Goal: Task Accomplishment & Management: Manage account settings

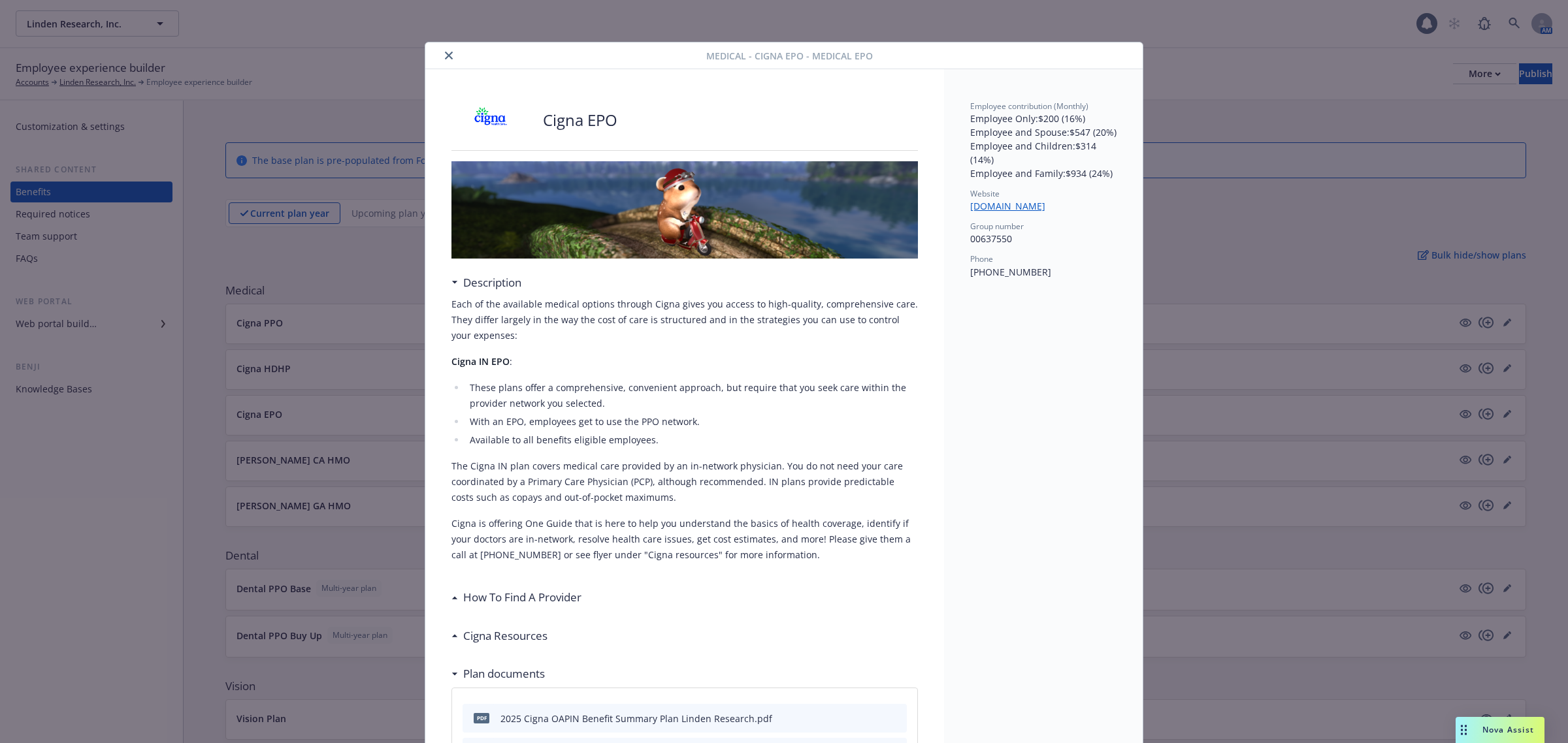
scroll to position [39, 0]
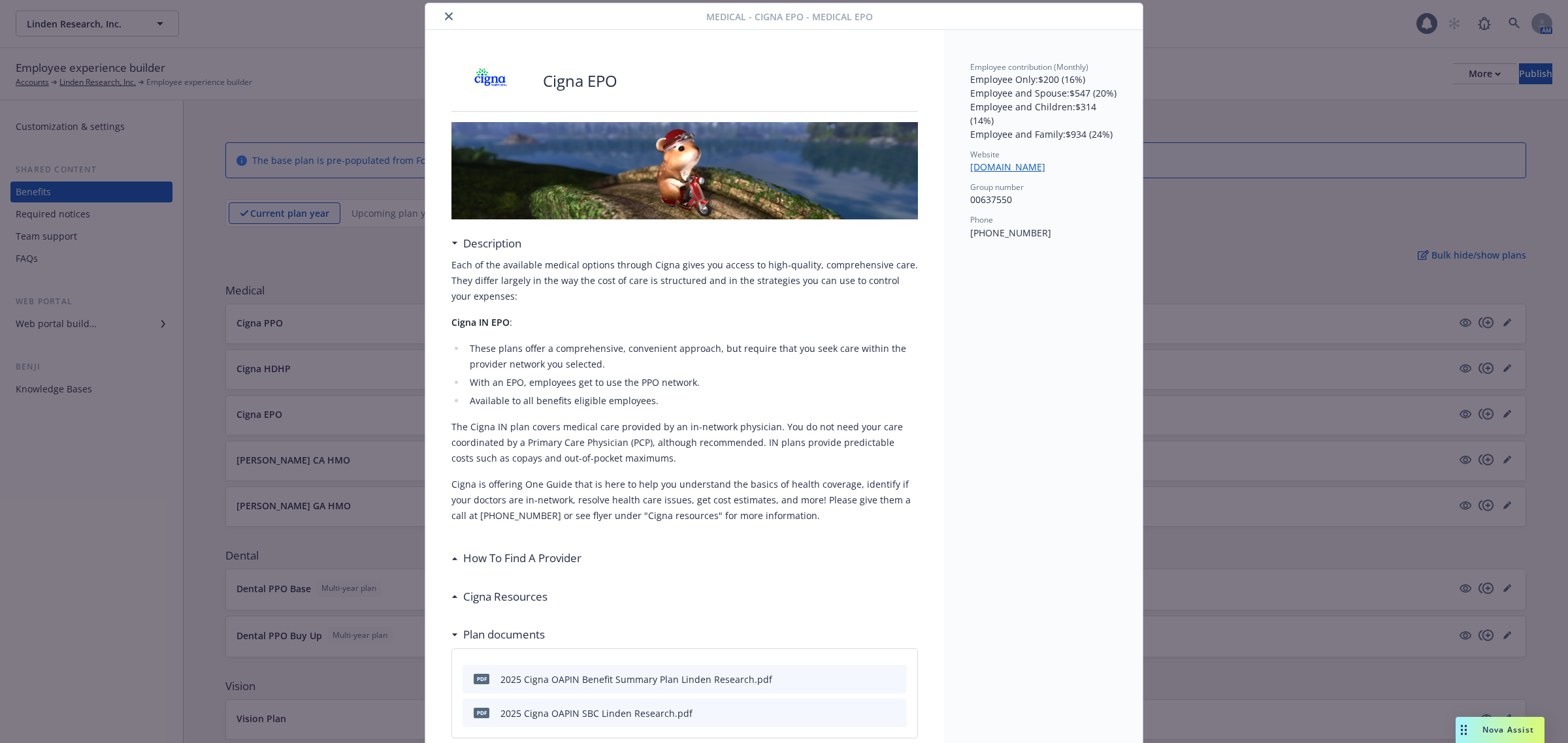
click at [452, 592] on div "Cigna Resources" at bounding box center [499, 597] width 96 height 17
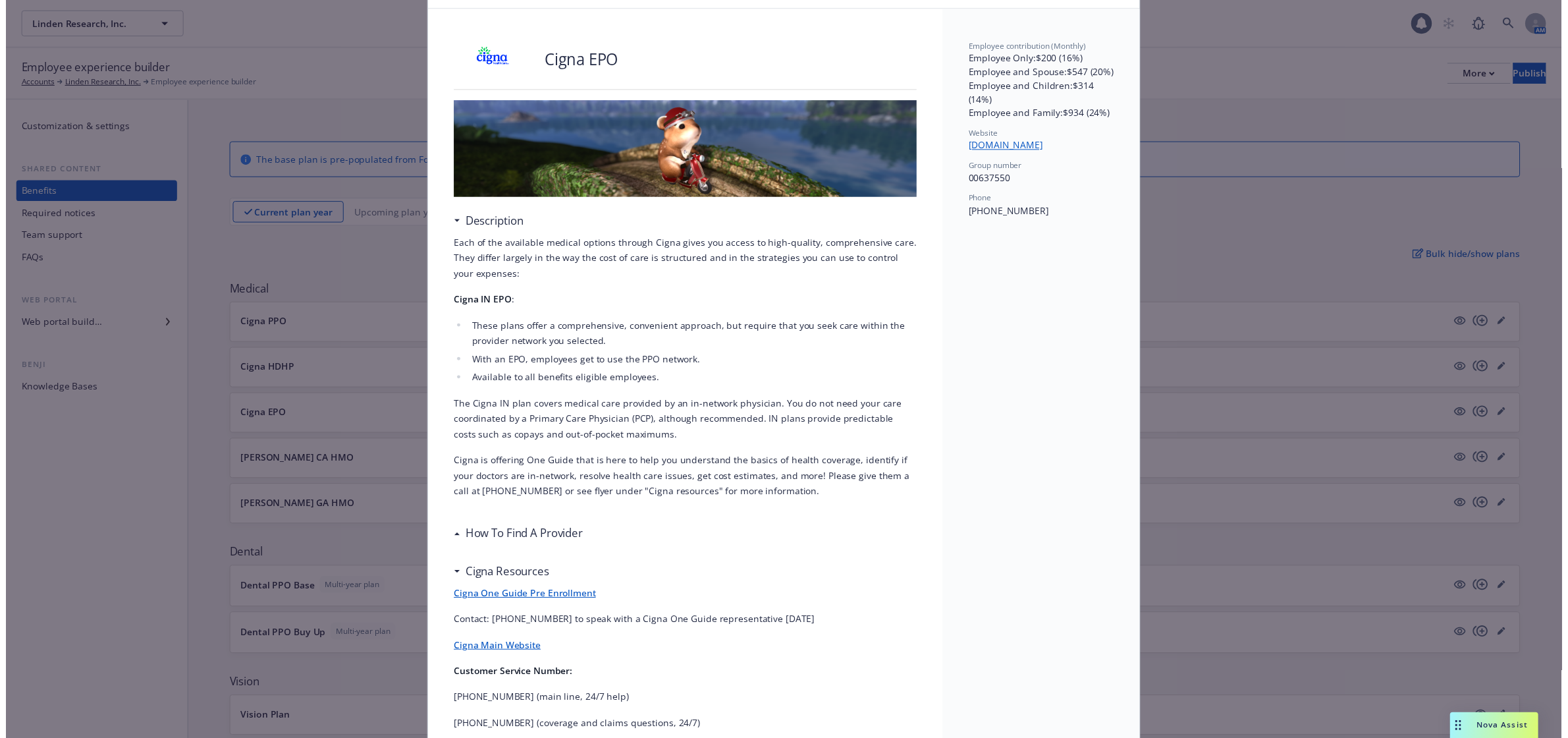
scroll to position [0, 0]
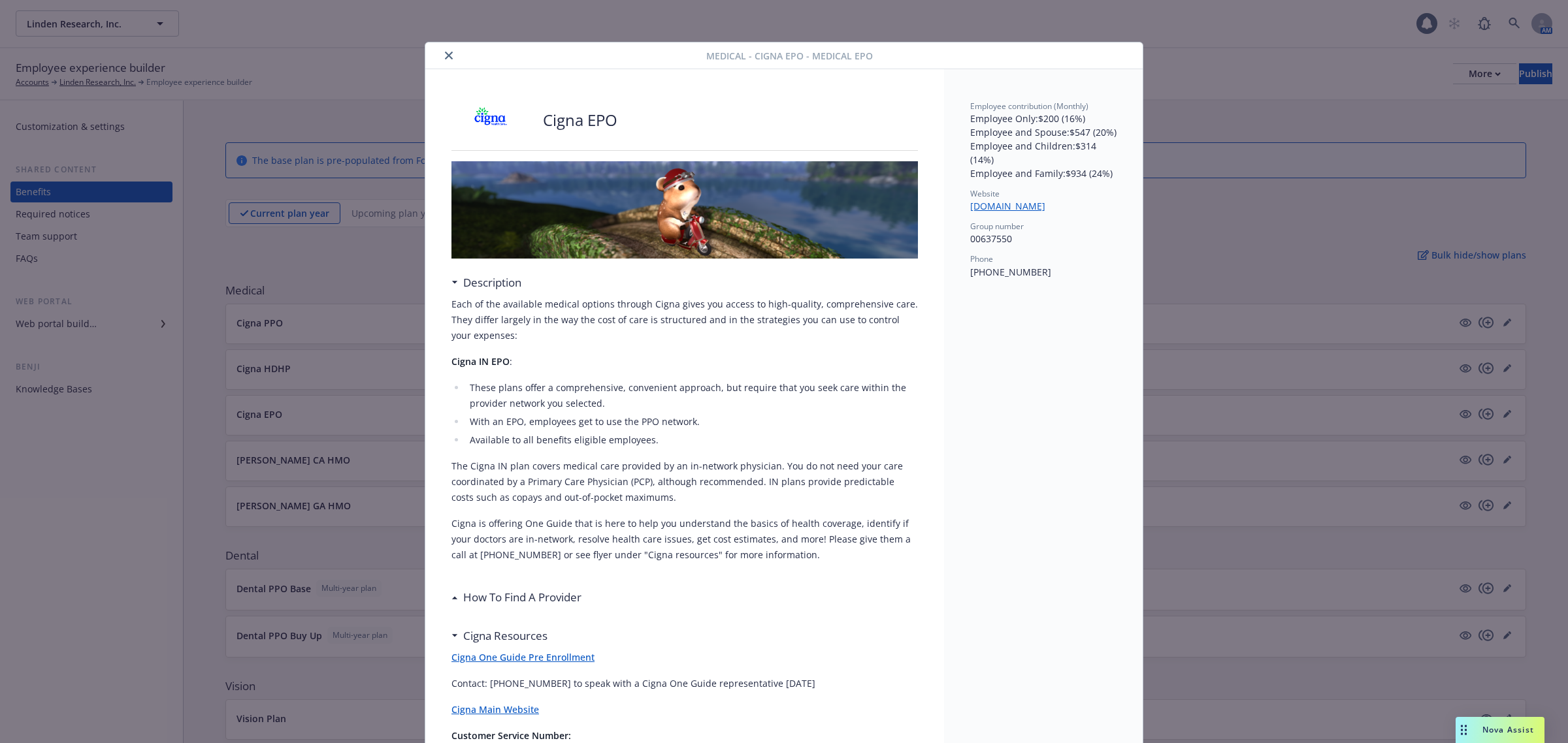
click at [442, 50] on button "close" at bounding box center [449, 55] width 16 height 16
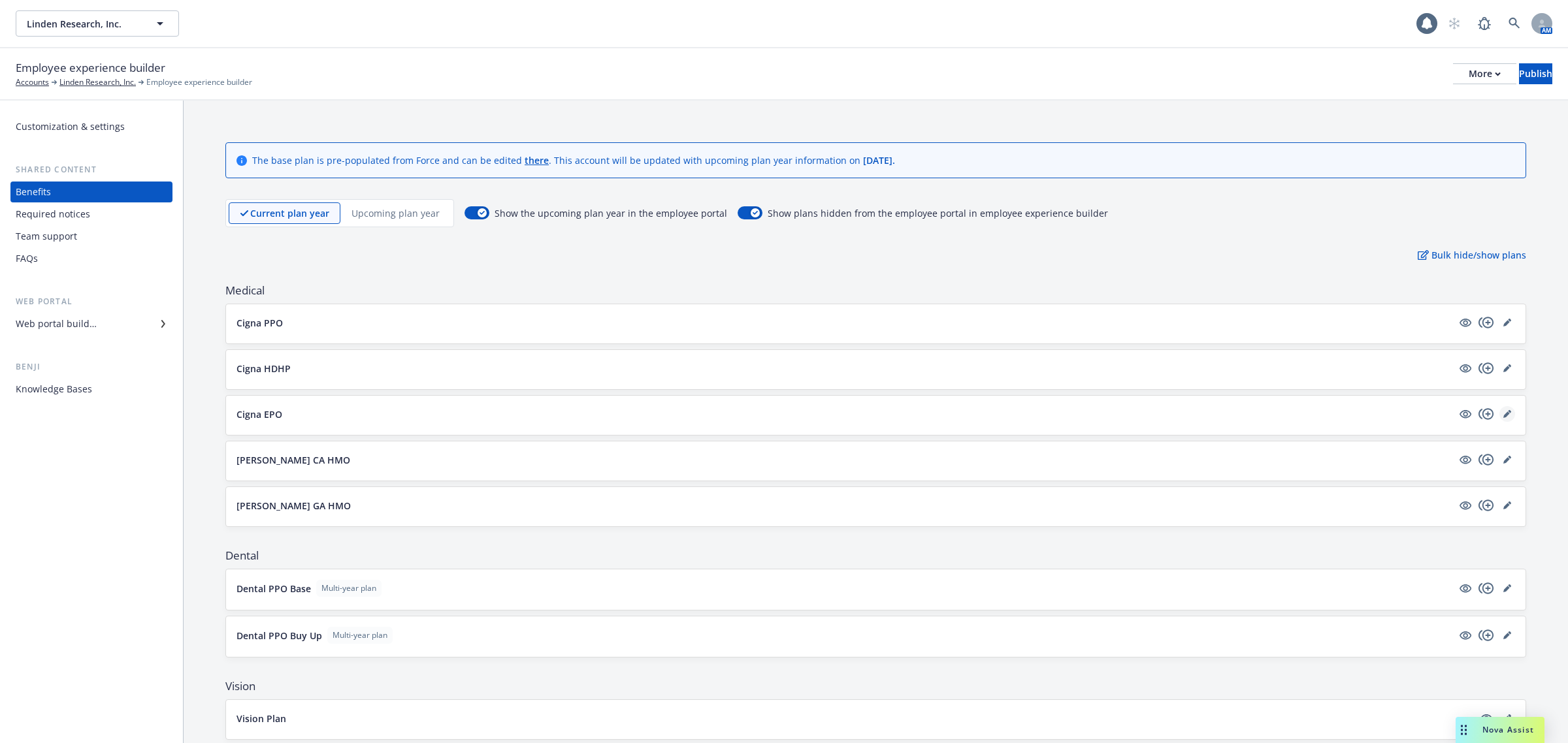
click at [1503, 415] on icon "editPencil" at bounding box center [1506, 415] width 6 height 6
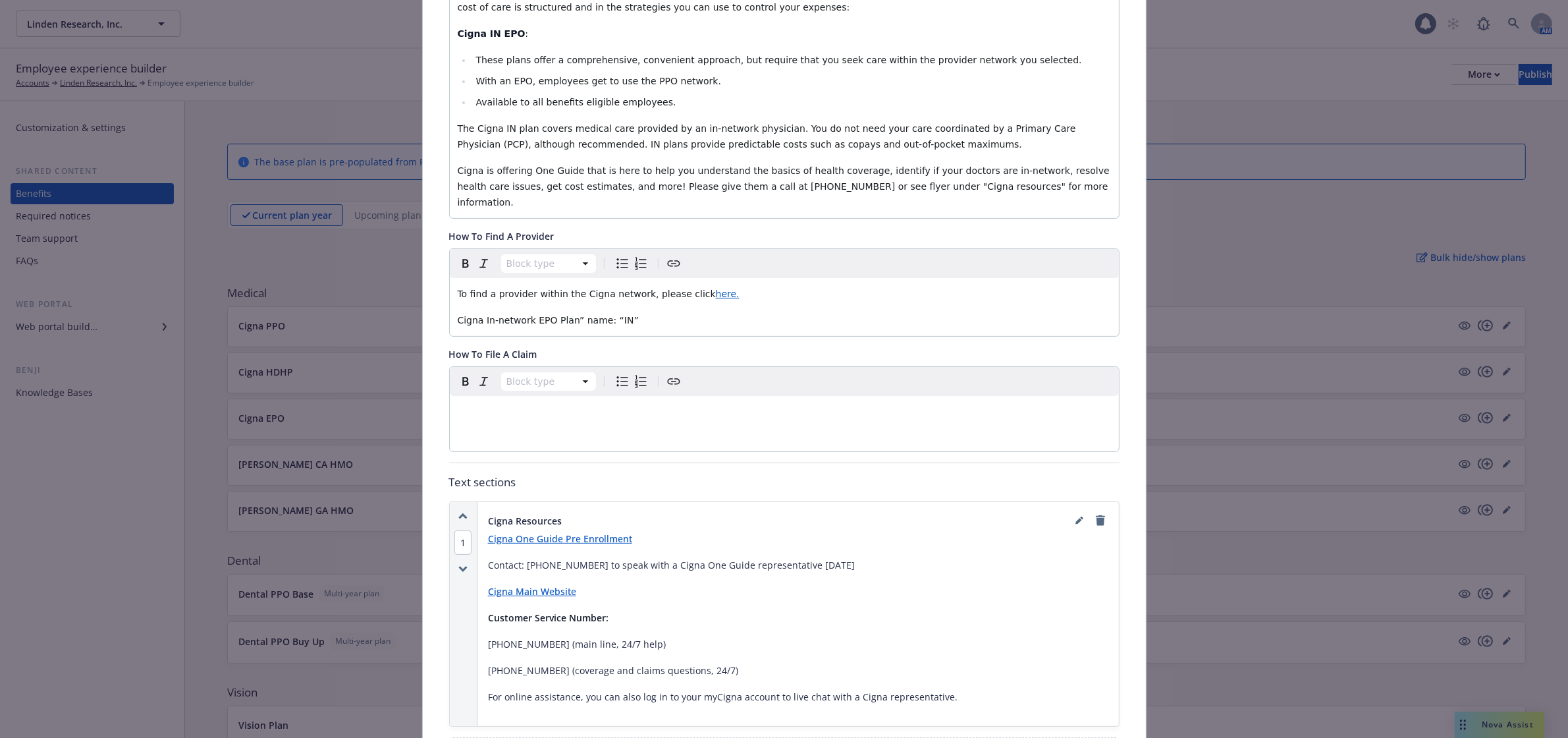
scroll to position [451, 0]
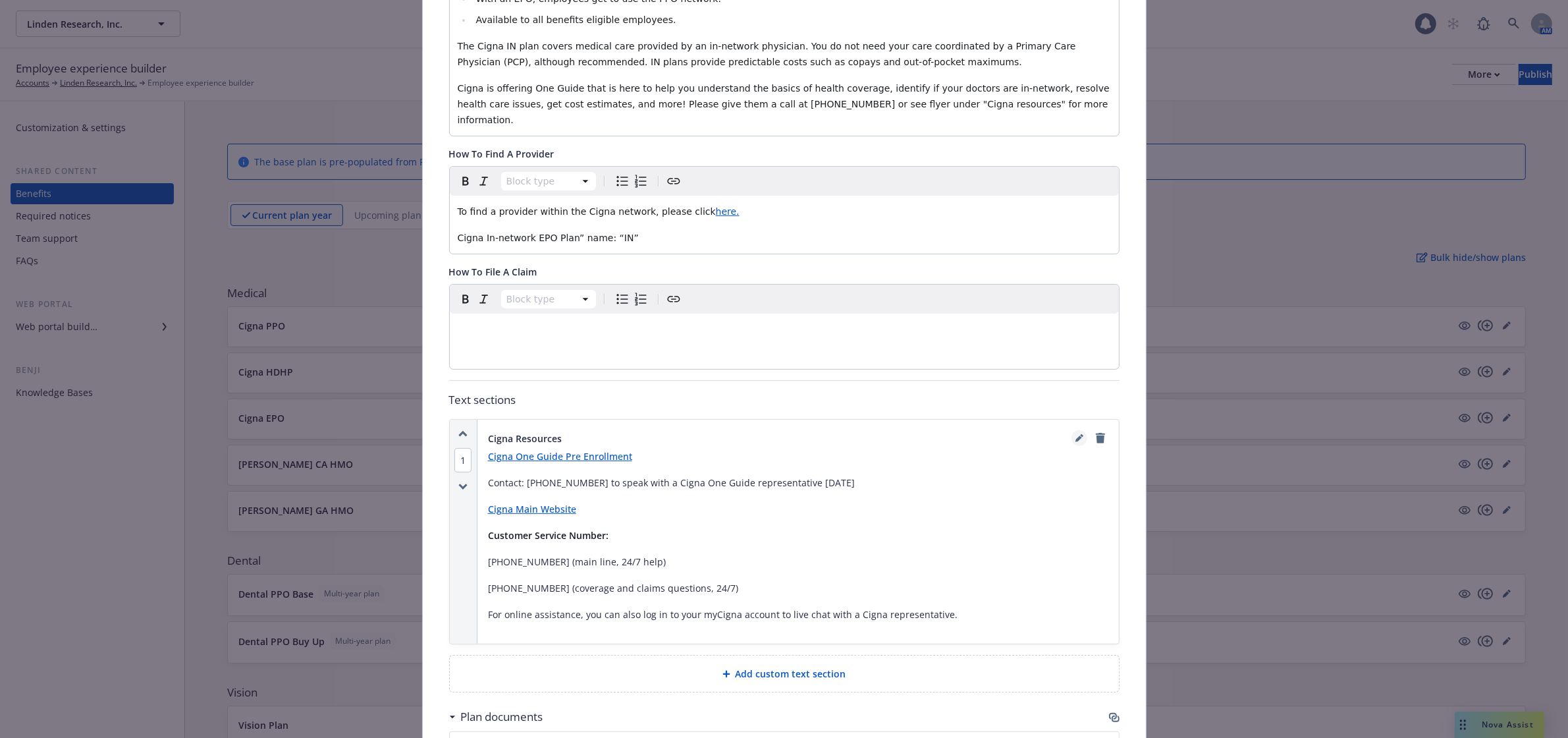
click at [1075, 436] on icon "editPencil" at bounding box center [1078, 439] width 6 height 6
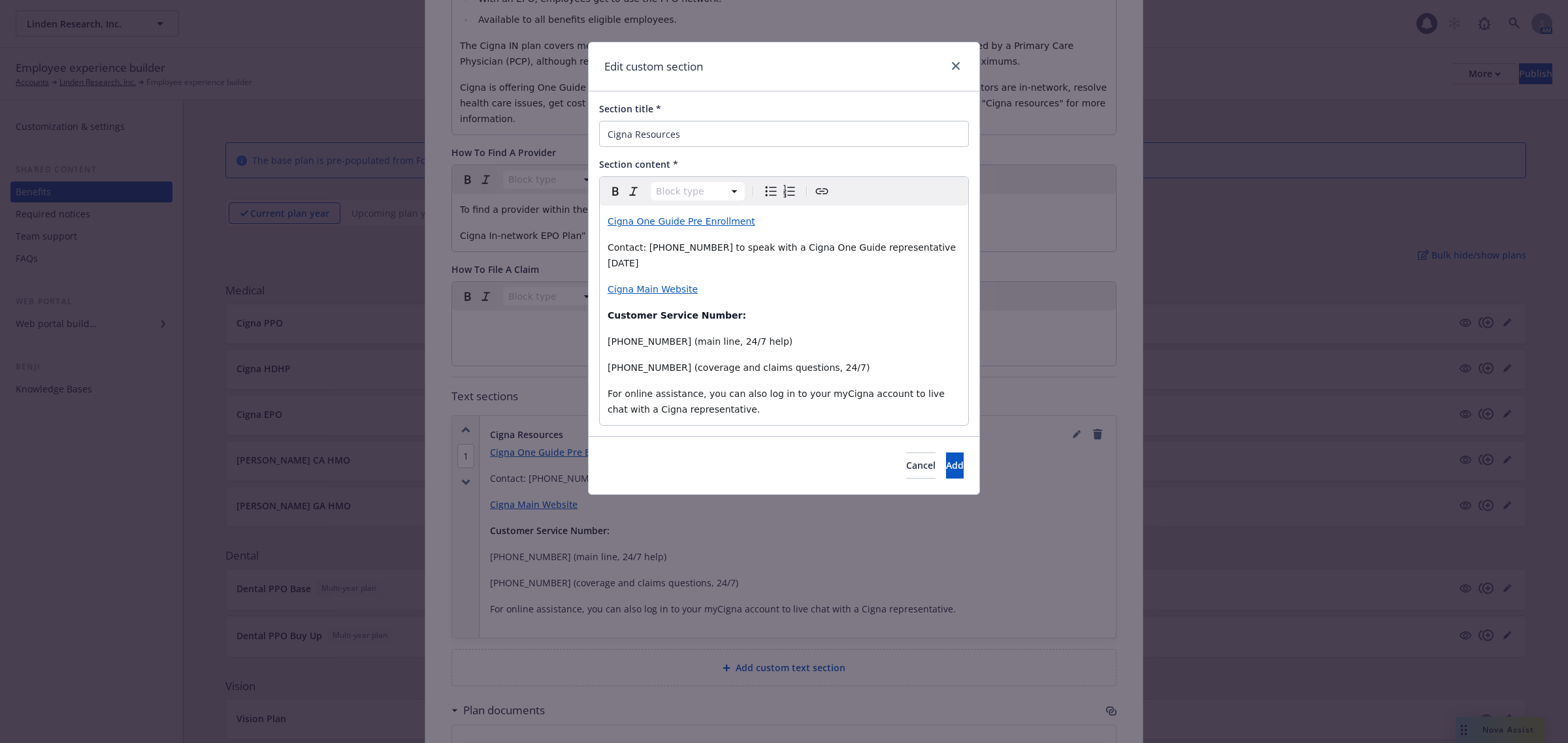
click at [694, 247] on span "Contact: [PHONE_NUMBER] to speak with a Cigna One Guide representative [DATE]" at bounding box center [782, 255] width 351 height 26
click at [946, 459] on span "Add" at bounding box center [954, 465] width 18 height 12
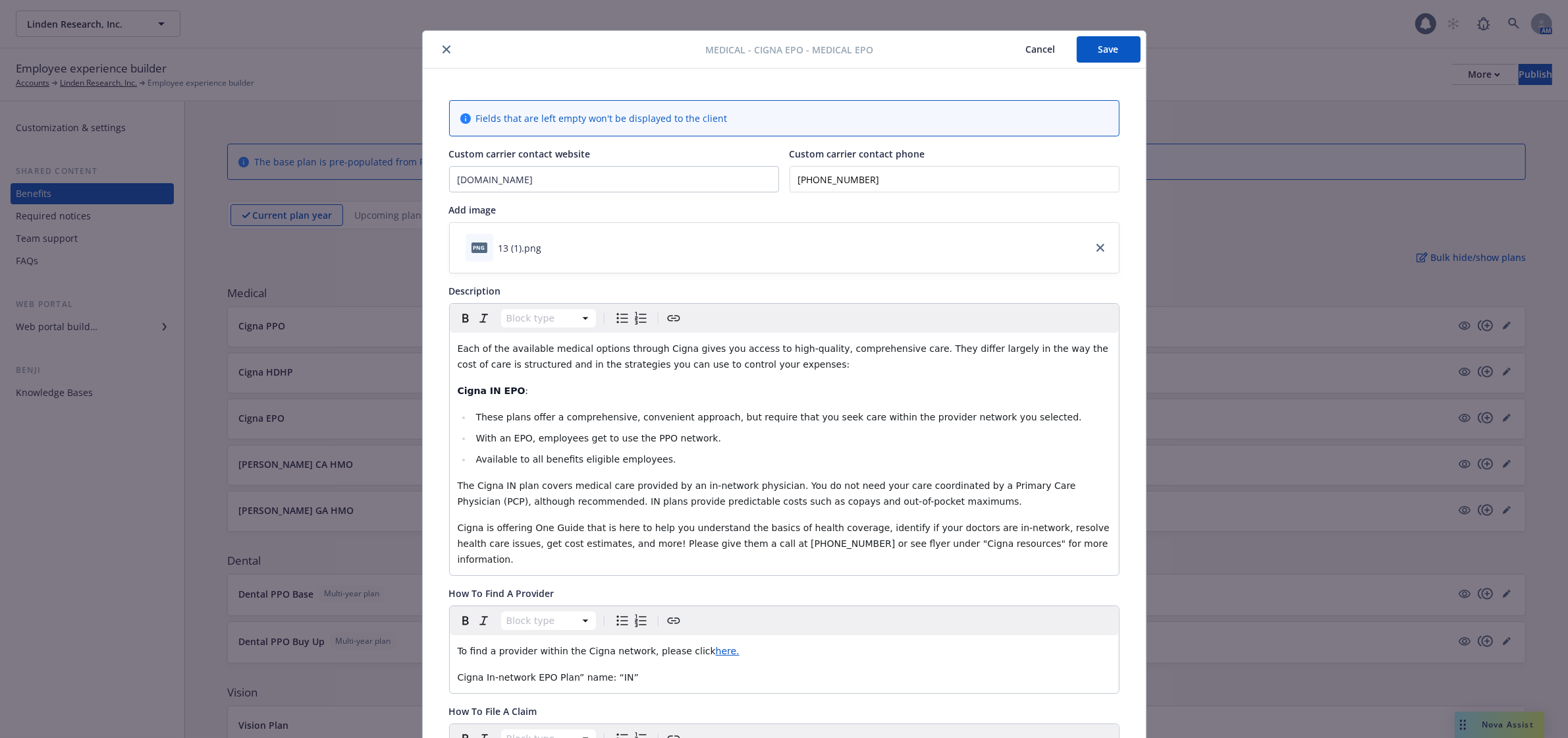
scroll to position [0, 0]
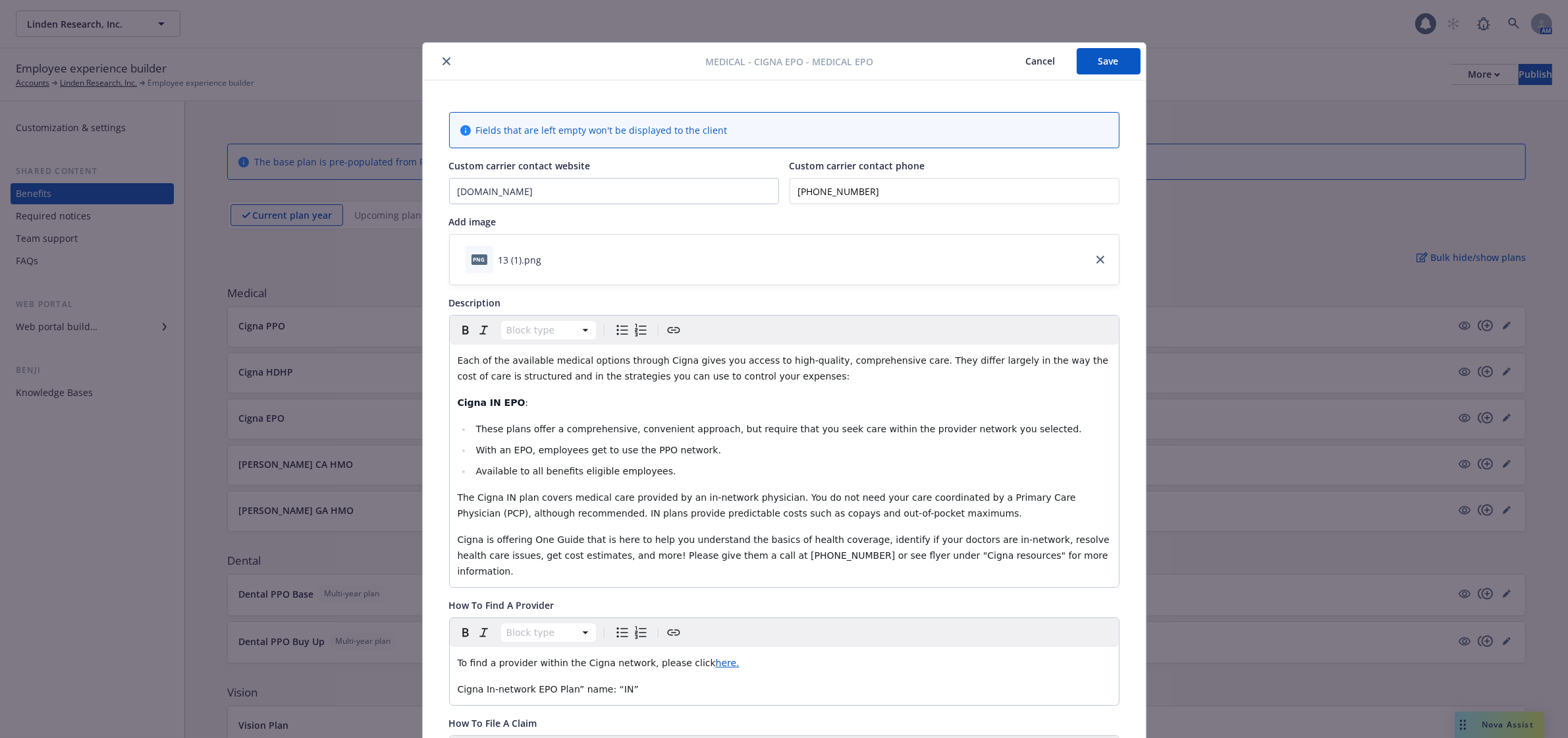
click at [1100, 61] on button "Save" at bounding box center [1108, 61] width 64 height 27
click at [442, 57] on icon "close" at bounding box center [446, 61] width 8 height 8
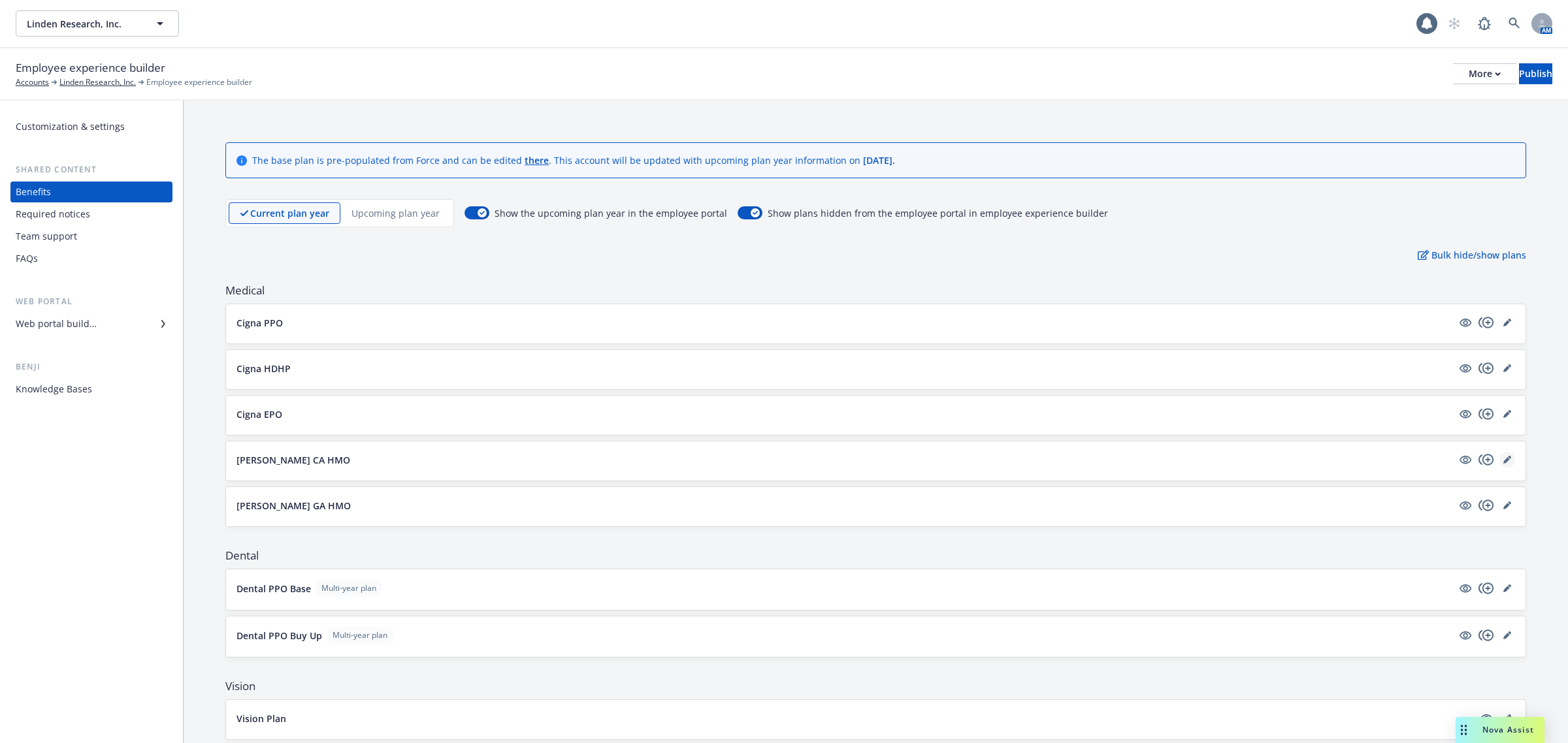
click at [1500, 459] on link "editPencil" at bounding box center [1507, 460] width 16 height 16
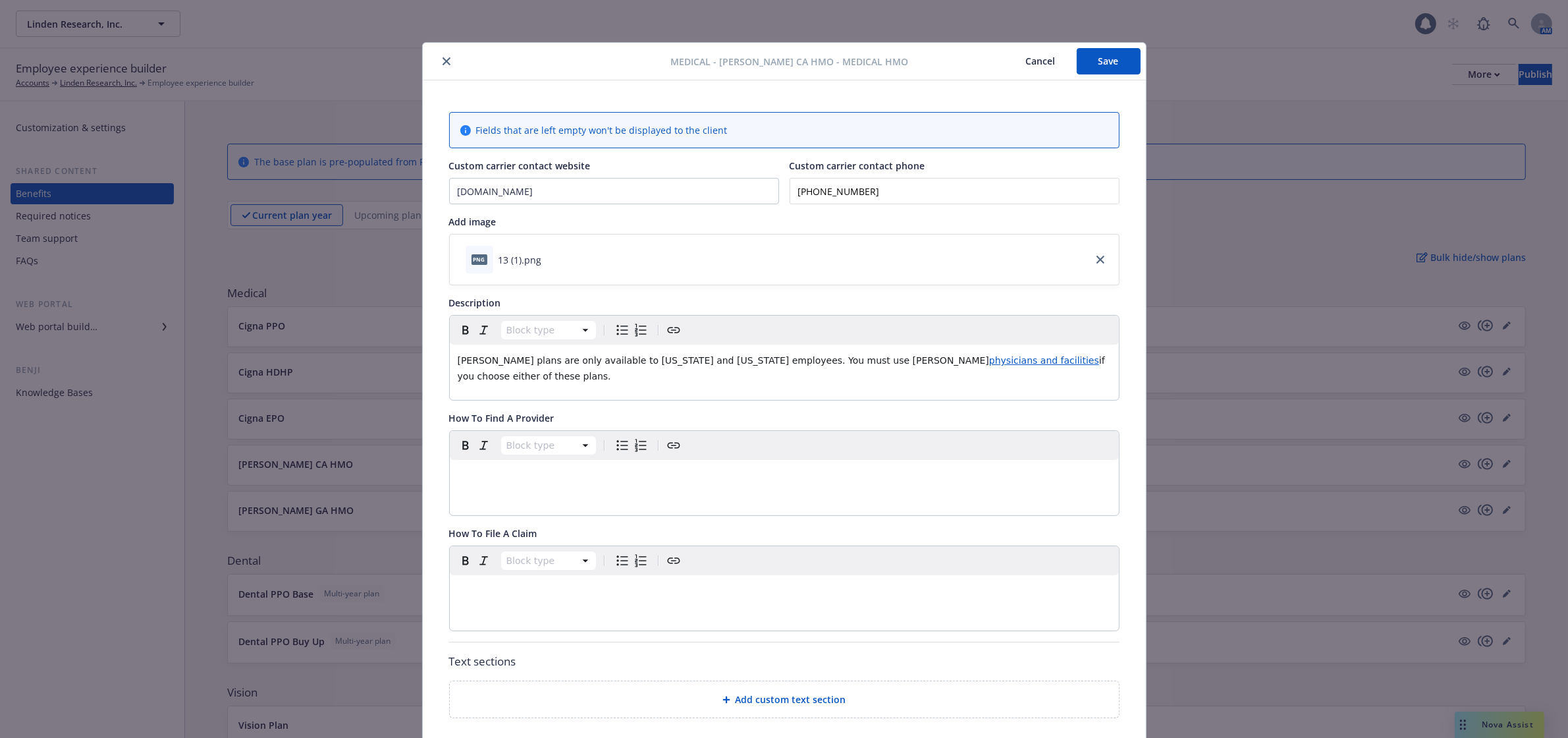
click at [442, 64] on icon "close" at bounding box center [446, 61] width 8 height 8
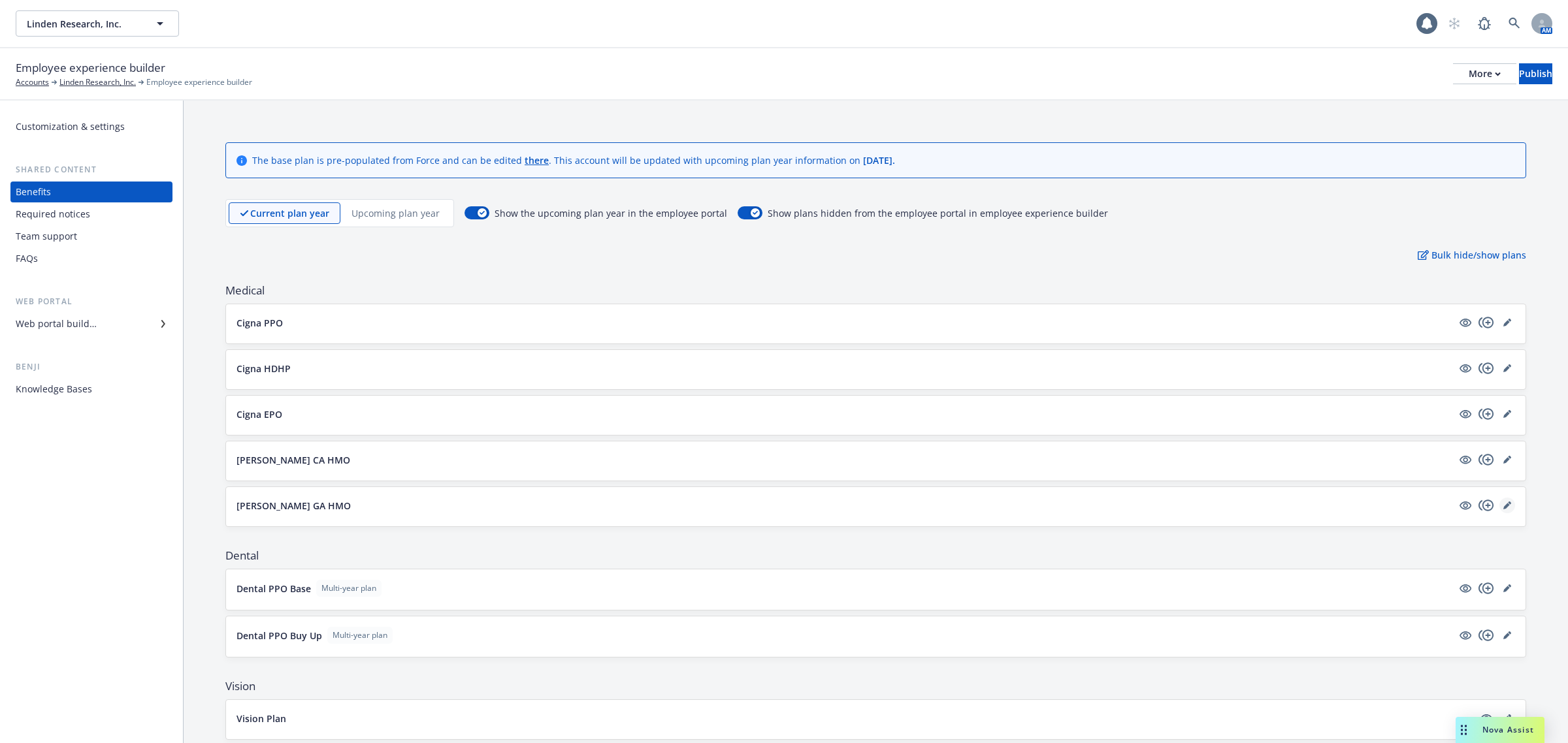
click at [1503, 505] on icon "editPencil" at bounding box center [1506, 506] width 6 height 6
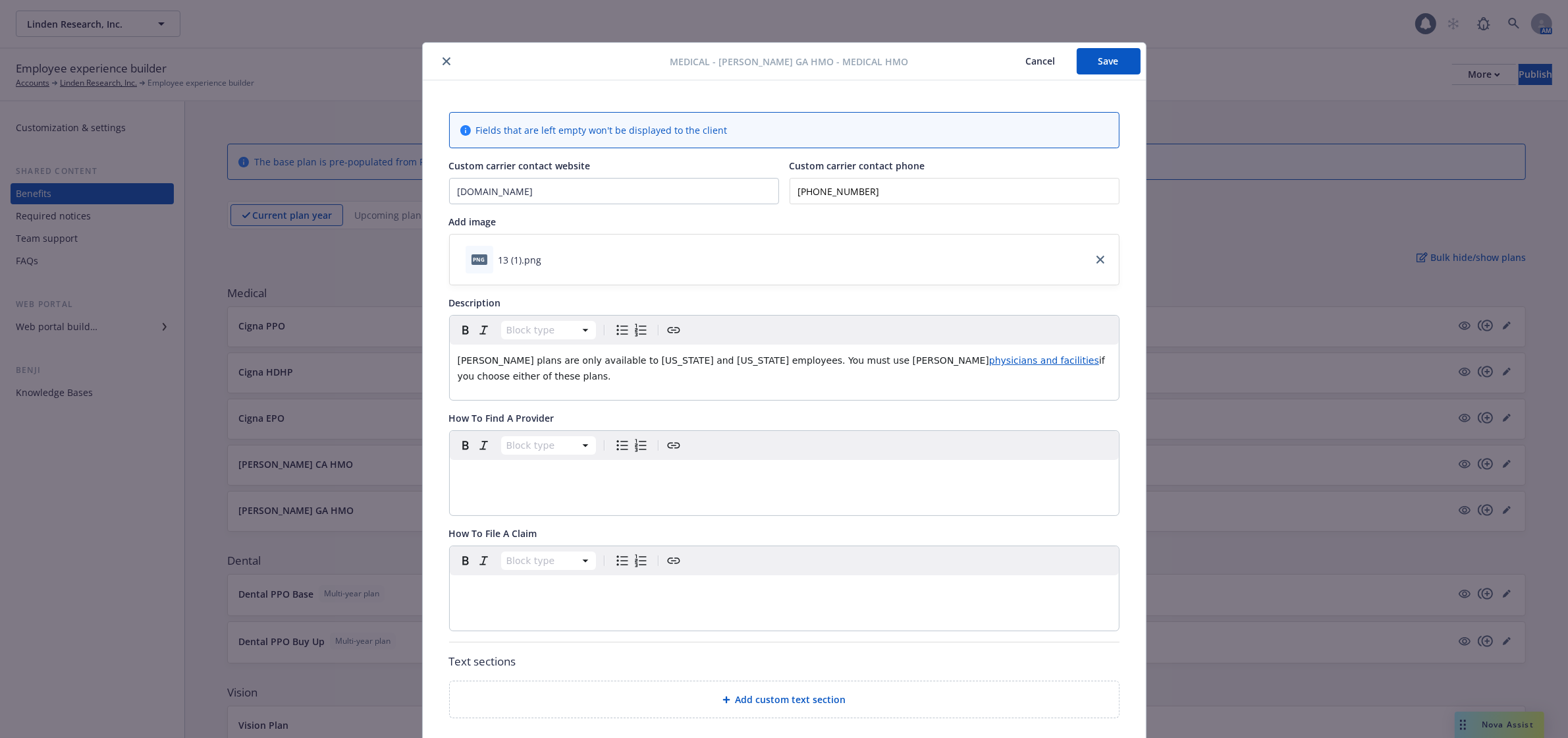
click at [442, 62] on icon "close" at bounding box center [446, 61] width 8 height 8
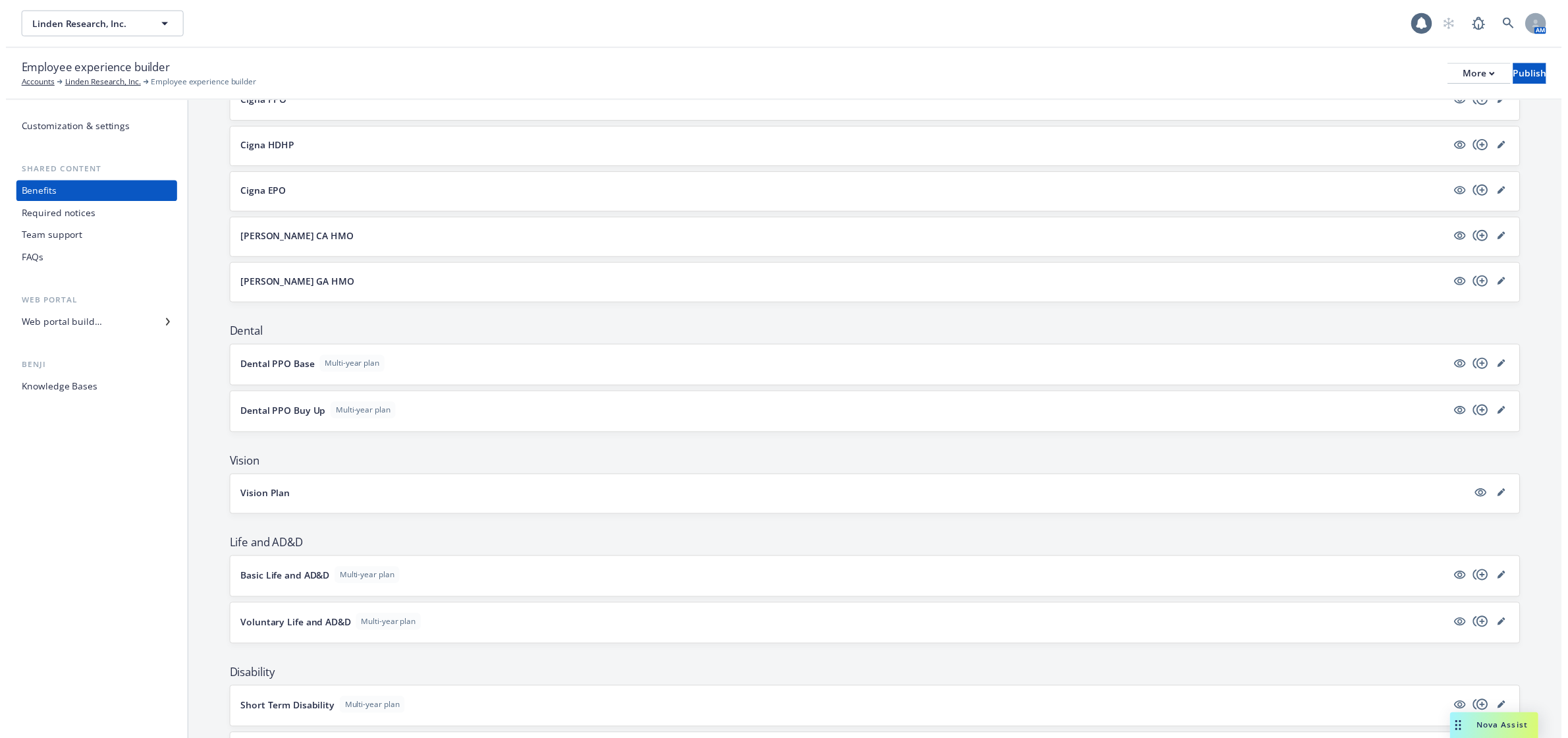
scroll to position [247, 0]
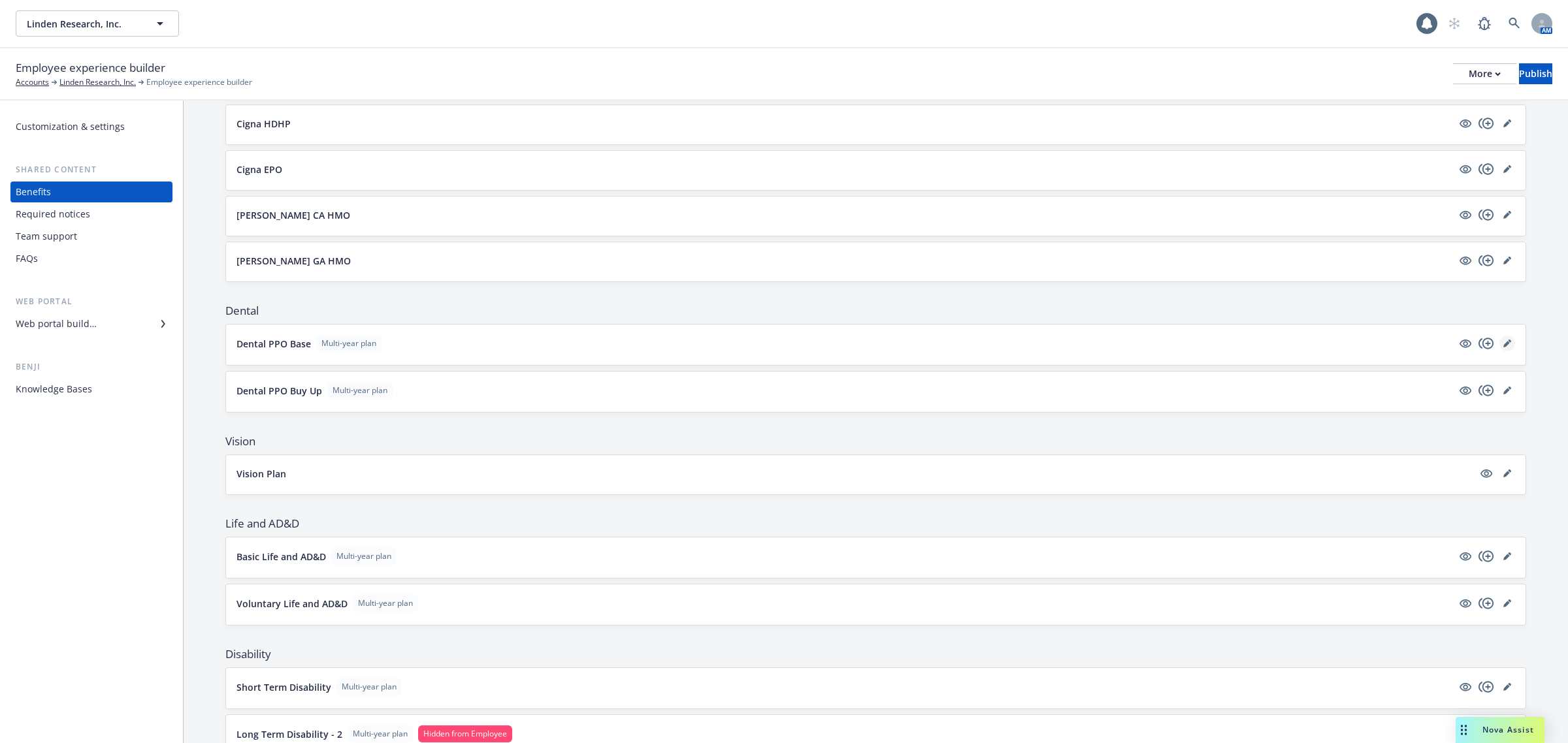
click at [1503, 346] on icon "editPencil" at bounding box center [1507, 343] width 8 height 8
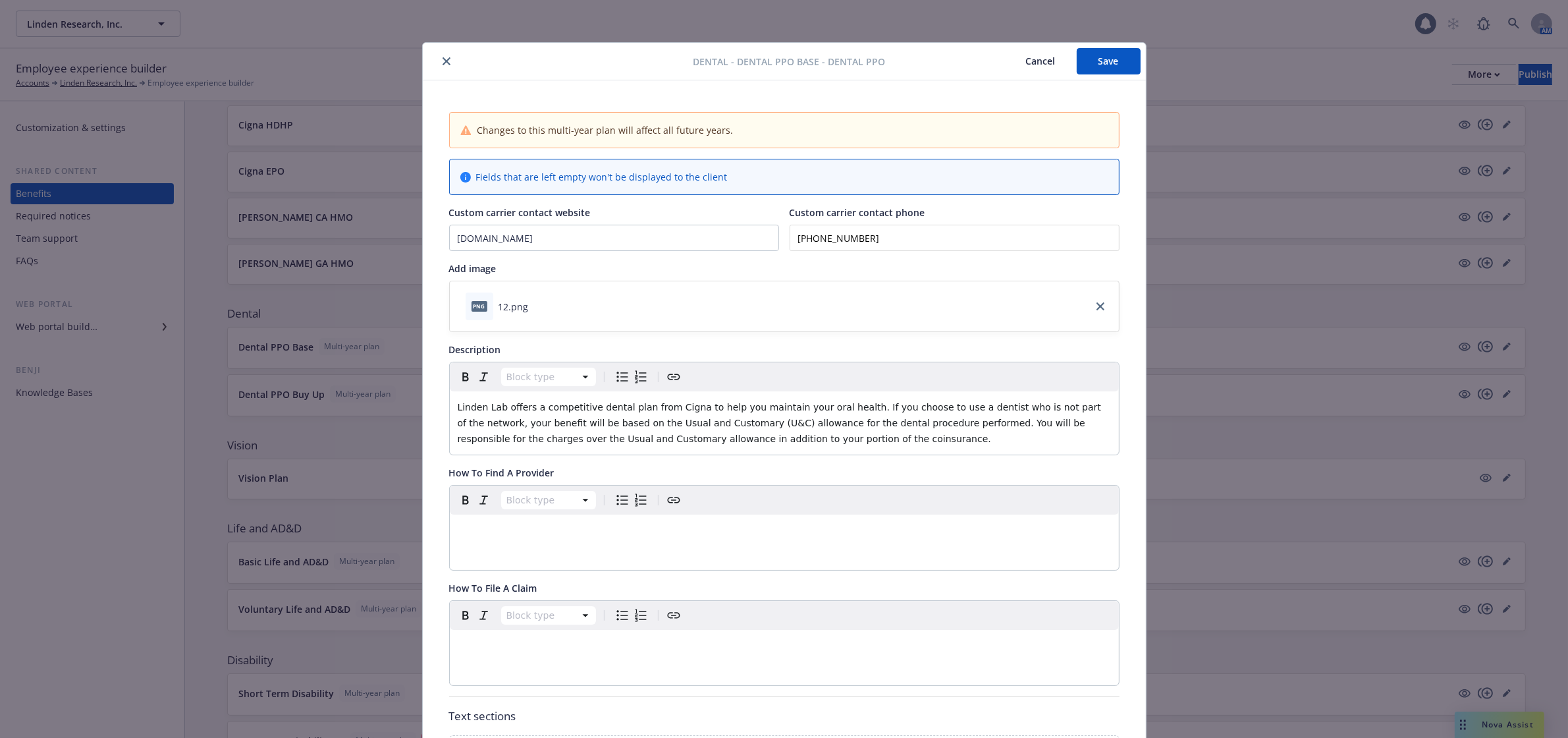
drag, startPoint x: 442, startPoint y: 63, endPoint x: 446, endPoint y: 70, distance: 8.1
click at [442, 63] on icon "close" at bounding box center [446, 61] width 8 height 8
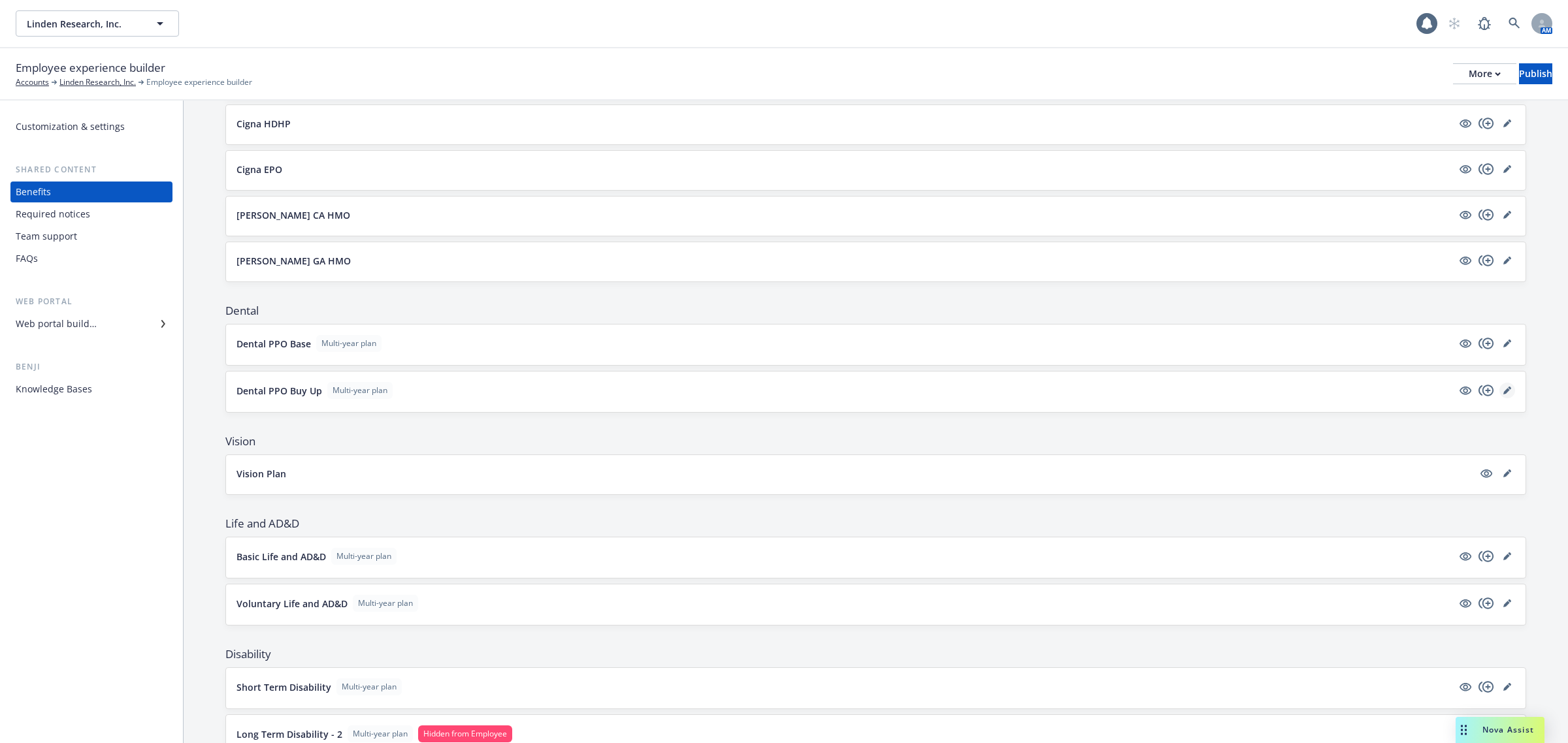
click at [1503, 390] on icon "editPencil" at bounding box center [1507, 390] width 8 height 8
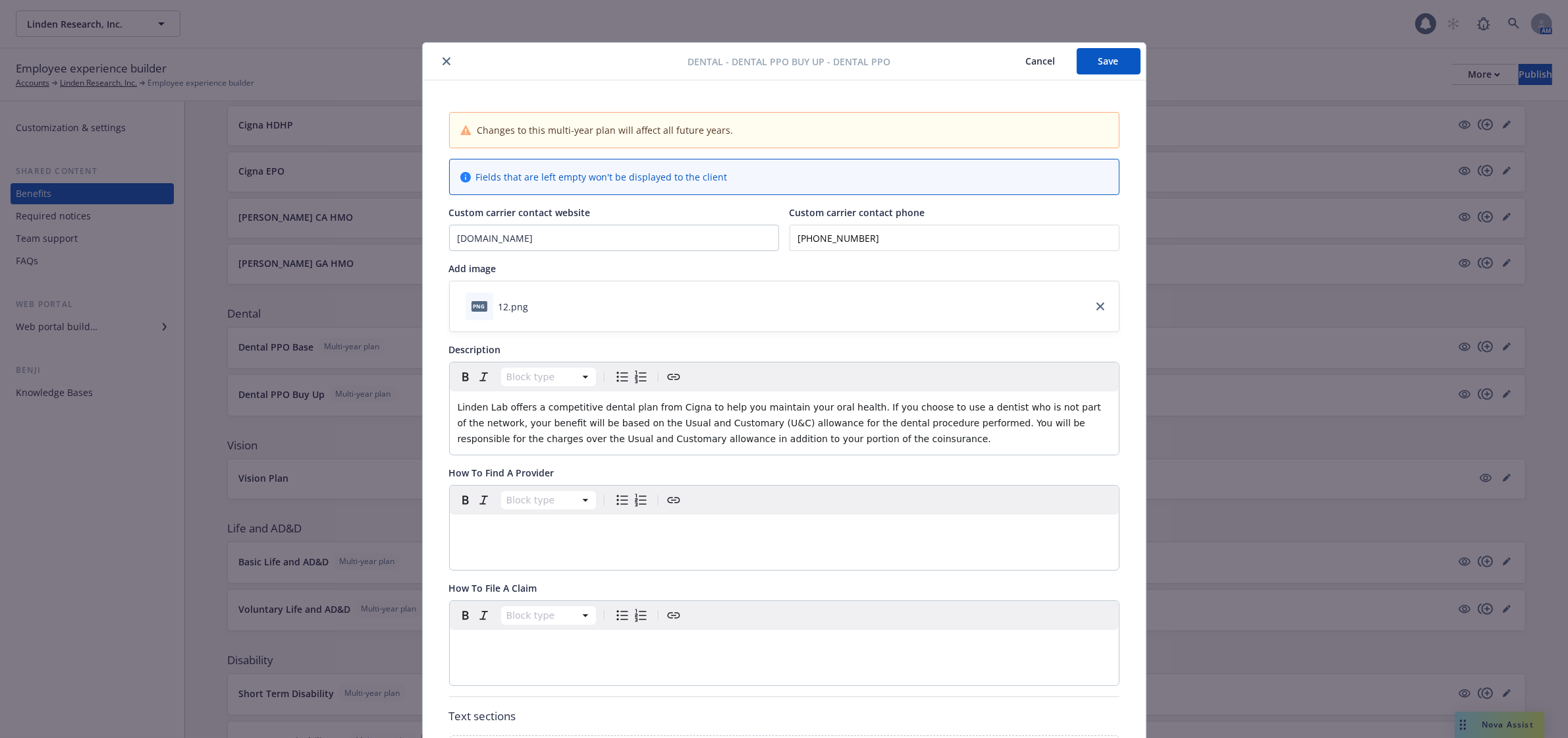
click at [448, 60] on div at bounding box center [558, 61] width 260 height 16
click at [442, 58] on icon "close" at bounding box center [446, 61] width 8 height 8
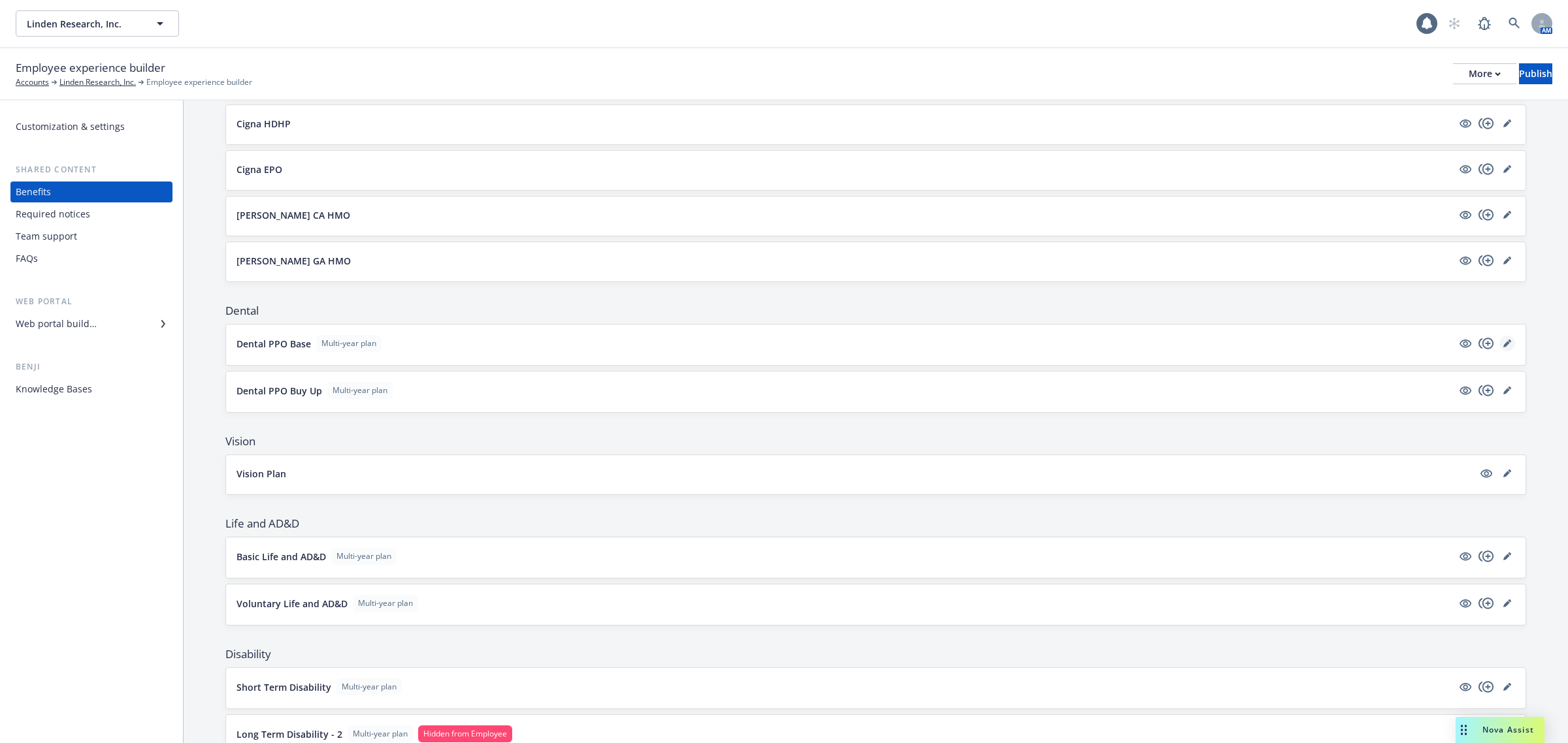
click at [1503, 344] on icon "editPencil" at bounding box center [1507, 343] width 8 height 8
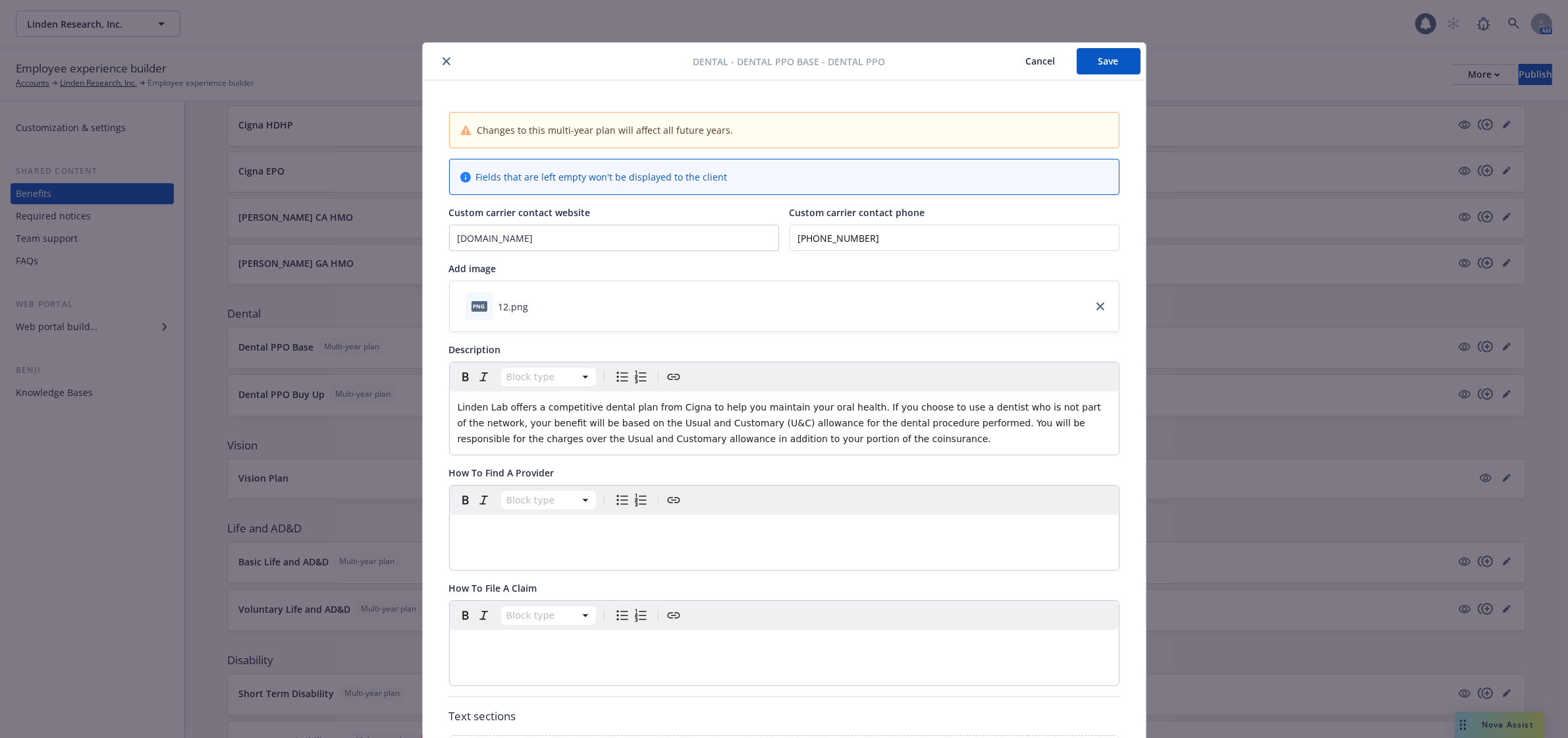
click at [442, 63] on icon "close" at bounding box center [446, 61] width 8 height 8
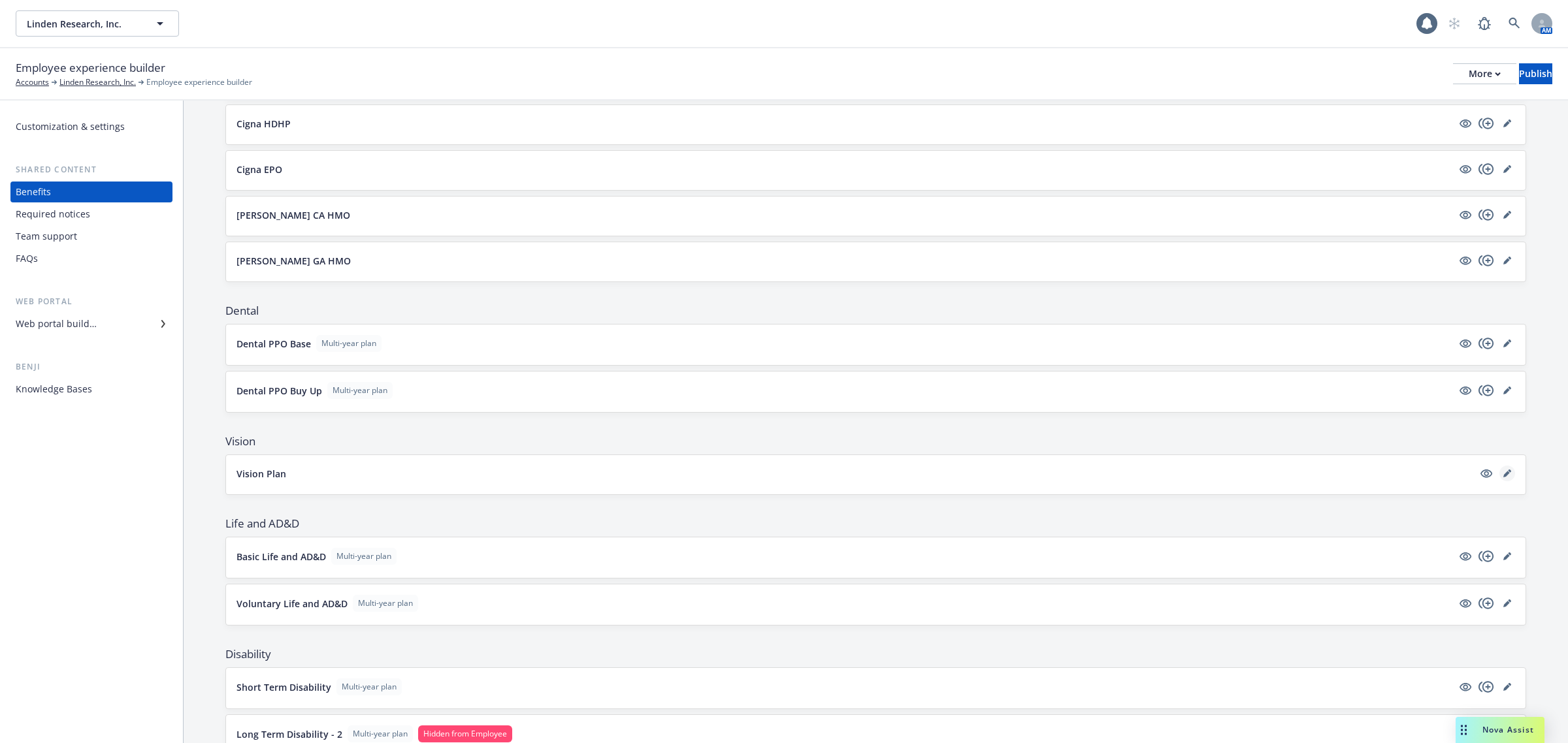
click at [1508, 473] on icon "editPencil" at bounding box center [1509, 471] width 4 height 4
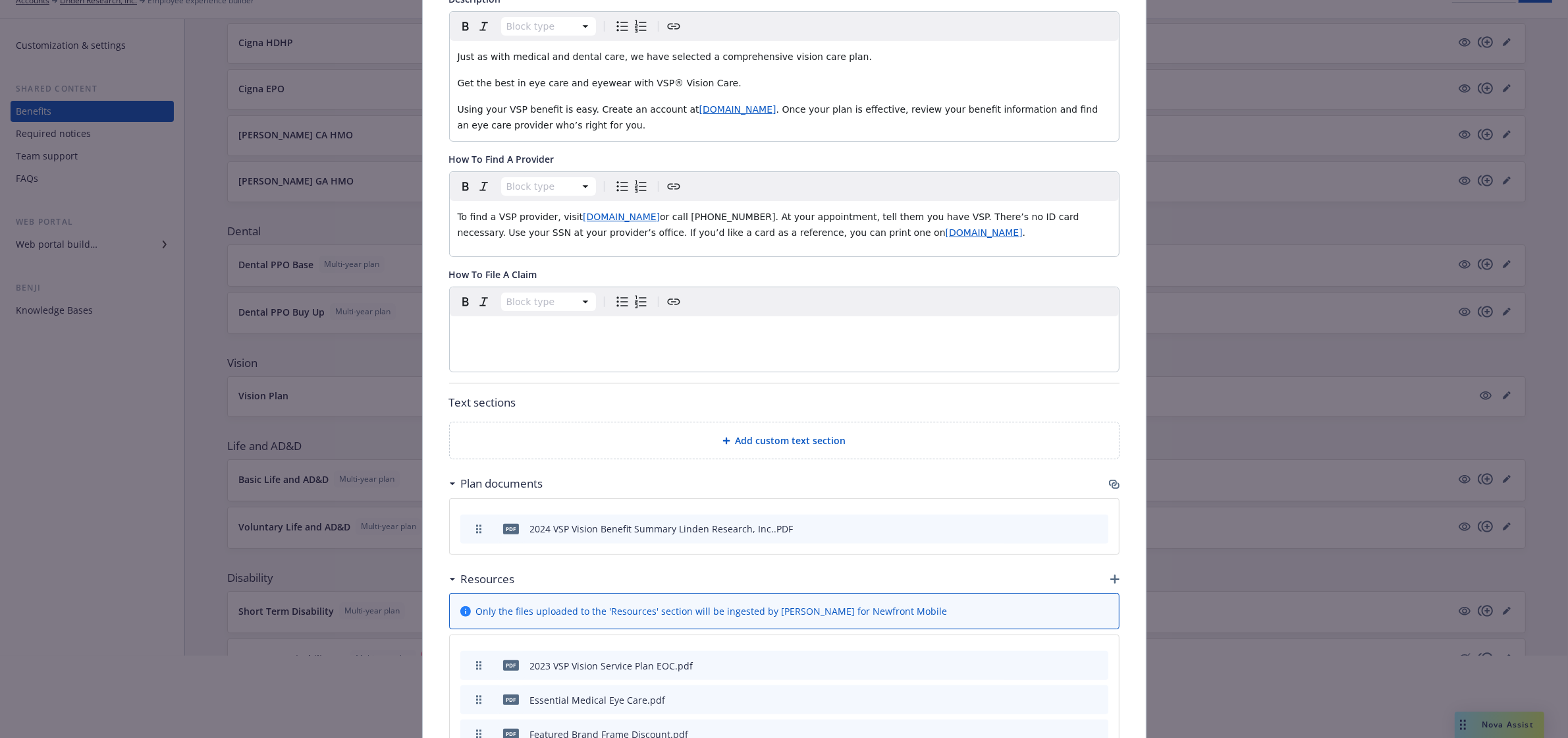
scroll to position [494, 0]
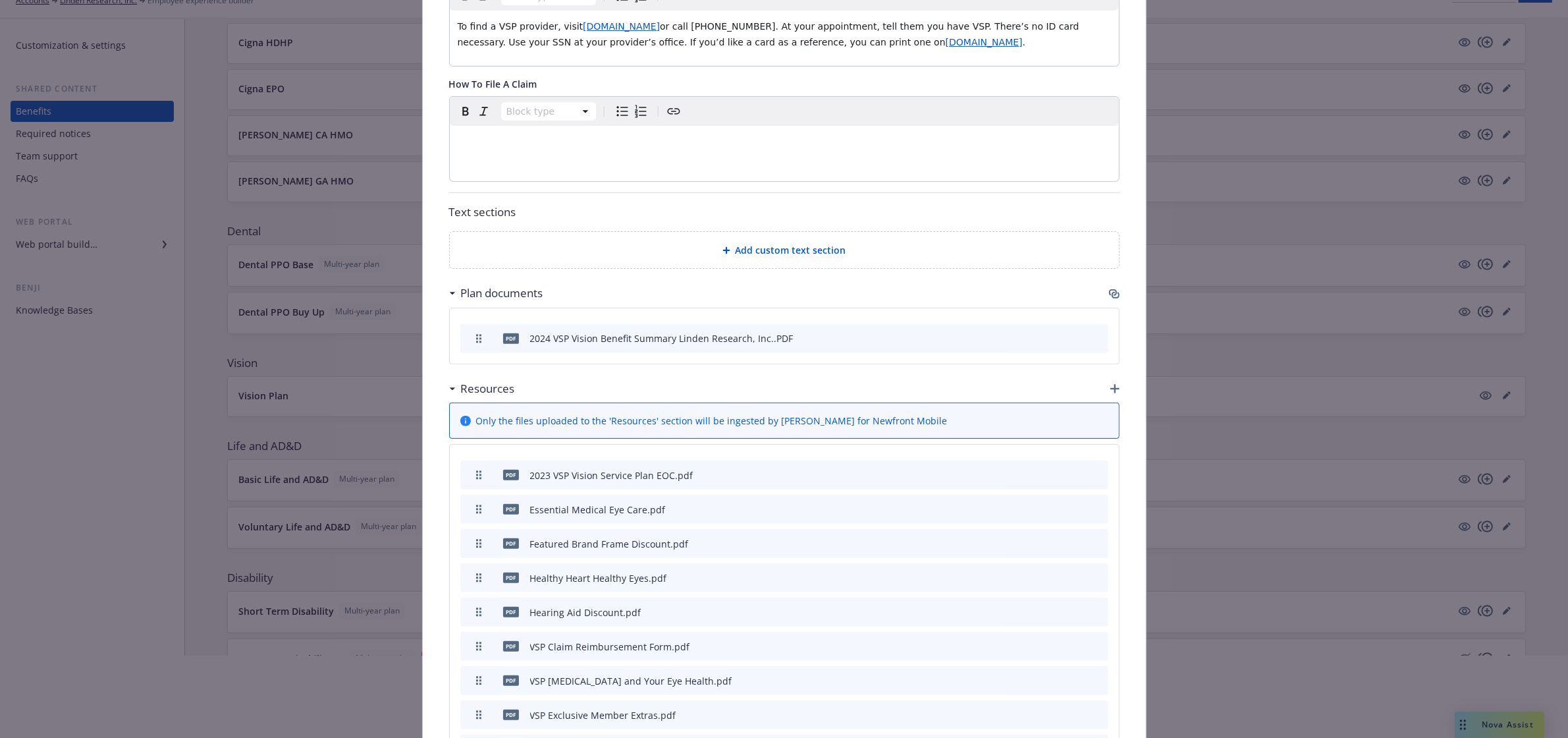
click at [1109, 295] on icon "button" at bounding box center [1114, 293] width 11 height 11
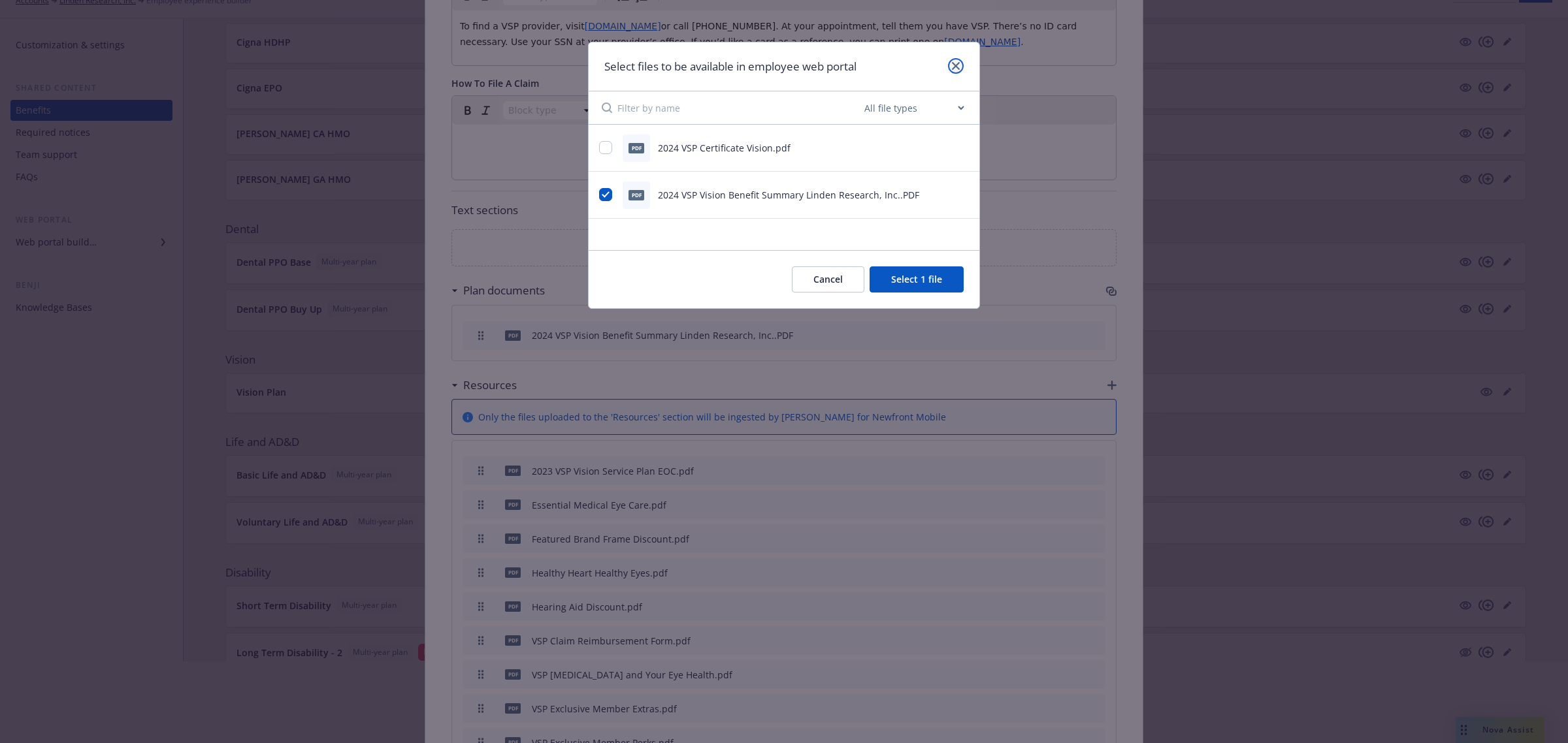
click at [961, 66] on link "close" at bounding box center [956, 66] width 16 height 16
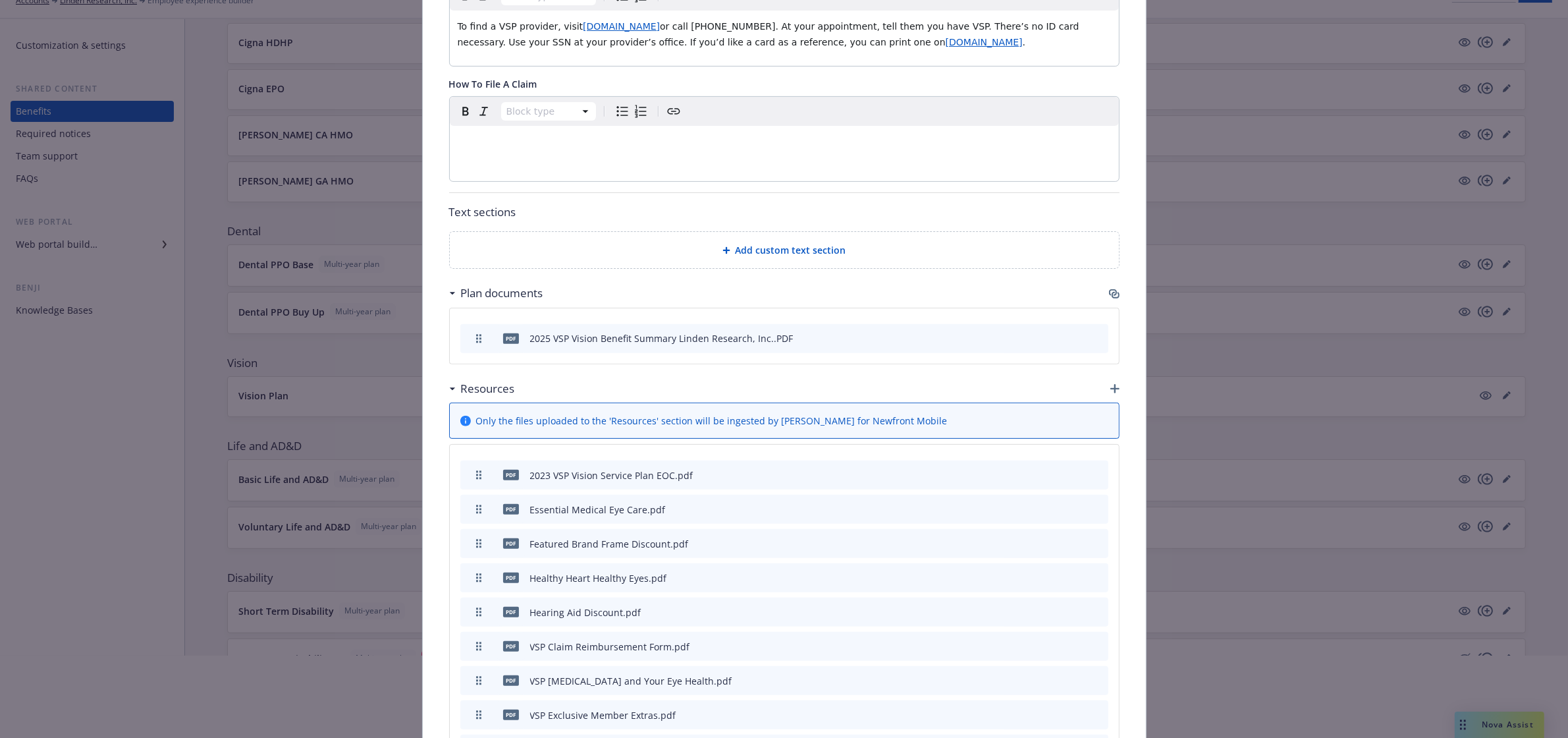
click at [1109, 295] on icon "button" at bounding box center [1113, 292] width 8 height 6
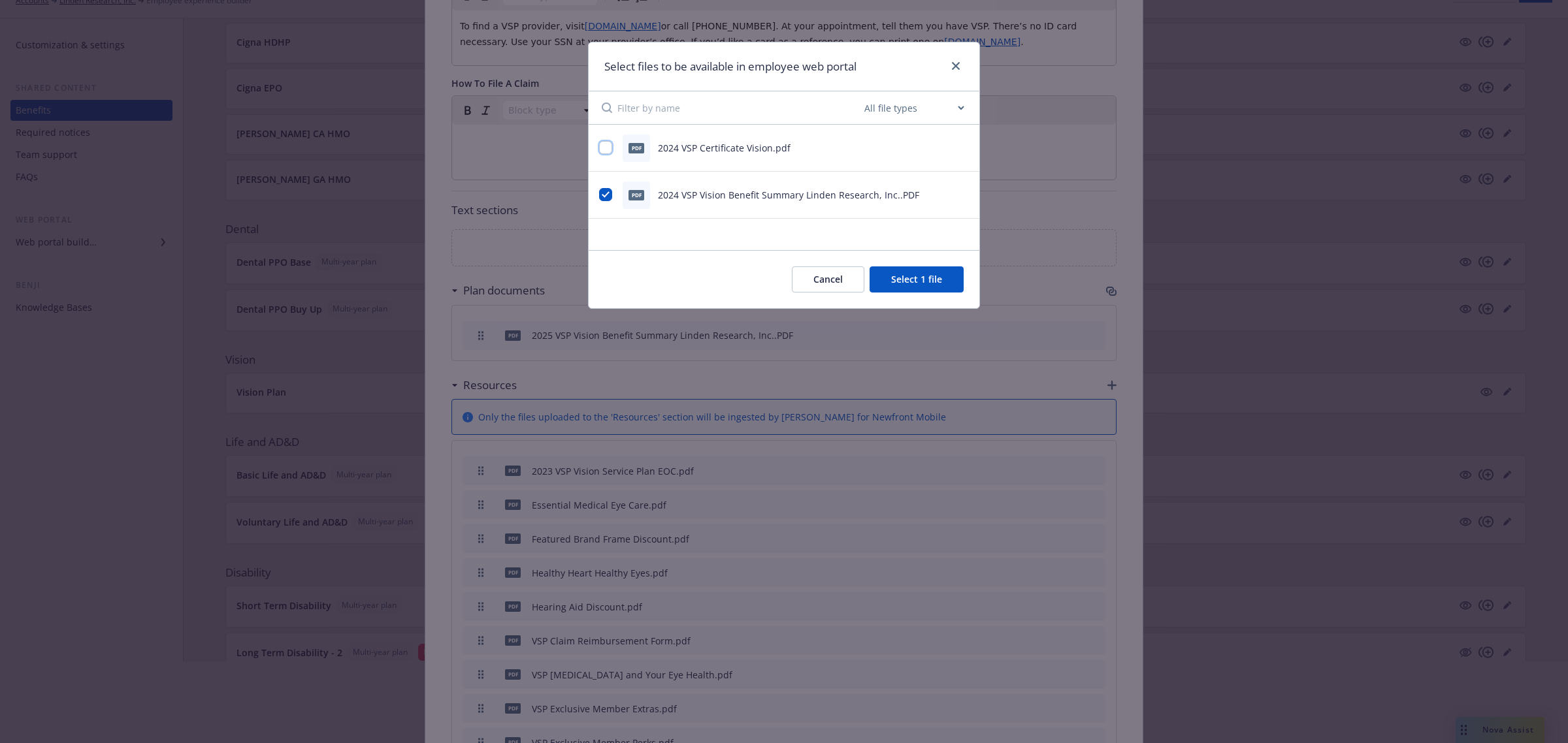
click at [603, 148] on input "checkbox" at bounding box center [605, 147] width 13 height 13
checkbox input "true"
click at [905, 278] on button "Select 2 files" at bounding box center [914, 279] width 99 height 26
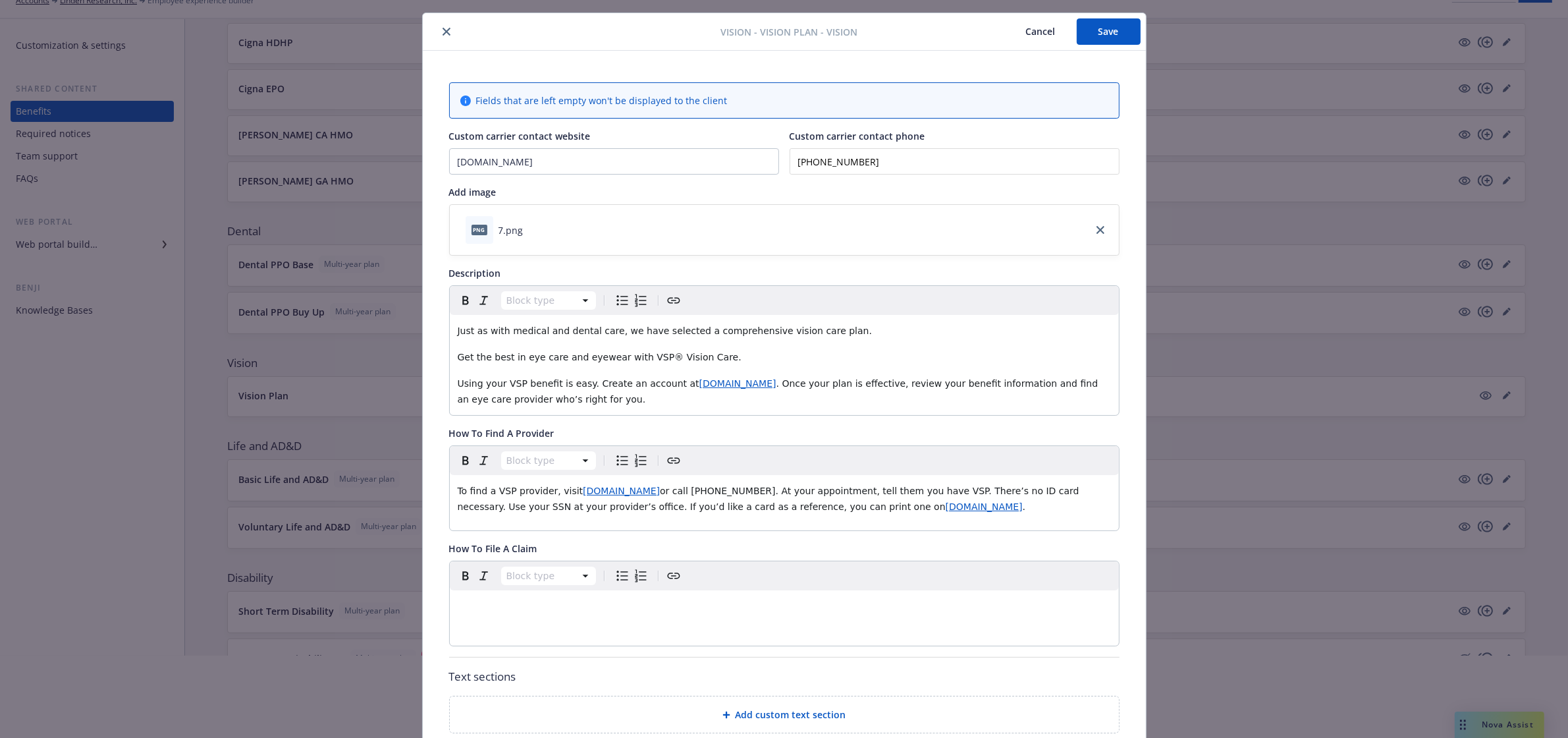
scroll to position [0, 0]
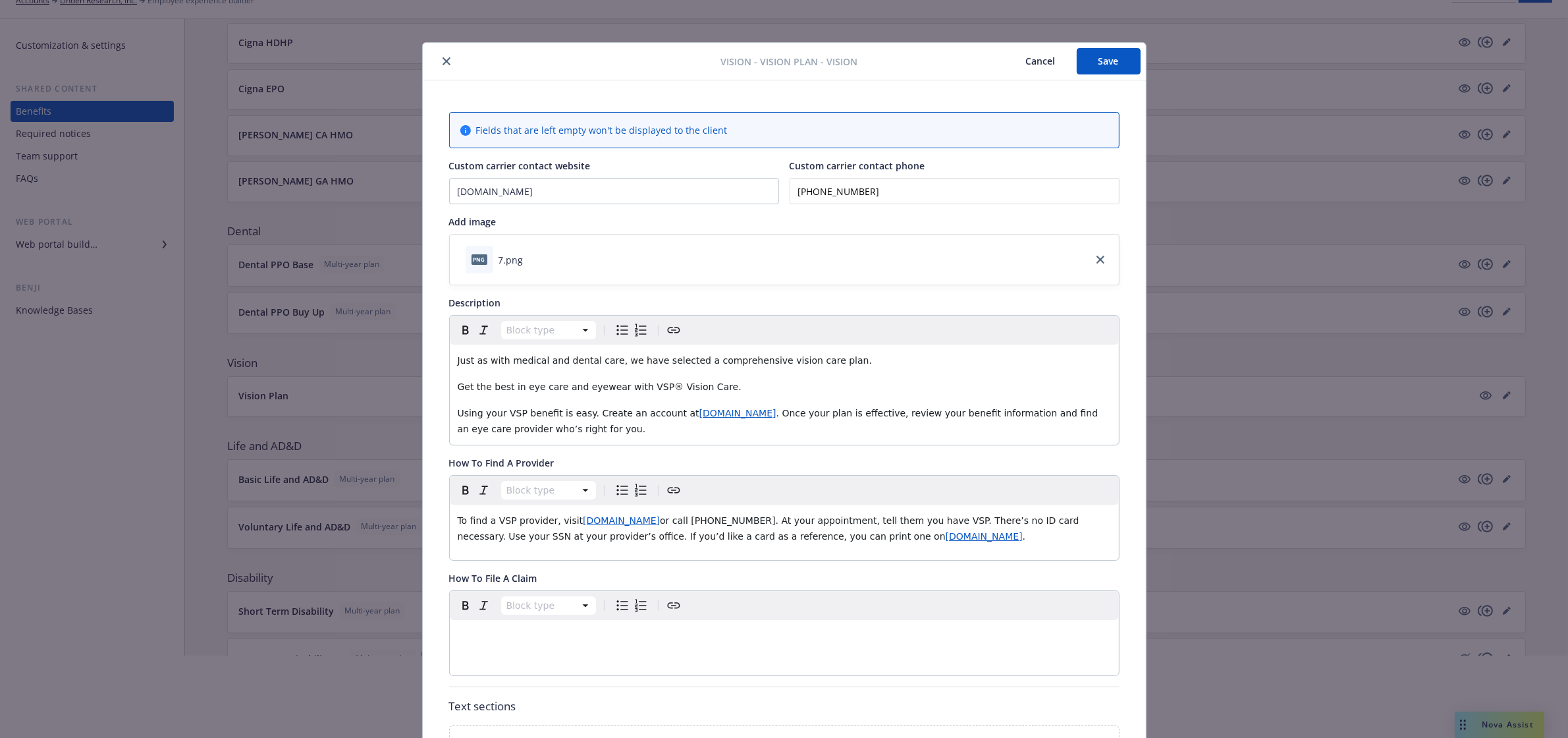
click at [1092, 55] on button "Save" at bounding box center [1108, 61] width 64 height 27
click at [439, 58] on button "close" at bounding box center [447, 61] width 16 height 16
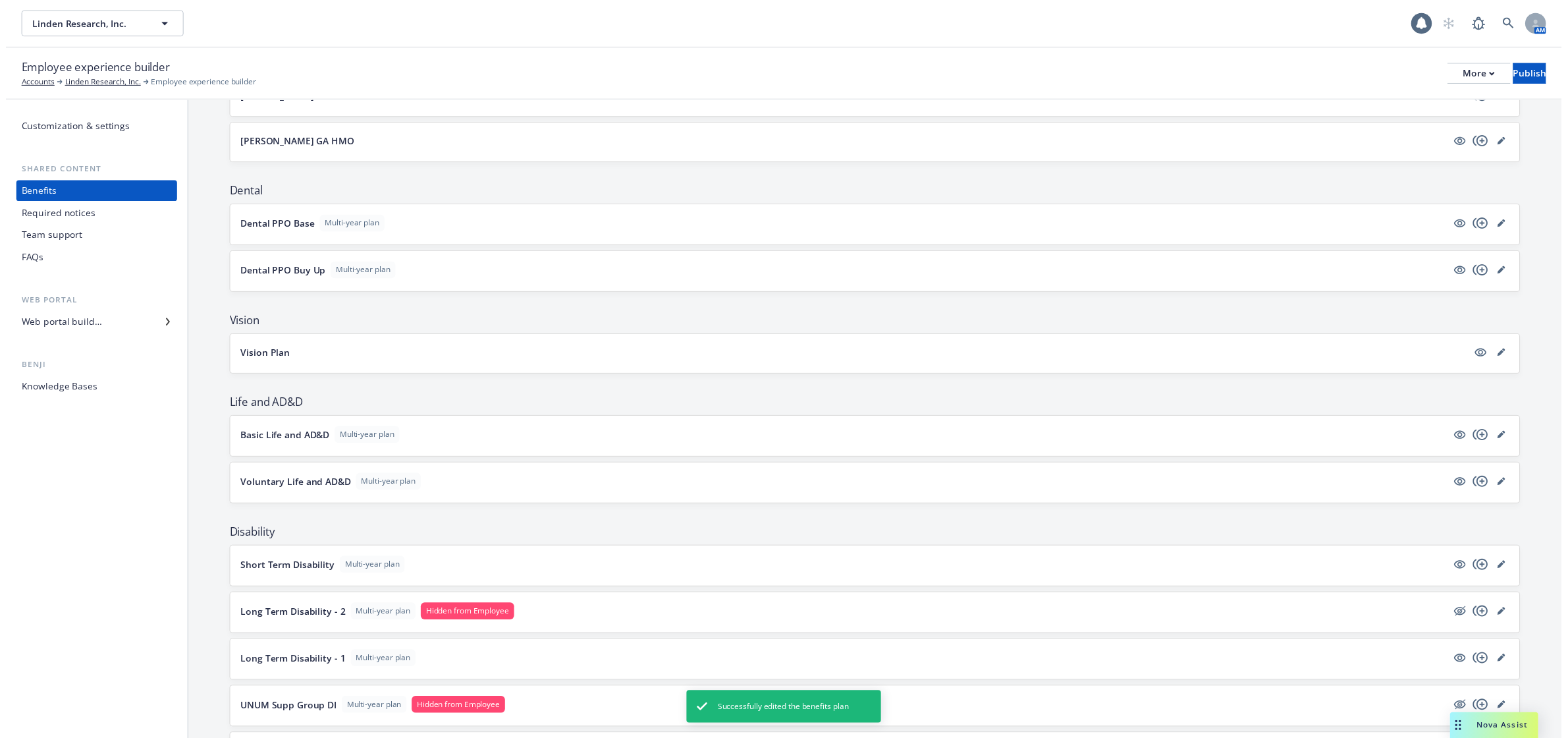
scroll to position [412, 0]
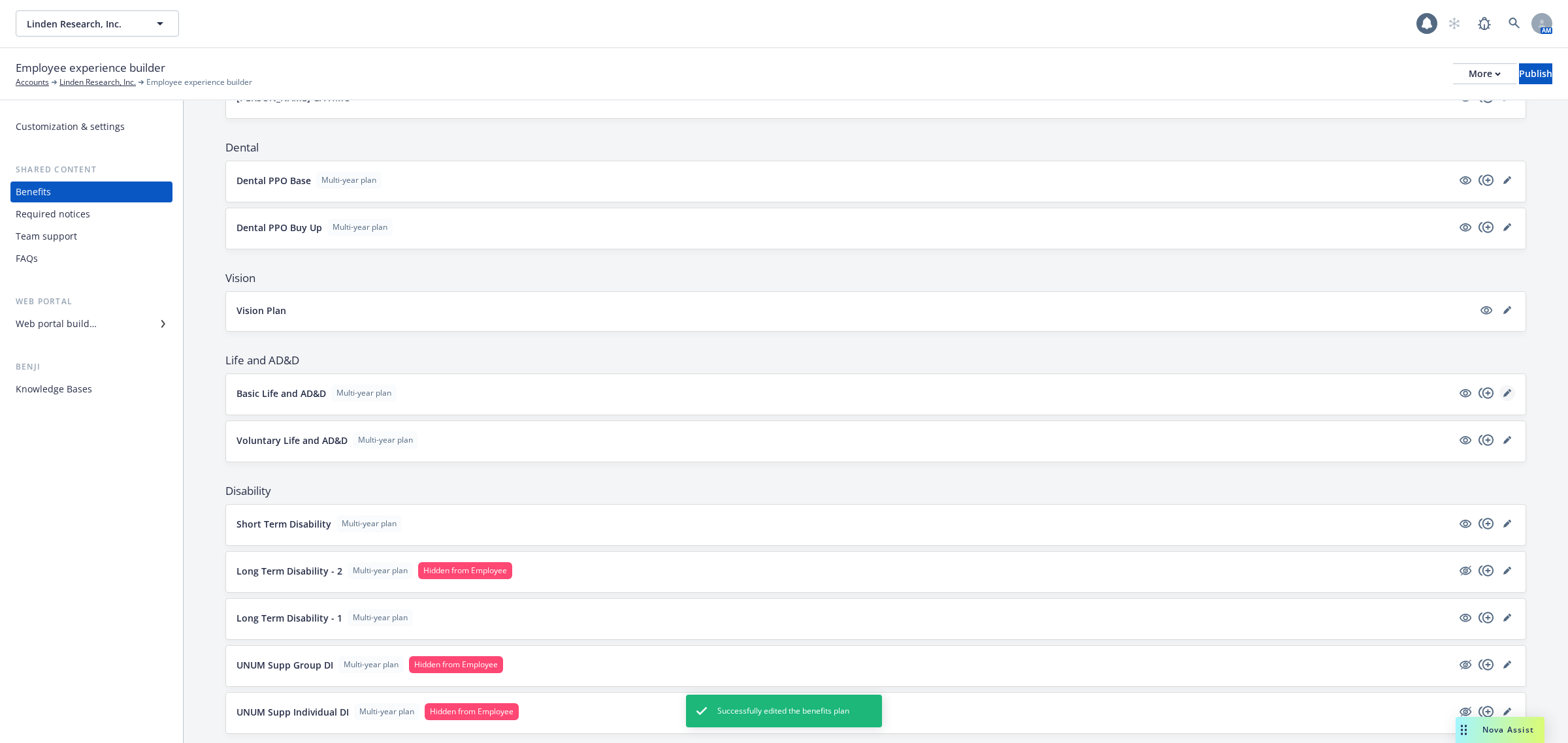
click at [1503, 395] on icon "editPencil" at bounding box center [1506, 393] width 6 height 6
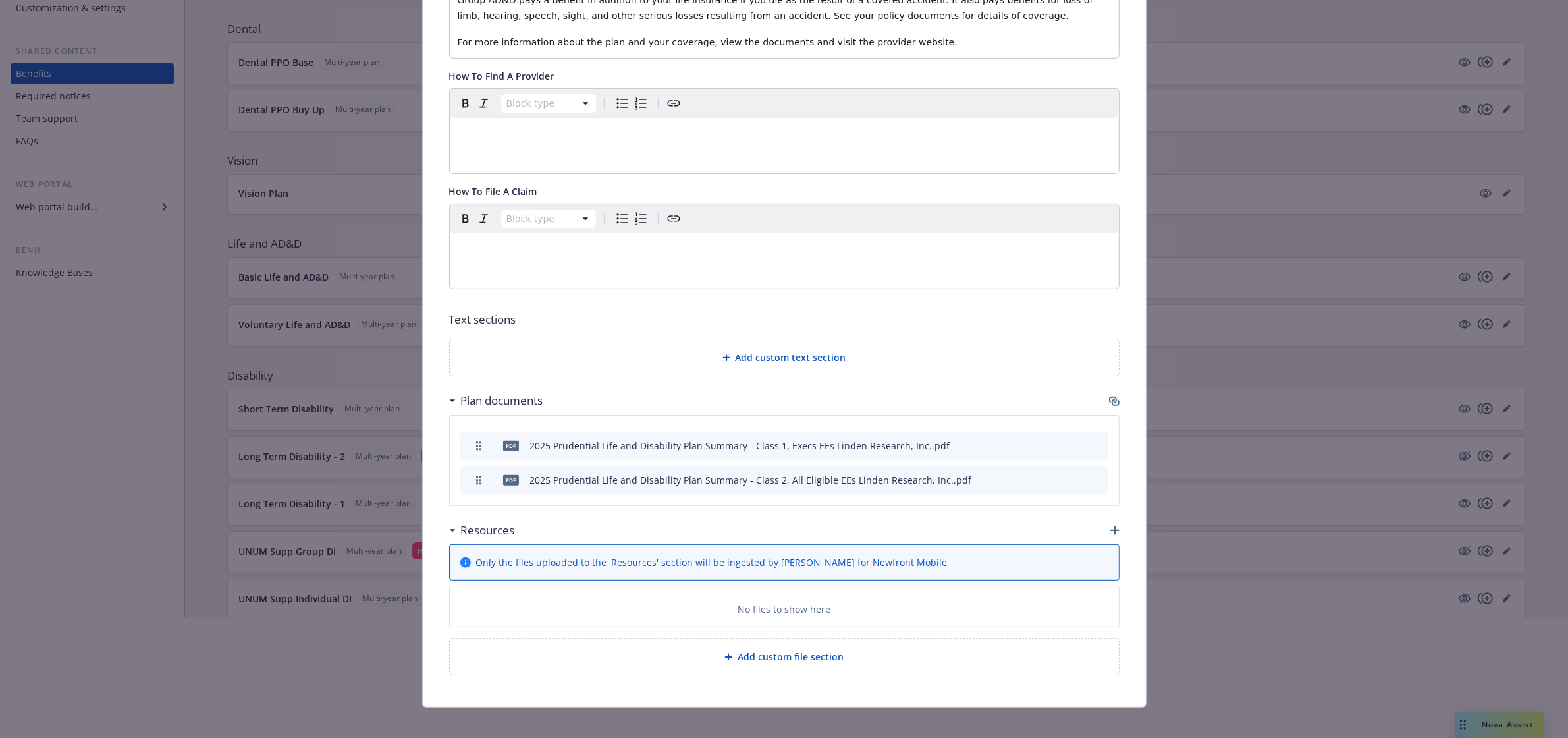
scroll to position [165, 0]
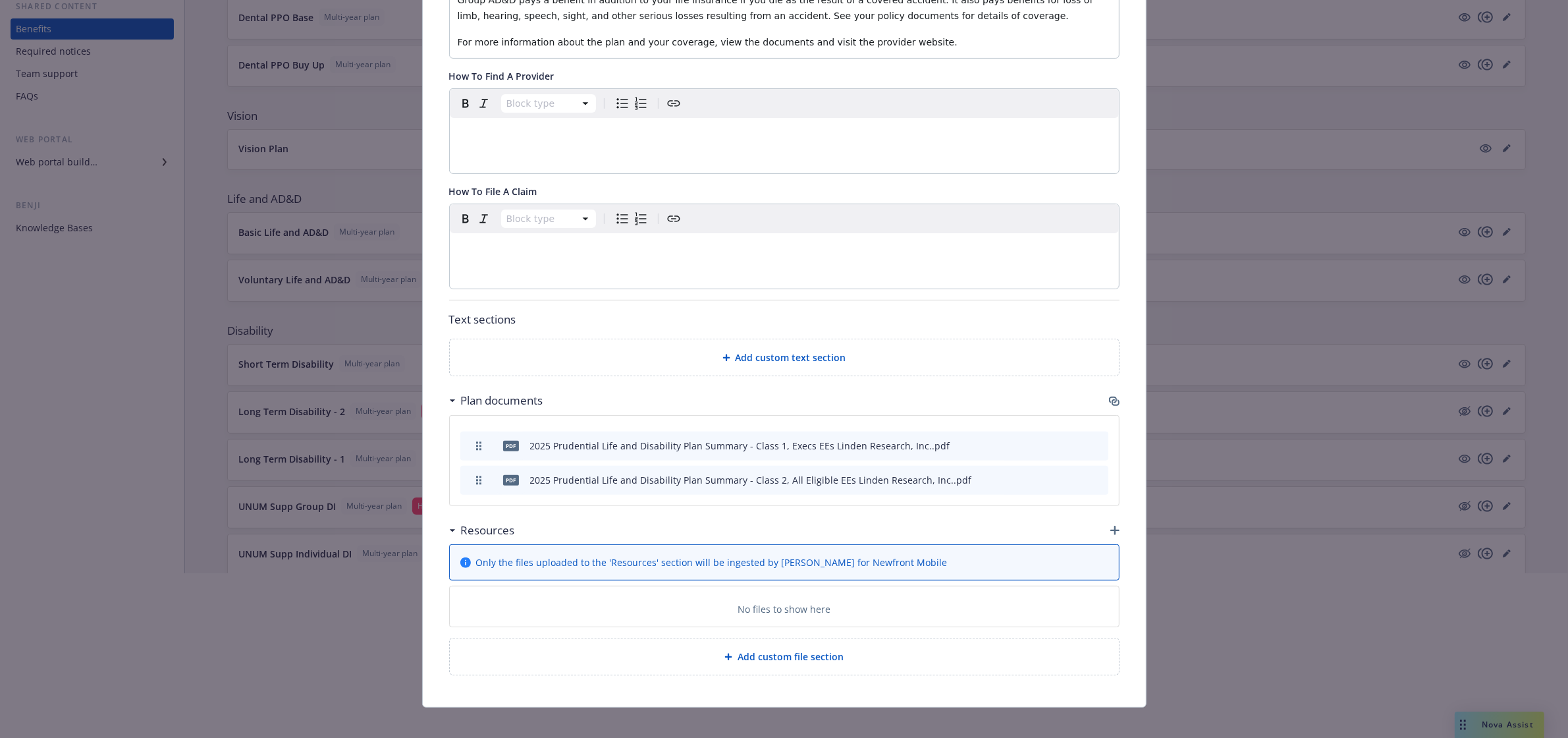
click at [1112, 399] on icon "button" at bounding box center [1116, 402] width 8 height 6
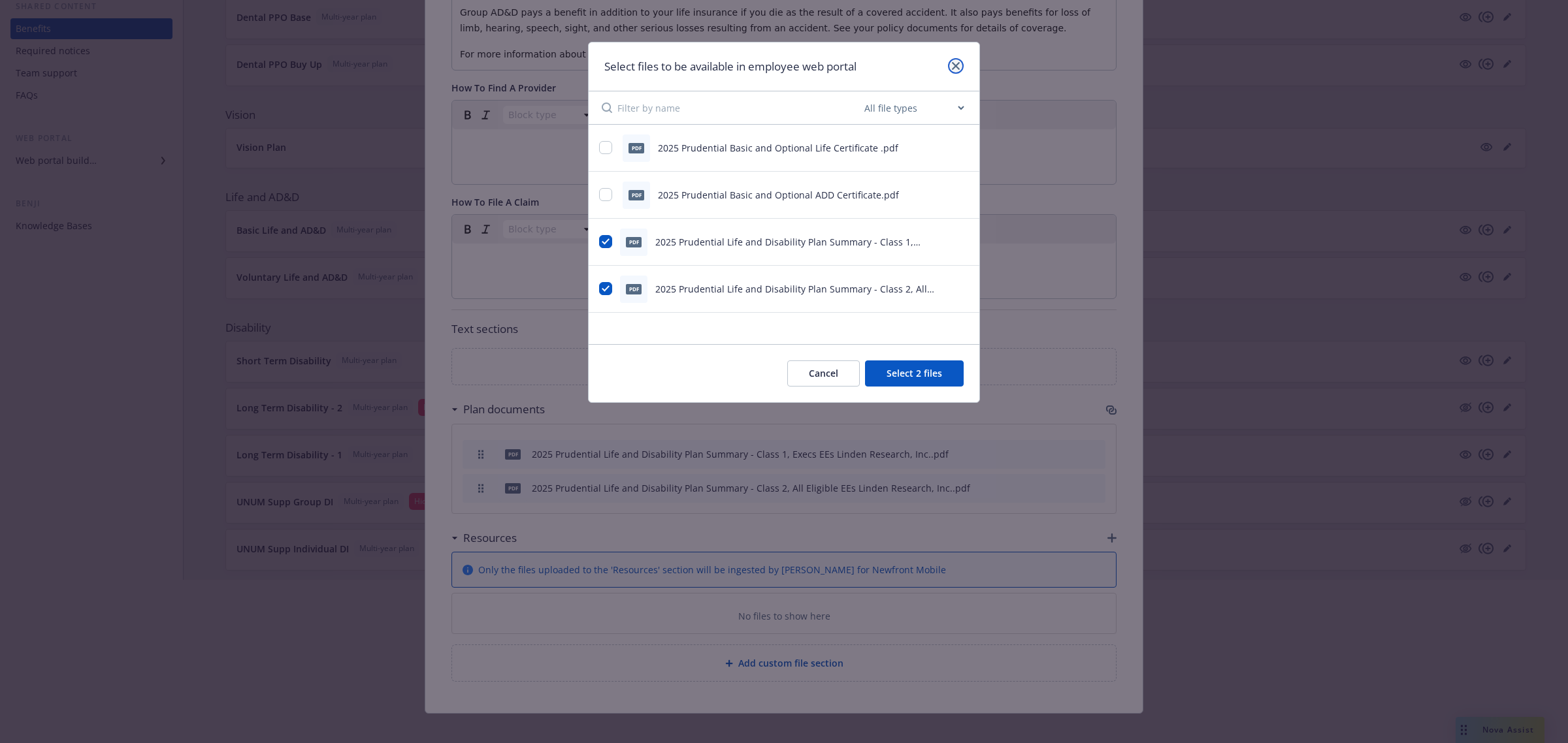
click at [952, 63] on icon "close" at bounding box center [956, 65] width 8 height 8
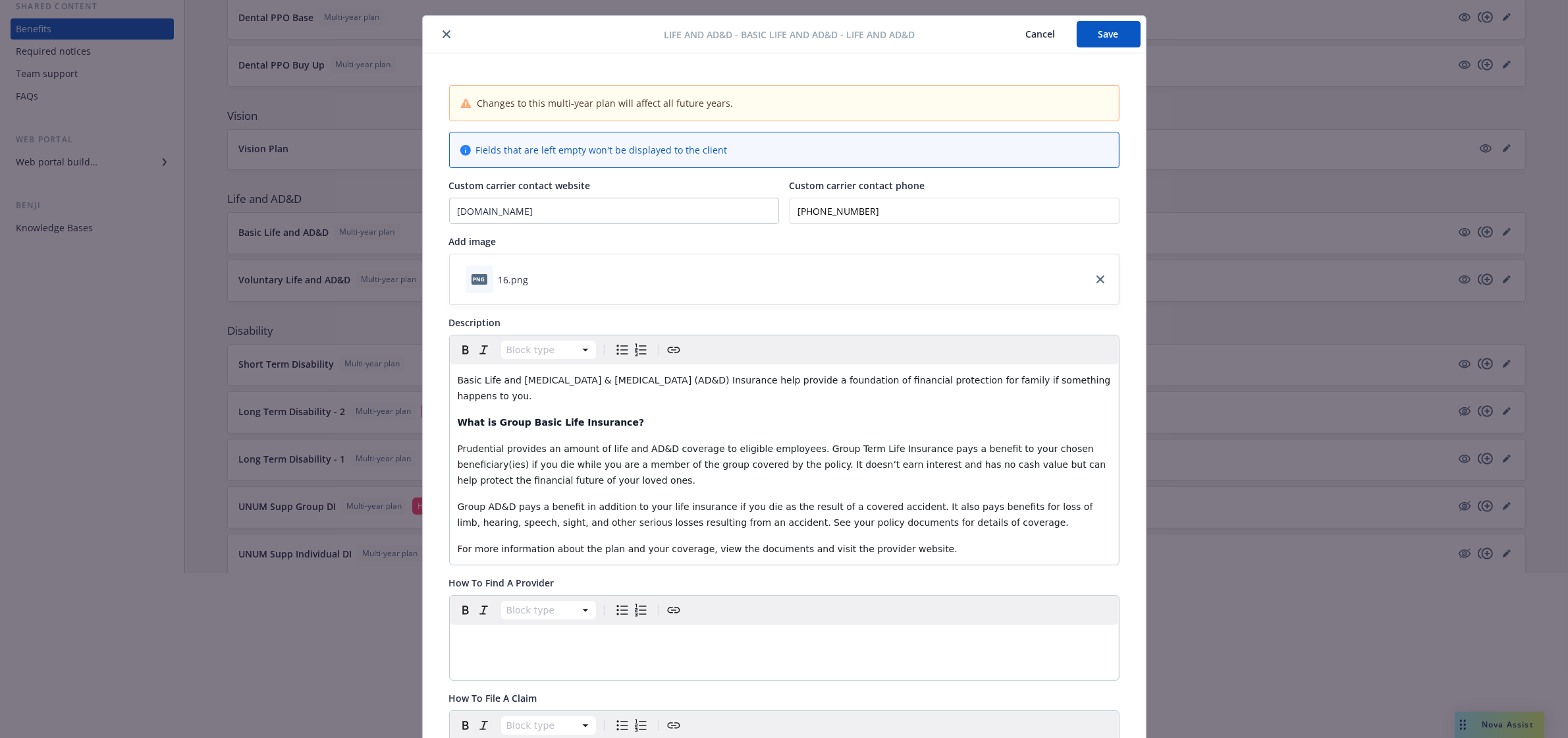
scroll to position [0, 0]
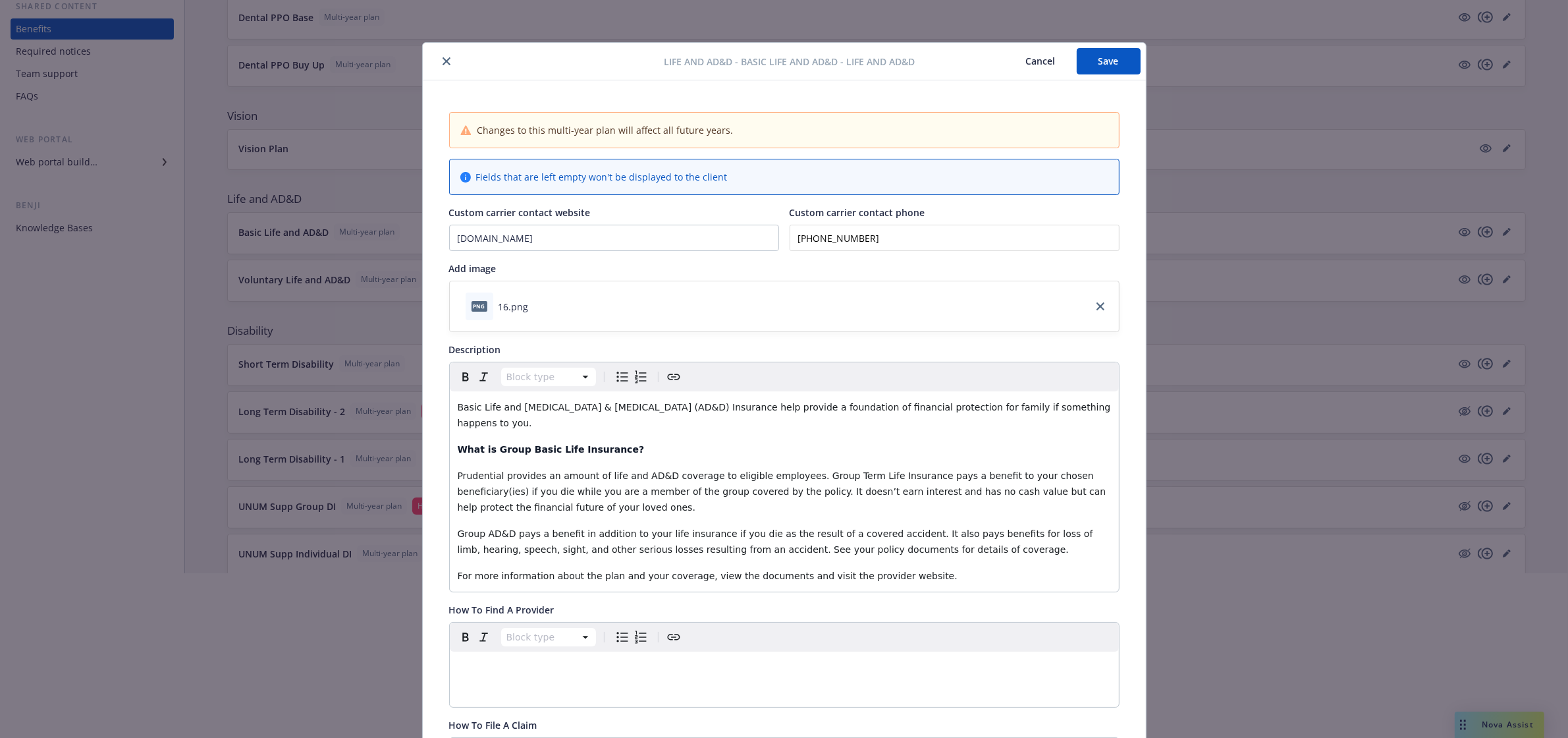
click at [443, 60] on icon "close" at bounding box center [446, 61] width 8 height 8
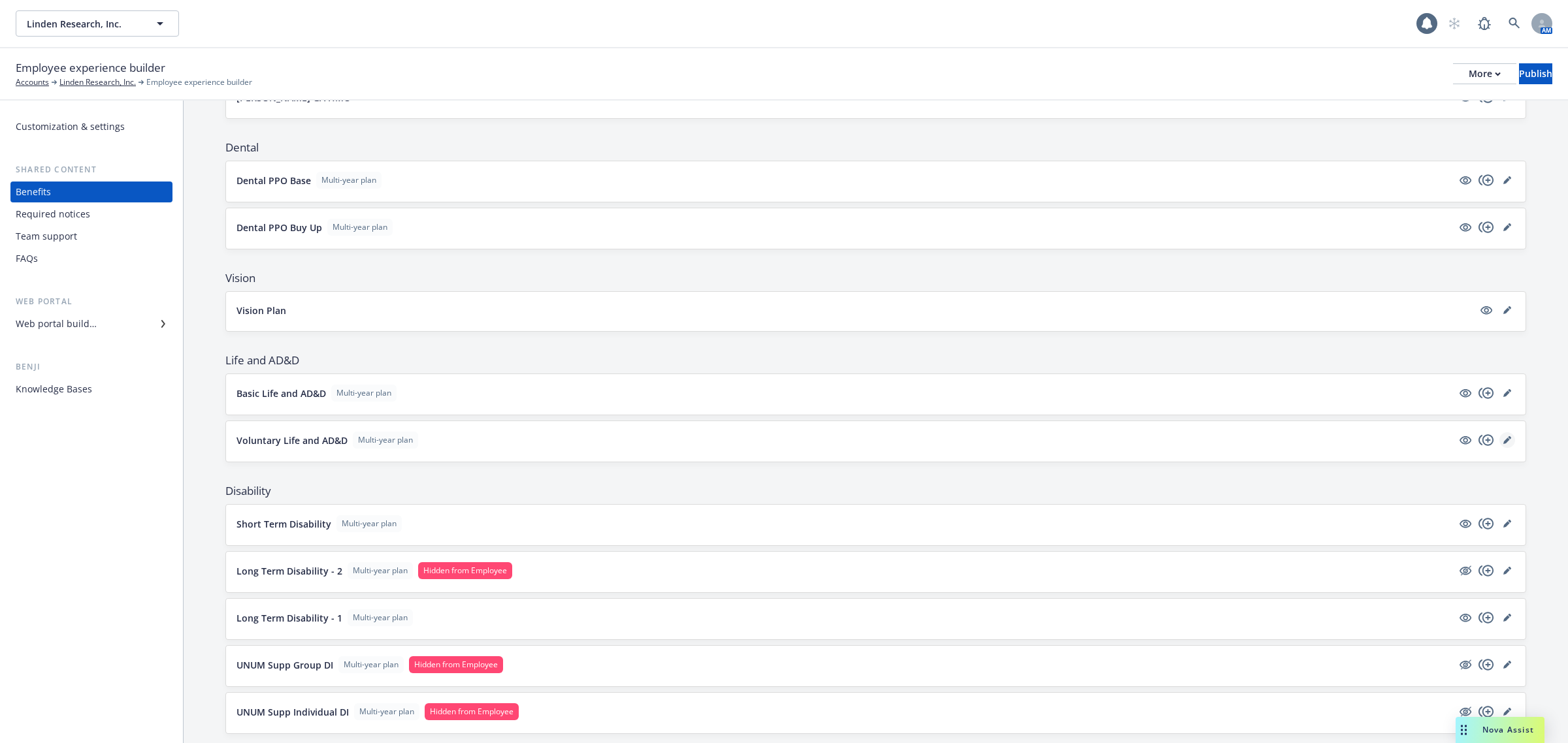
click at [1503, 442] on icon "editPencil" at bounding box center [1507, 440] width 8 height 8
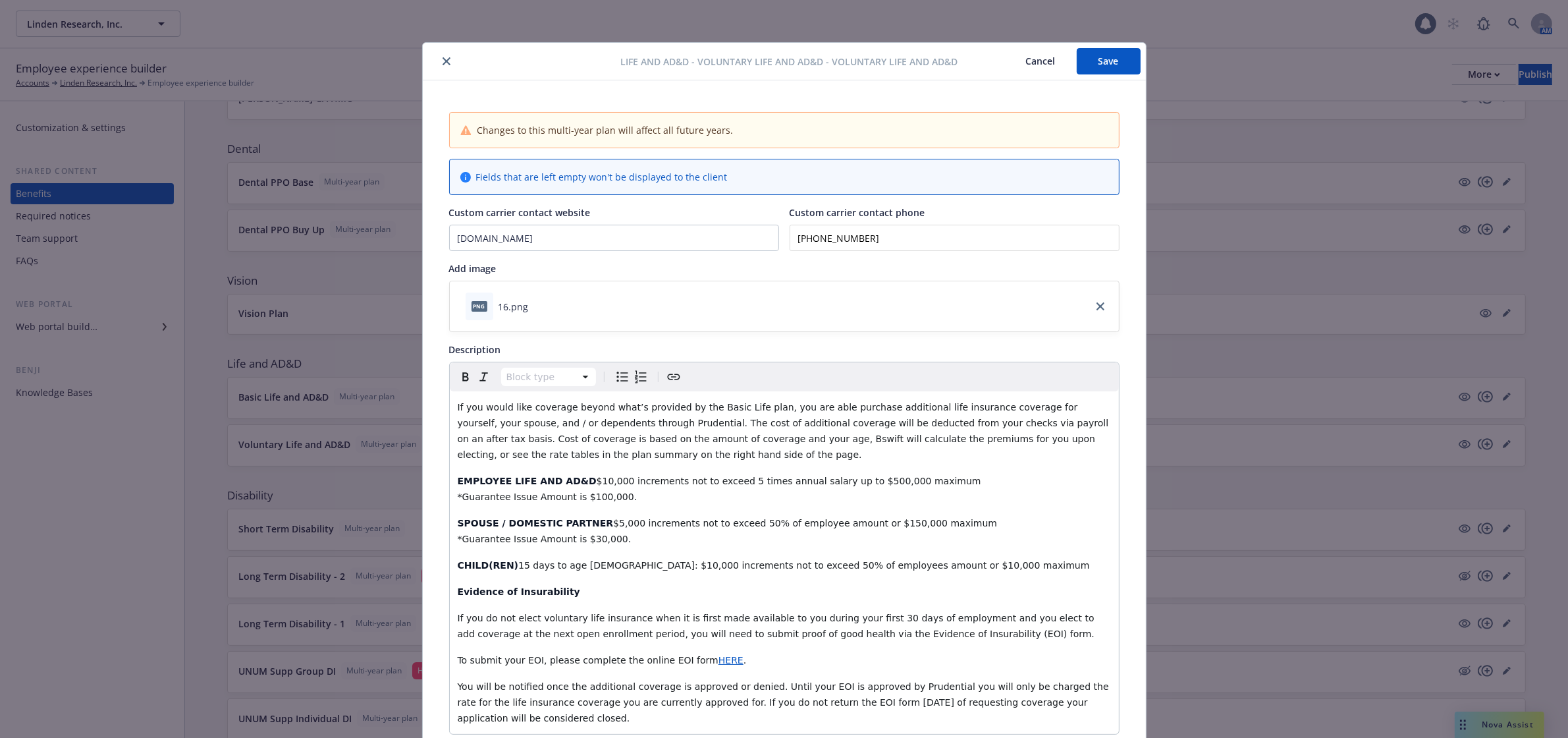
click at [442, 61] on icon "close" at bounding box center [446, 61] width 8 height 8
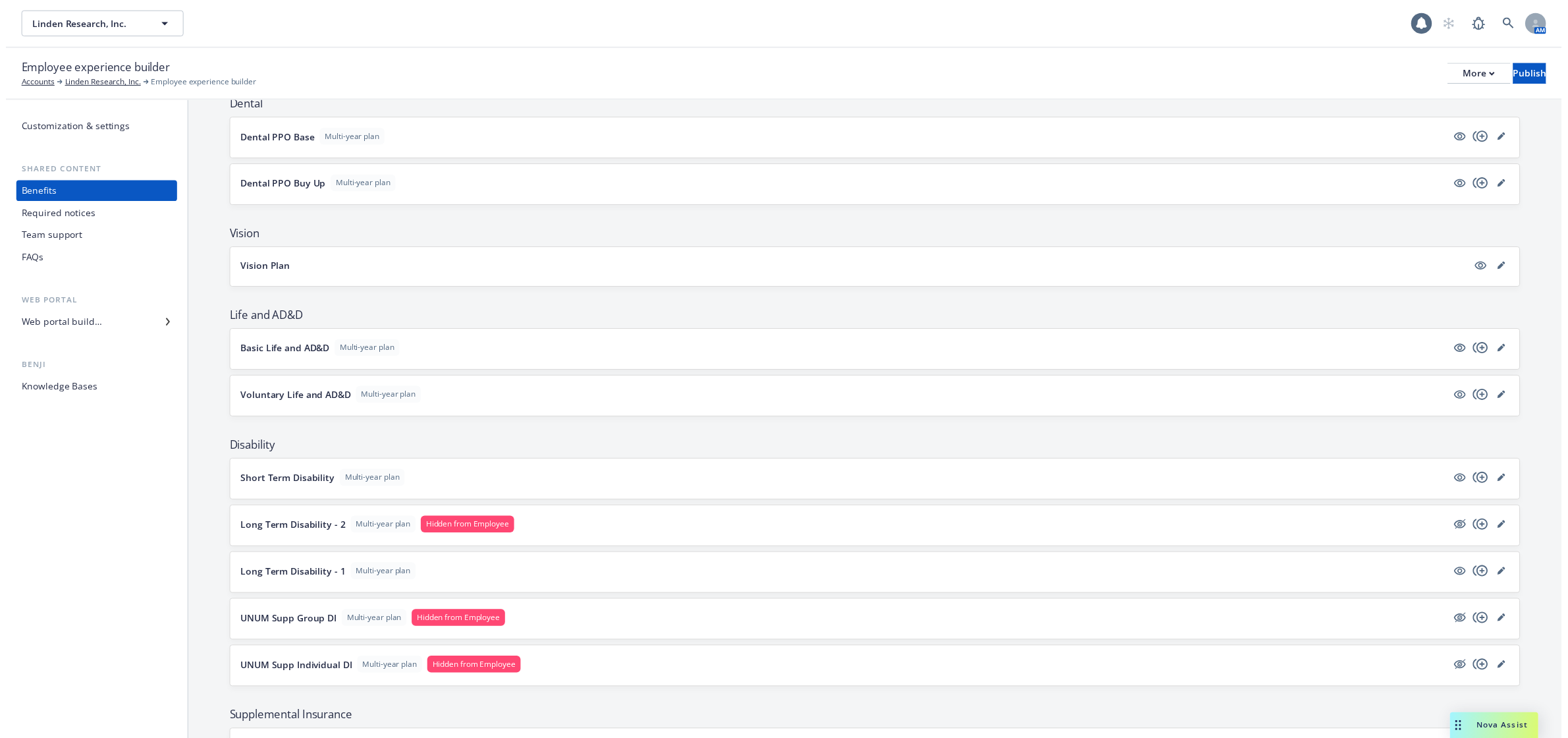
scroll to position [494, 0]
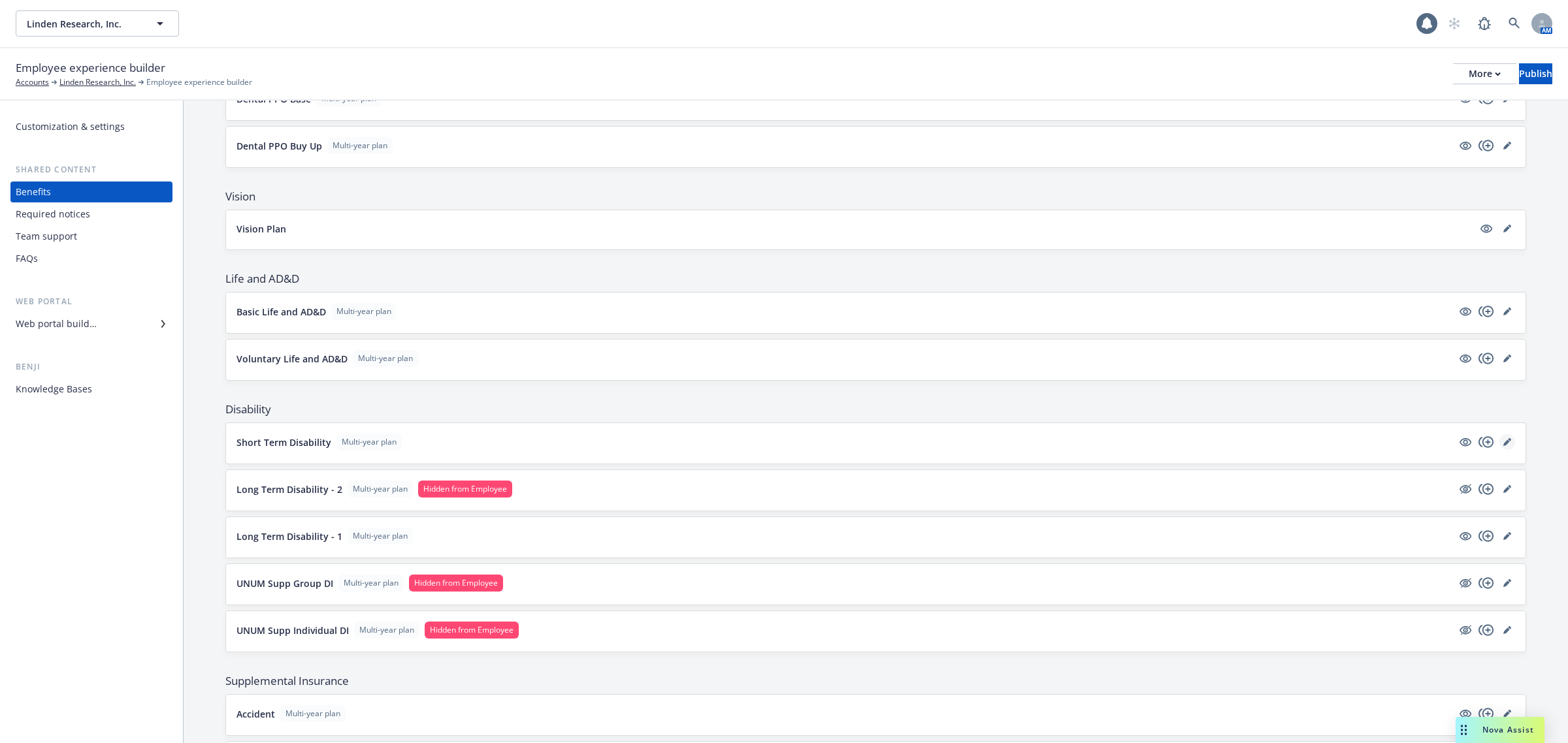
click at [1508, 442] on icon "editPencil" at bounding box center [1509, 439] width 4 height 4
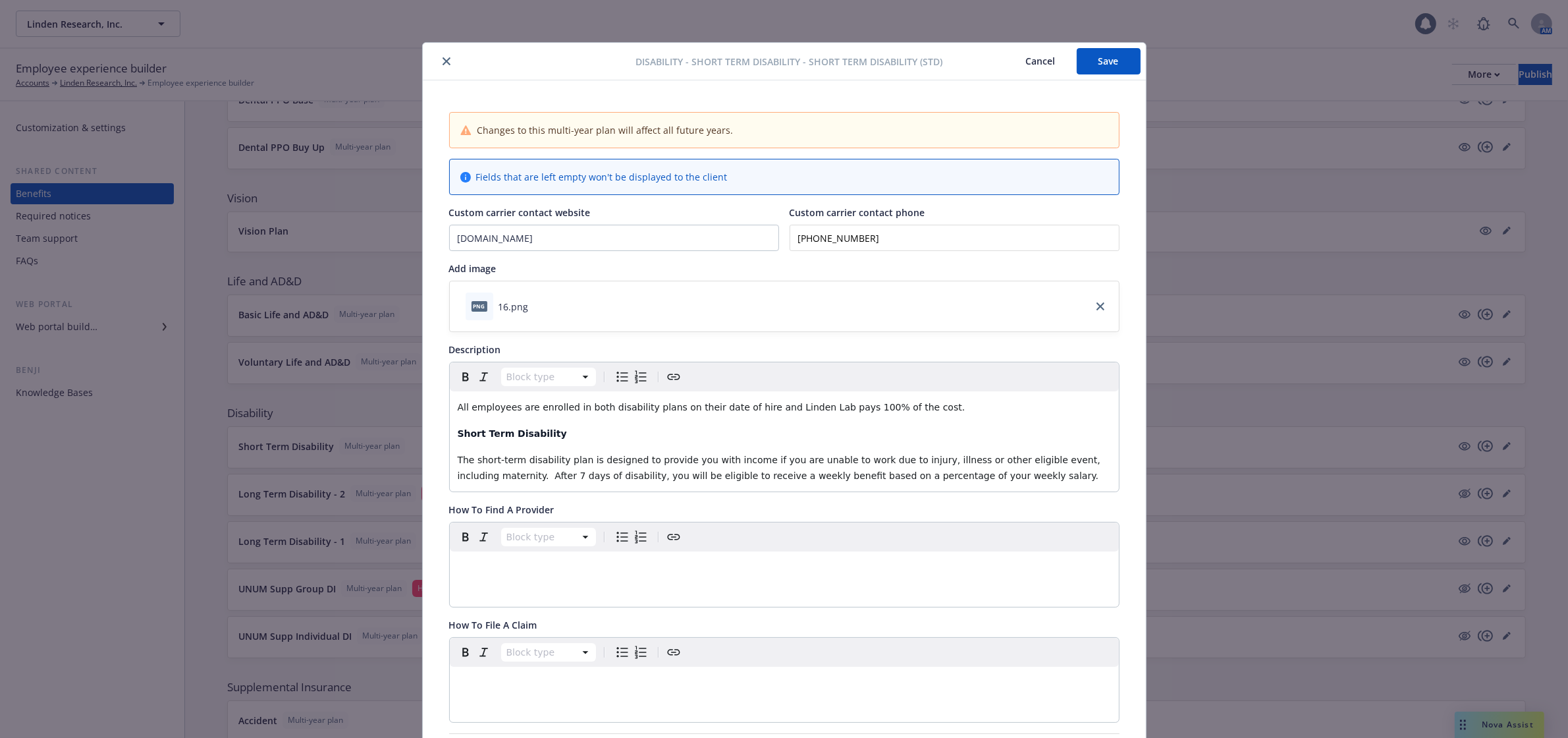
click at [442, 60] on icon "close" at bounding box center [446, 61] width 8 height 8
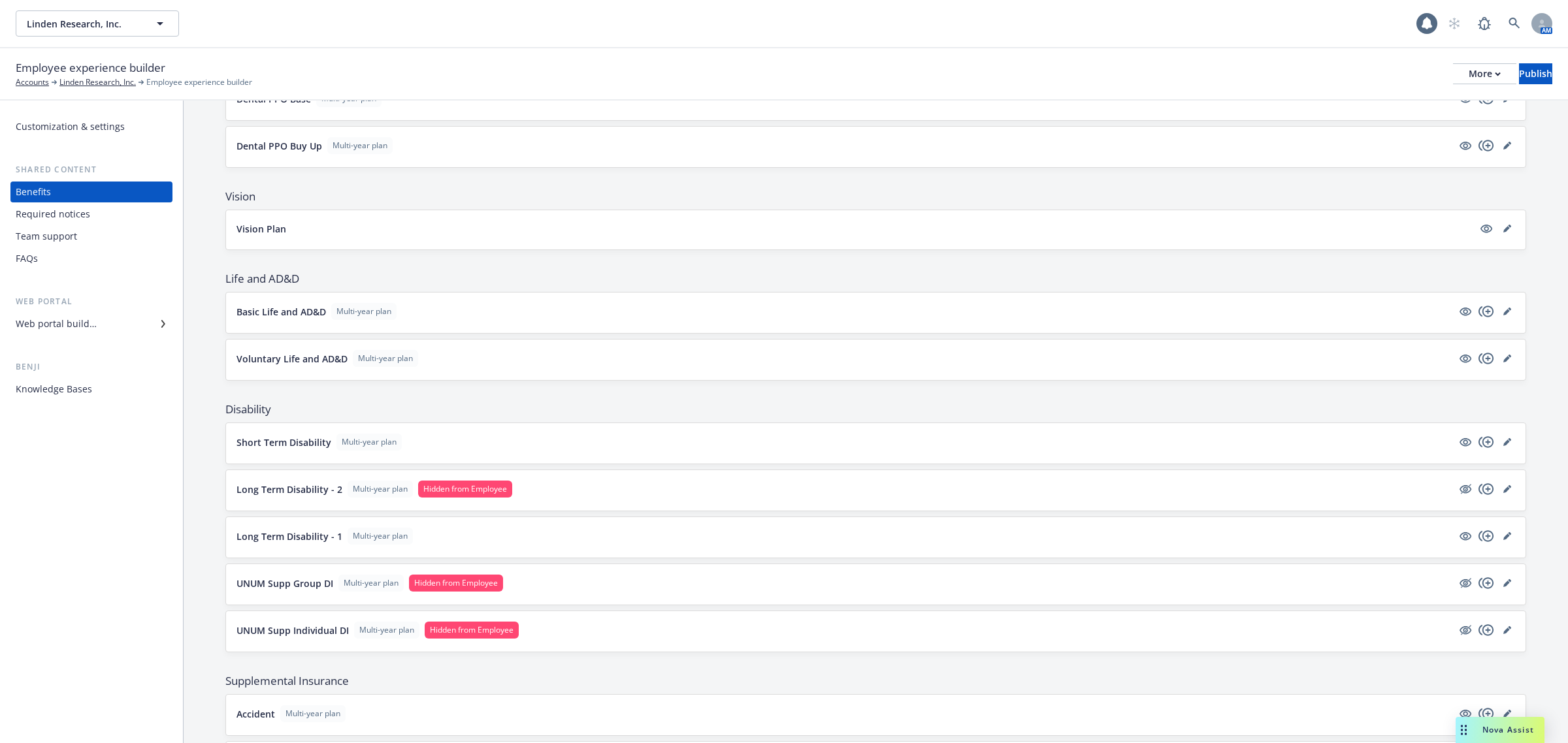
click at [1503, 493] on div at bounding box center [1486, 489] width 58 height 16
click at [1503, 490] on icon "editPencil" at bounding box center [1507, 489] width 8 height 8
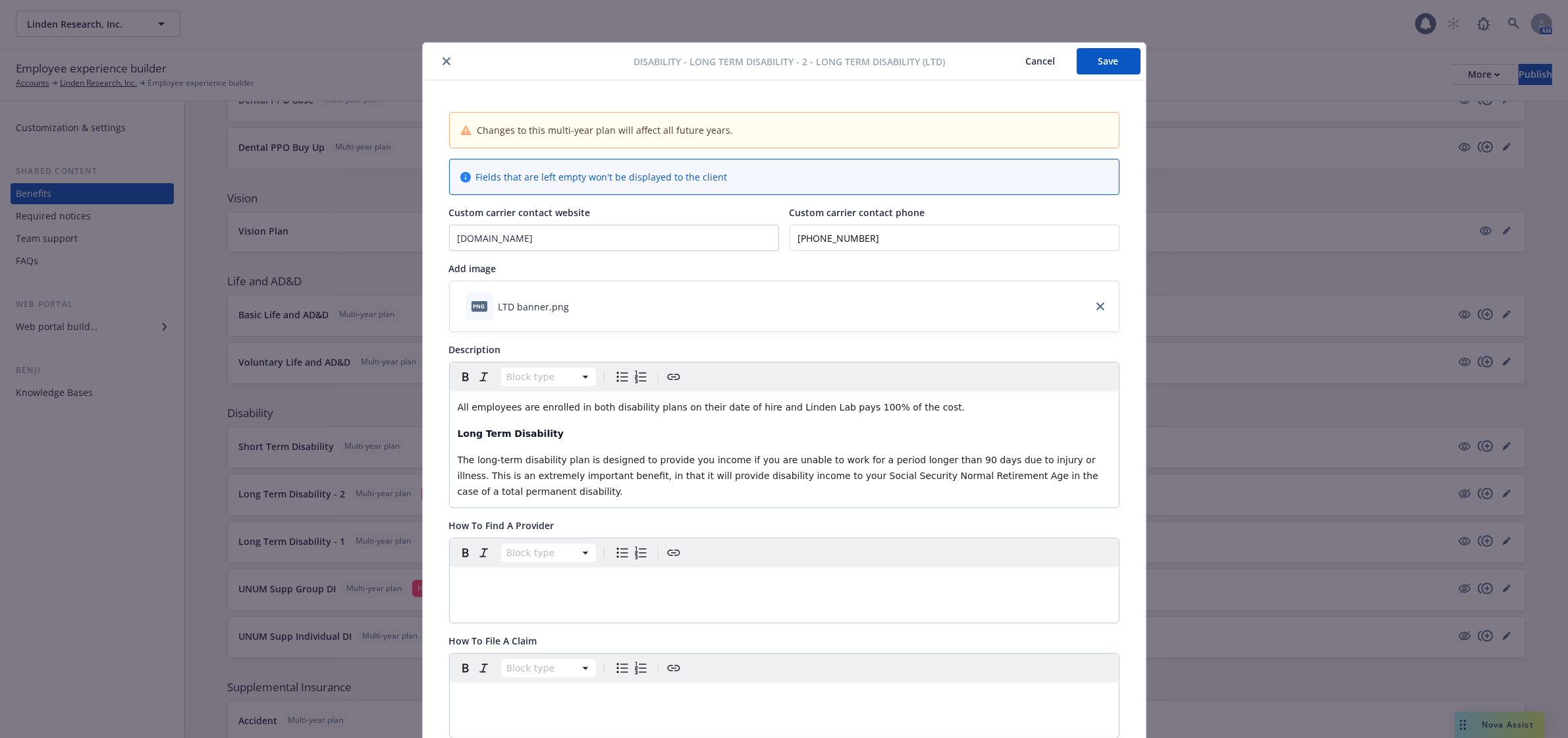
click at [442, 60] on icon "close" at bounding box center [446, 61] width 8 height 8
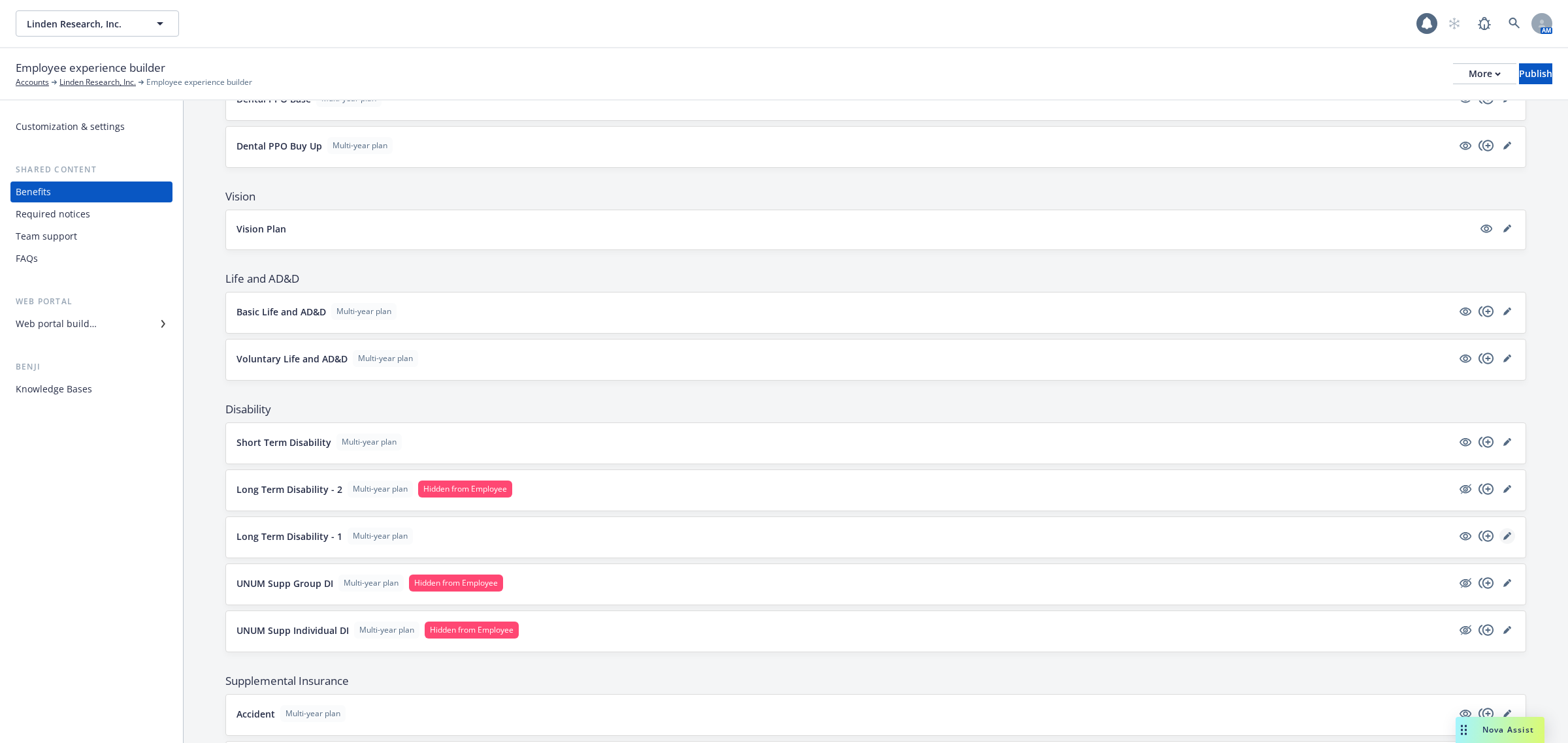
click at [1503, 537] on icon "editPencil" at bounding box center [1507, 536] width 8 height 8
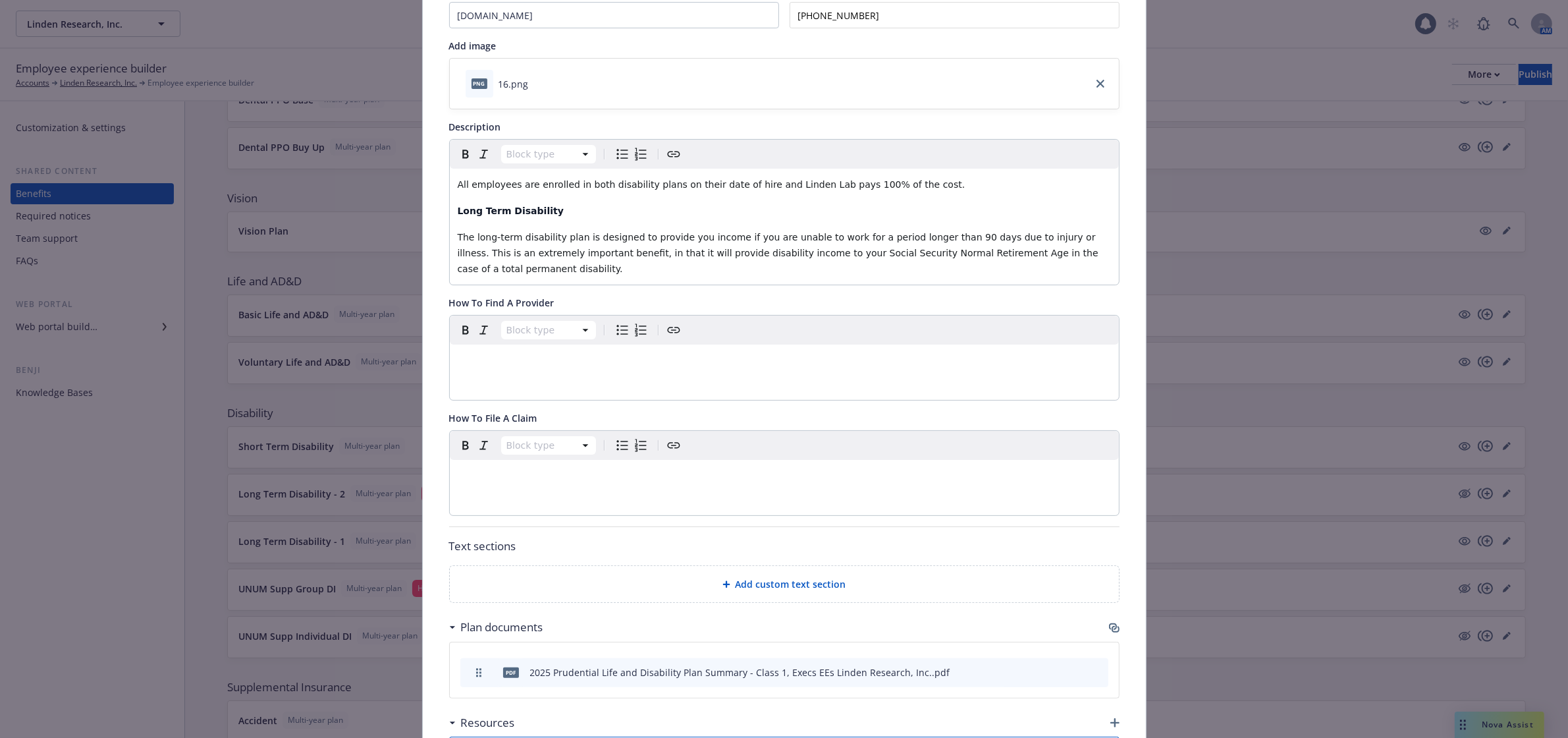
scroll to position [39, 0]
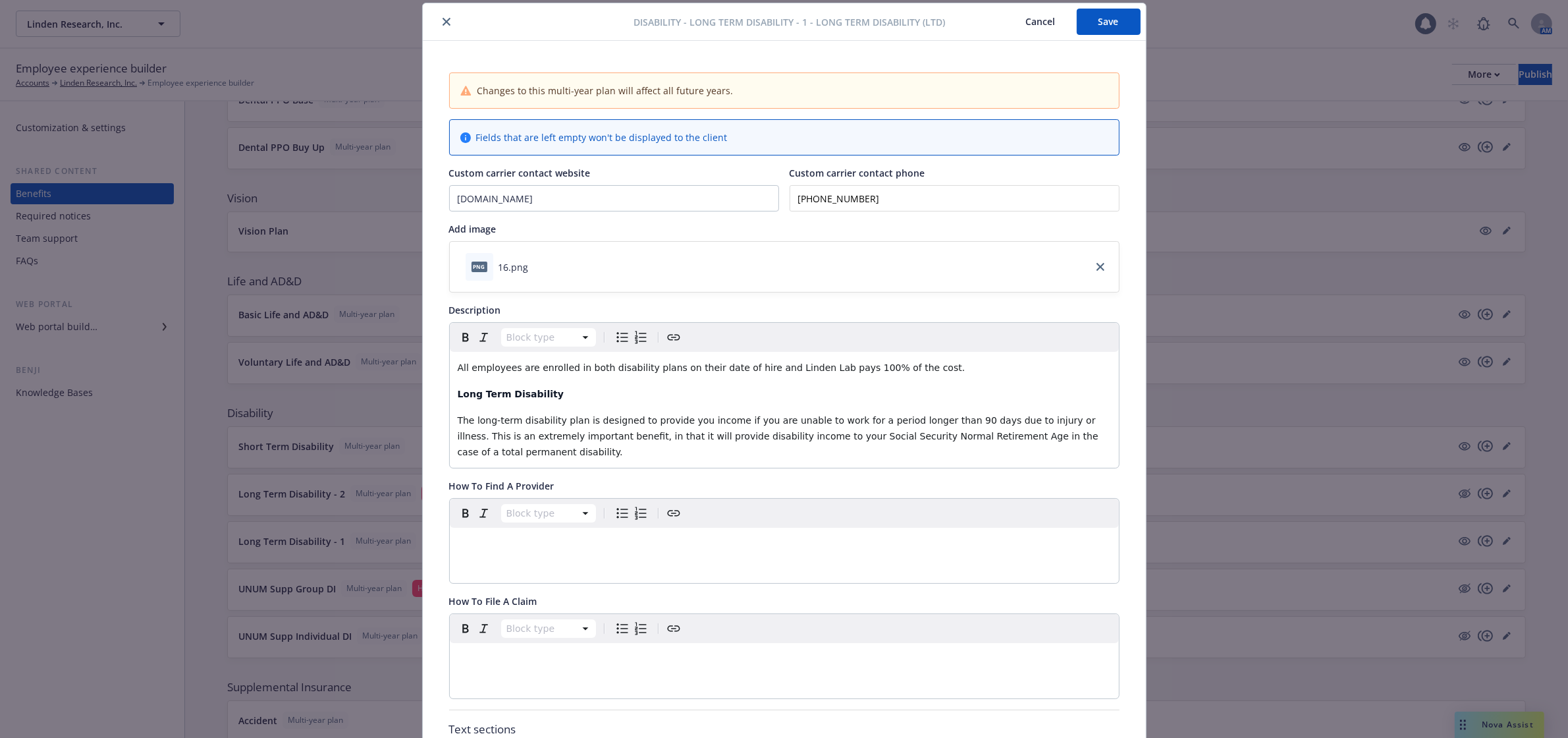
click at [447, 18] on button "close" at bounding box center [447, 22] width 16 height 16
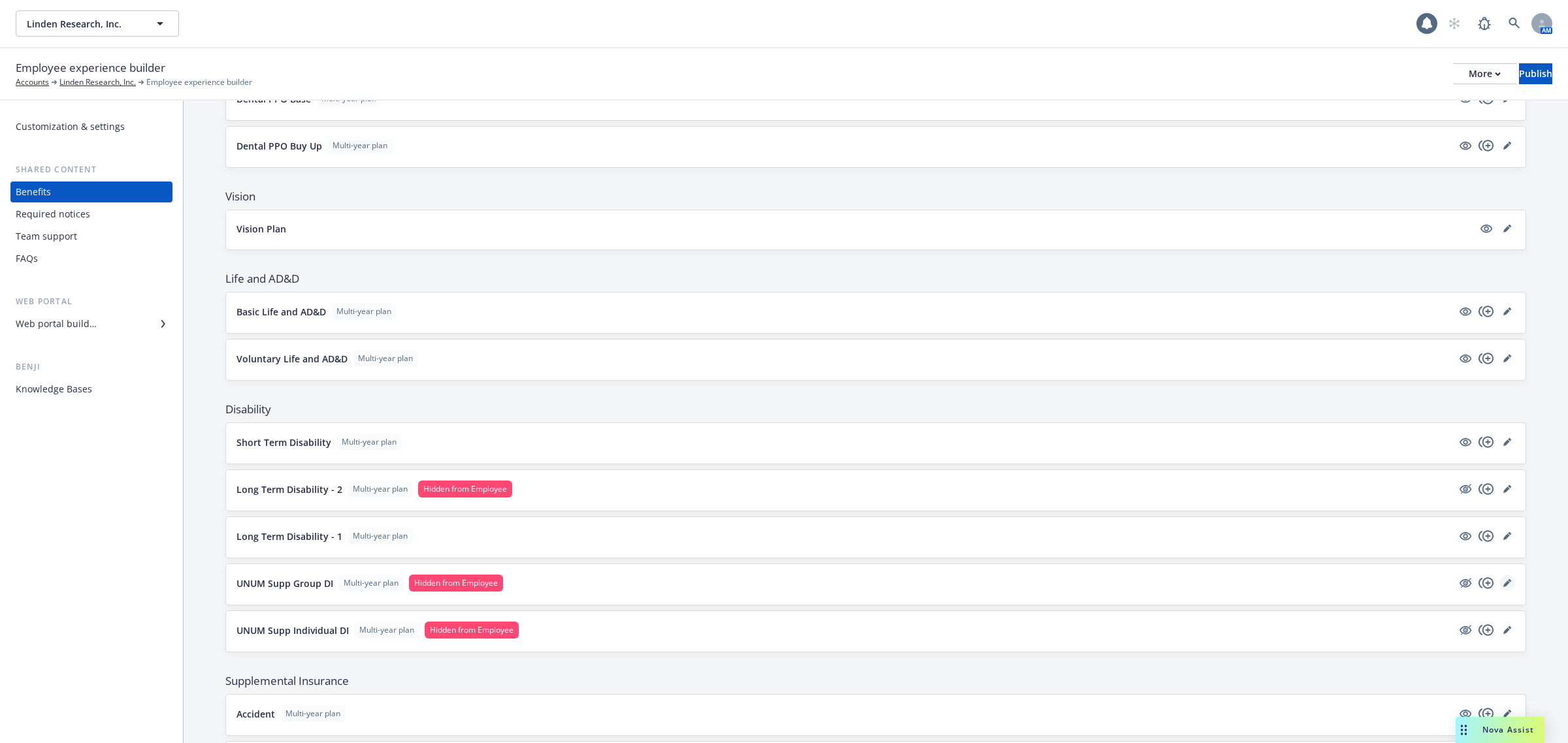
click at [1503, 587] on icon "editPencil" at bounding box center [1506, 584] width 6 height 6
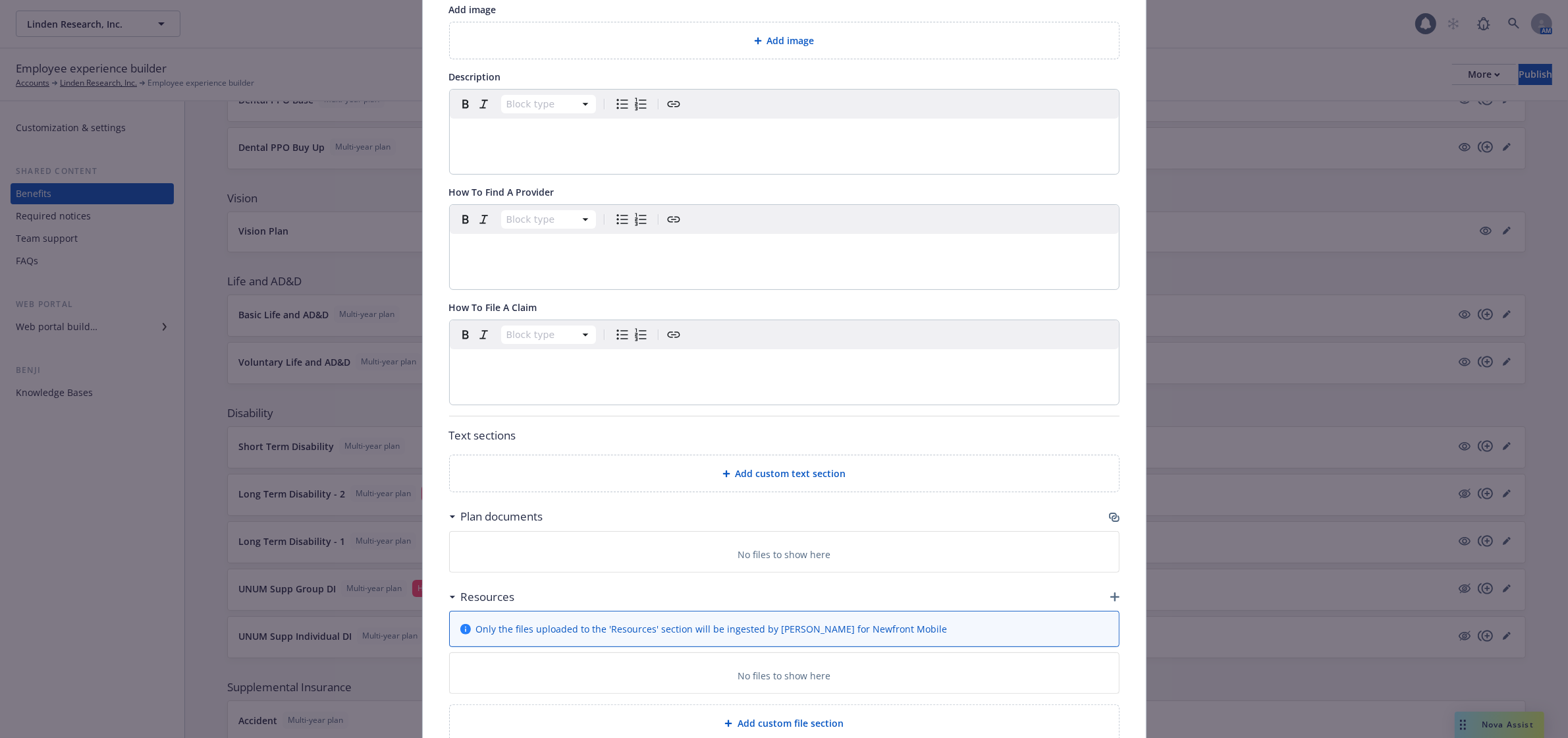
scroll to position [287, 0]
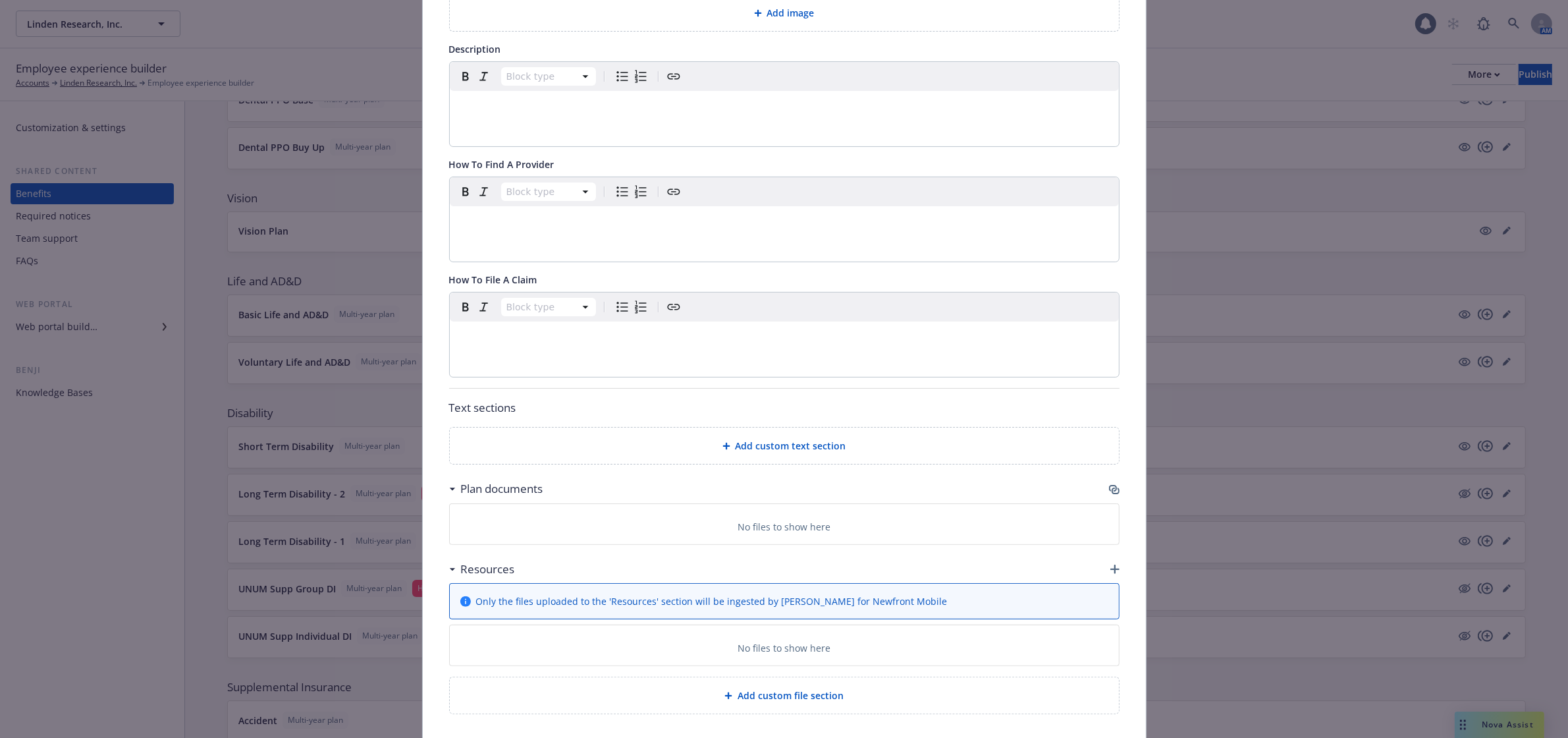
click at [1109, 491] on icon "button" at bounding box center [1114, 489] width 11 height 11
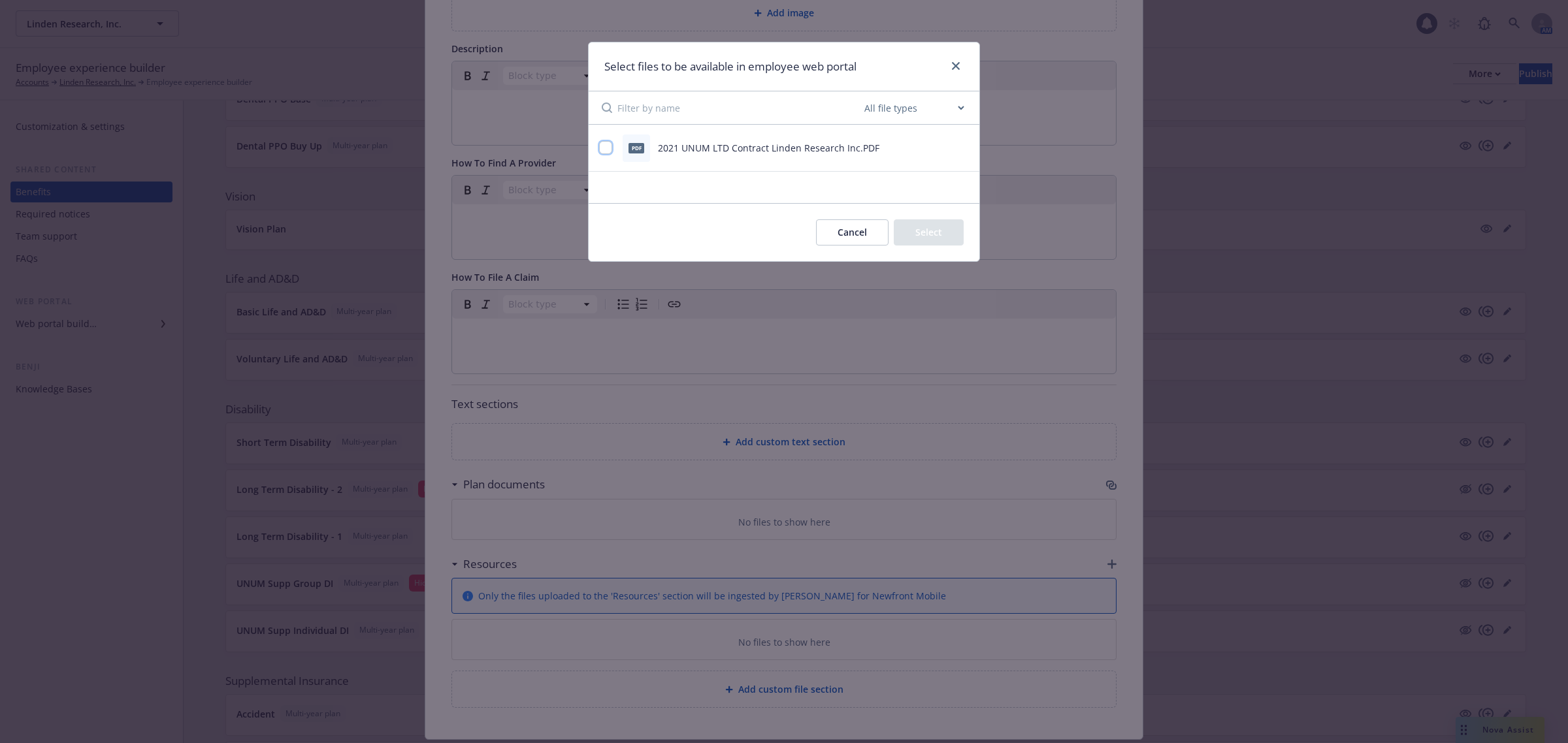
click at [604, 146] on input "checkbox" at bounding box center [605, 147] width 13 height 13
checkbox input "true"
click at [934, 230] on button "Select 1 file" at bounding box center [917, 232] width 94 height 26
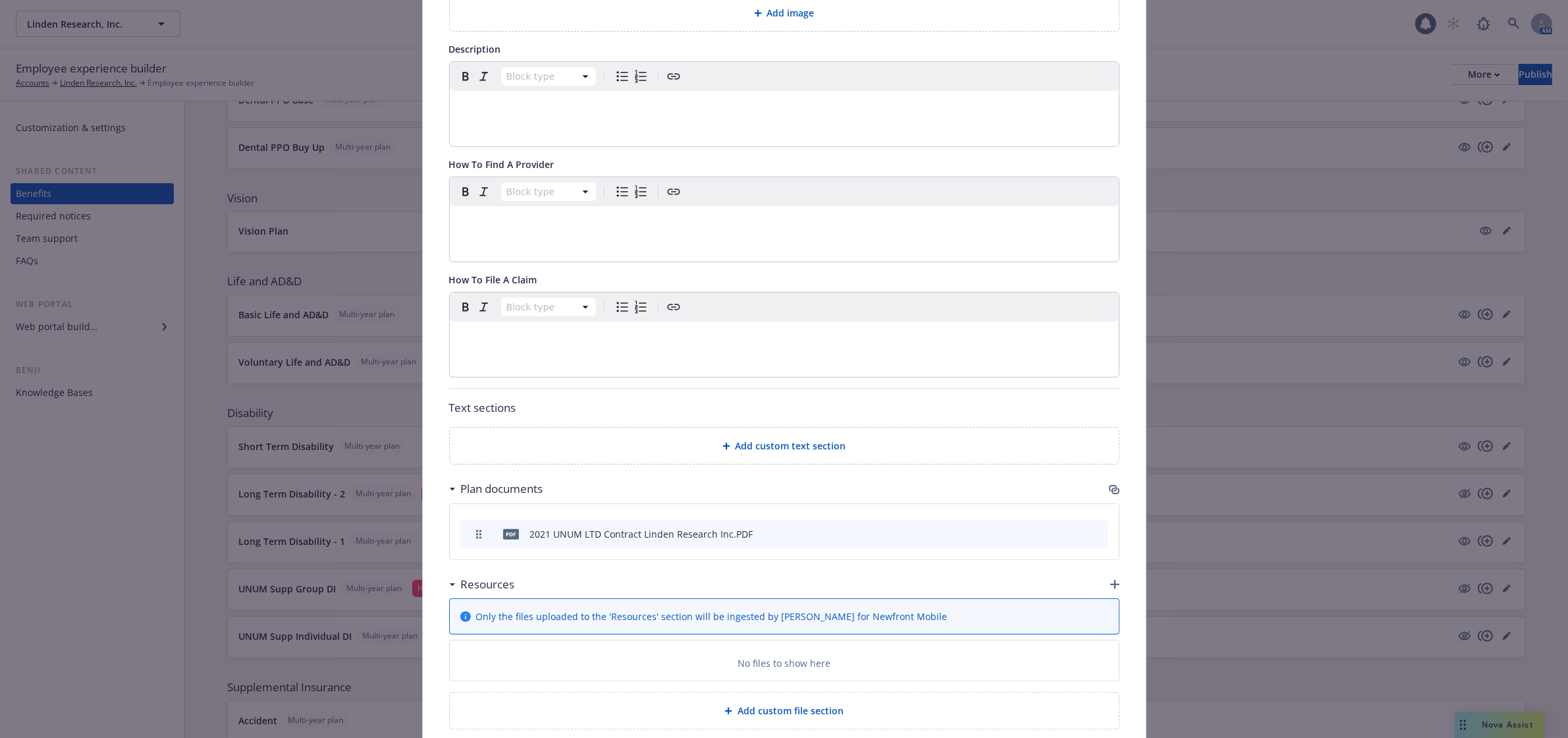
click at [1092, 535] on icon "archive file" at bounding box center [1096, 533] width 9 height 11
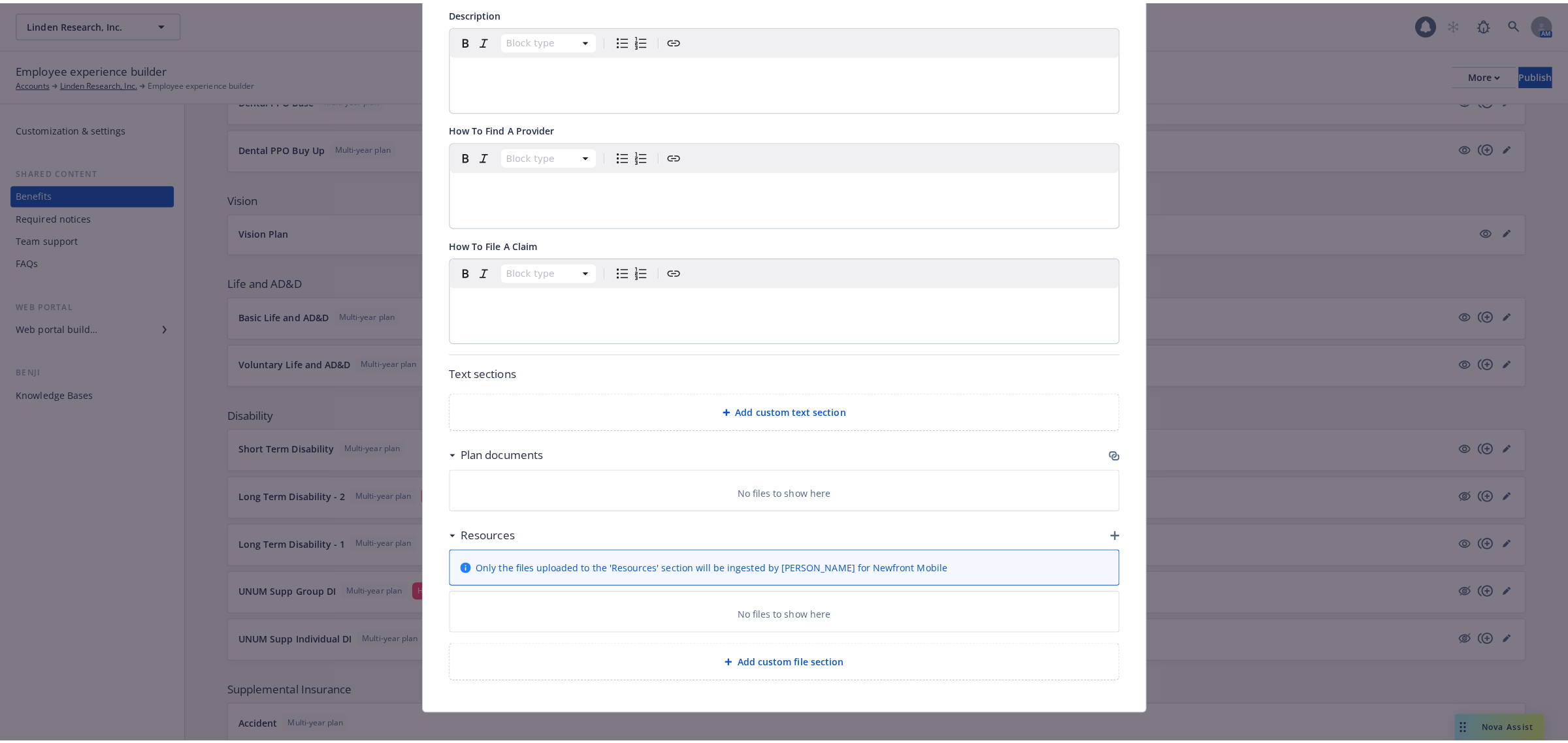
scroll to position [338, 0]
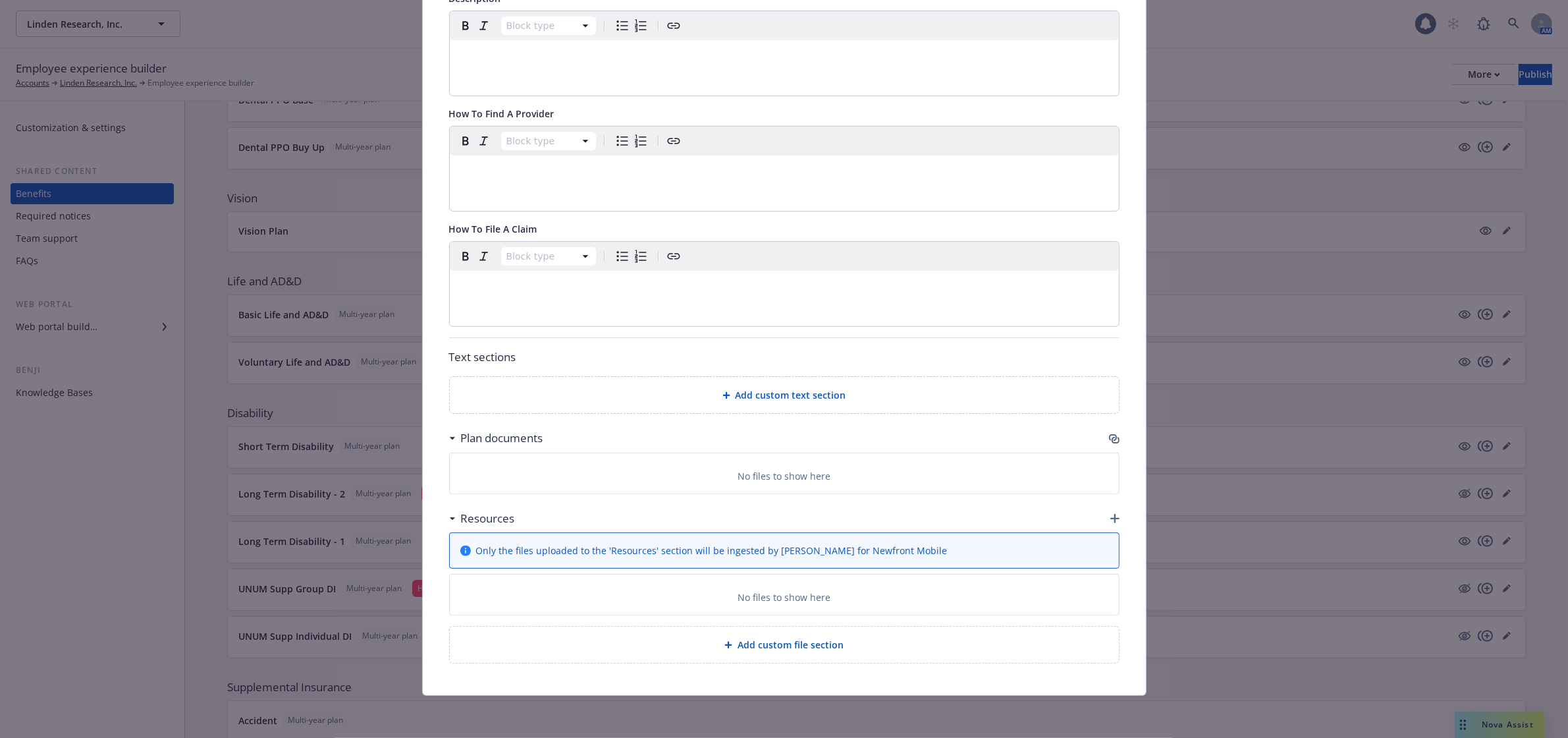
click at [1111, 517] on icon "button" at bounding box center [1115, 519] width 9 height 9
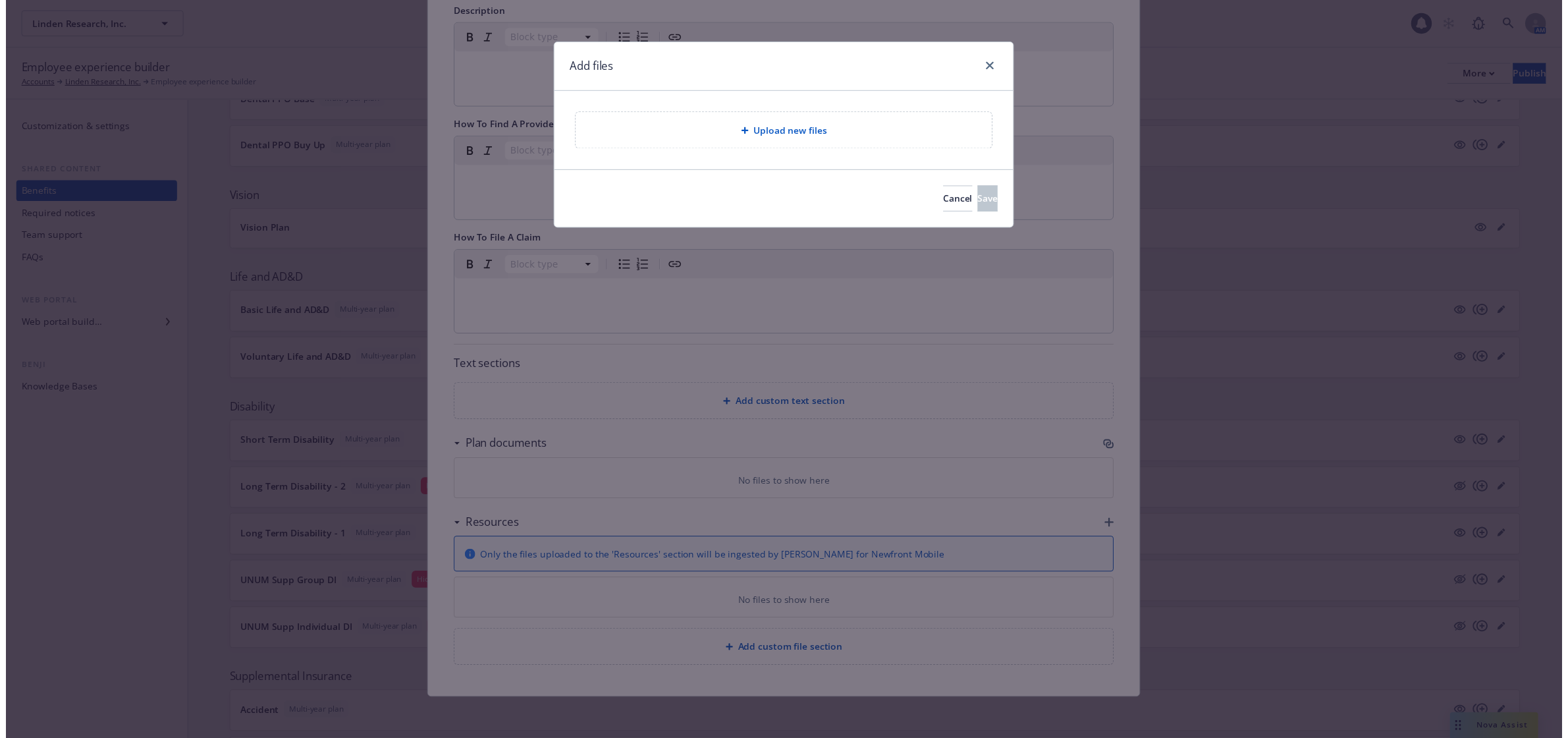
scroll to position [329, 0]
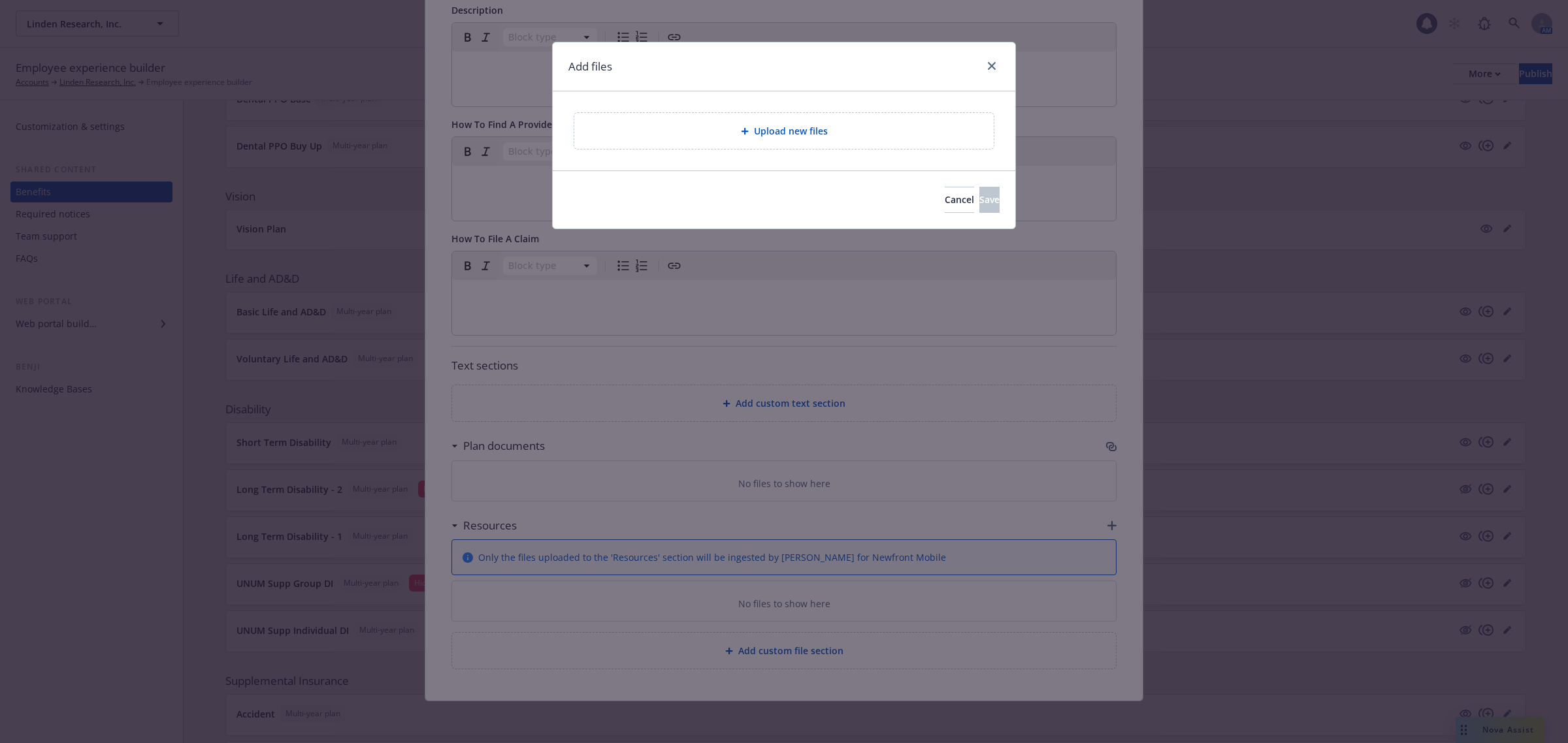
click at [784, 121] on div "Upload new files" at bounding box center [784, 131] width 420 height 36
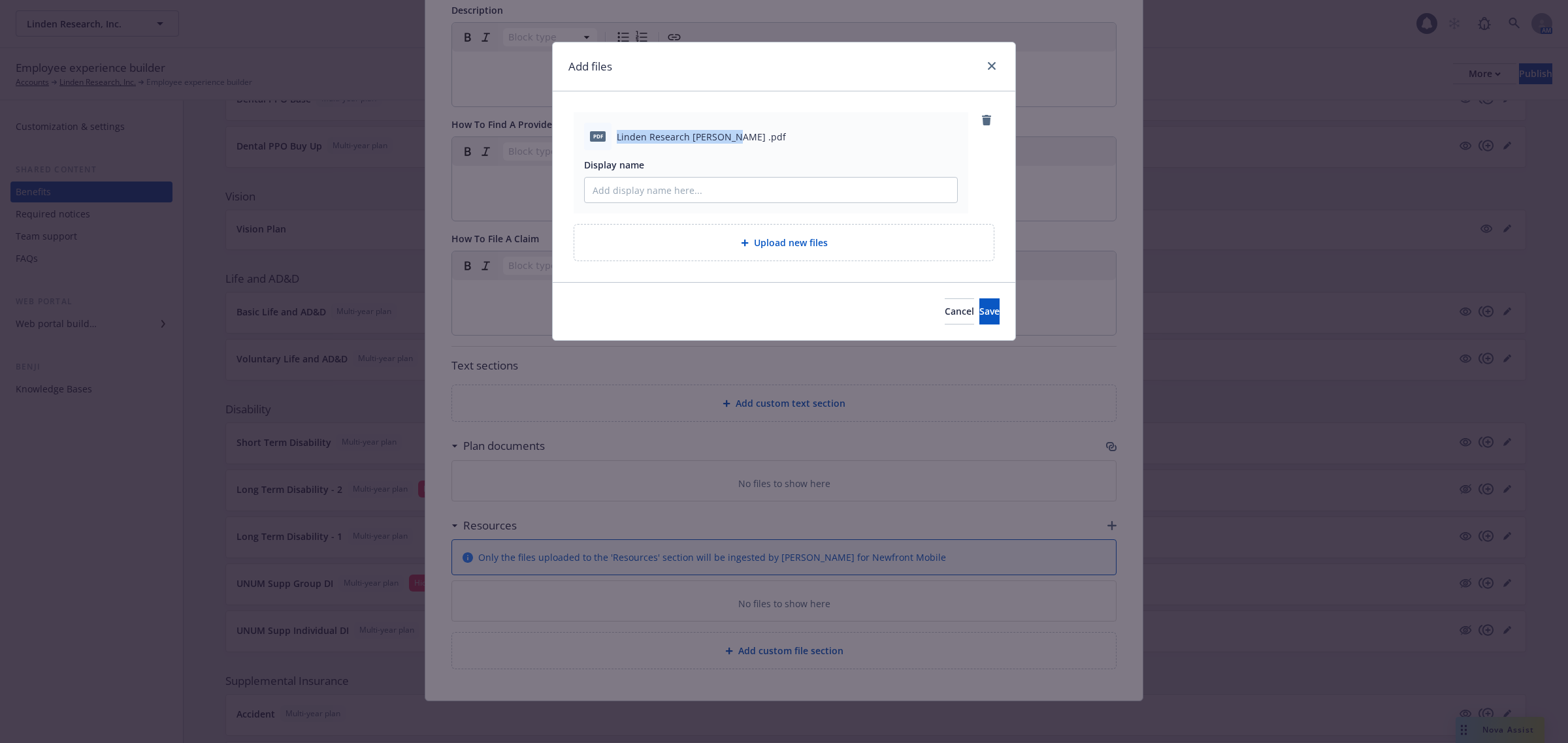
drag, startPoint x: 618, startPoint y: 132, endPoint x: 725, endPoint y: 141, distance: 107.4
click at [725, 141] on span "Linden Research [PERSON_NAME] .pdf" at bounding box center [701, 137] width 169 height 14
copy span "Linden Research [PERSON_NAME]"
click at [716, 181] on input "Display name" at bounding box center [771, 190] width 373 height 25
paste input "Linden Research [PERSON_NAME]"
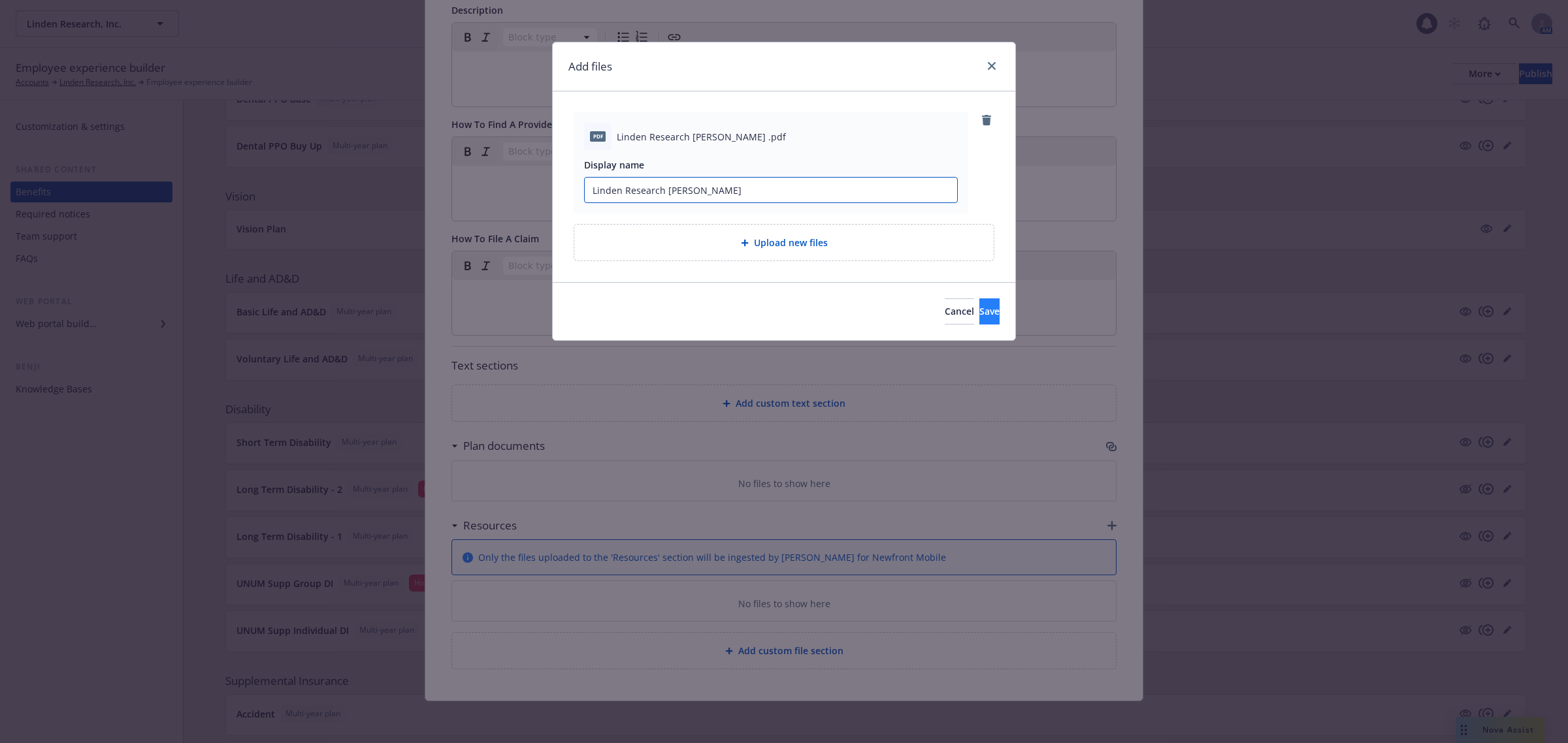
type input "Linden Research [PERSON_NAME]"
click at [979, 309] on span "Save" at bounding box center [989, 311] width 20 height 12
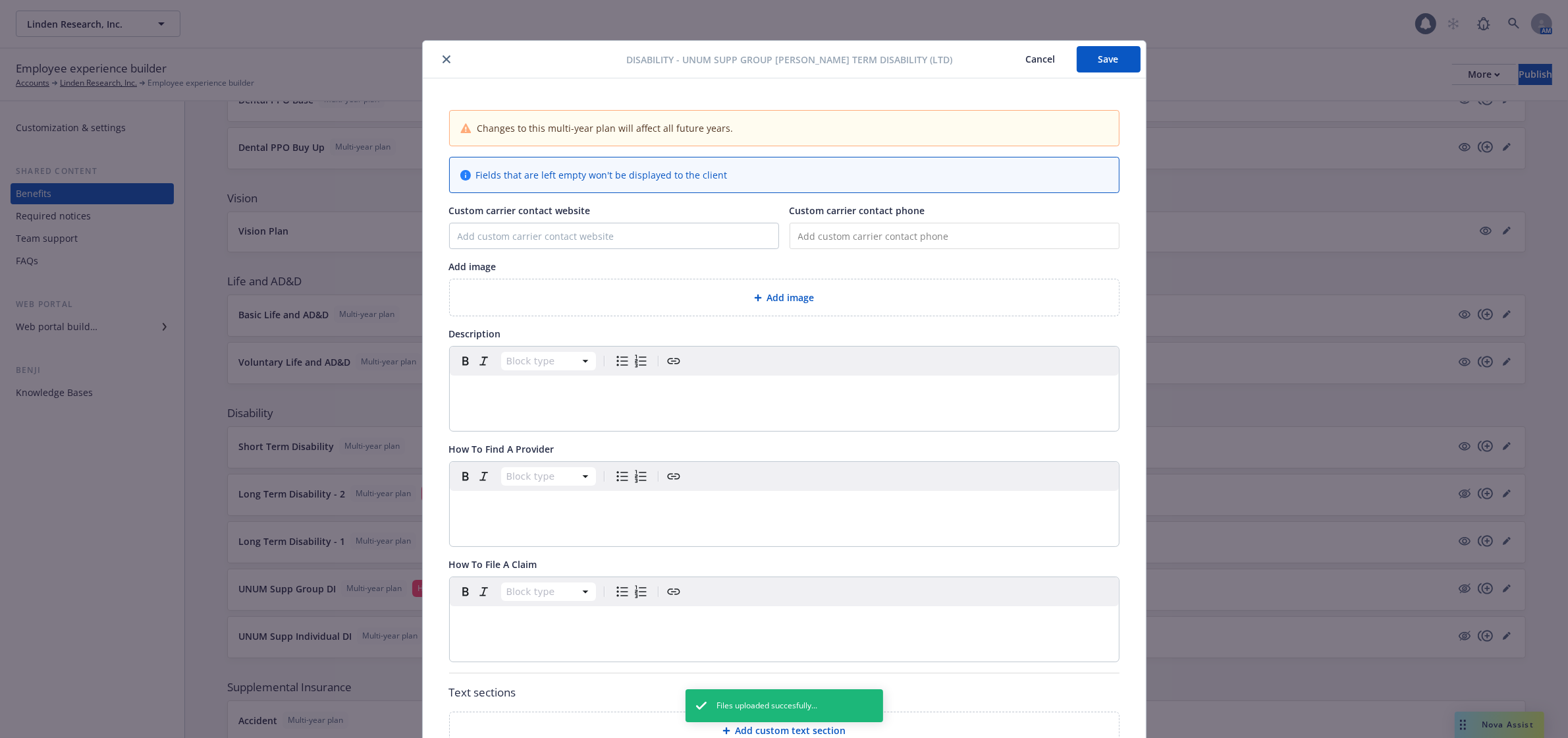
scroll to position [0, 0]
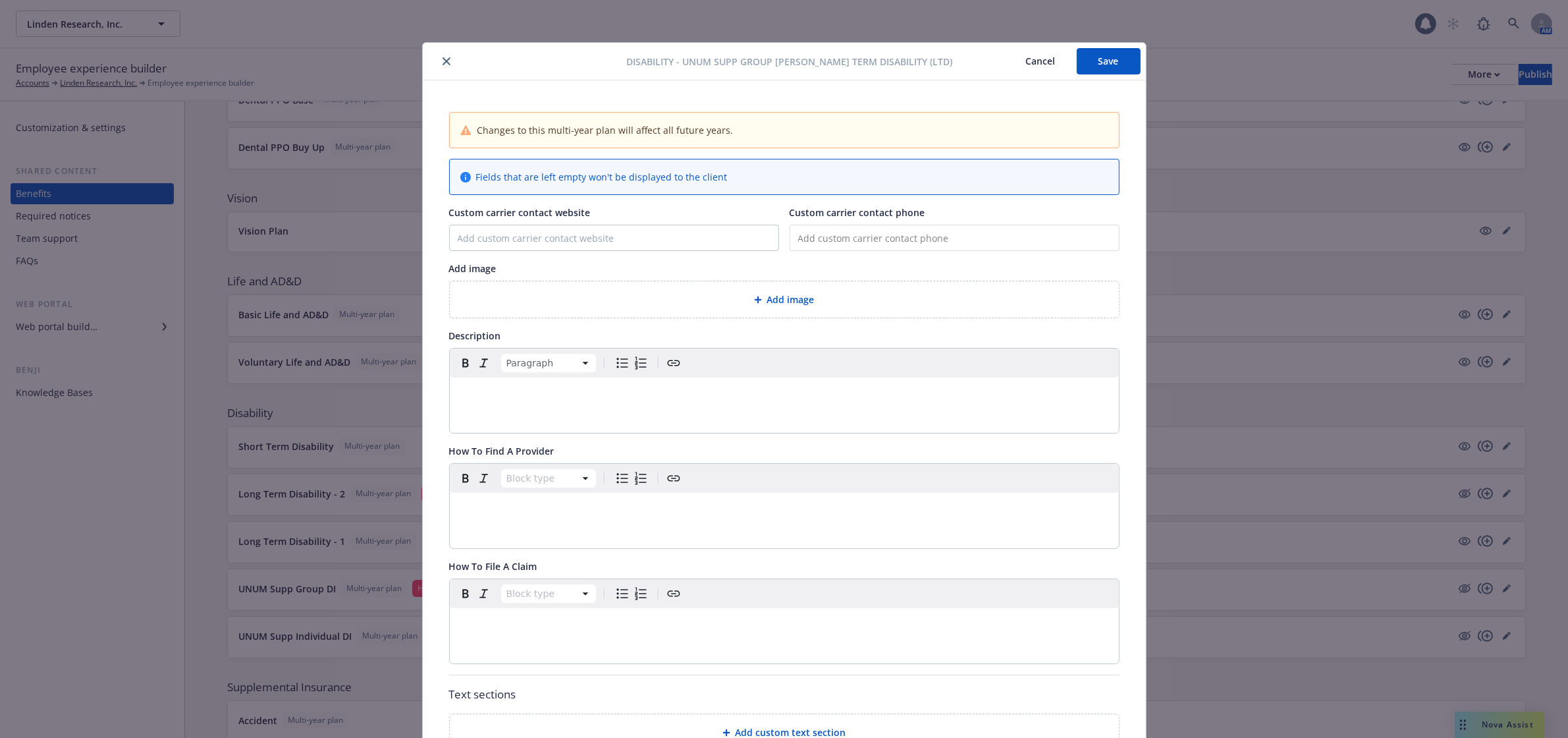
click at [495, 394] on p "editable markdown" at bounding box center [784, 393] width 653 height 16
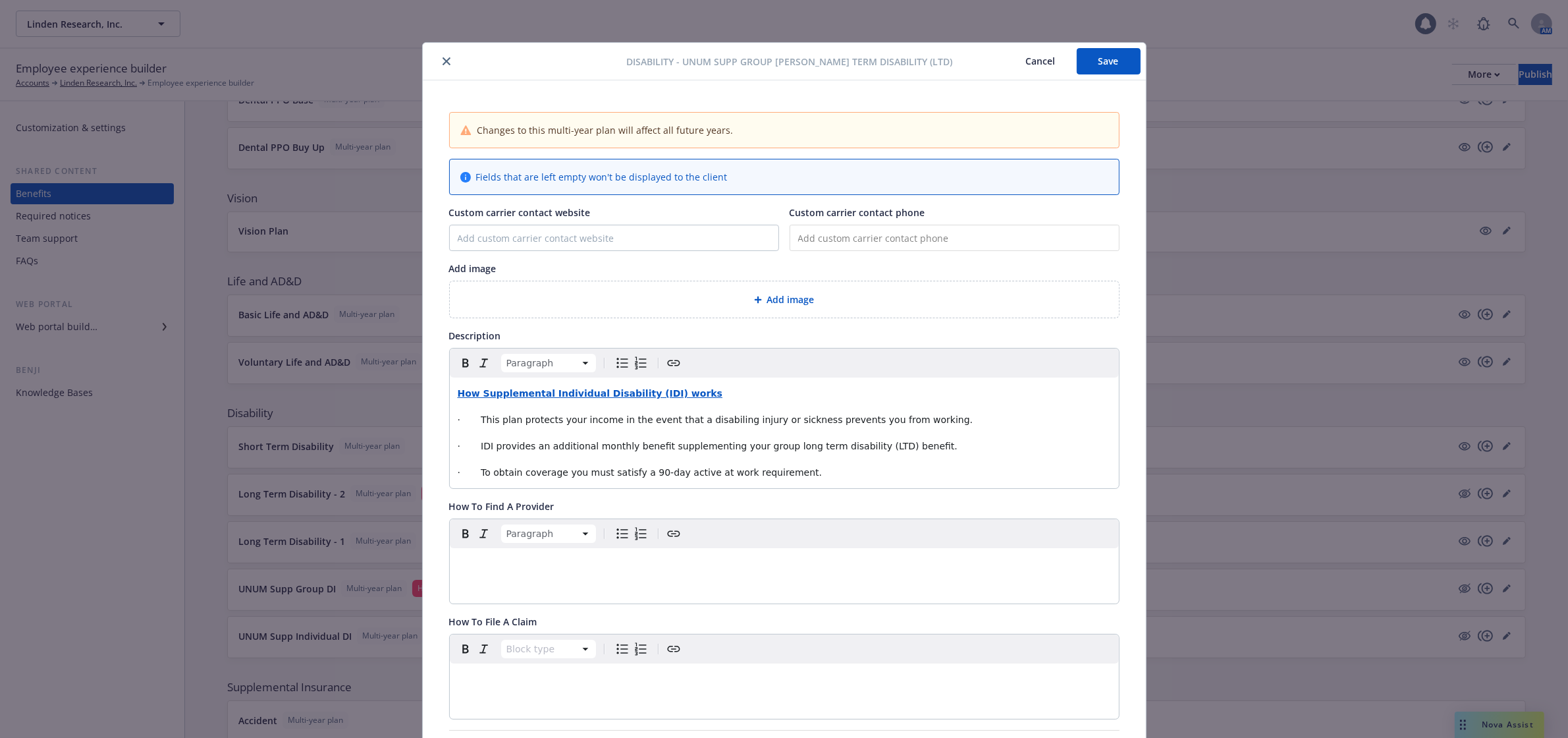
click at [785, 572] on p "editable markdown" at bounding box center [784, 564] width 653 height 16
click at [525, 231] on input "Custom carrier contact website" at bounding box center [614, 237] width 328 height 25
type input "[DOMAIN_NAME]"
click at [781, 296] on span "Add image" at bounding box center [791, 299] width 47 height 14
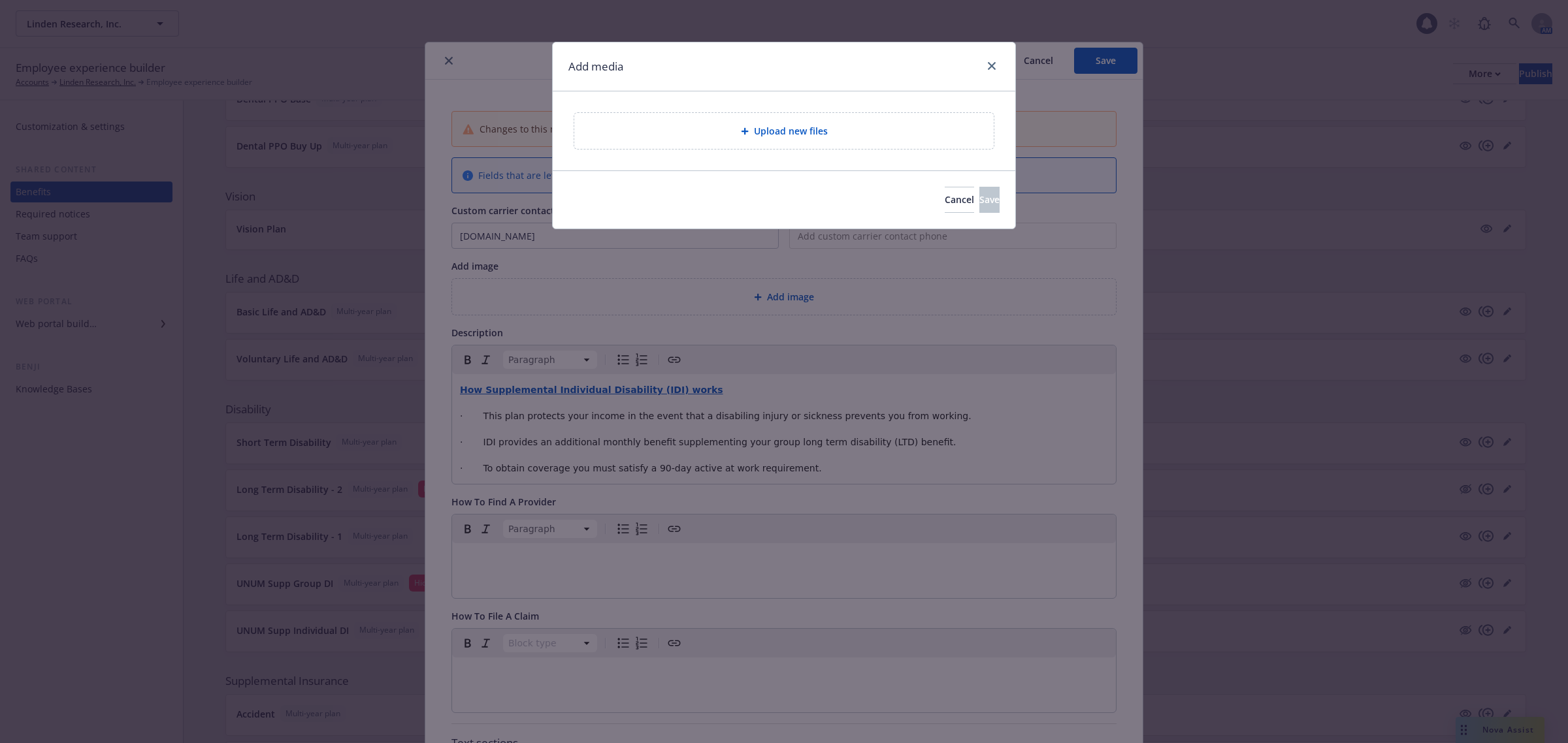
click at [791, 119] on div "Upload new files" at bounding box center [784, 131] width 420 height 36
click at [944, 196] on span "Cancel" at bounding box center [959, 199] width 29 height 12
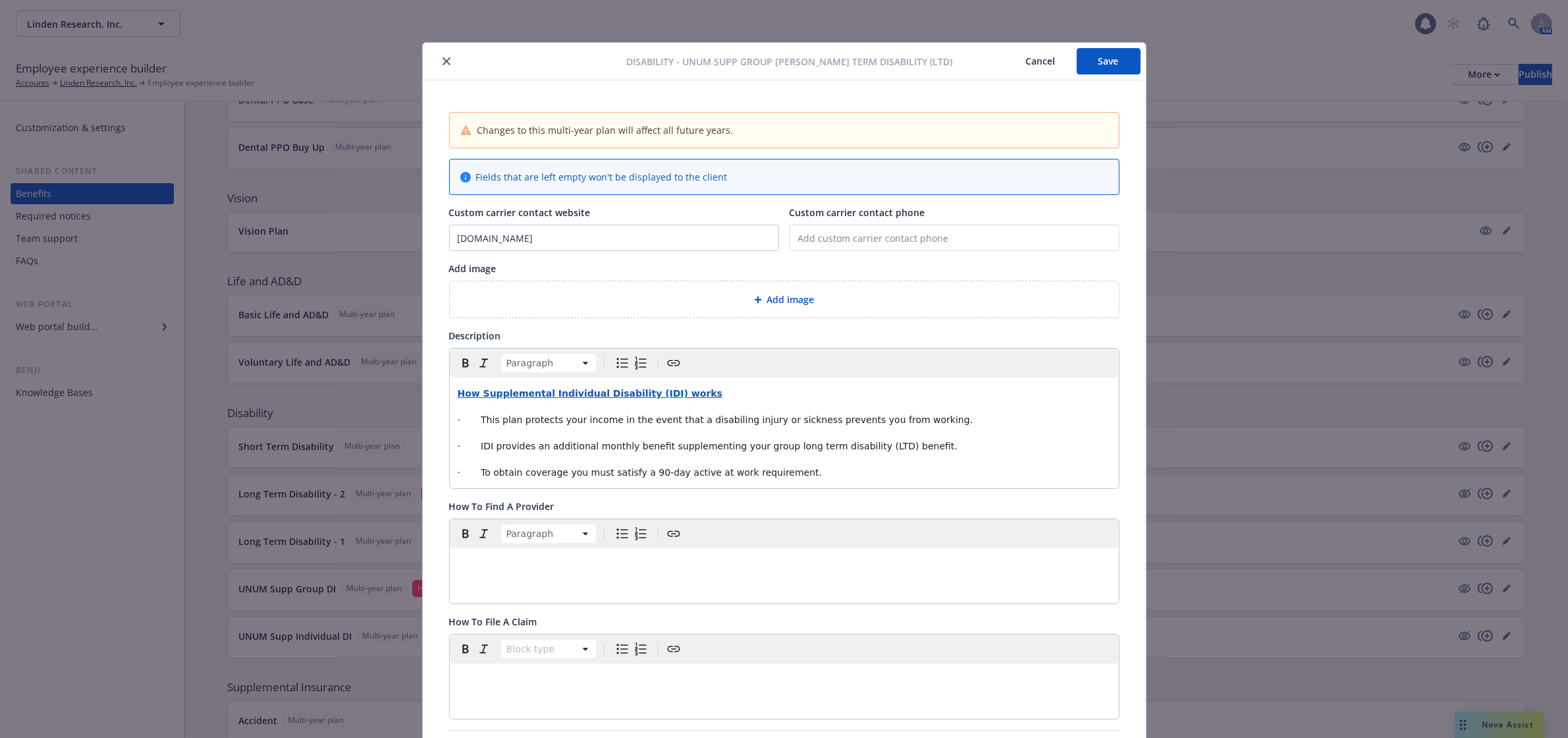
click at [825, 239] on input "tel" at bounding box center [955, 237] width 330 height 27
paste input "[PHONE_NUMBER]"
type input "[PHONE_NUMBER]"
click at [1081, 61] on button "Save" at bounding box center [1108, 61] width 64 height 27
click at [442, 61] on icon "close" at bounding box center [446, 61] width 8 height 8
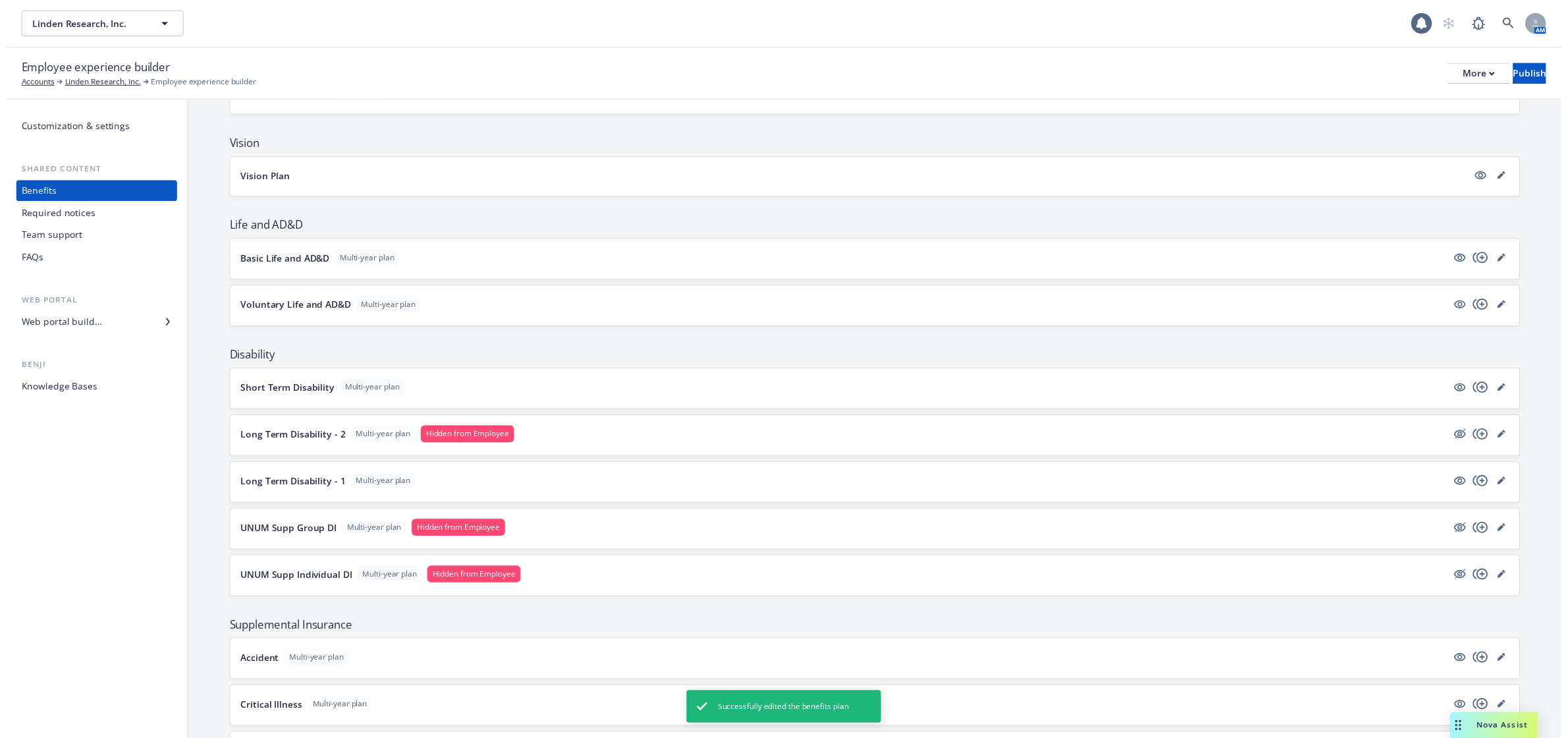
scroll to position [577, 0]
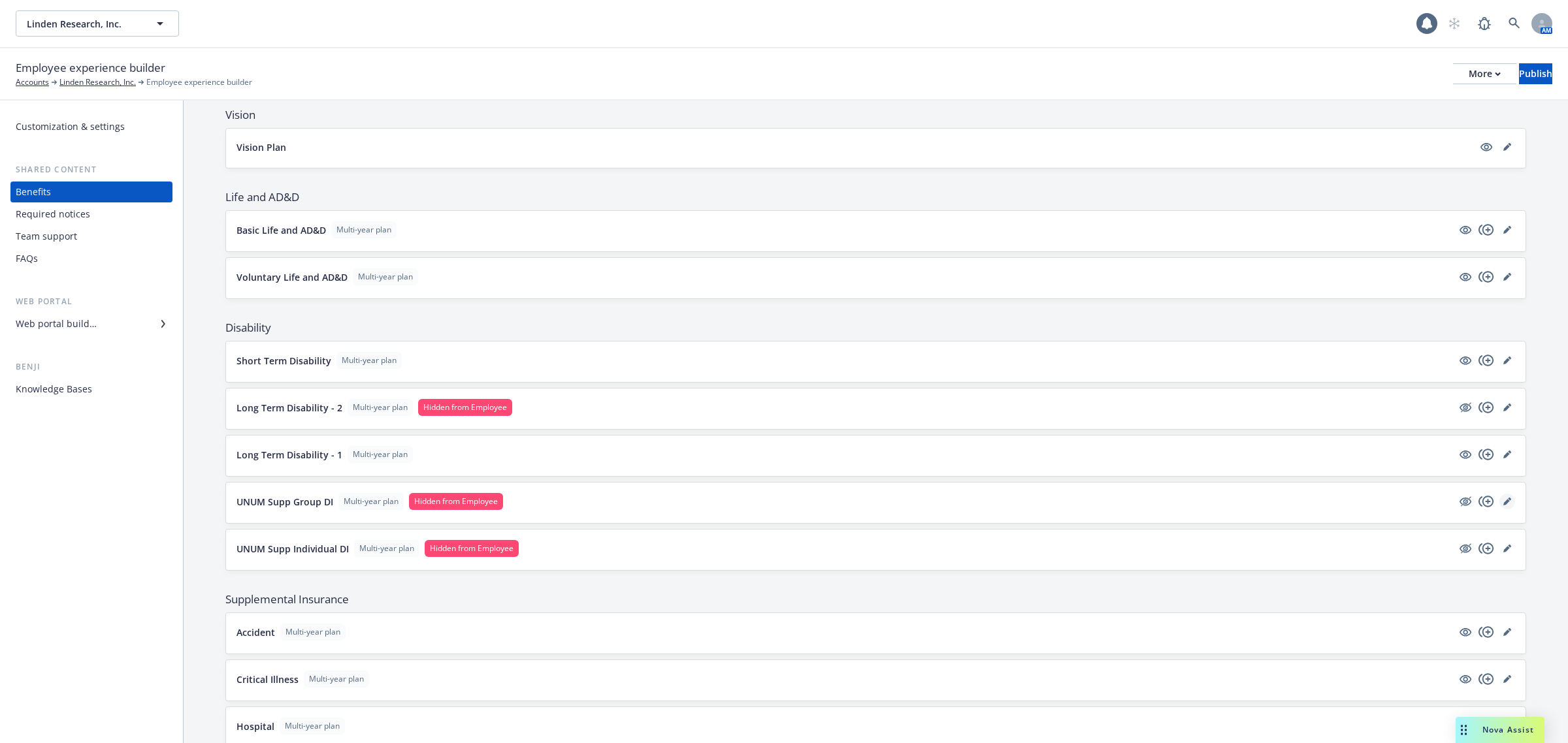
click at [1503, 503] on icon "editPencil" at bounding box center [1507, 501] width 8 height 8
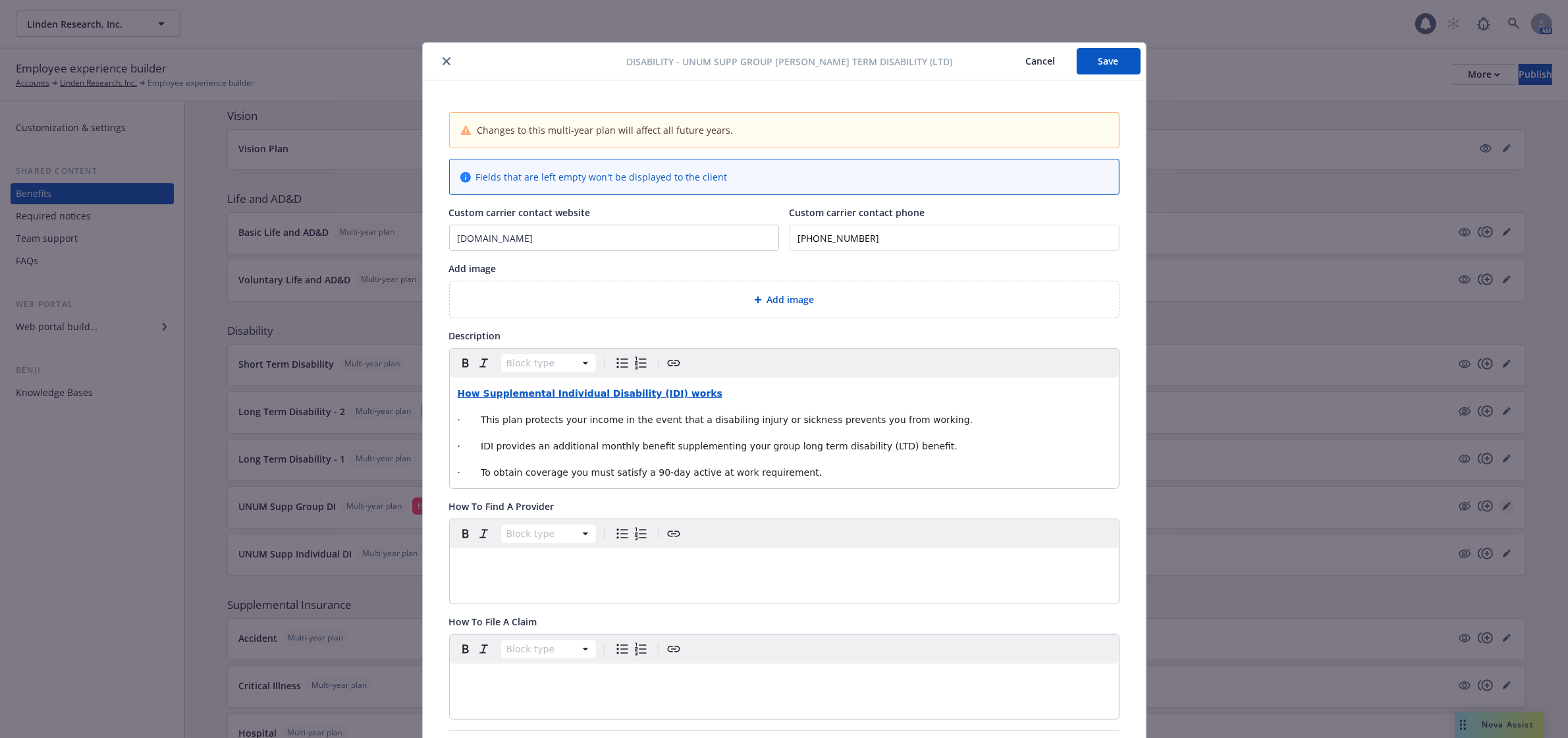
scroll to position [39, 0]
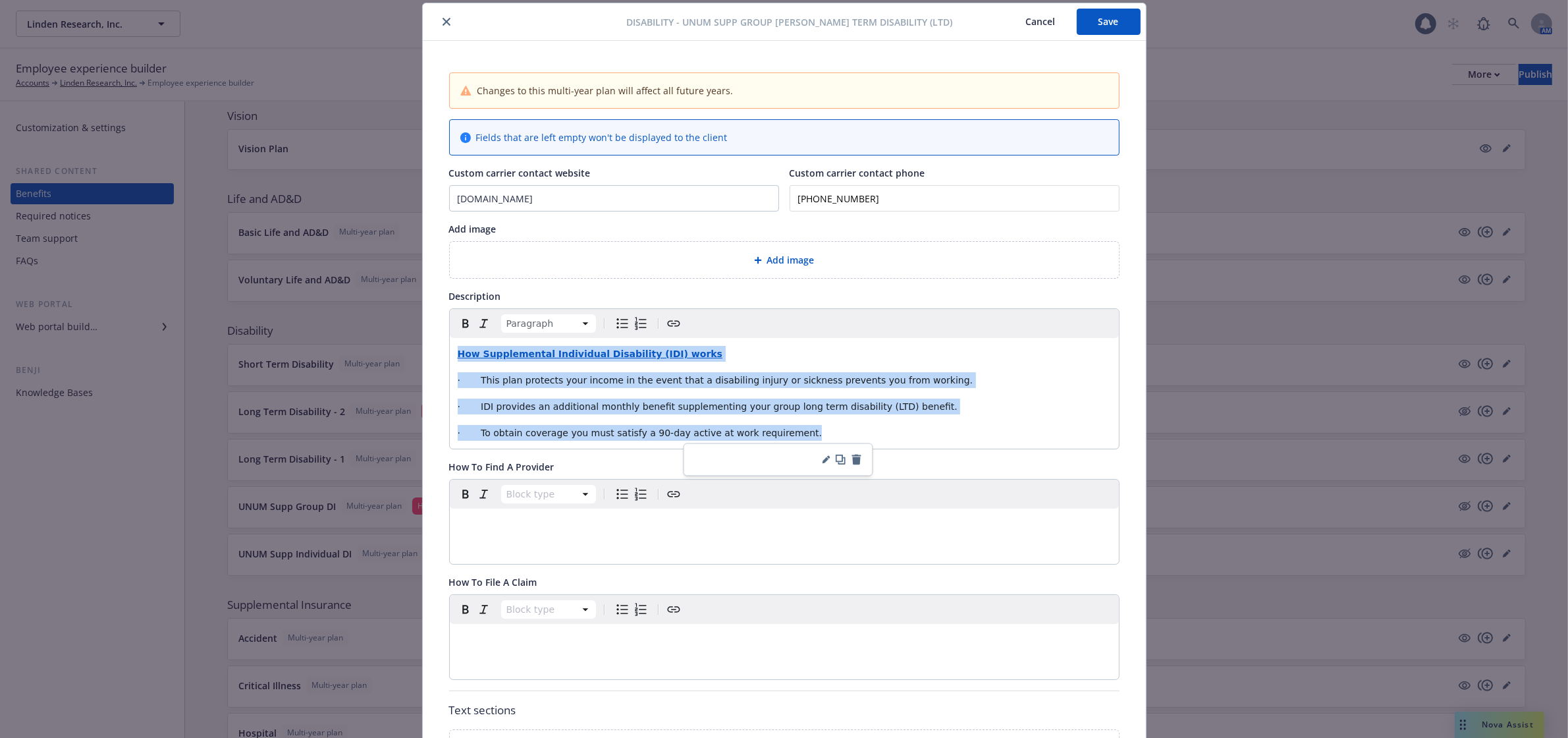
drag, startPoint x: 784, startPoint y: 436, endPoint x: 449, endPoint y: 352, distance: 345.4
click at [450, 352] on div "How Supplemental Individual Disability (IDI) works · This plan protects your in…" at bounding box center [784, 393] width 669 height 110
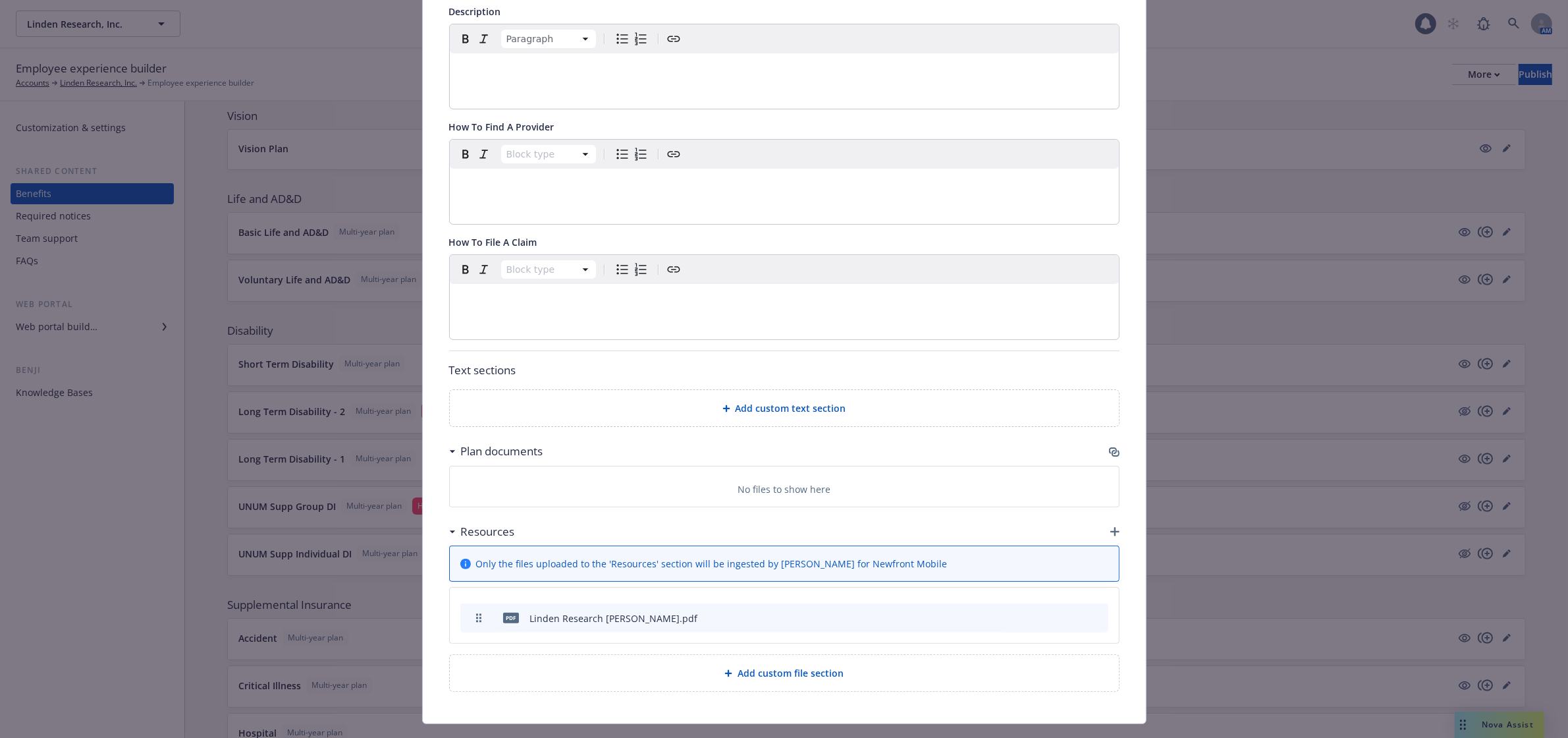
scroll to position [356, 0]
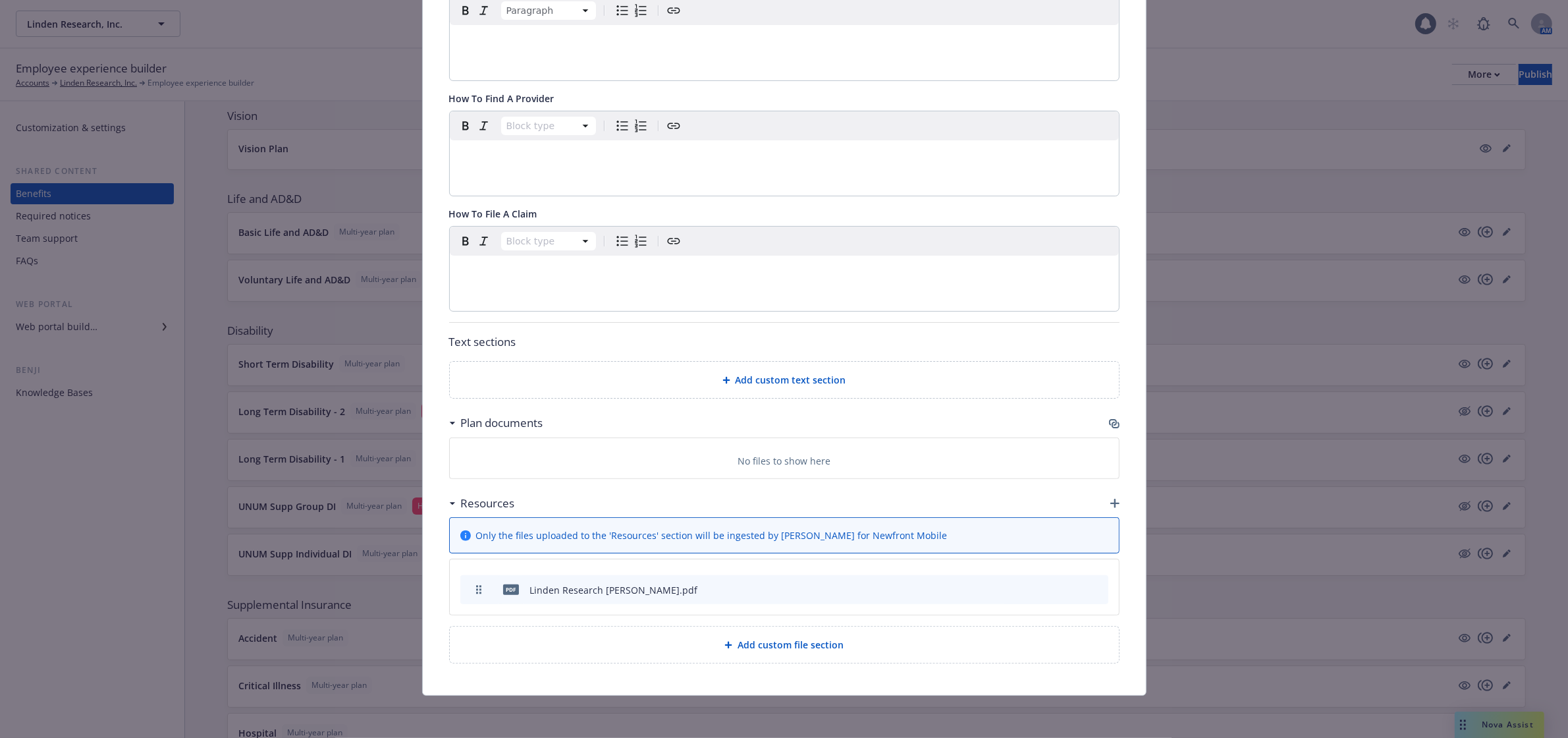
click at [1092, 585] on icon "archive file" at bounding box center [1096, 589] width 9 height 11
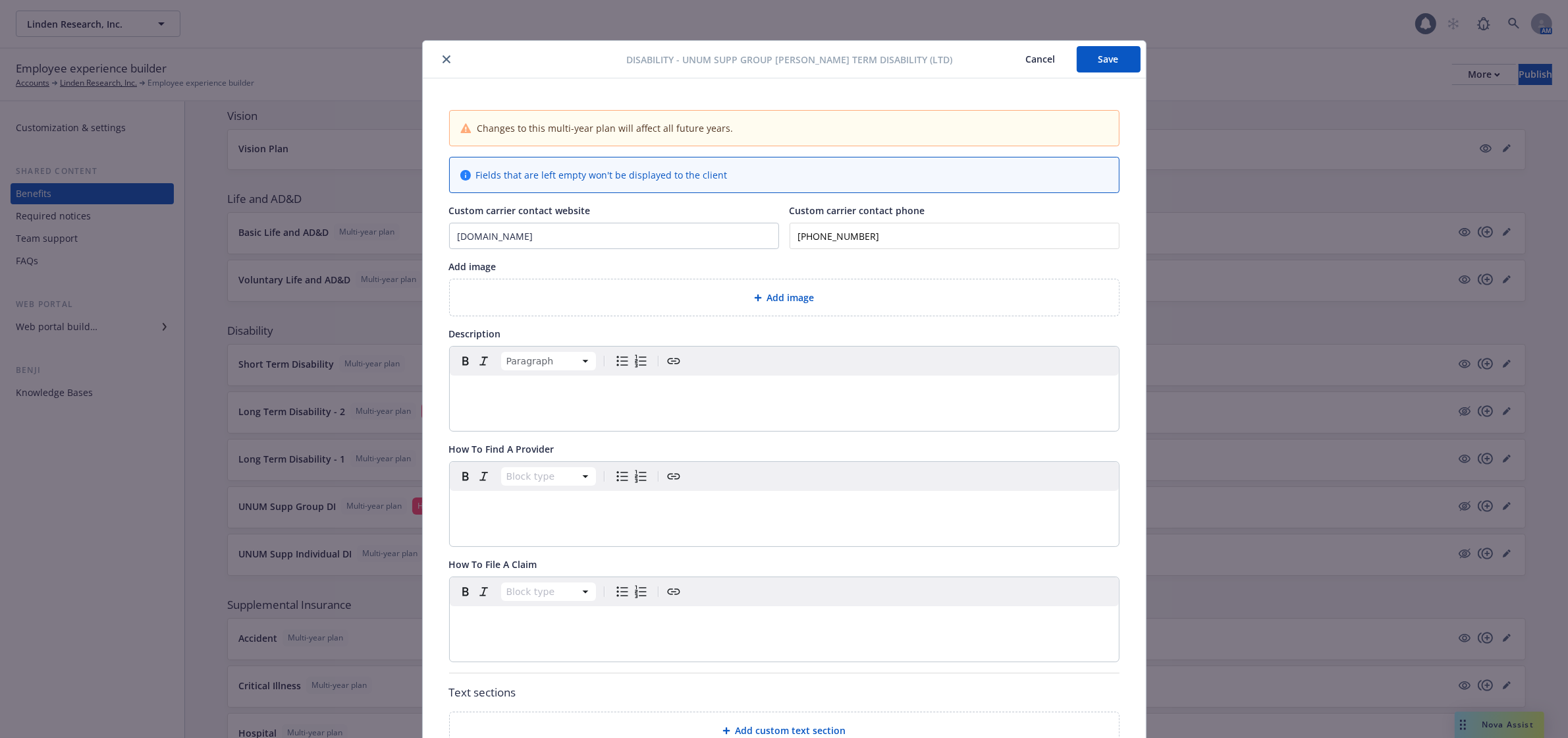
scroll to position [0, 0]
click at [1111, 57] on button "Save" at bounding box center [1108, 61] width 64 height 27
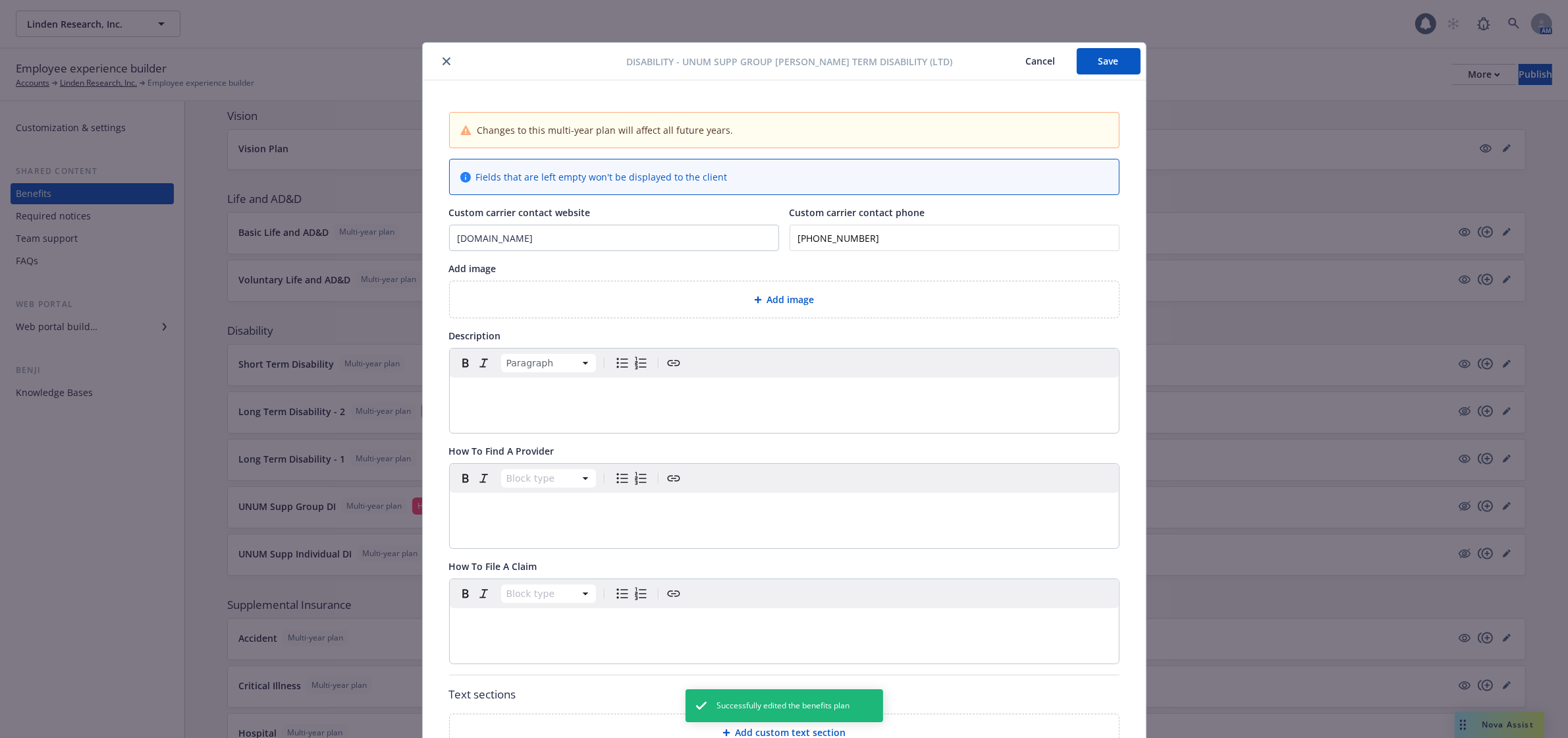
click at [442, 57] on icon "close" at bounding box center [446, 61] width 8 height 8
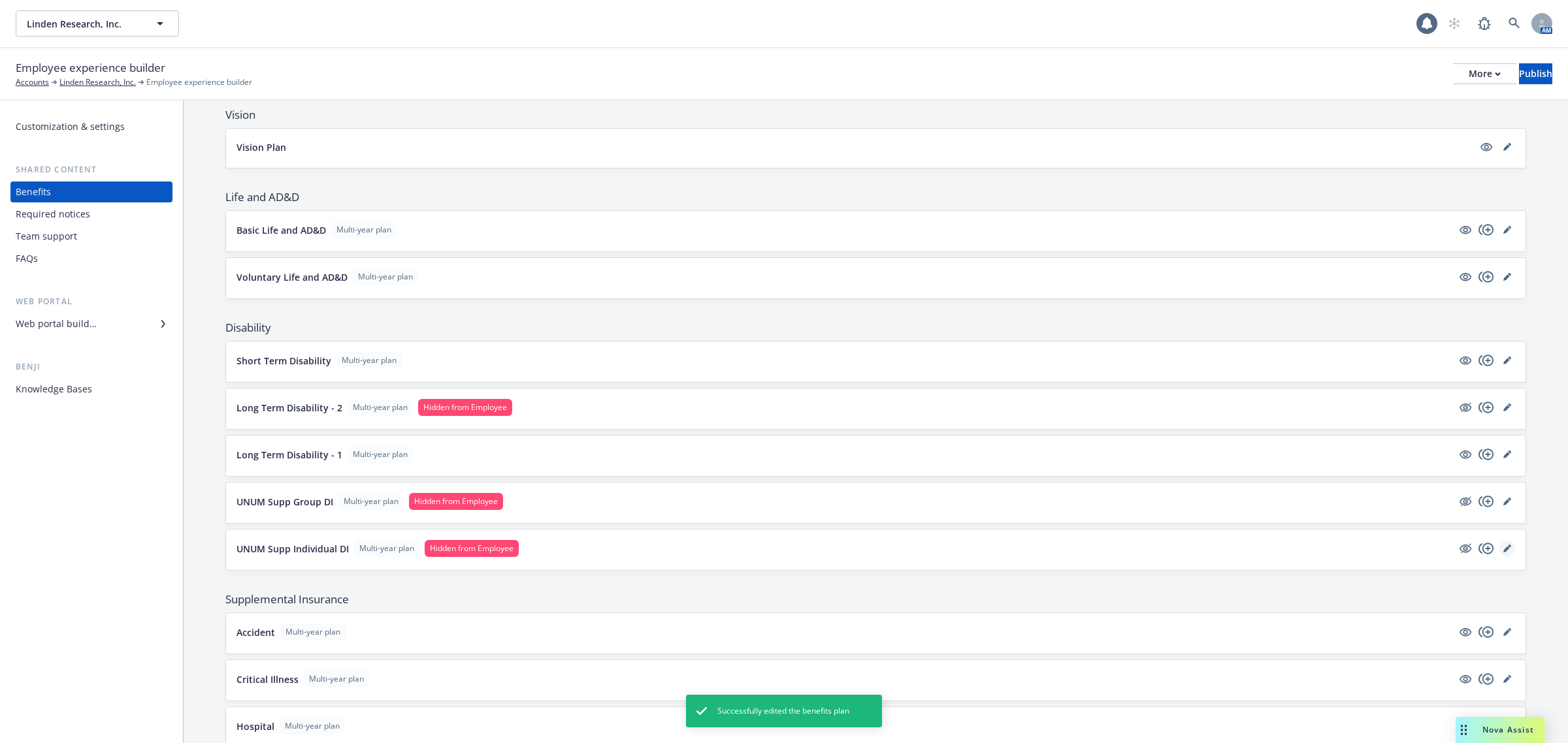
click at [1499, 547] on link "editPencil" at bounding box center [1507, 549] width 16 height 16
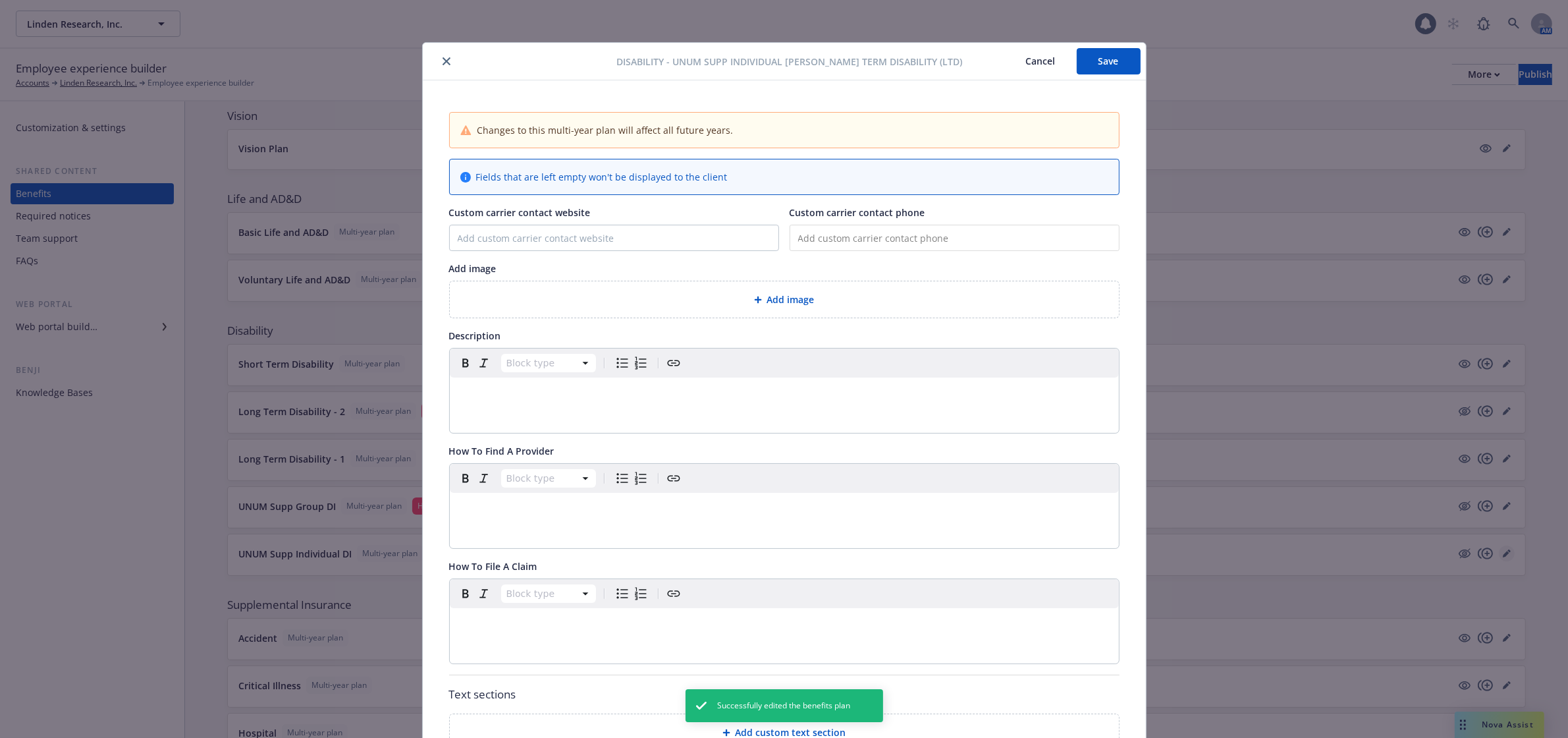
scroll to position [39, 0]
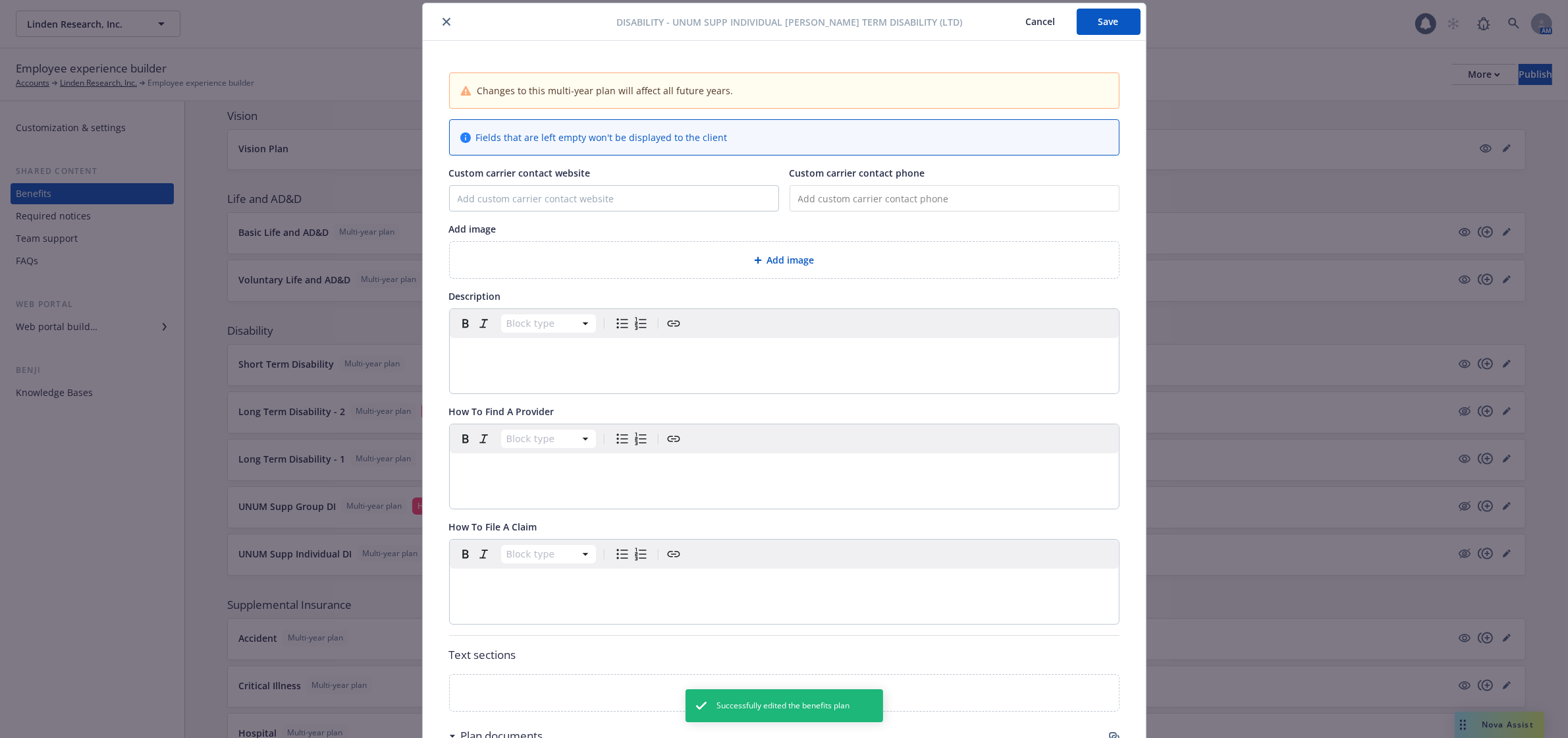
click at [502, 354] on p "editable markdown" at bounding box center [784, 354] width 653 height 16
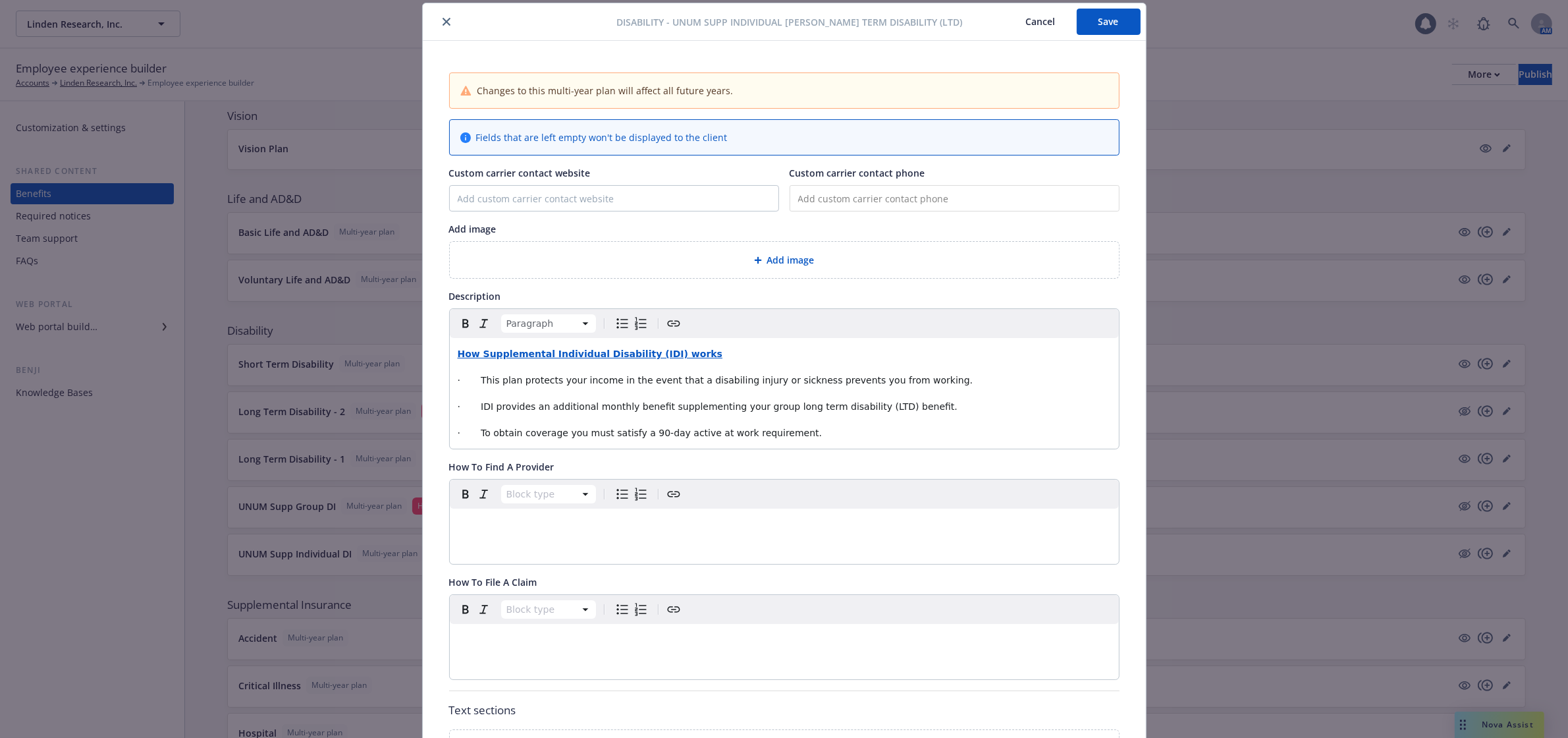
click at [779, 258] on span "Add image" at bounding box center [791, 260] width 47 height 14
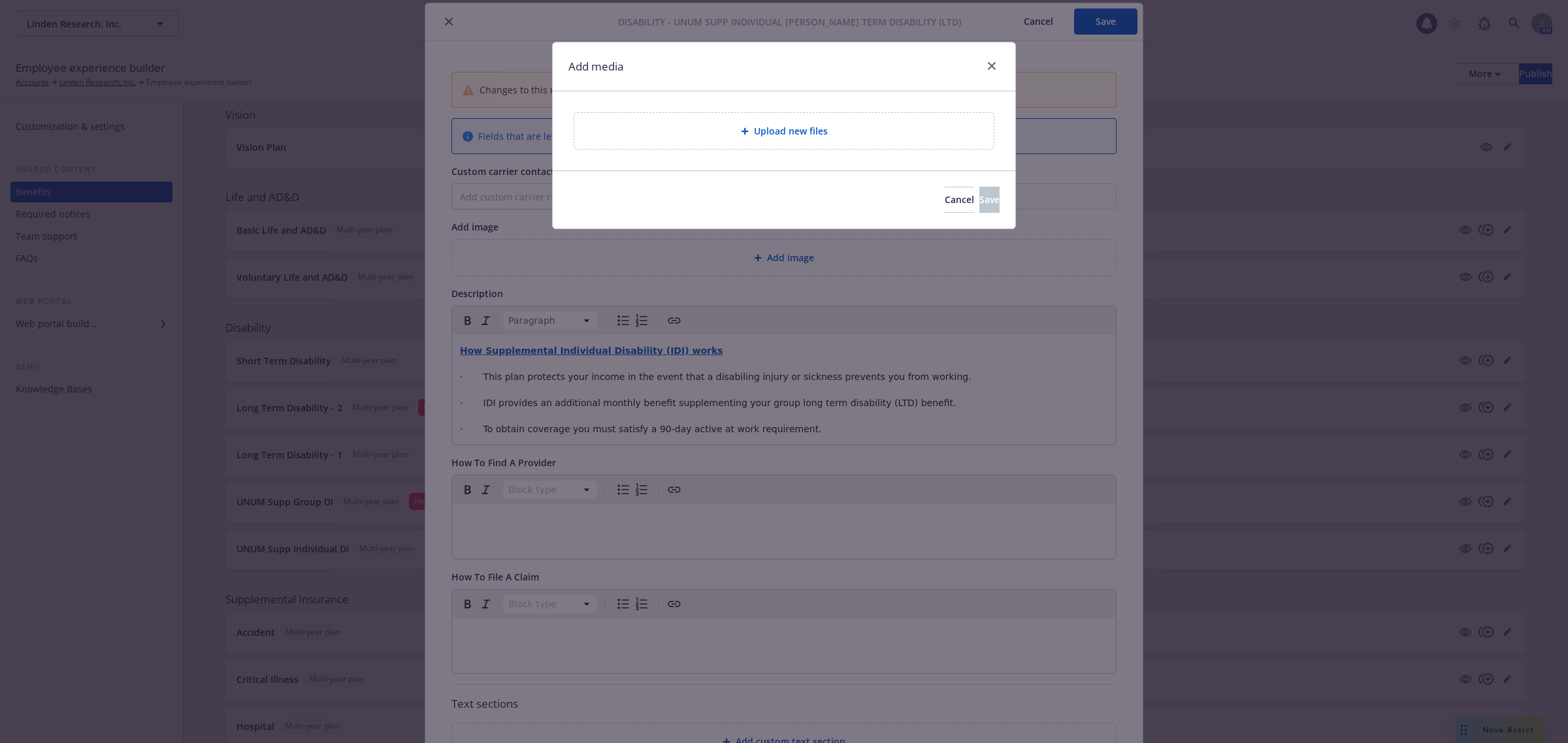
click at [796, 139] on div "Upload new files" at bounding box center [784, 131] width 420 height 36
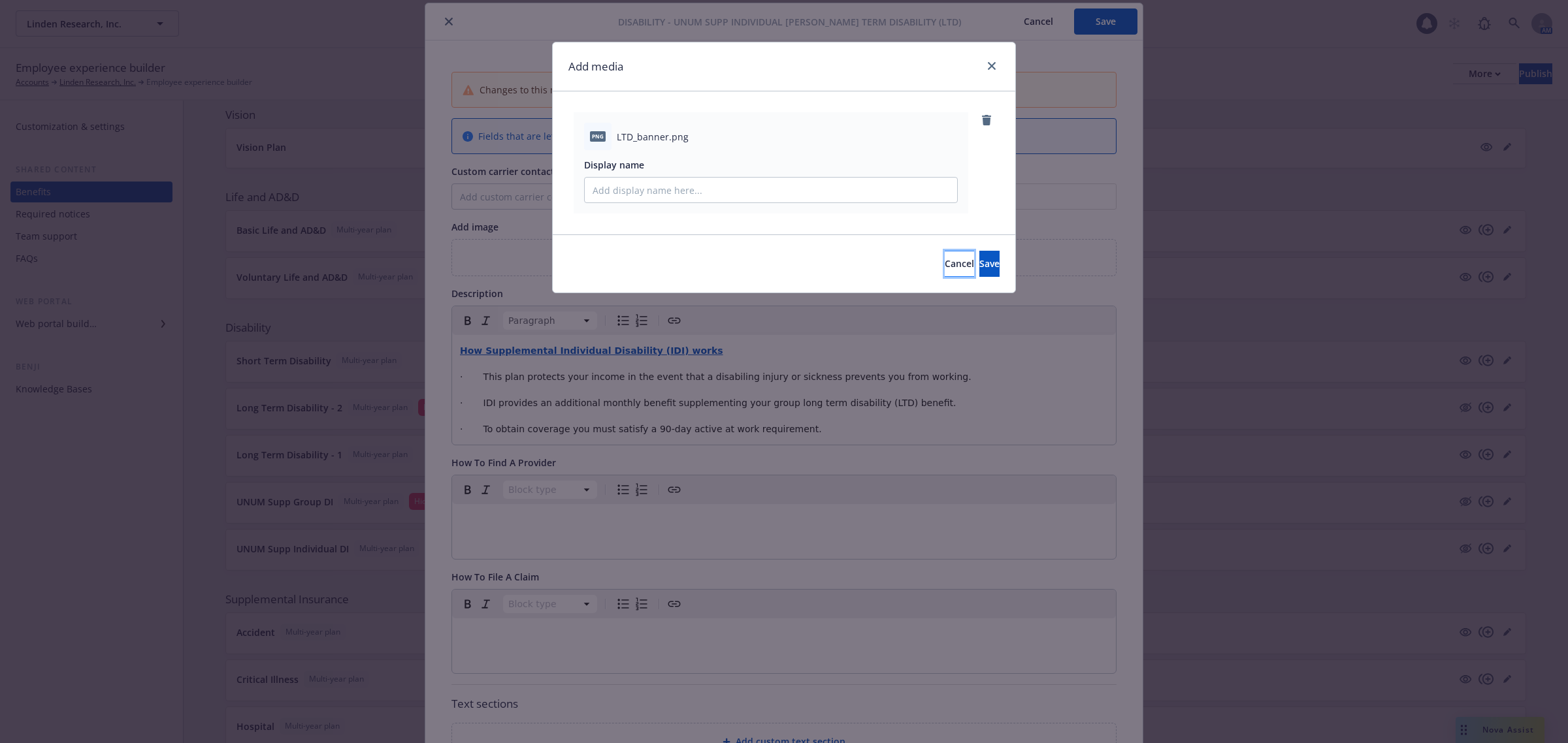
click at [944, 260] on span "Cancel" at bounding box center [959, 263] width 29 height 12
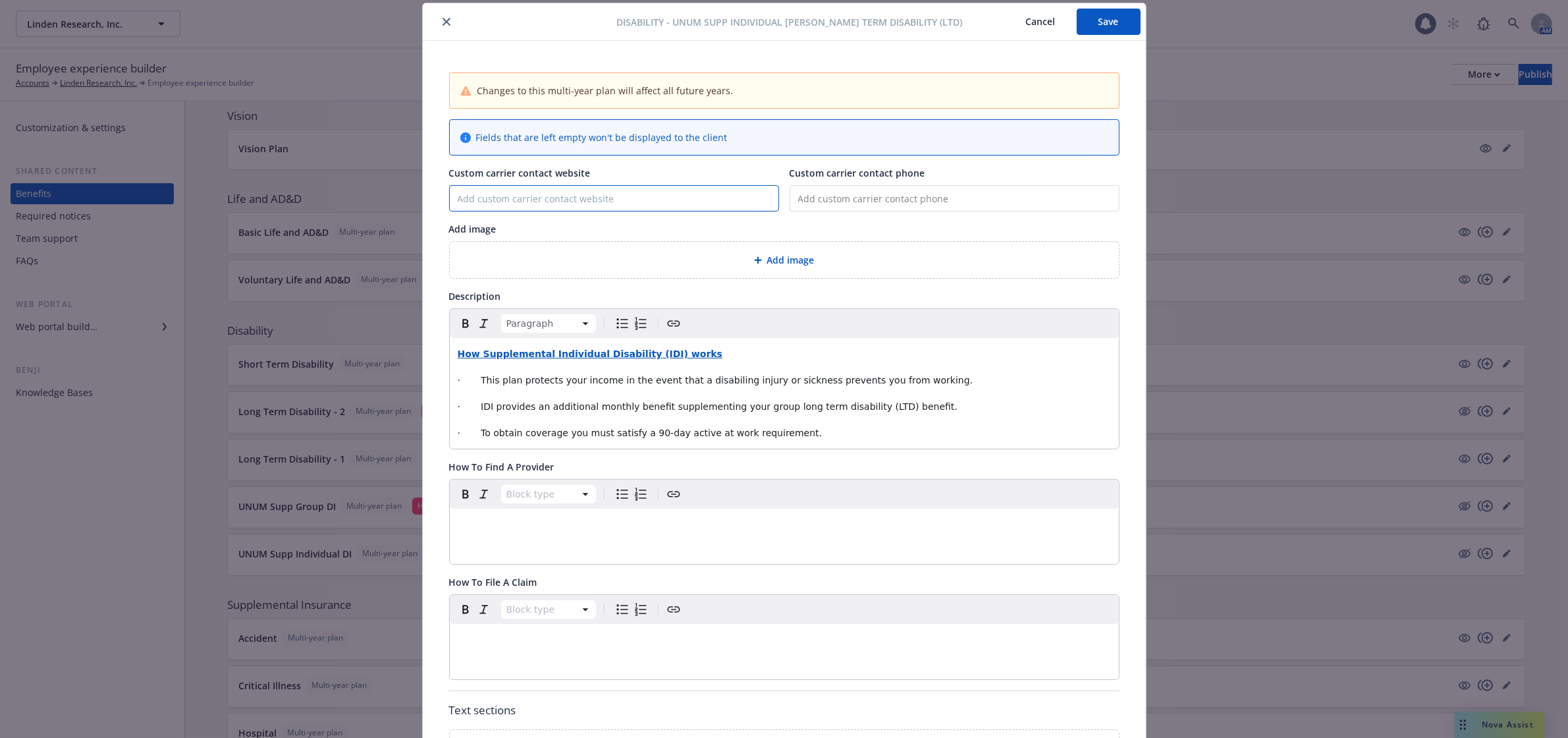
click at [590, 196] on input "Custom carrier contact website" at bounding box center [614, 198] width 328 height 25
type input "[DOMAIN_NAME]"
click at [830, 202] on input "tel" at bounding box center [955, 198] width 330 height 27
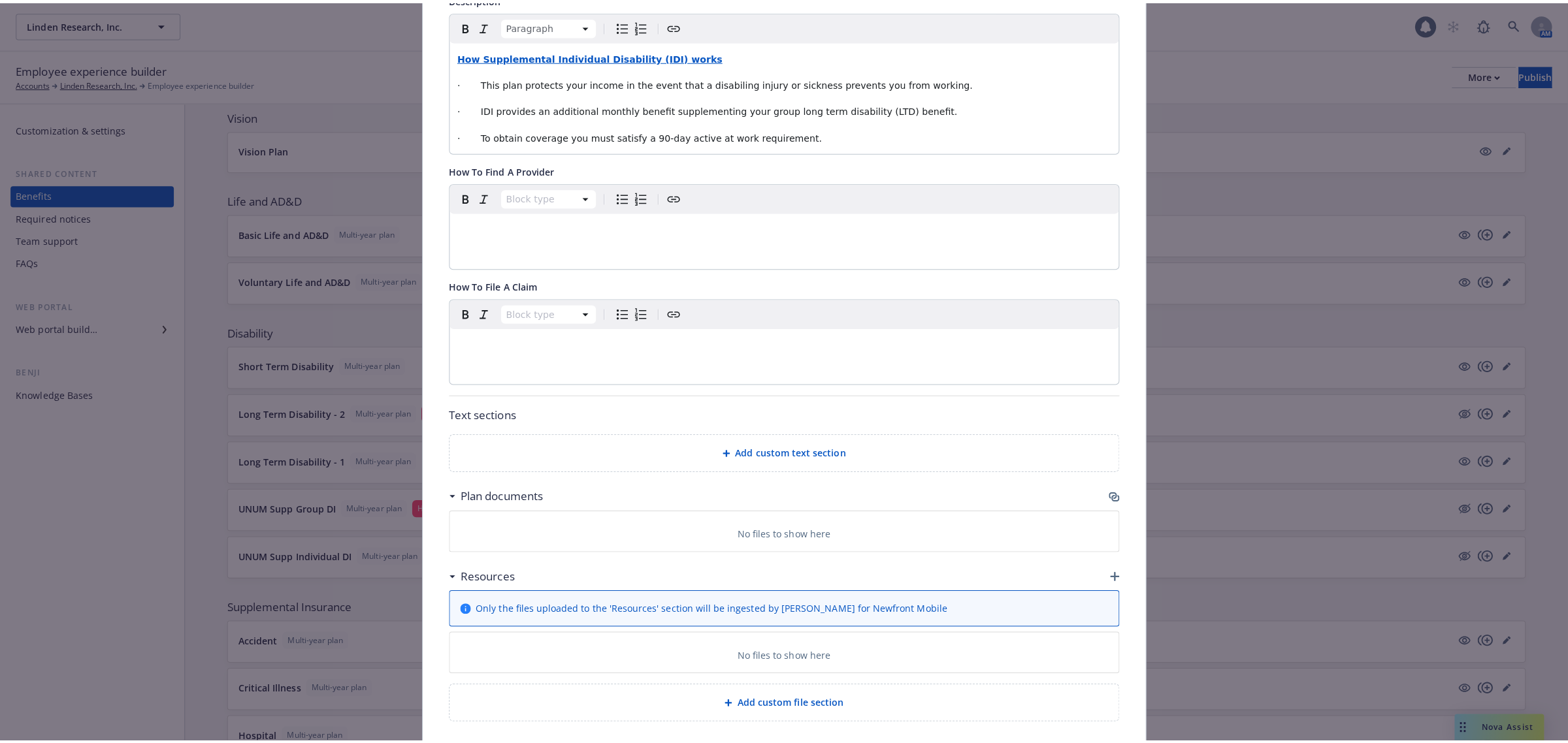
scroll to position [393, 0]
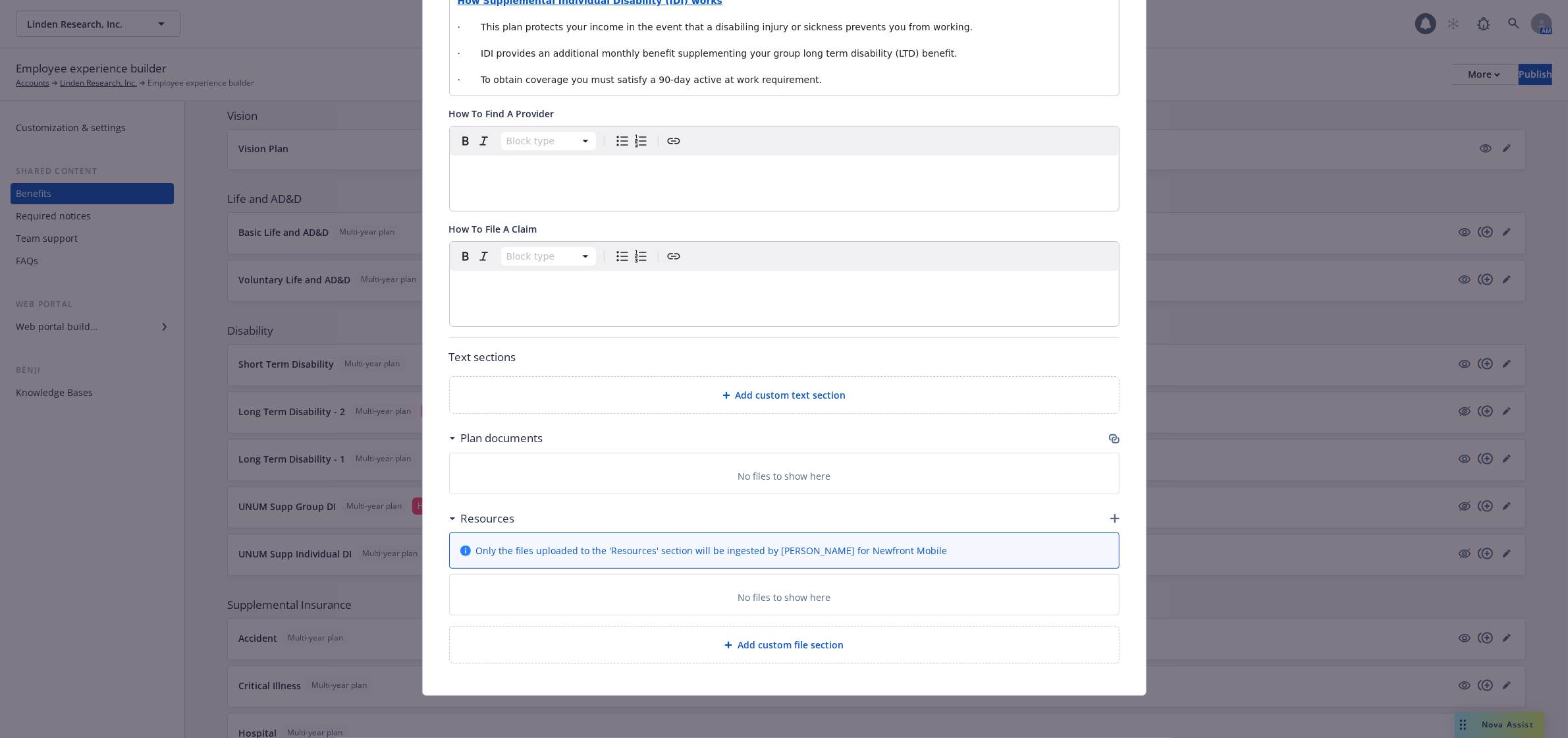
click at [1111, 516] on icon "button" at bounding box center [1115, 519] width 9 height 9
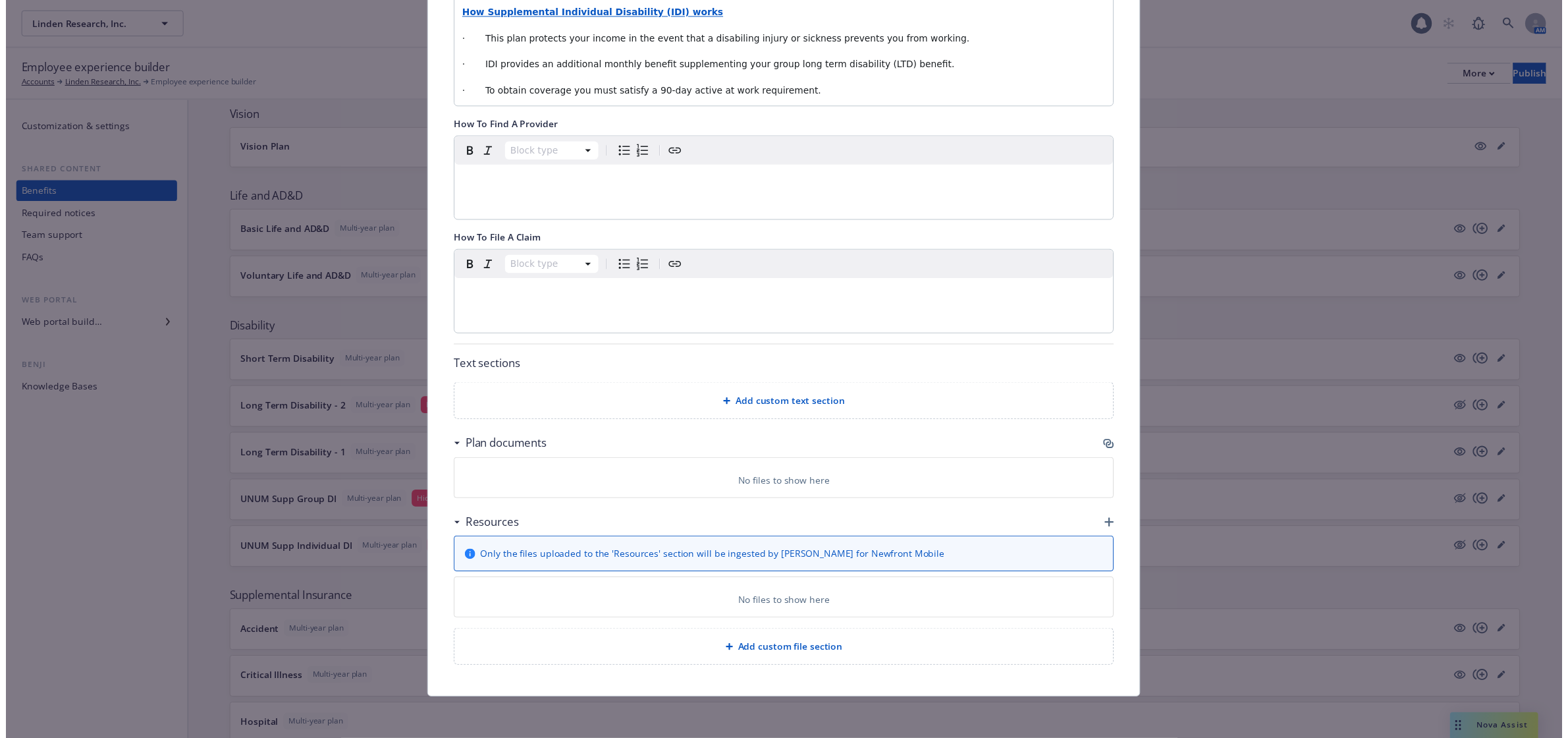
scroll to position [384, 0]
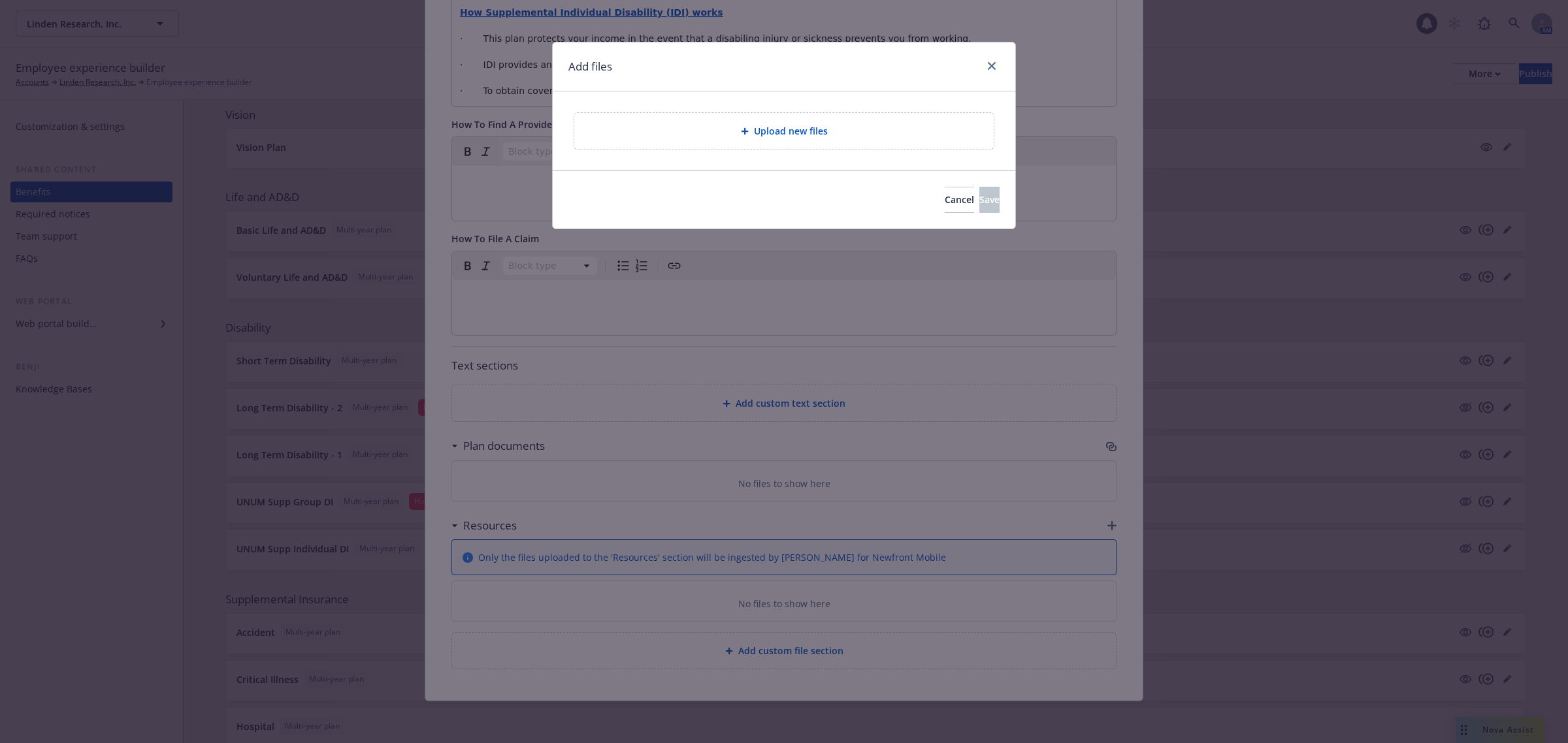
click at [811, 129] on span "Upload new files" at bounding box center [791, 131] width 74 height 14
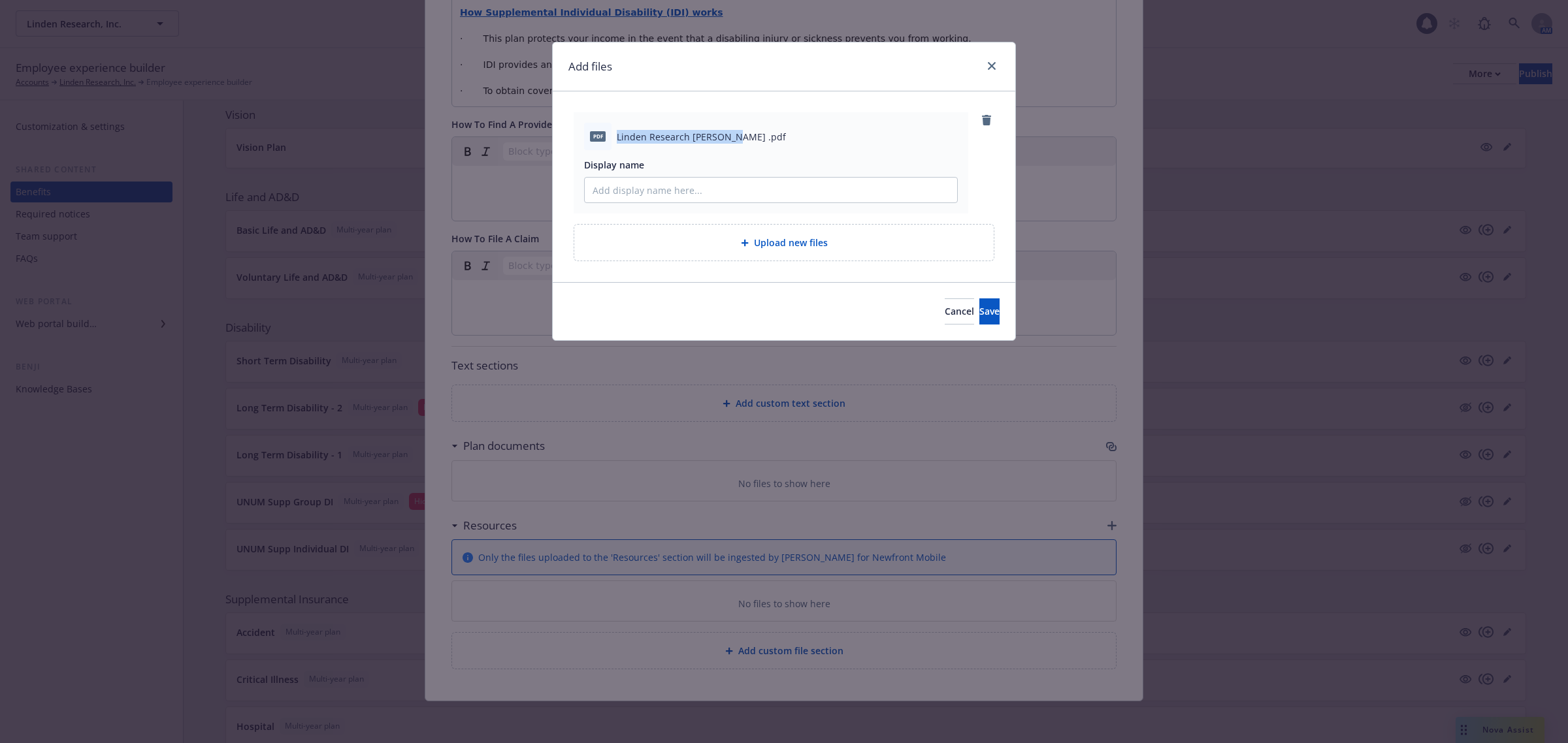
drag, startPoint x: 618, startPoint y: 134, endPoint x: 722, endPoint y: 137, distance: 104.0
click at [722, 137] on span "Linden Research [PERSON_NAME] .pdf" at bounding box center [701, 137] width 169 height 14
copy span "Linden Research [PERSON_NAME]"
click at [711, 190] on input "Display name" at bounding box center [771, 190] width 373 height 25
paste input "Linden Research [PERSON_NAME]"
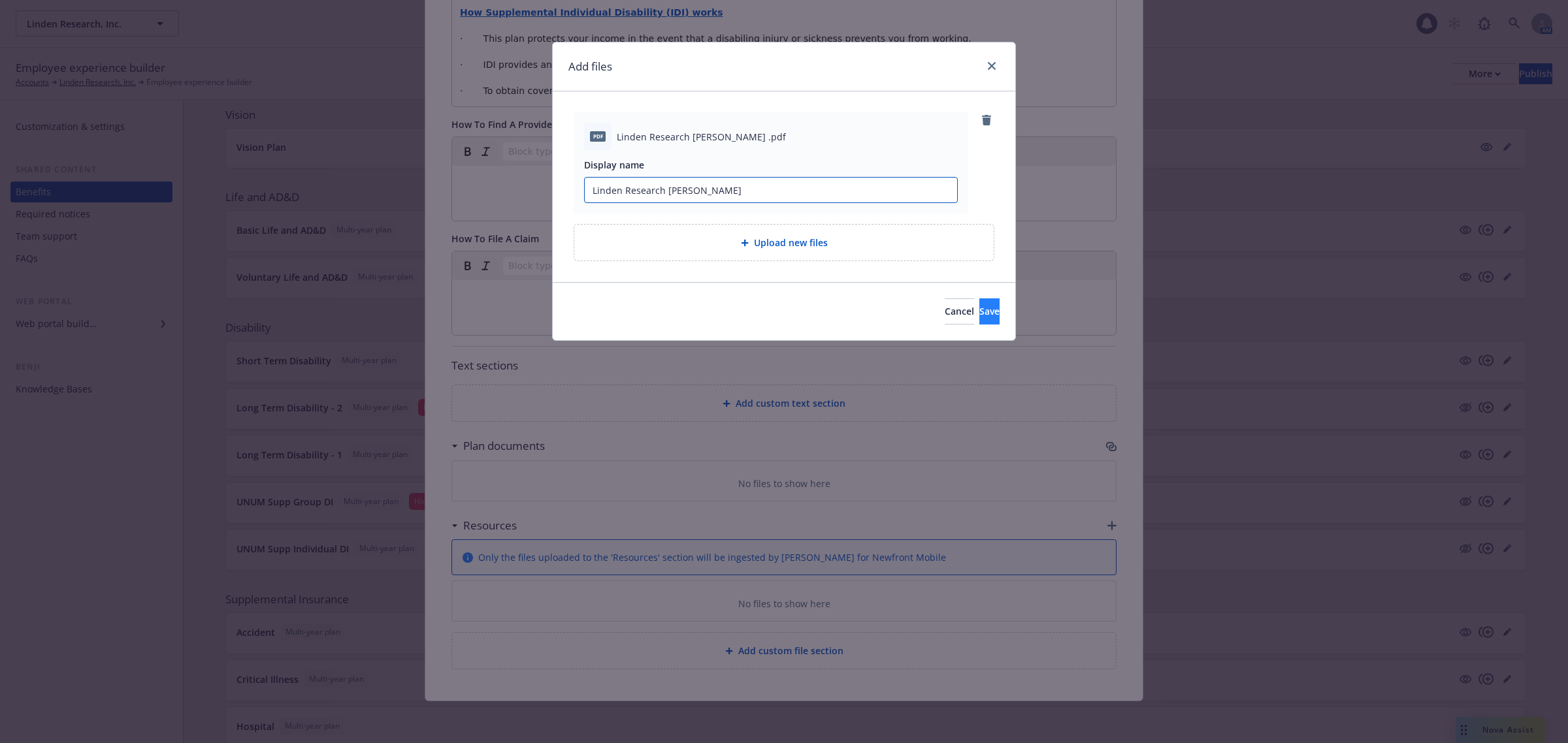
type input "Linden Research [PERSON_NAME]"
click at [979, 312] on button "Save" at bounding box center [989, 311] width 20 height 26
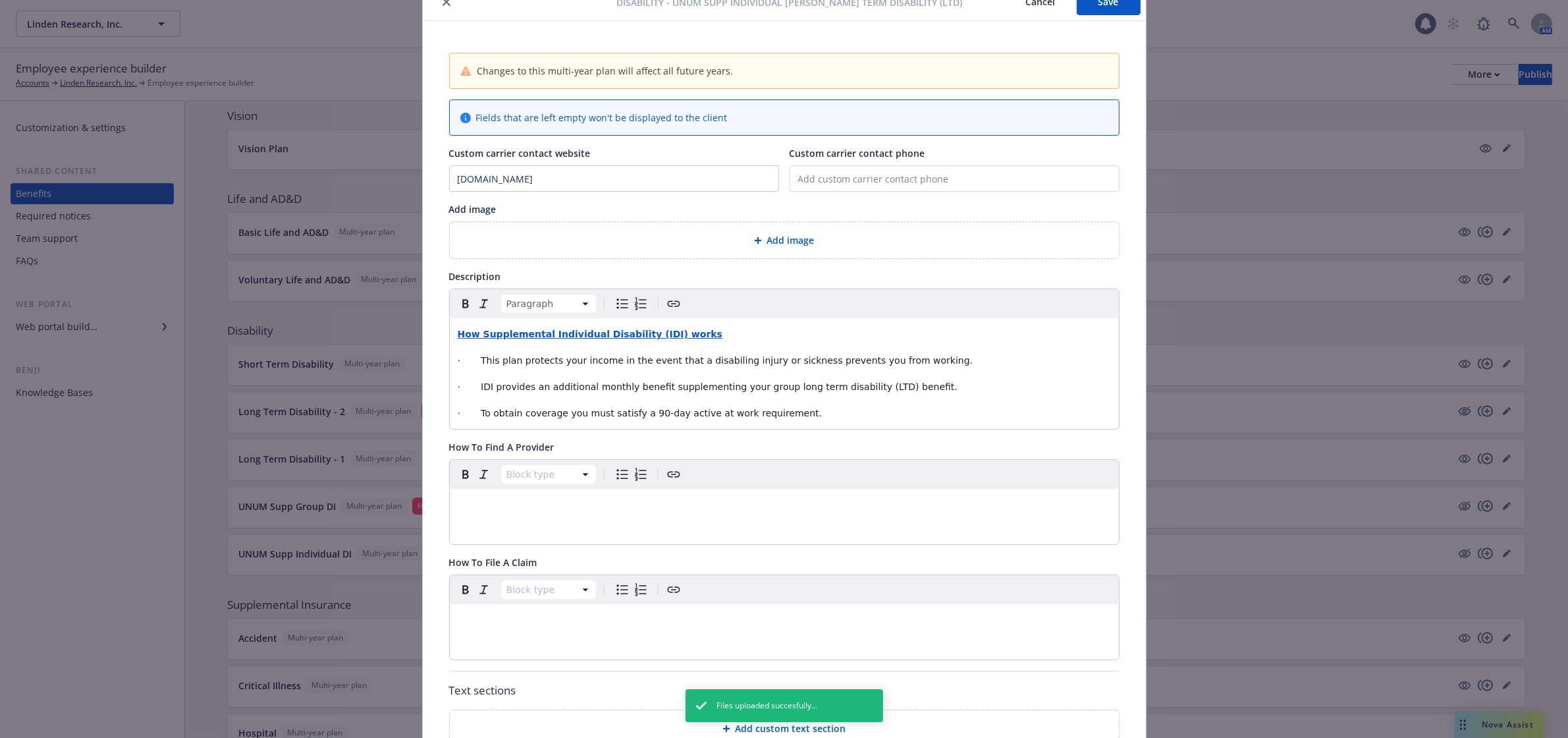
scroll to position [0, 0]
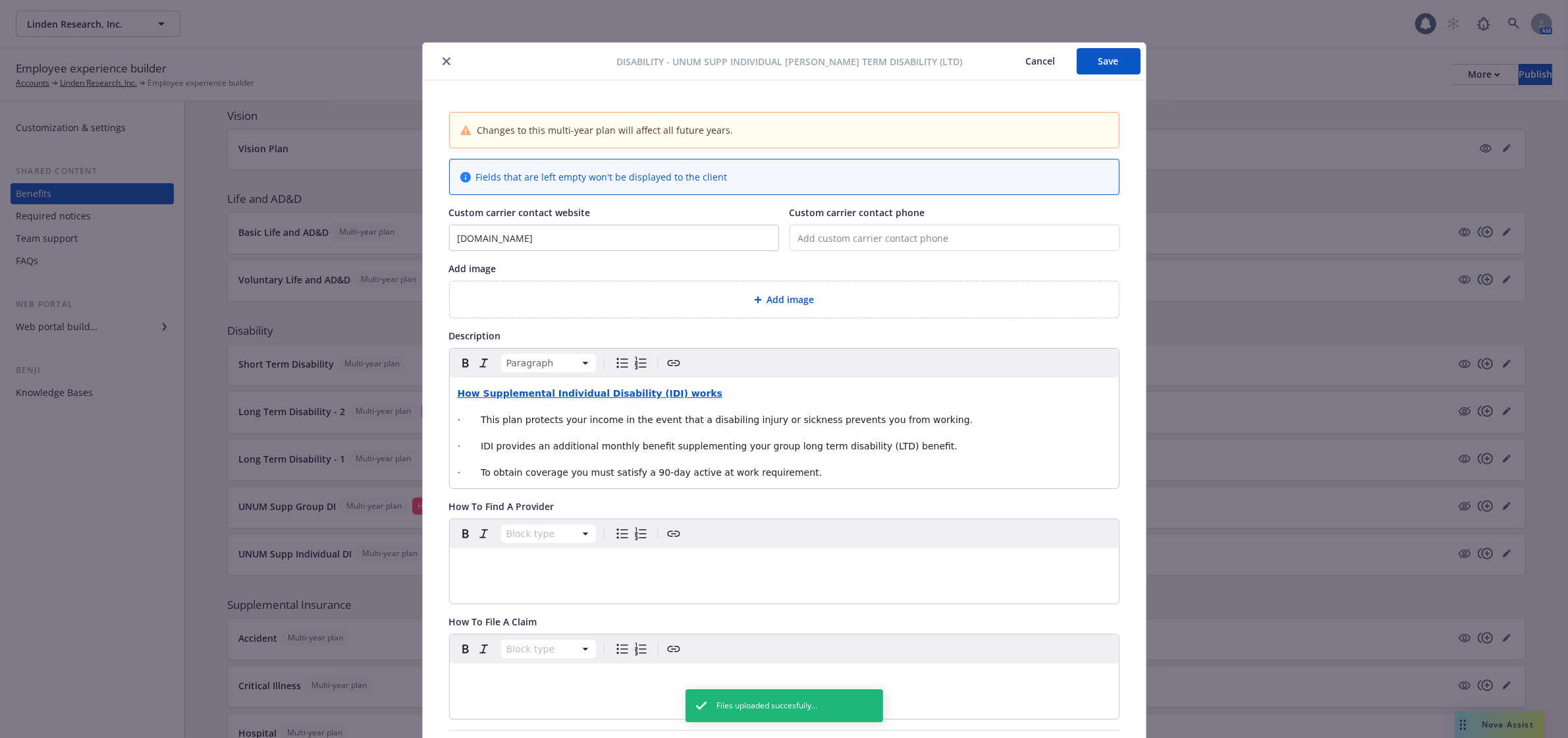
click at [1089, 63] on button "Save" at bounding box center [1108, 61] width 64 height 27
click at [442, 58] on icon "close" at bounding box center [446, 61] width 8 height 8
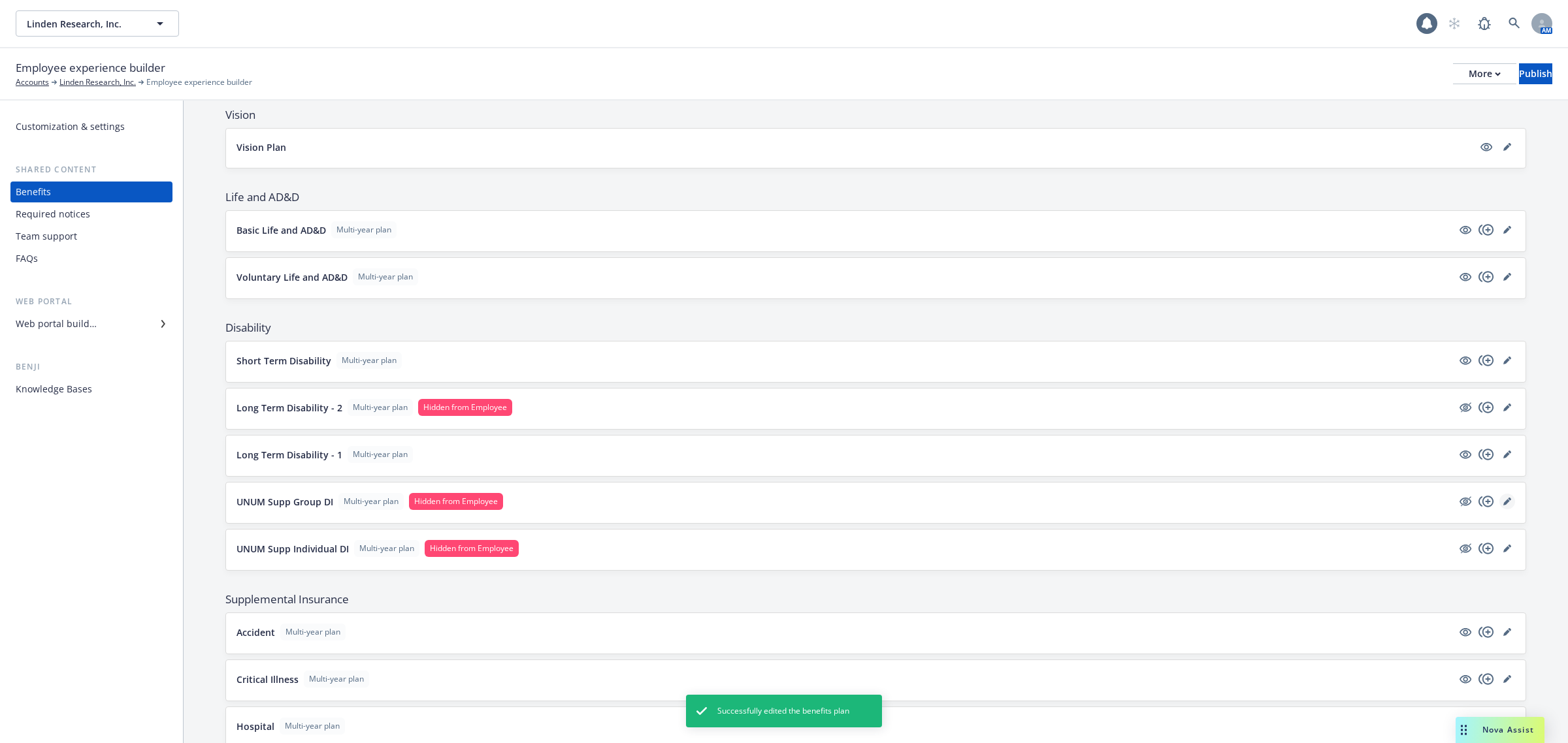
click at [1503, 503] on icon "editPencil" at bounding box center [1507, 501] width 8 height 8
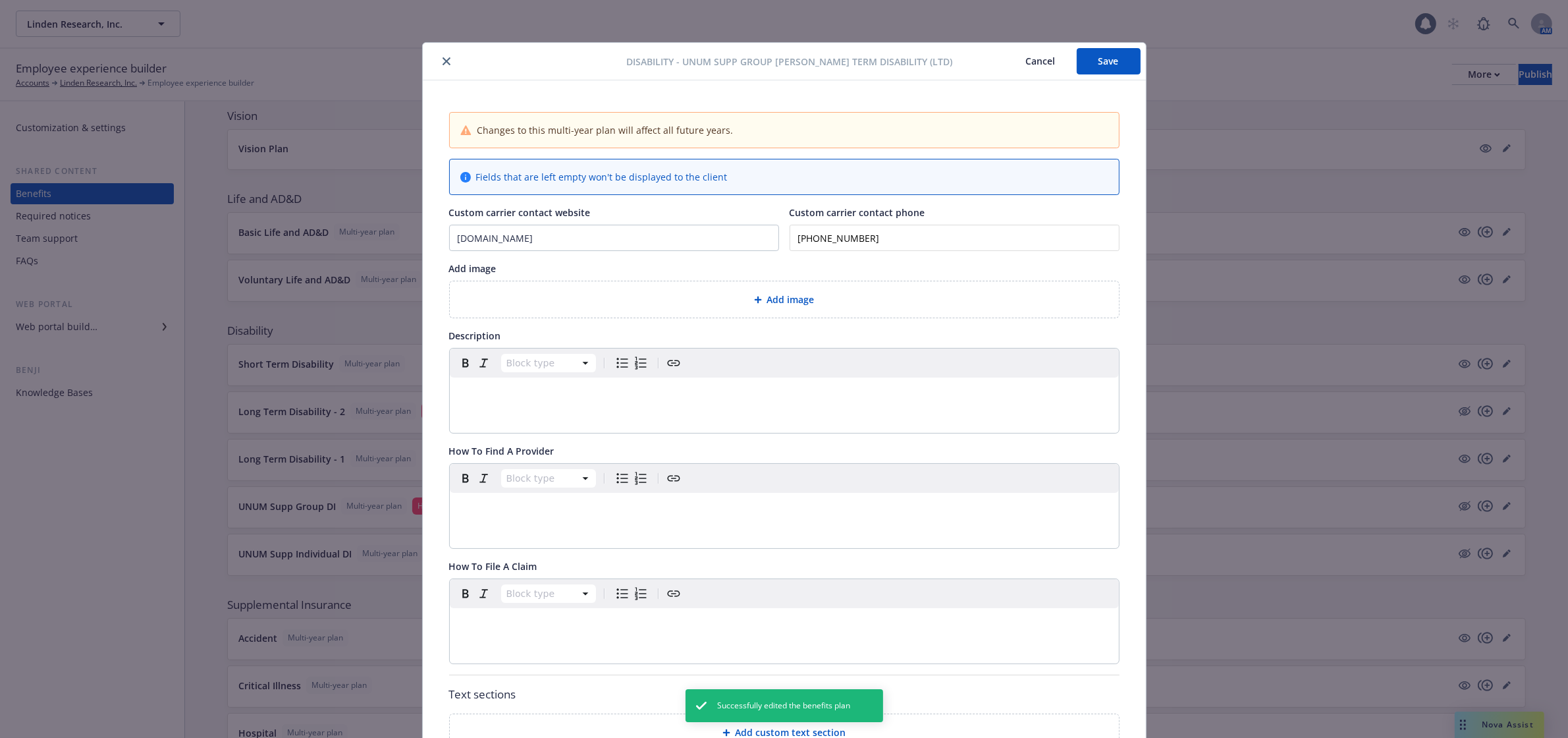
scroll to position [39, 0]
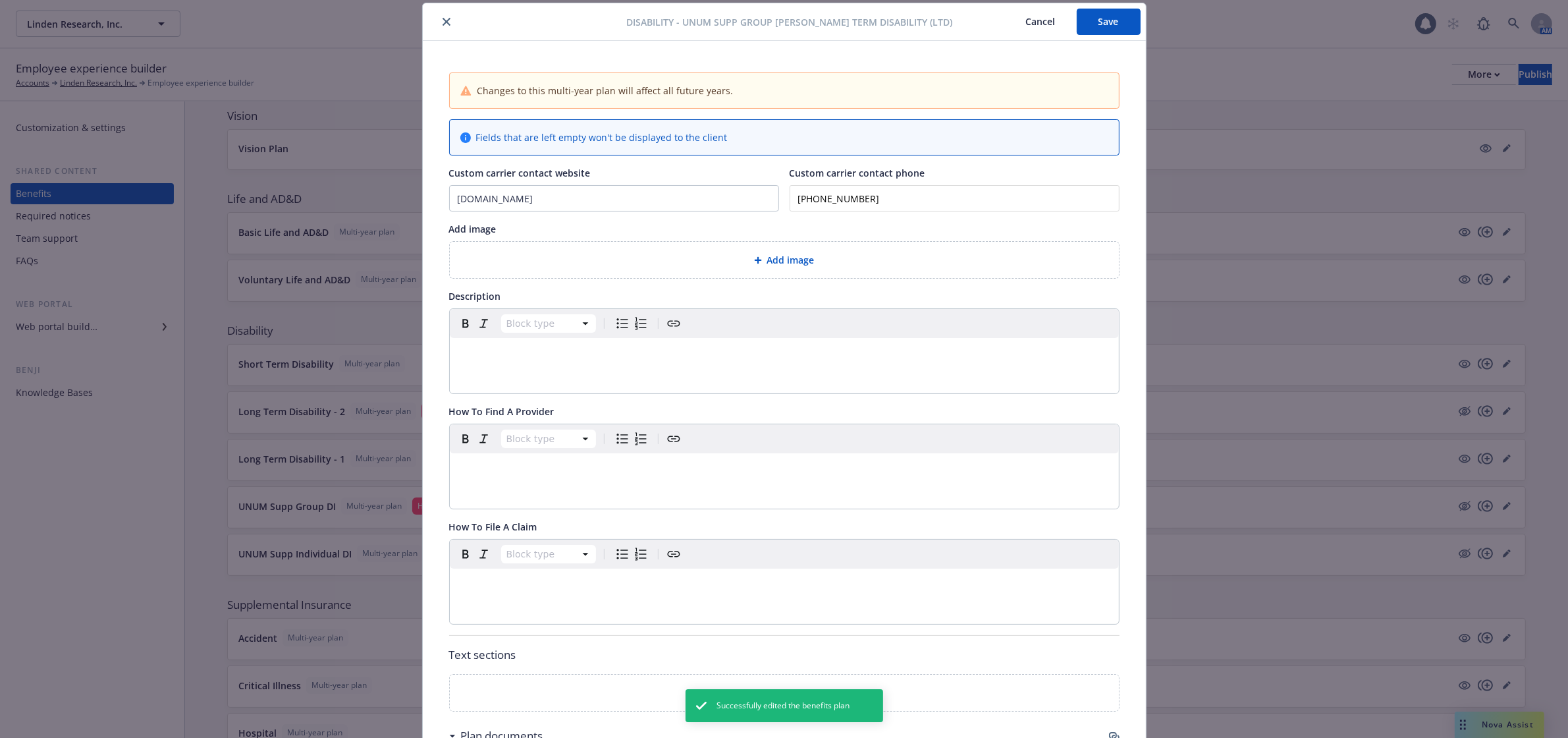
drag, startPoint x: 865, startPoint y: 199, endPoint x: 757, endPoint y: 202, distance: 108.0
click at [757, 202] on div "Custom carrier contact website [DOMAIN_NAME] Custom carrier contact phone [PHON…" at bounding box center [784, 189] width 670 height 45
click at [442, 21] on icon "close" at bounding box center [446, 22] width 8 height 8
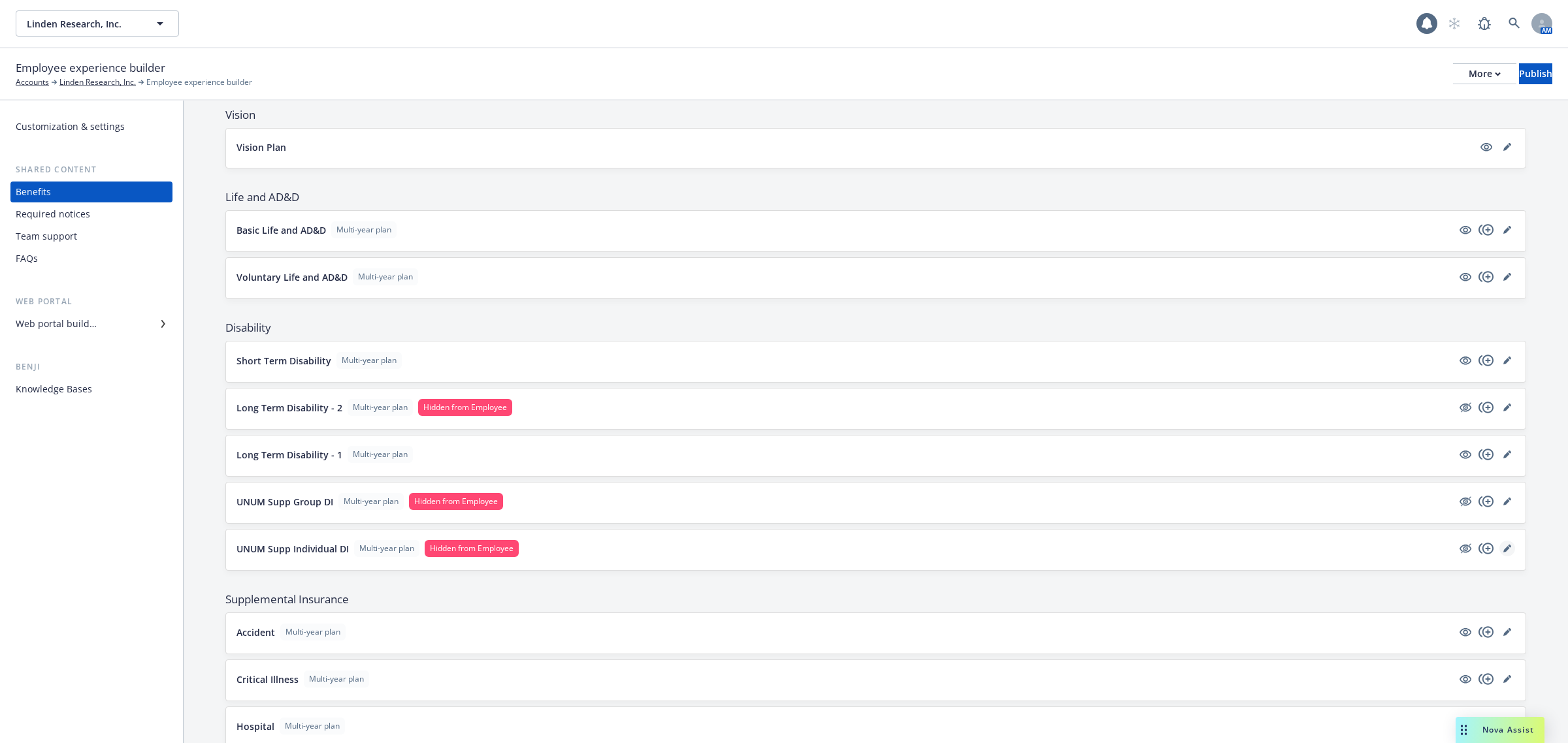
click at [1503, 550] on icon "editPencil" at bounding box center [1507, 548] width 8 height 8
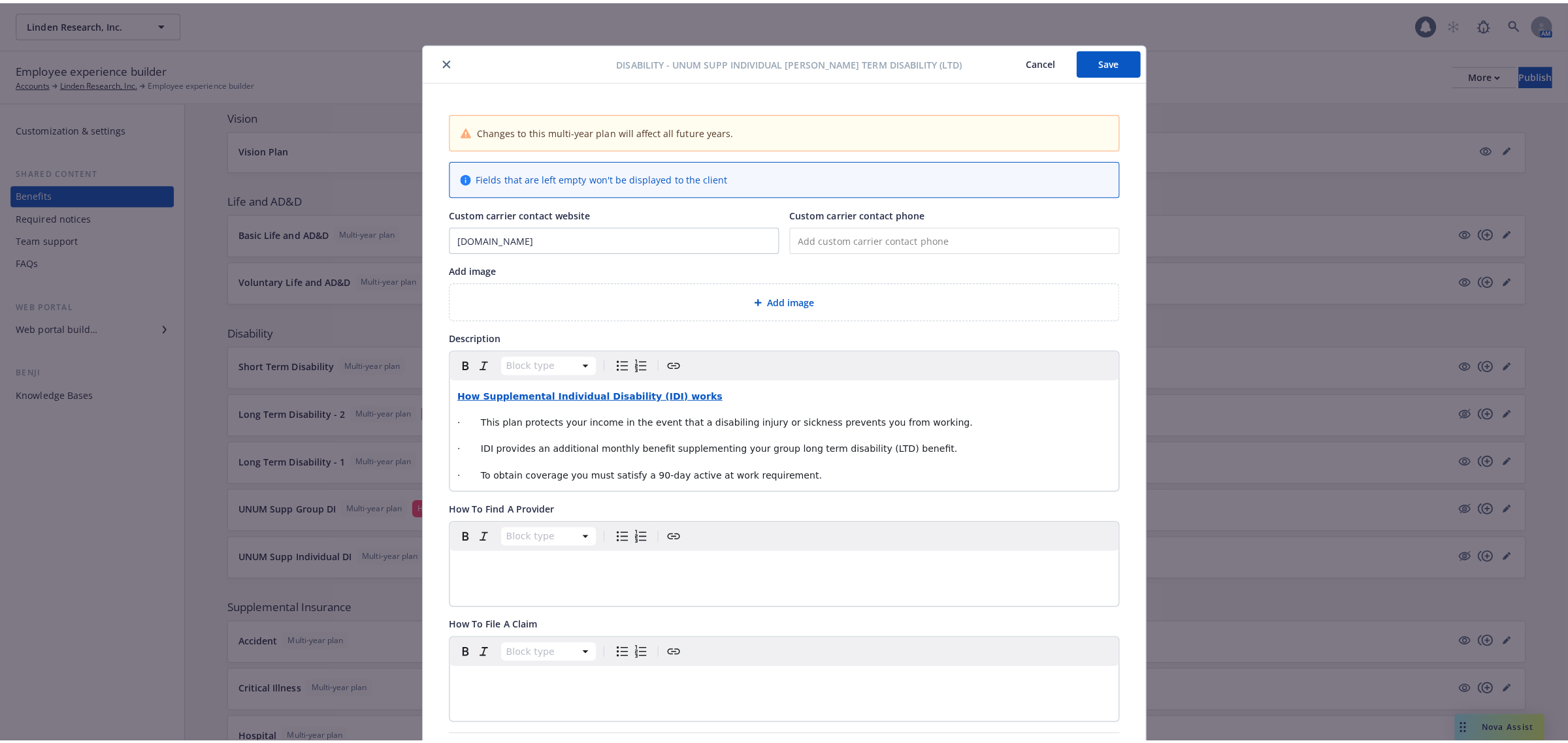
scroll to position [39, 0]
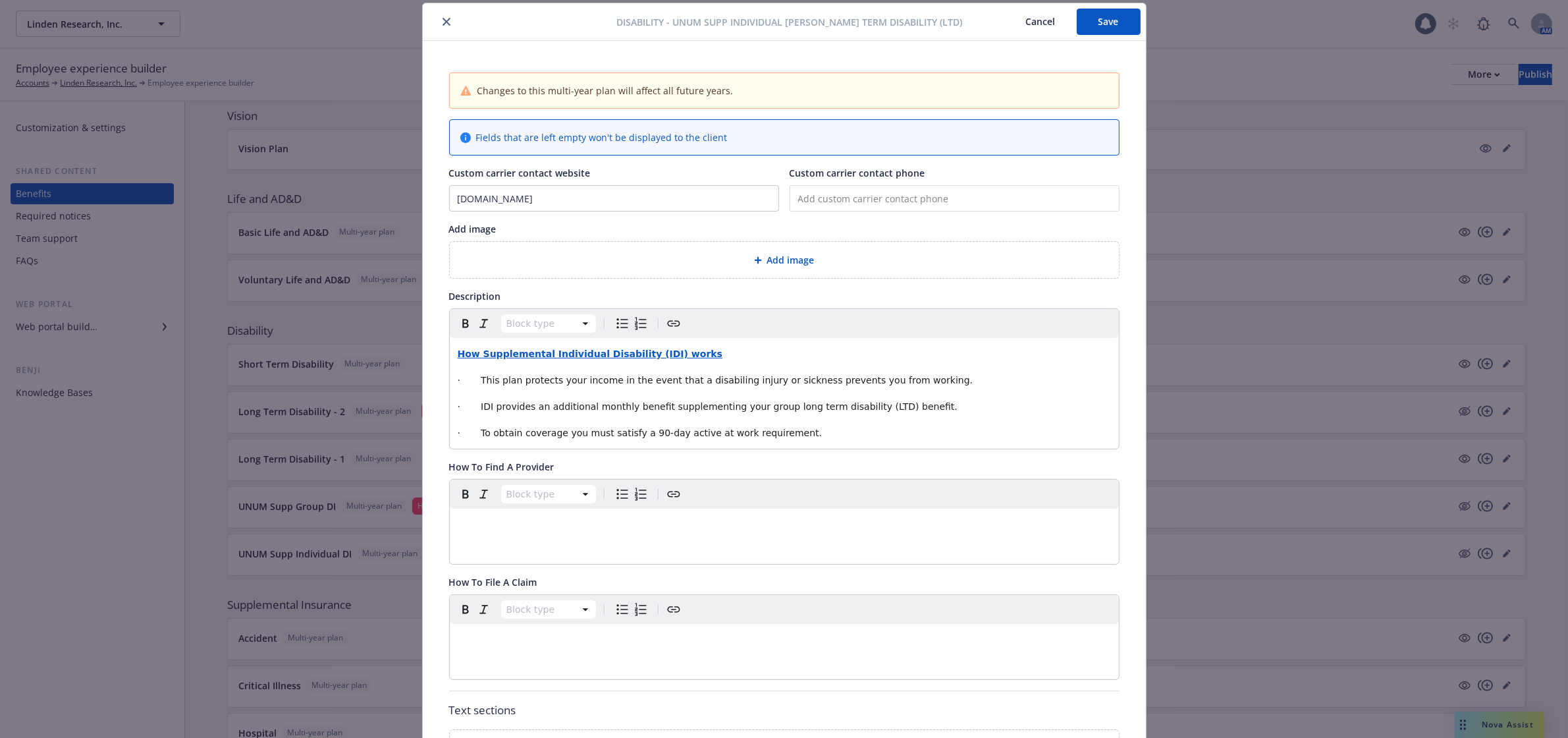
click at [862, 201] on input "tel" at bounding box center [955, 198] width 330 height 27
paste input "[PHONE_NUMBER]"
type input "[PHONE_NUMBER]"
click at [1093, 17] on button "Save" at bounding box center [1108, 22] width 64 height 27
click at [442, 23] on icon "close" at bounding box center [446, 22] width 8 height 8
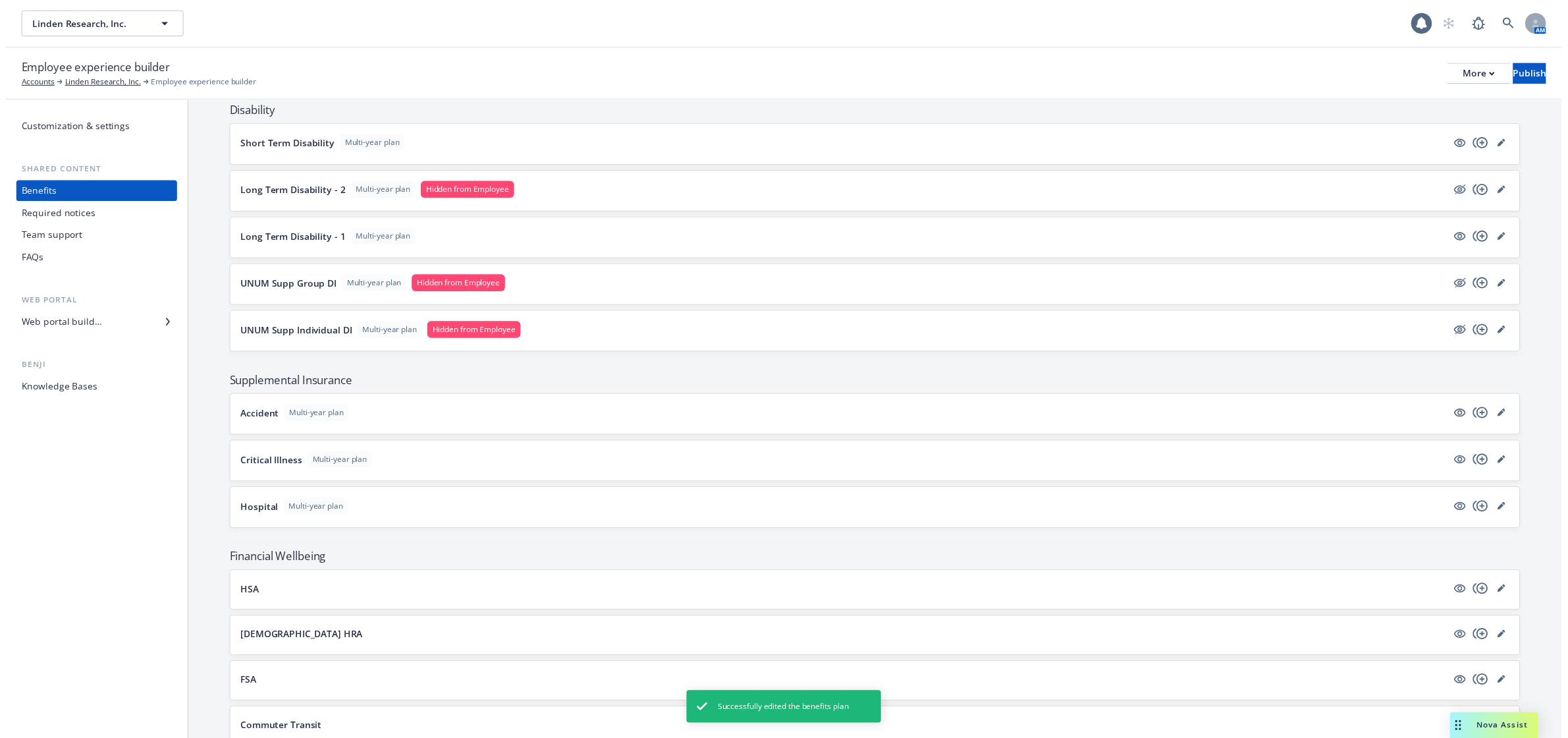
scroll to position [823, 0]
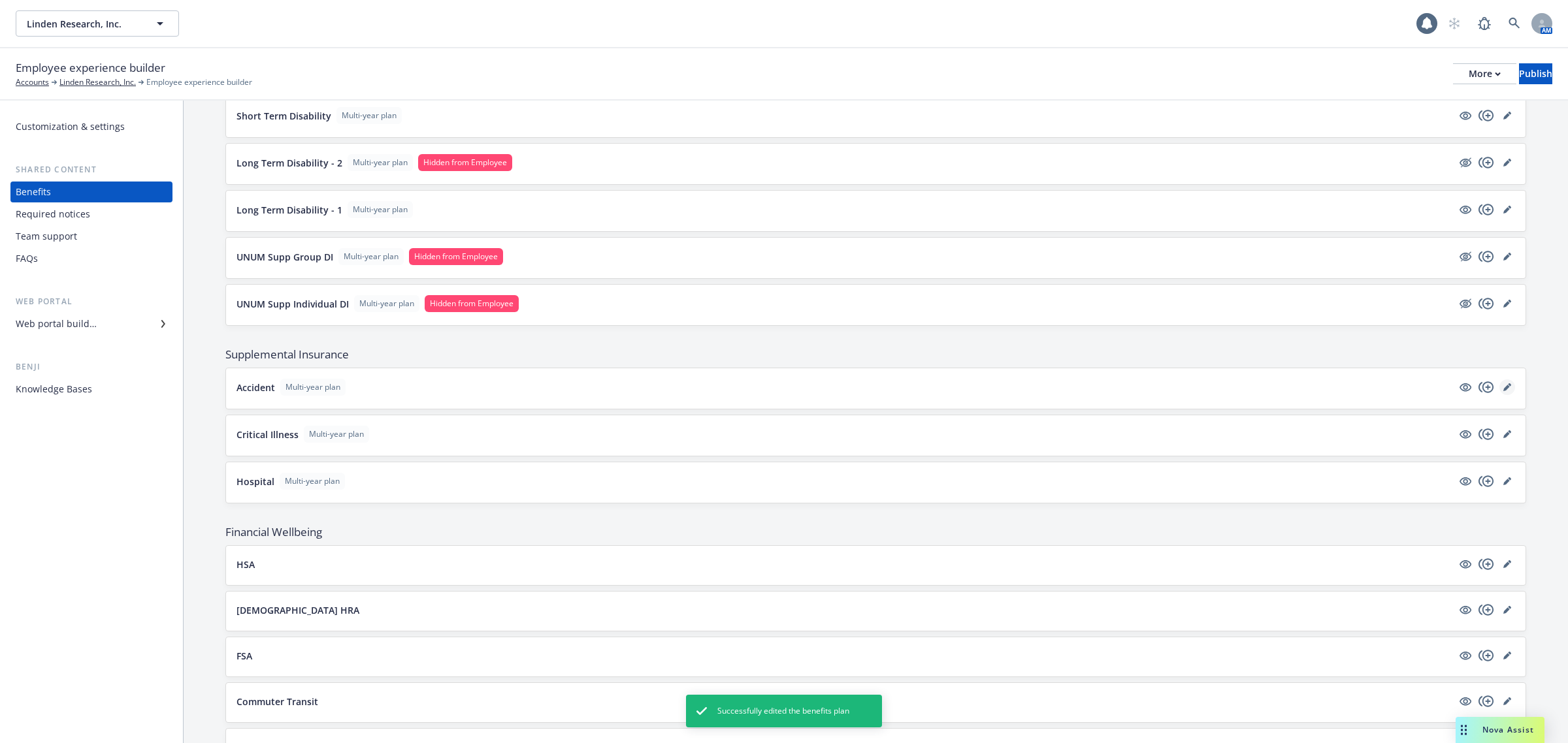
click at [1499, 390] on link "editPencil" at bounding box center [1507, 387] width 16 height 16
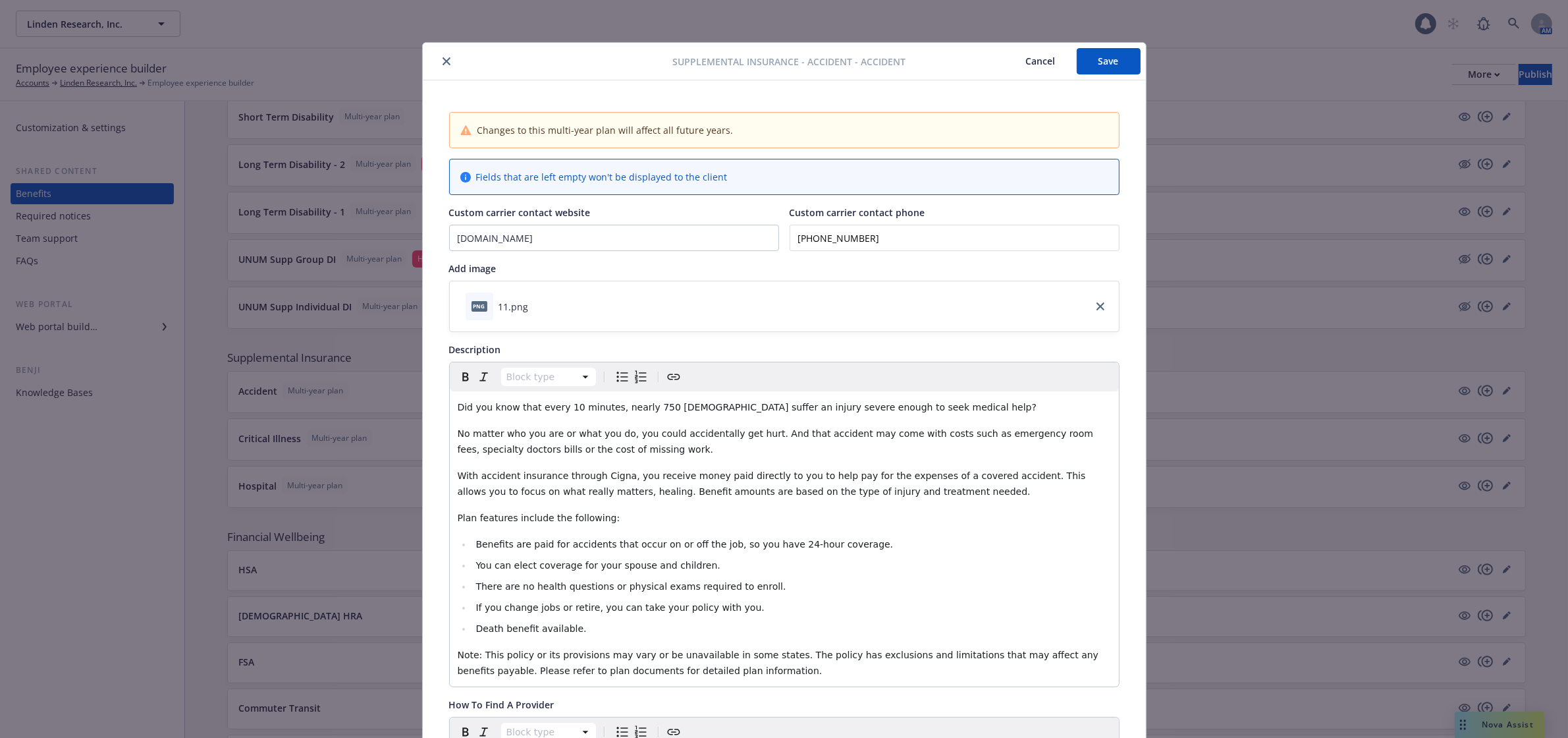
click at [442, 62] on icon "close" at bounding box center [446, 61] width 8 height 8
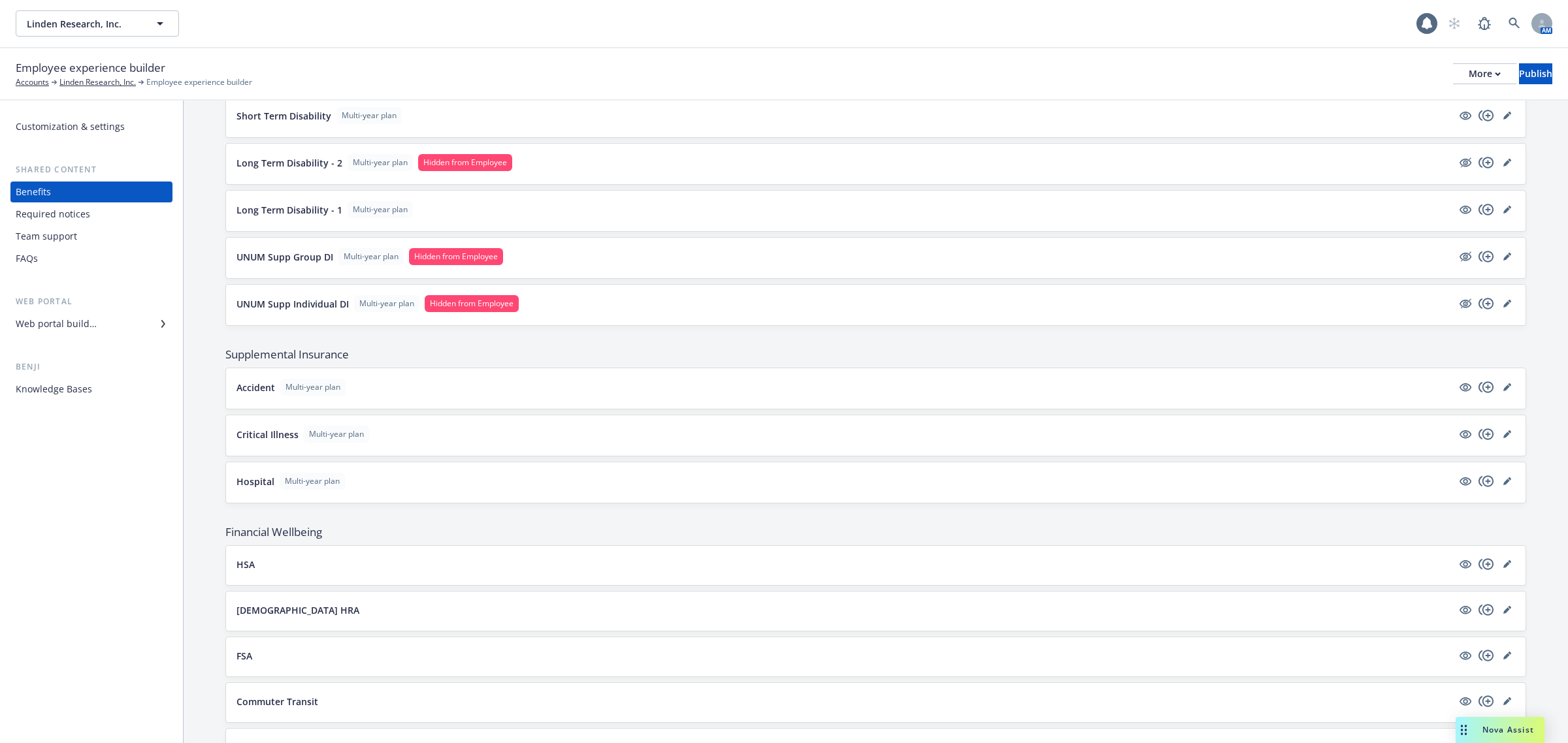
click at [1503, 438] on div at bounding box center [1486, 434] width 58 height 16
click at [1503, 438] on icon "editPencil" at bounding box center [1506, 434] width 6 height 6
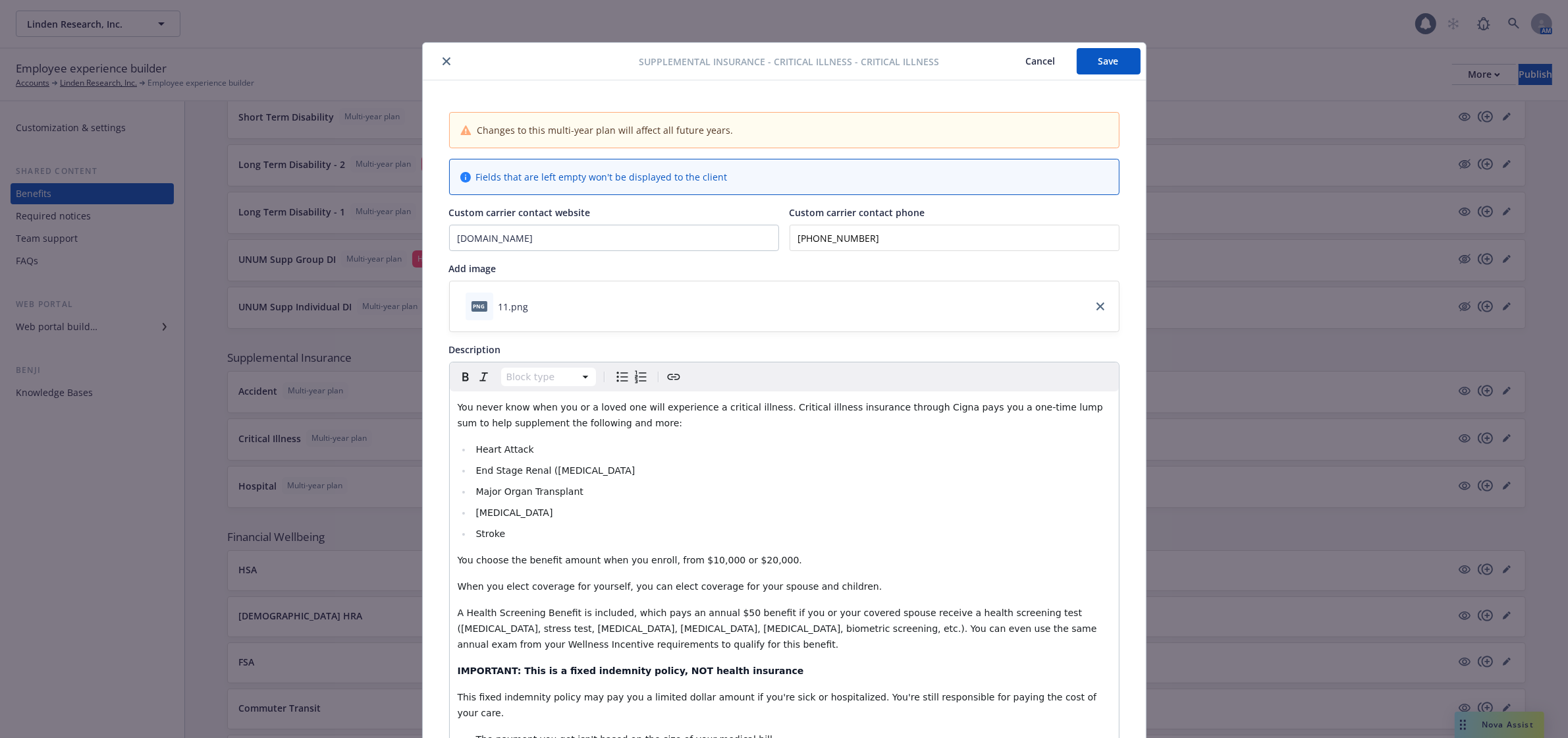
click at [629, 307] on div "png 11.png" at bounding box center [784, 306] width 669 height 50
click at [536, 301] on icon "download file" at bounding box center [541, 306] width 11 height 11
click at [442, 60] on icon "close" at bounding box center [446, 61] width 8 height 8
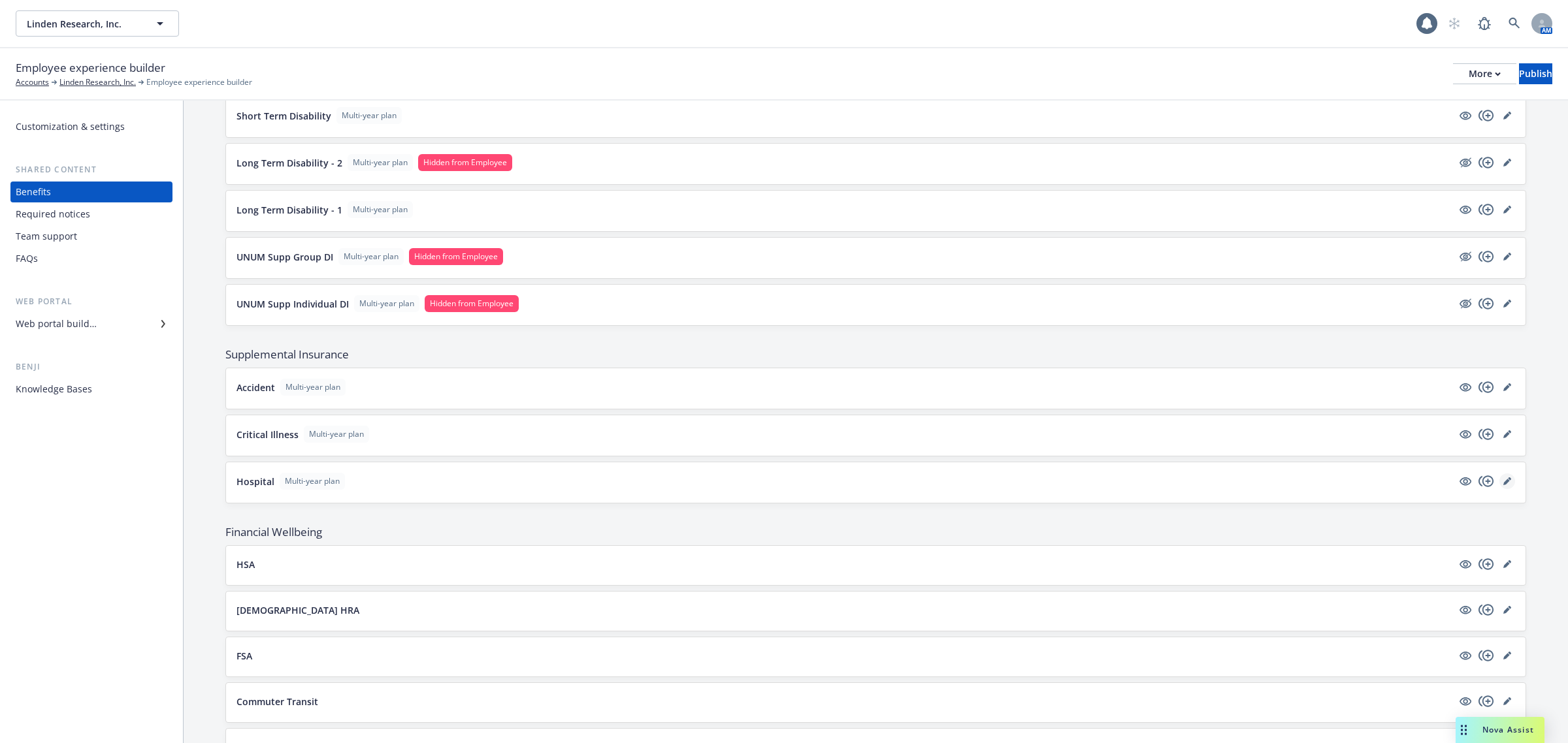
click at [1503, 486] on icon "editPencil" at bounding box center [1507, 481] width 8 height 8
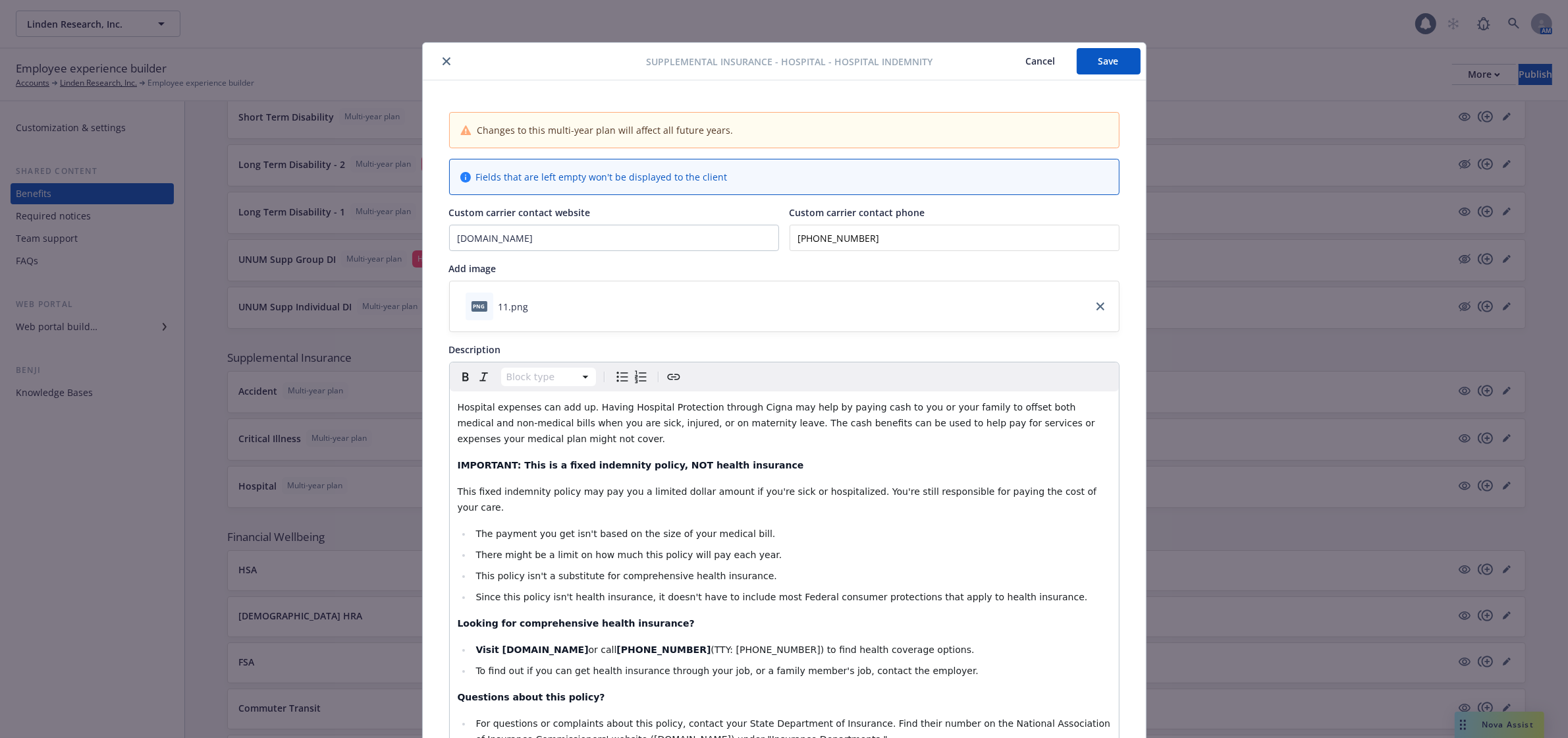
click at [439, 56] on button "close" at bounding box center [447, 61] width 16 height 16
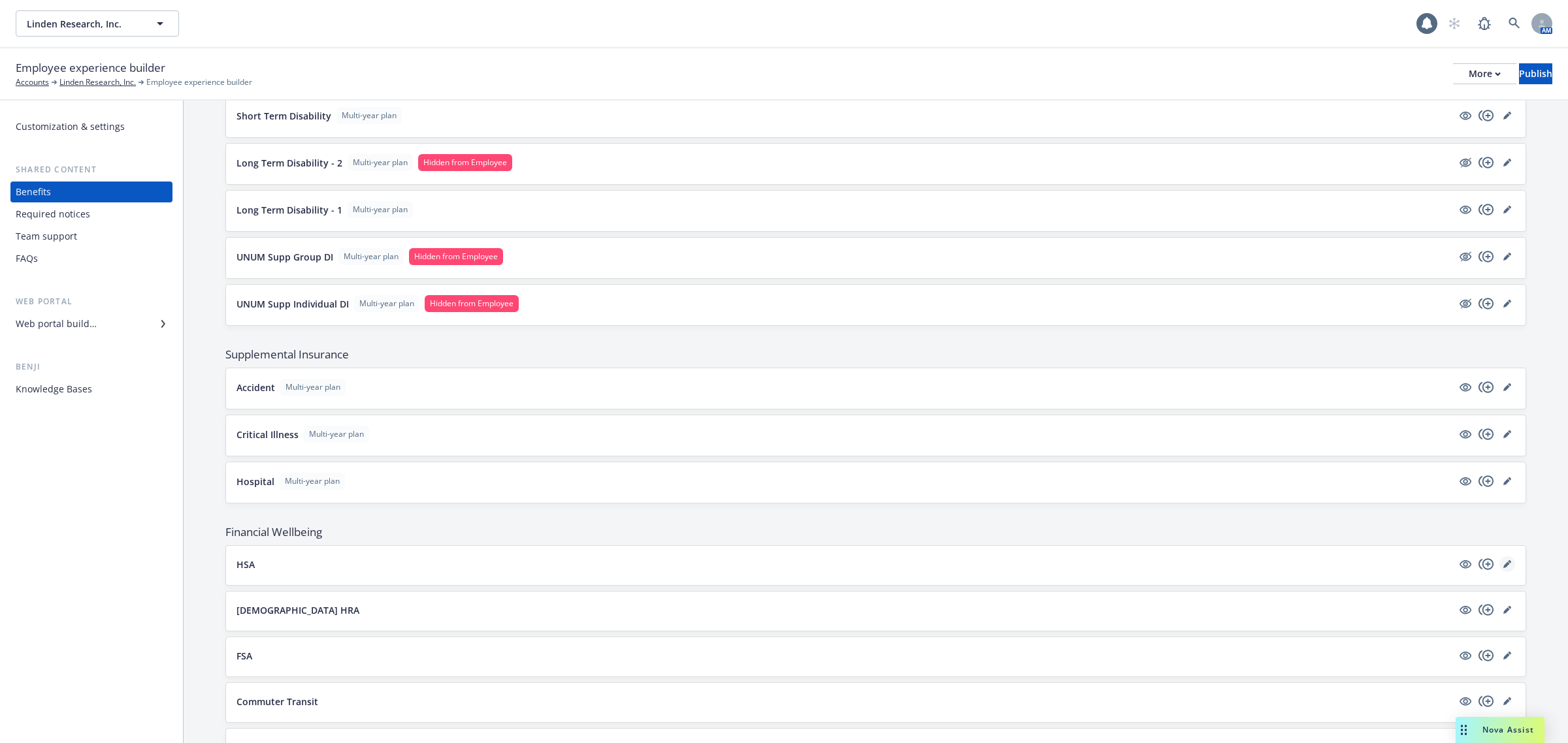
click at [1503, 567] on icon "editPencil" at bounding box center [1507, 564] width 8 height 8
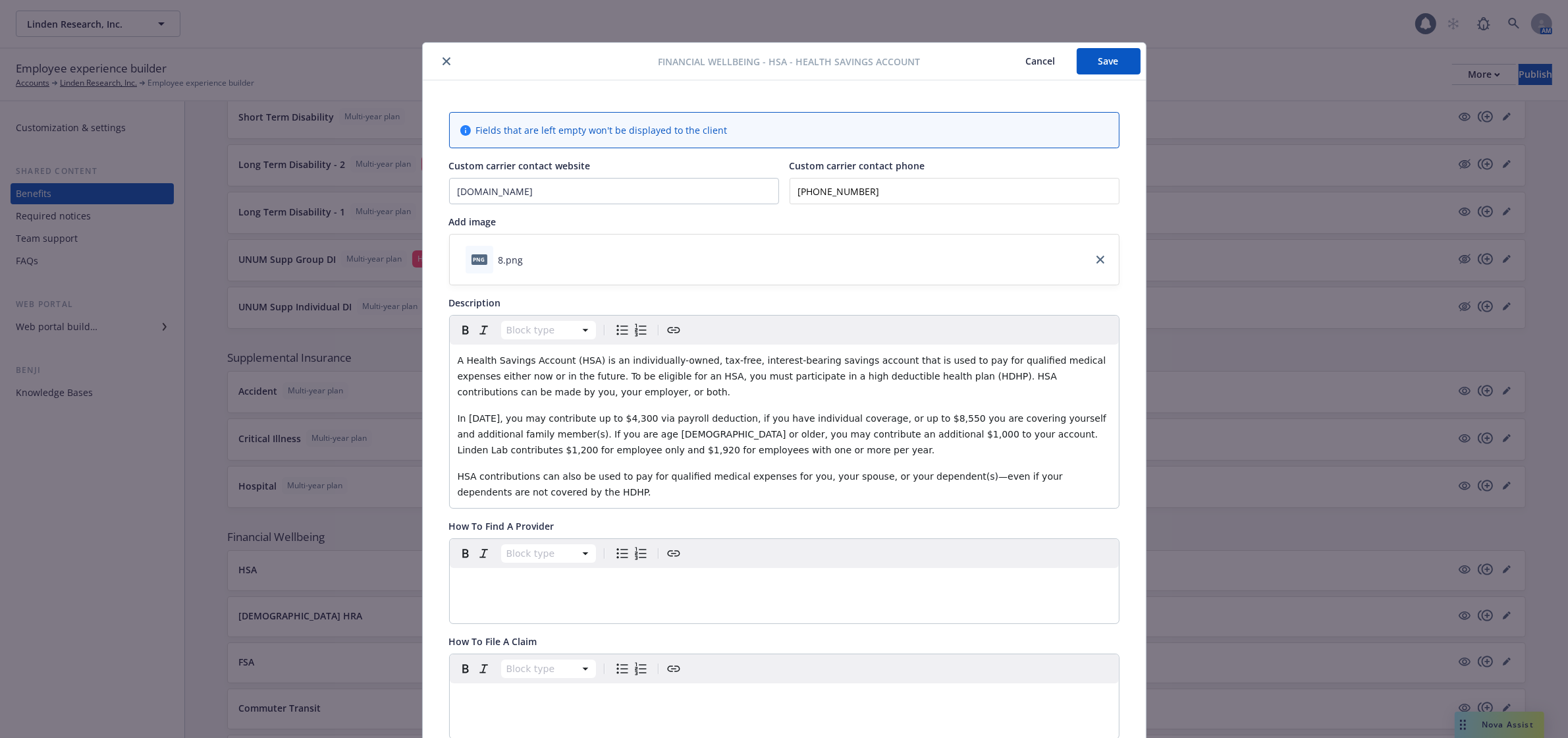
click at [442, 60] on icon "close" at bounding box center [446, 61] width 8 height 8
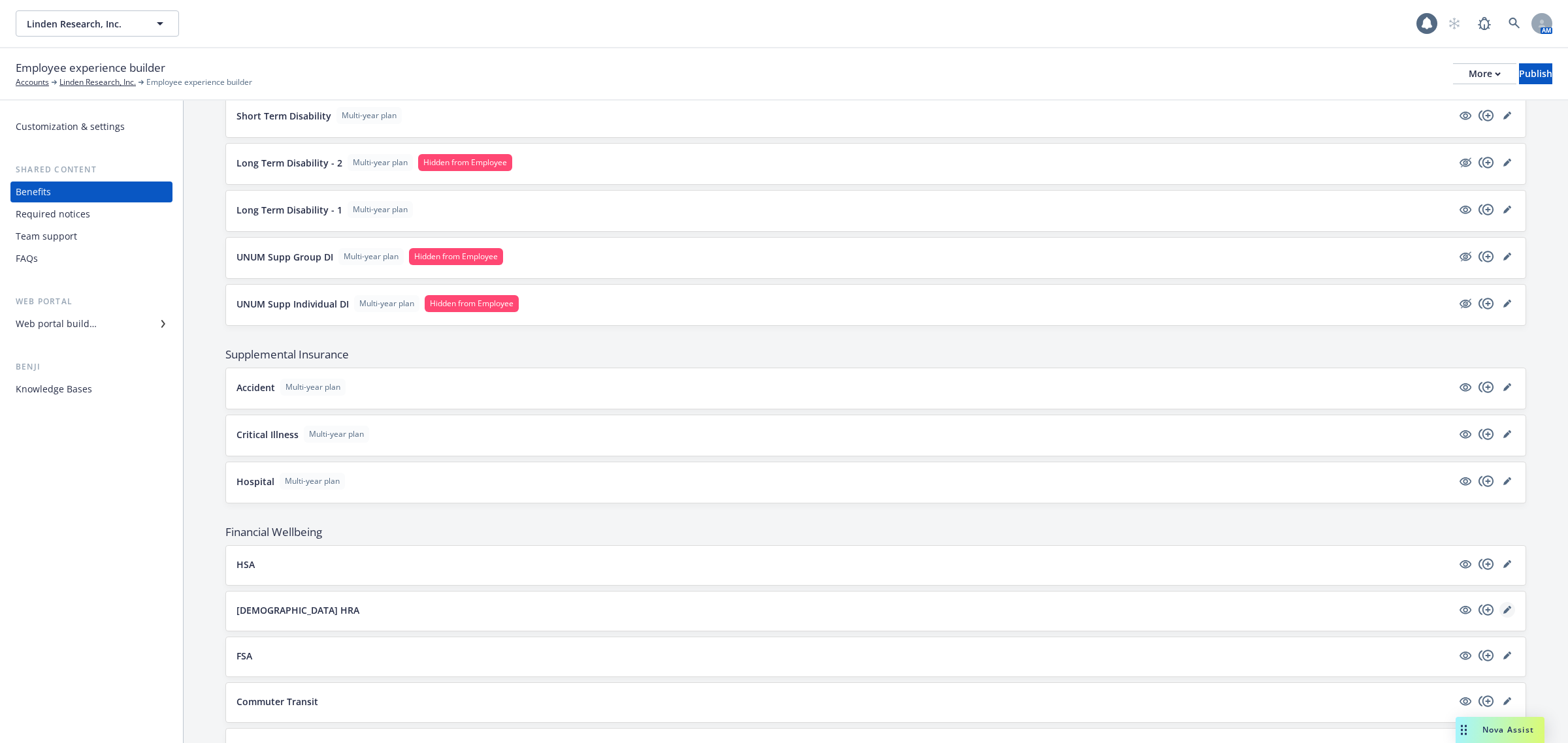
click at [1503, 614] on icon "editPencil" at bounding box center [1507, 610] width 8 height 8
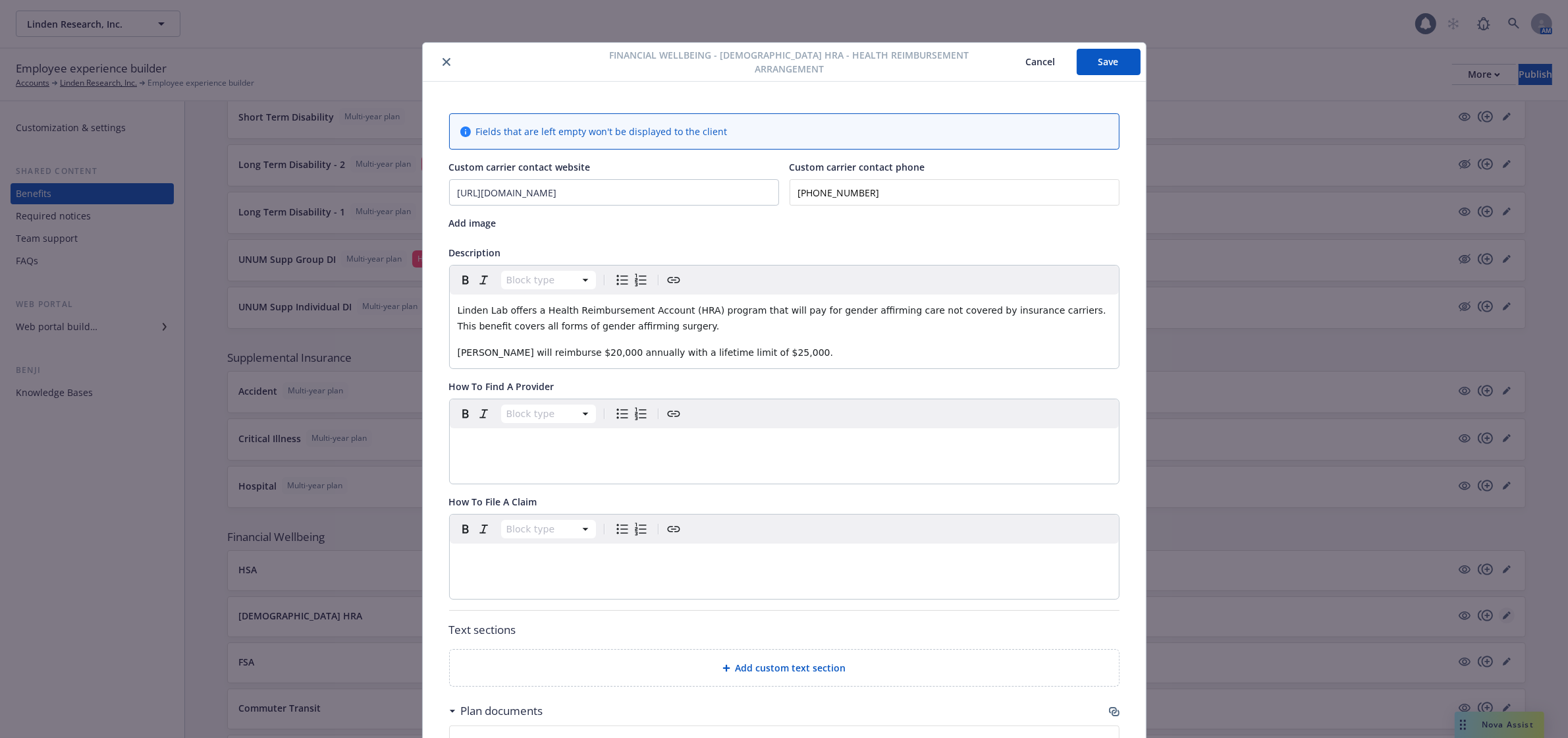
scroll to position [39, 0]
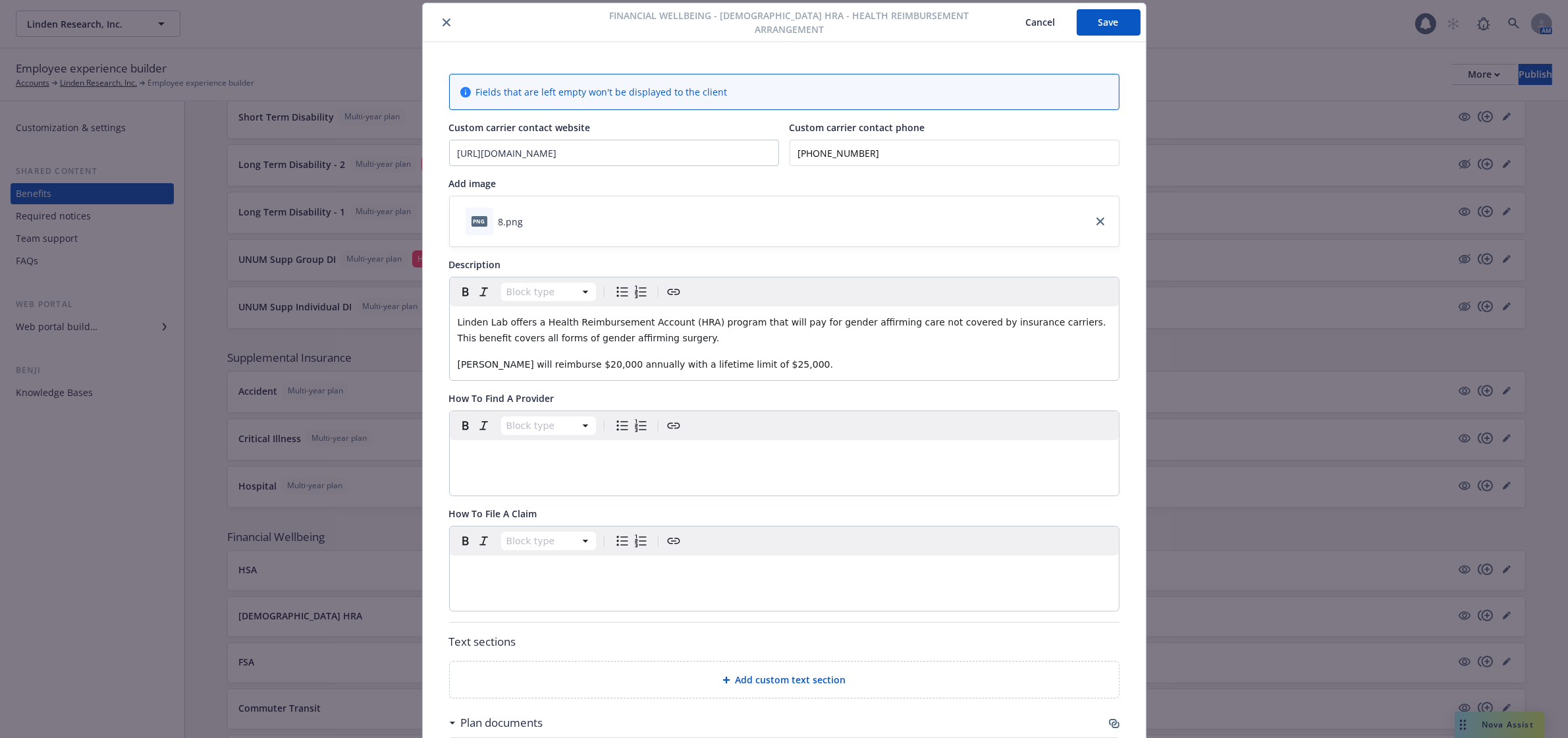
click at [442, 21] on icon "close" at bounding box center [446, 22] width 8 height 8
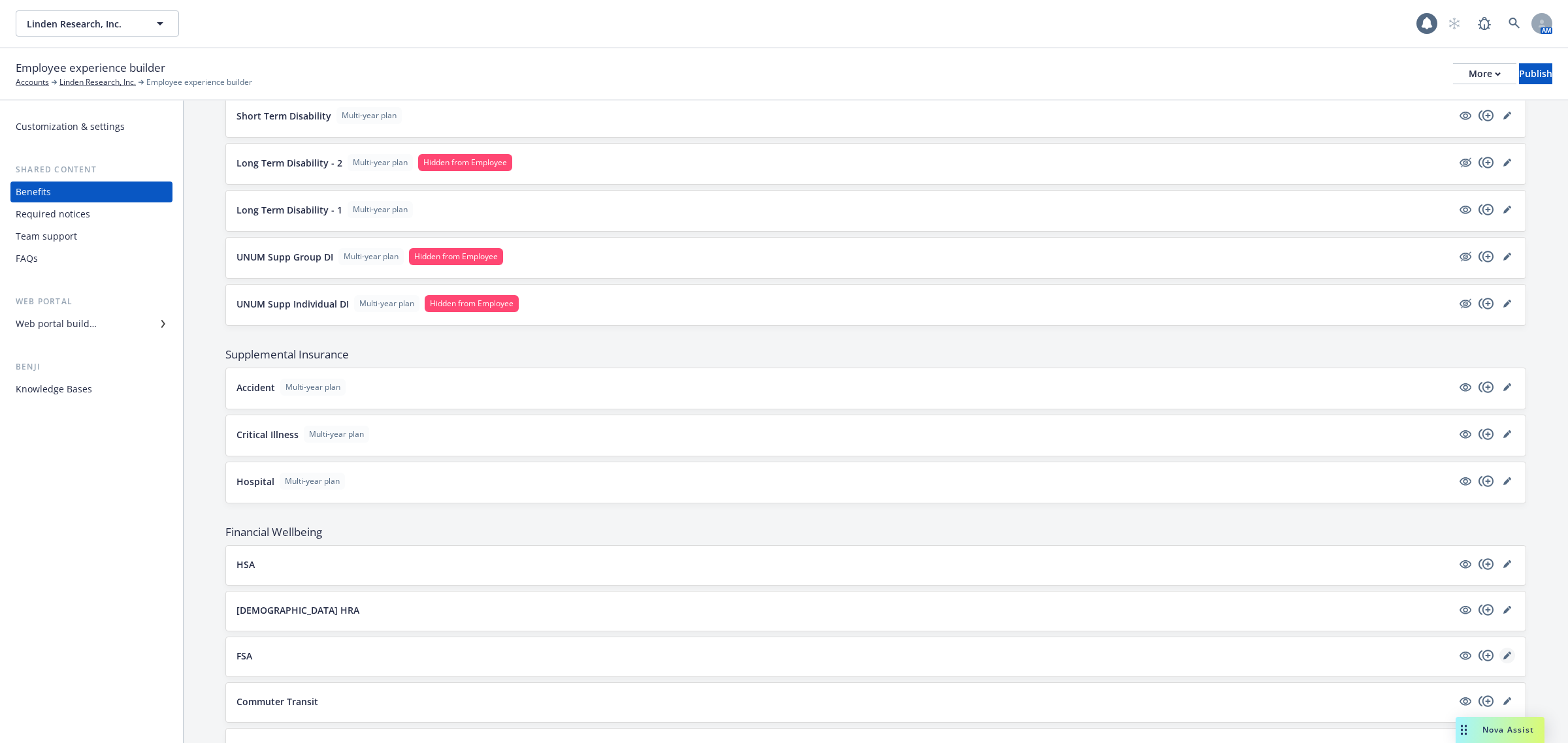
click at [1503, 660] on icon "editPencil" at bounding box center [1507, 656] width 8 height 8
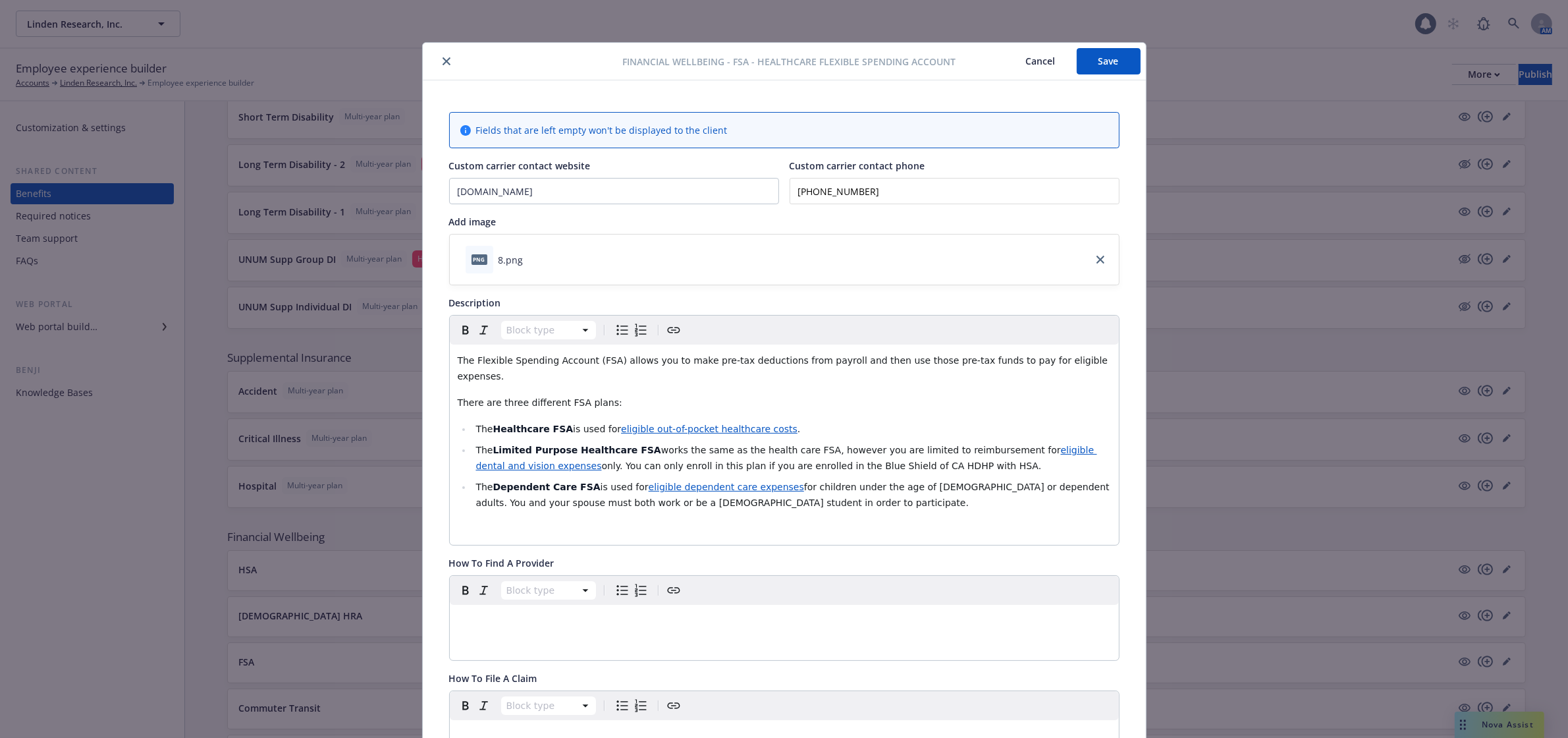
click at [442, 60] on icon "close" at bounding box center [446, 61] width 8 height 8
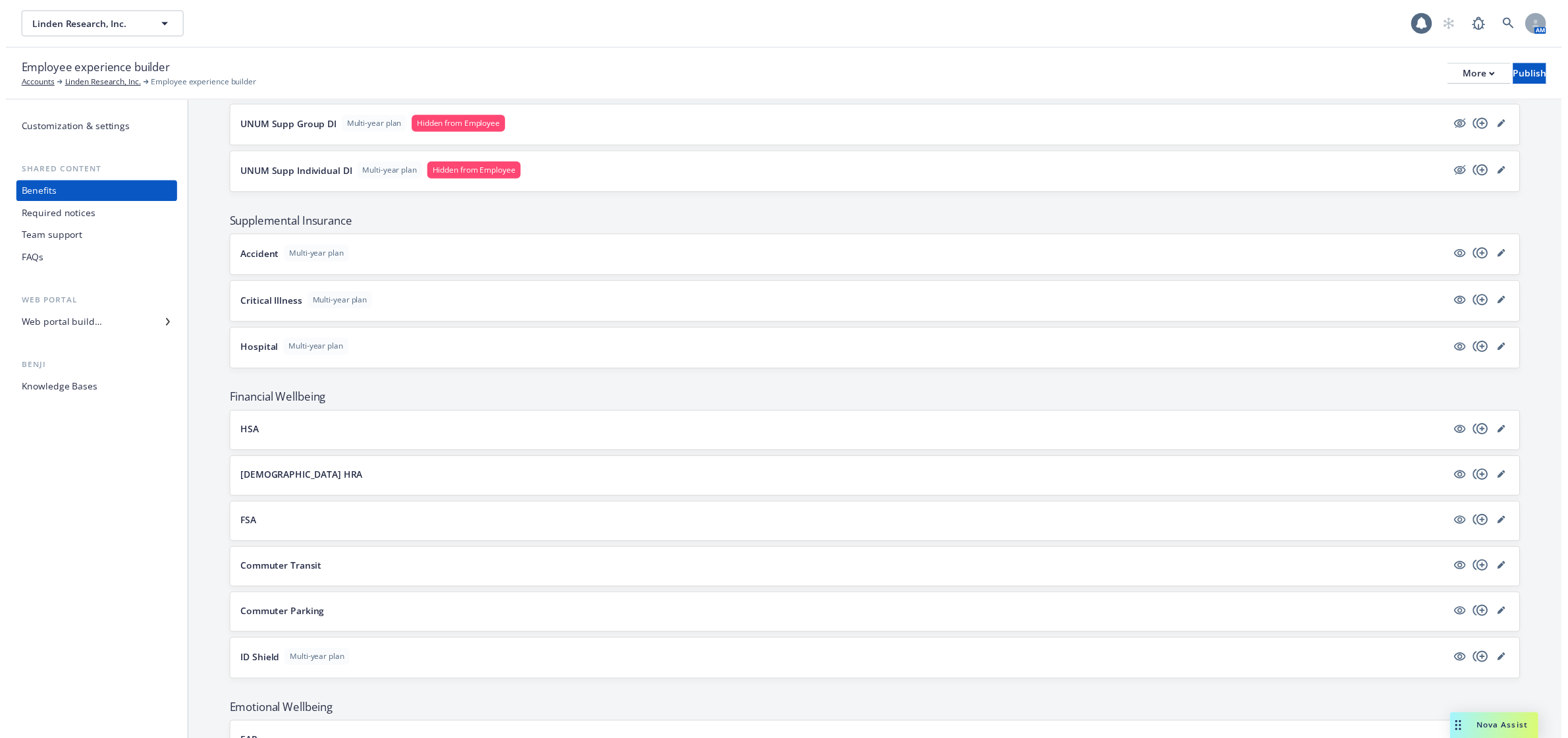
scroll to position [988, 0]
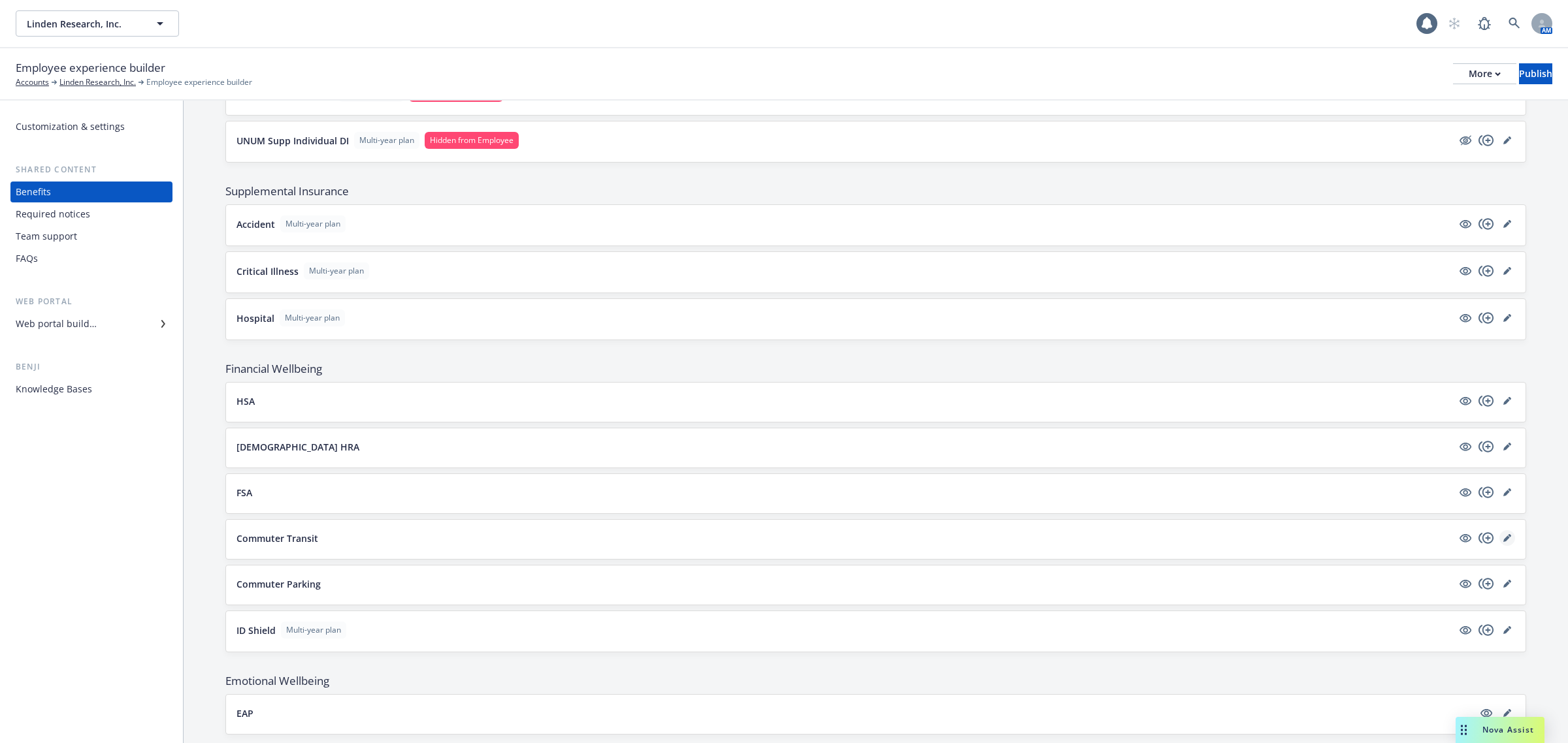
click at [1503, 542] on icon "editPencil" at bounding box center [1506, 538] width 6 height 6
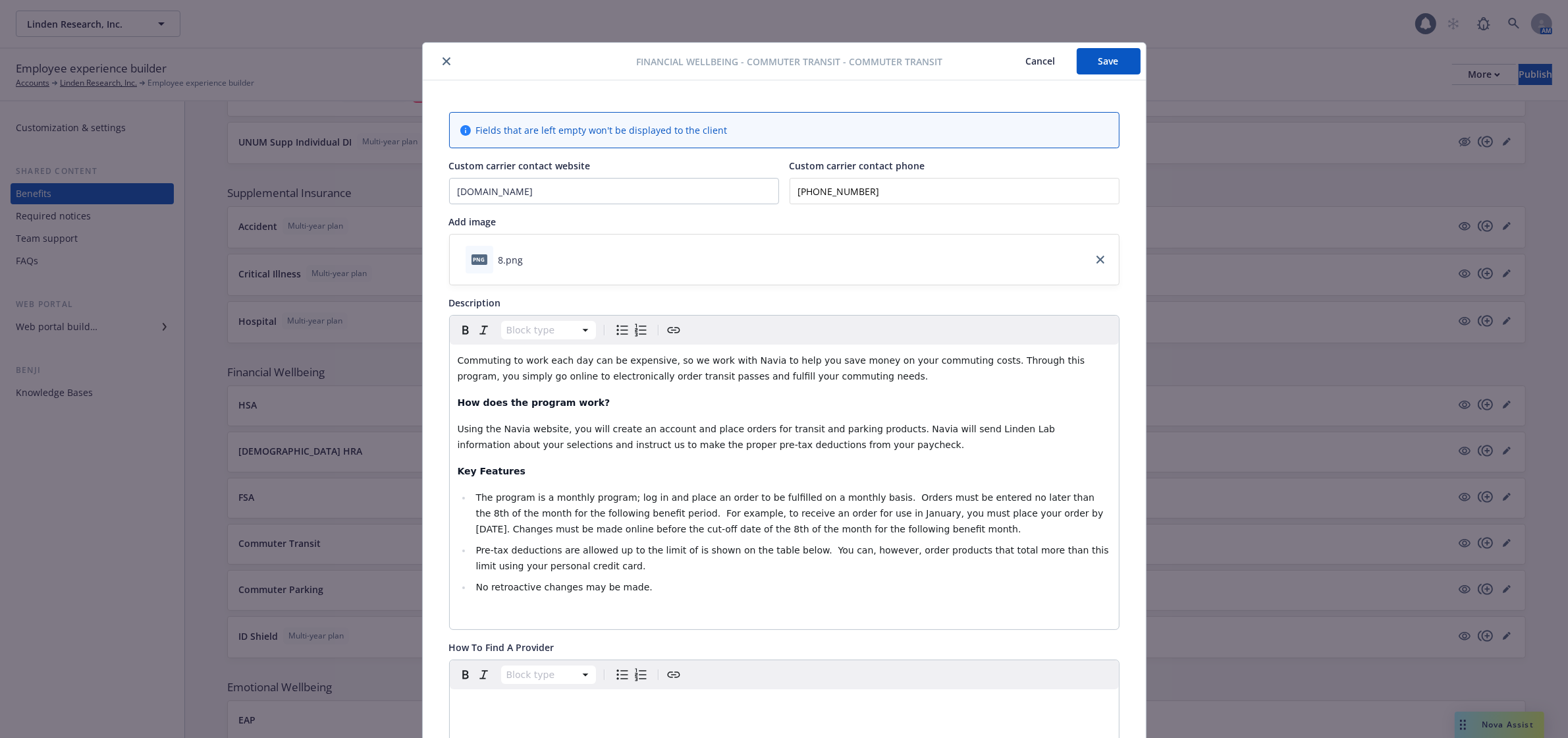
click at [442, 60] on icon "close" at bounding box center [446, 61] width 8 height 8
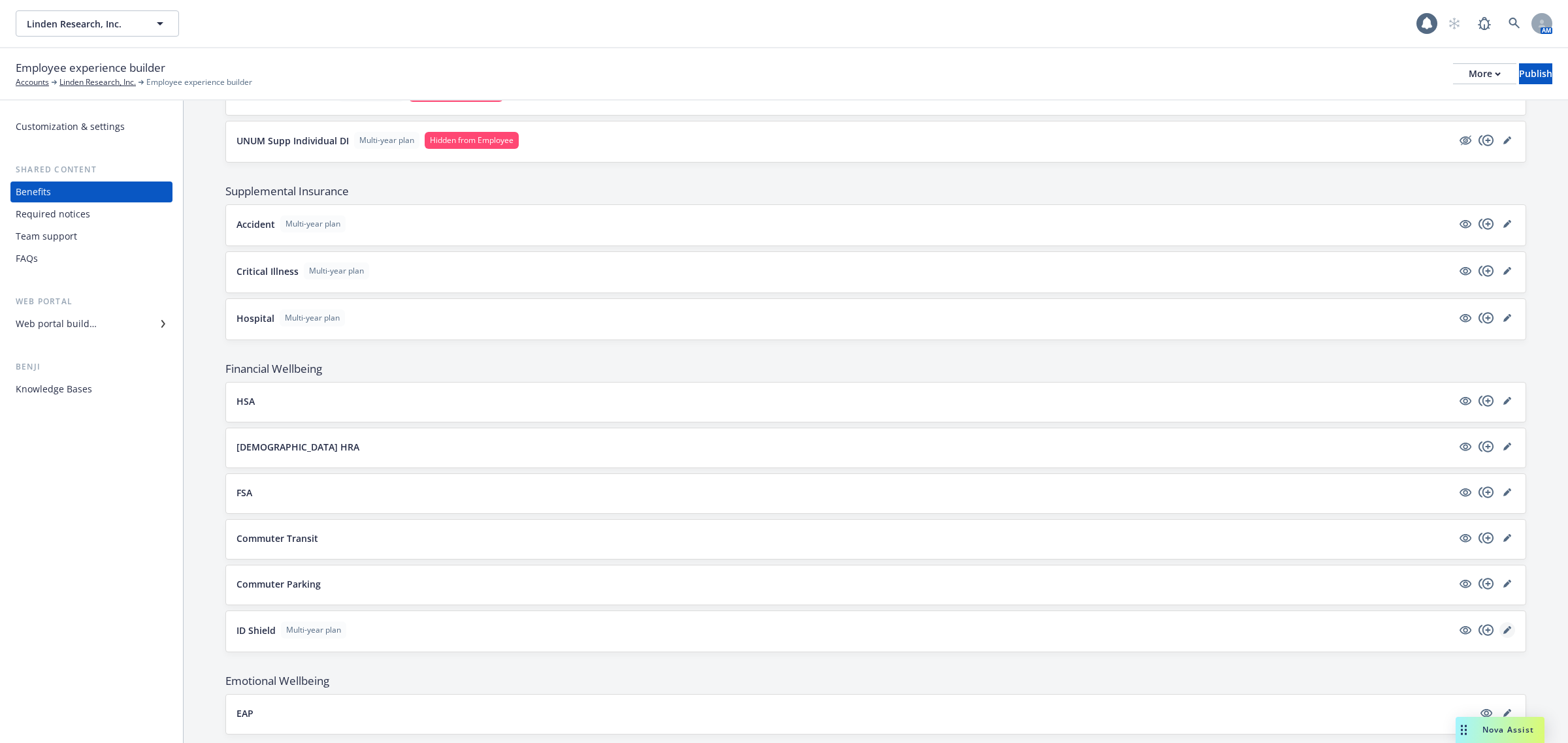
click at [1503, 634] on icon "editPencil" at bounding box center [1507, 630] width 8 height 8
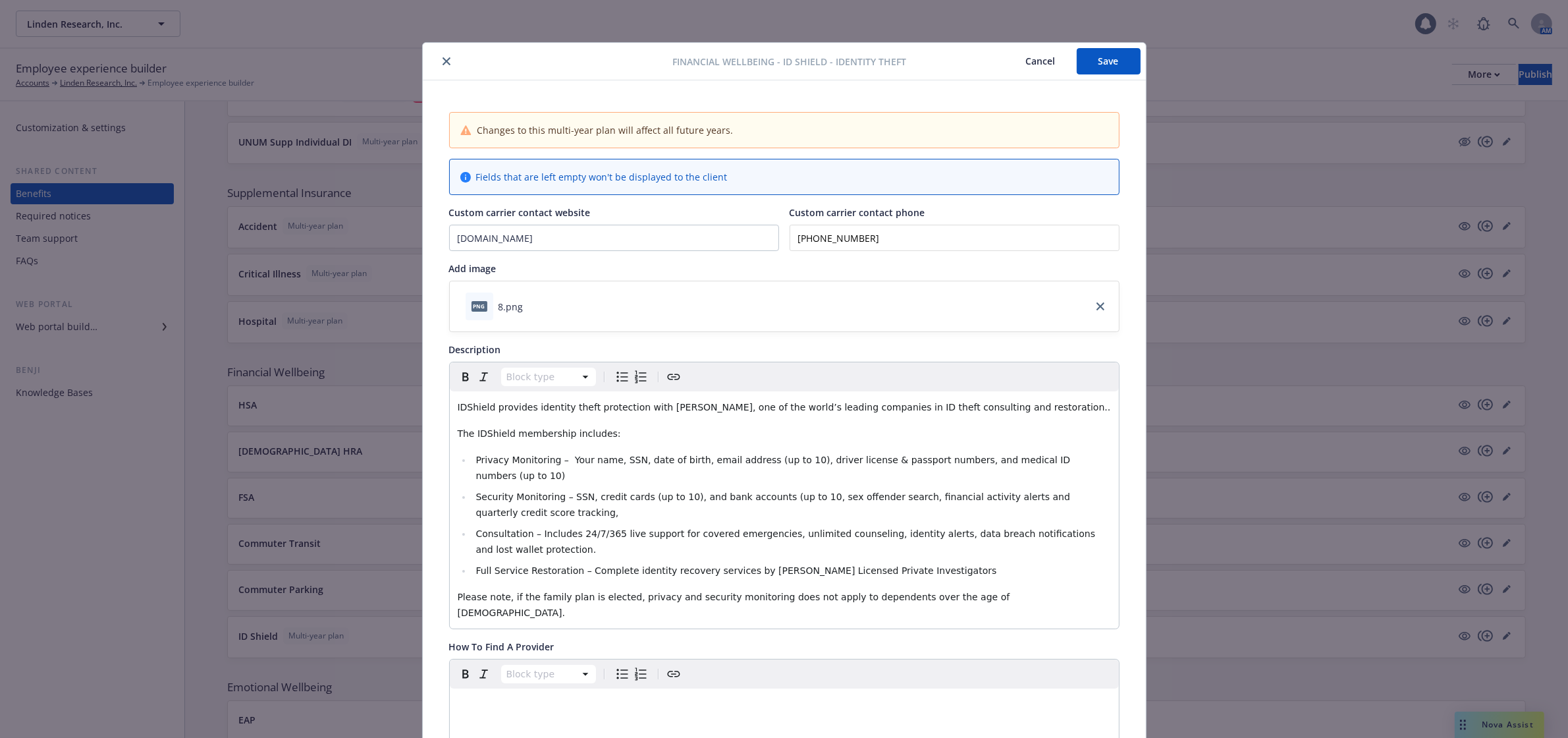
click at [1108, 57] on button "Save" at bounding box center [1108, 61] width 64 height 27
click at [442, 60] on icon "close" at bounding box center [446, 61] width 8 height 8
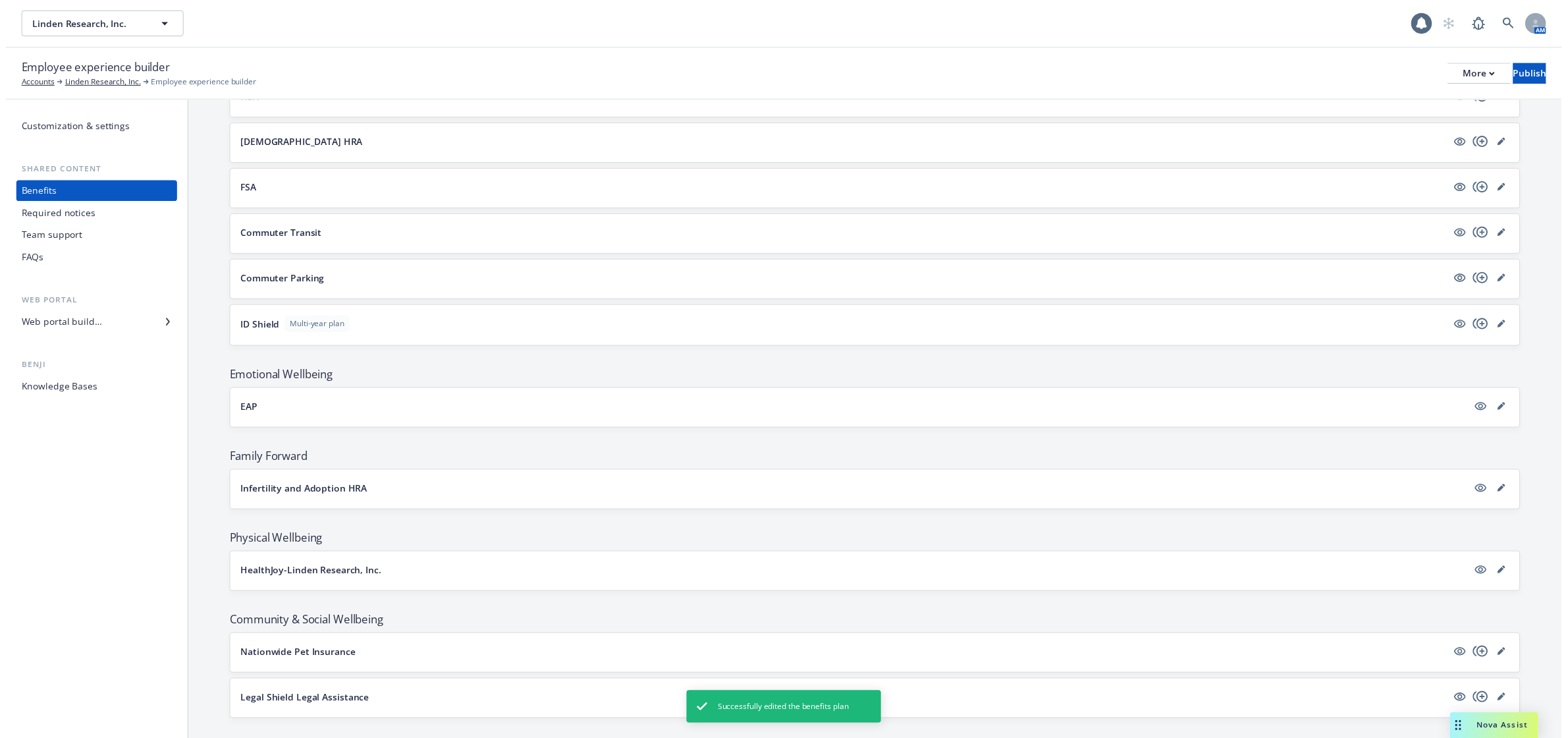
scroll to position [1317, 0]
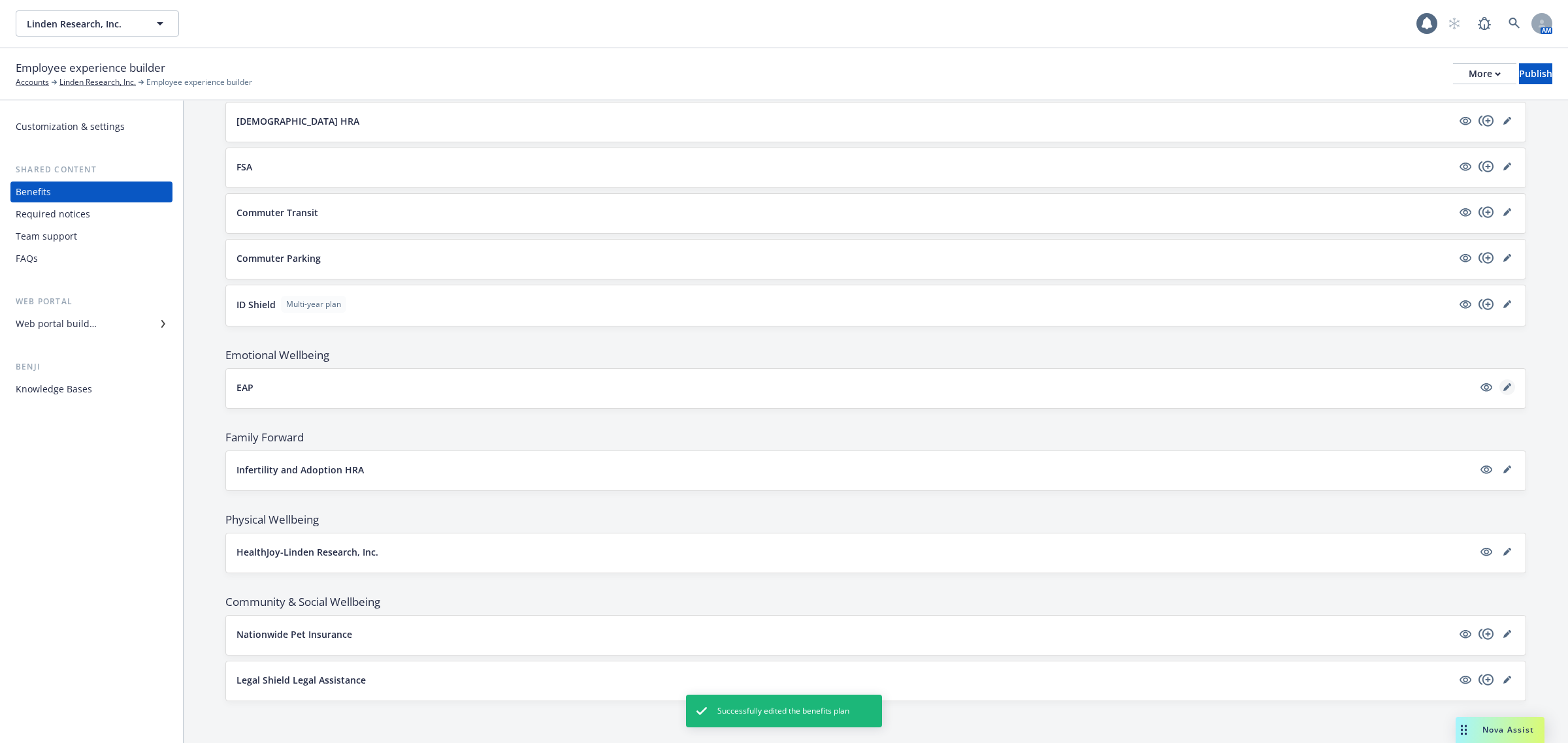
click at [1503, 391] on icon "editPencil" at bounding box center [1506, 387] width 6 height 6
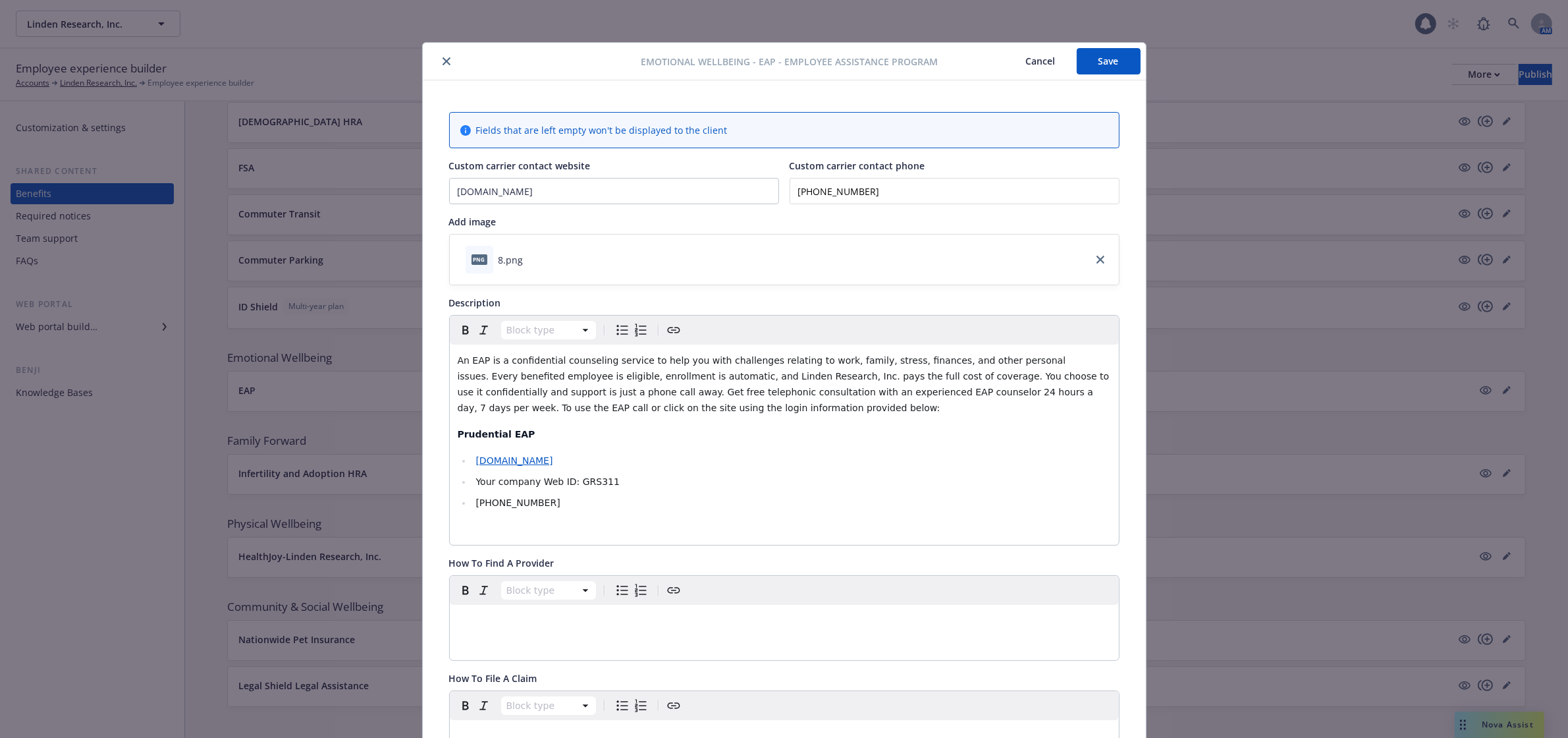
click at [442, 60] on icon "close" at bounding box center [446, 61] width 8 height 8
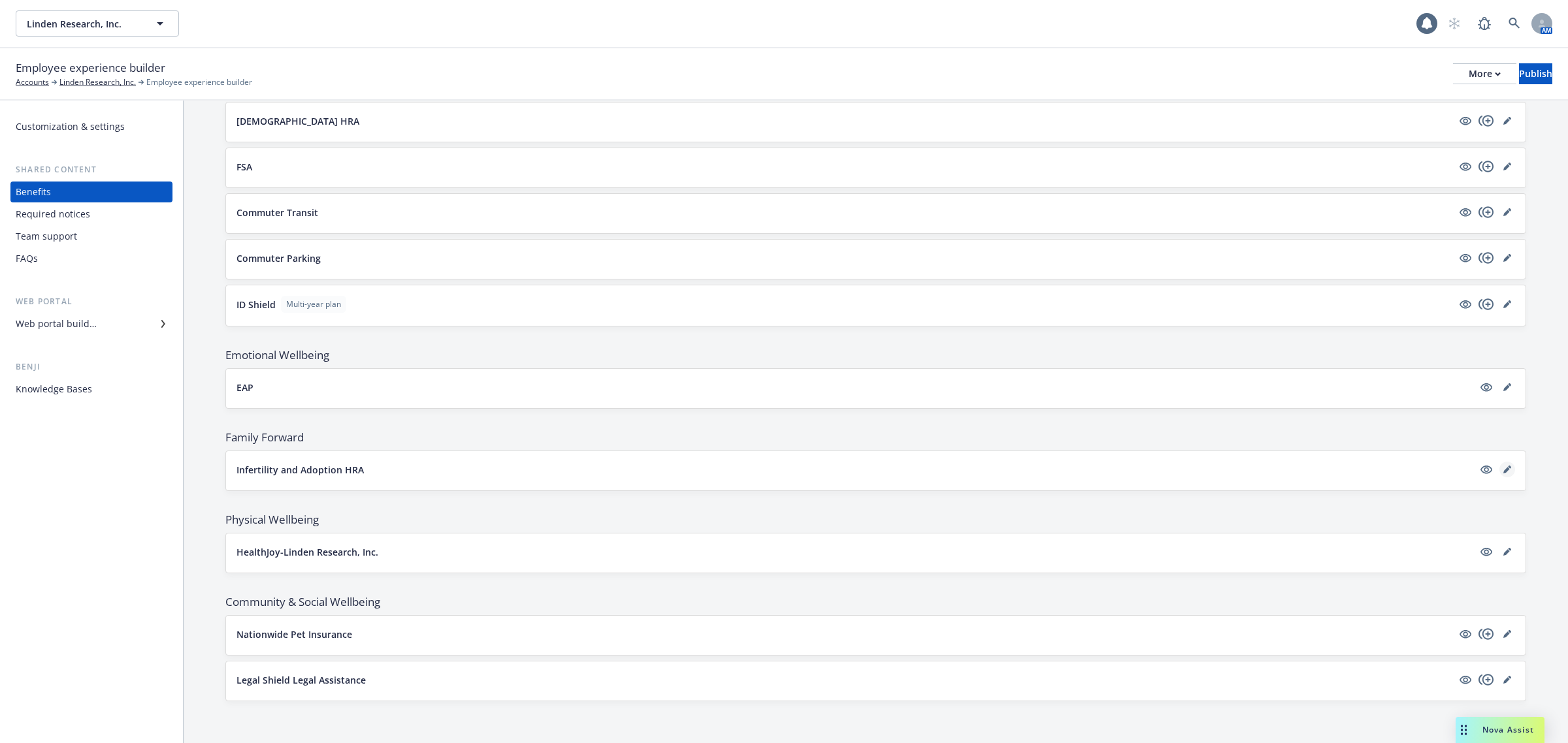
click at [1503, 474] on icon "editPencil" at bounding box center [1506, 470] width 6 height 6
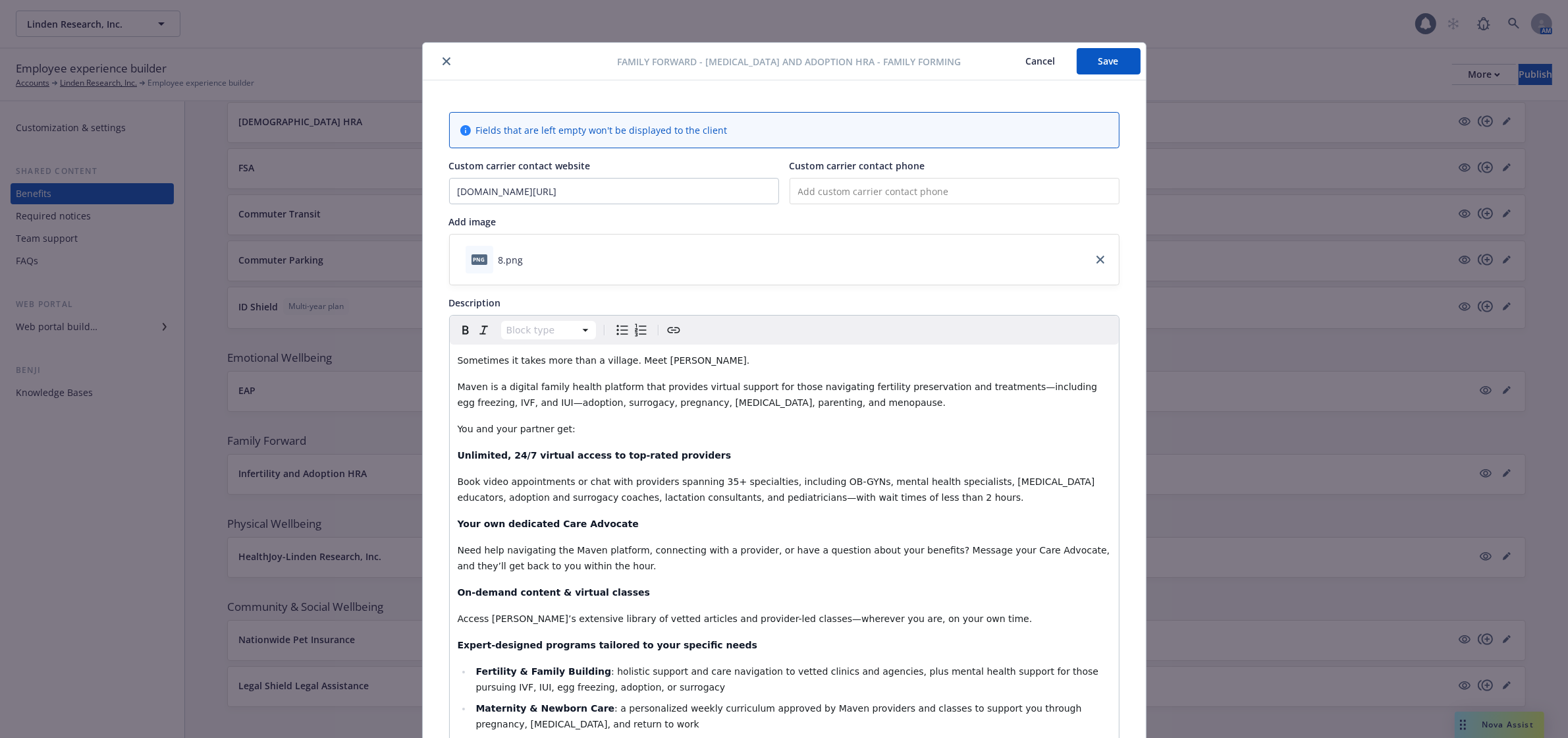
click at [442, 60] on icon "close" at bounding box center [446, 61] width 8 height 8
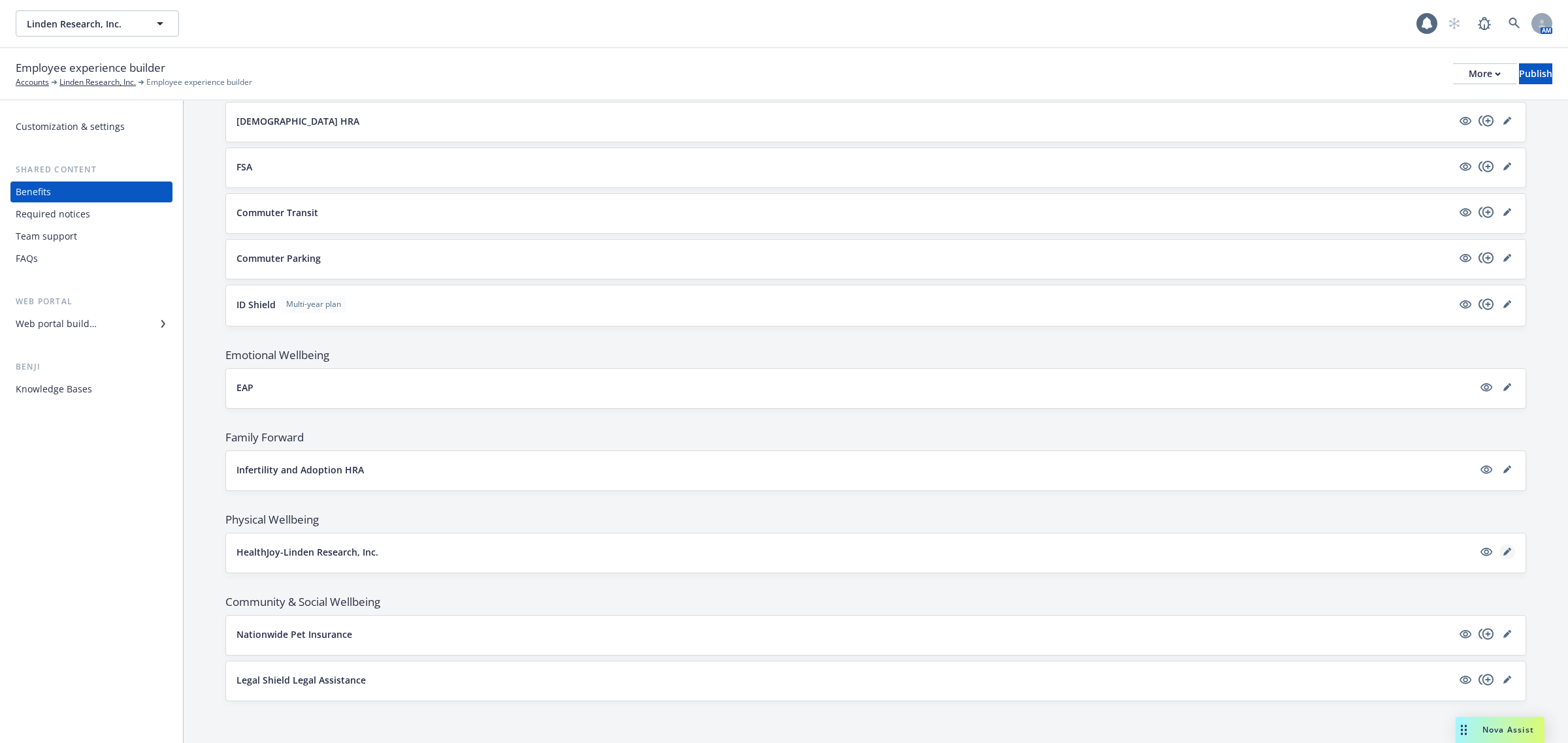
click at [1503, 556] on icon "editPencil" at bounding box center [1507, 552] width 8 height 8
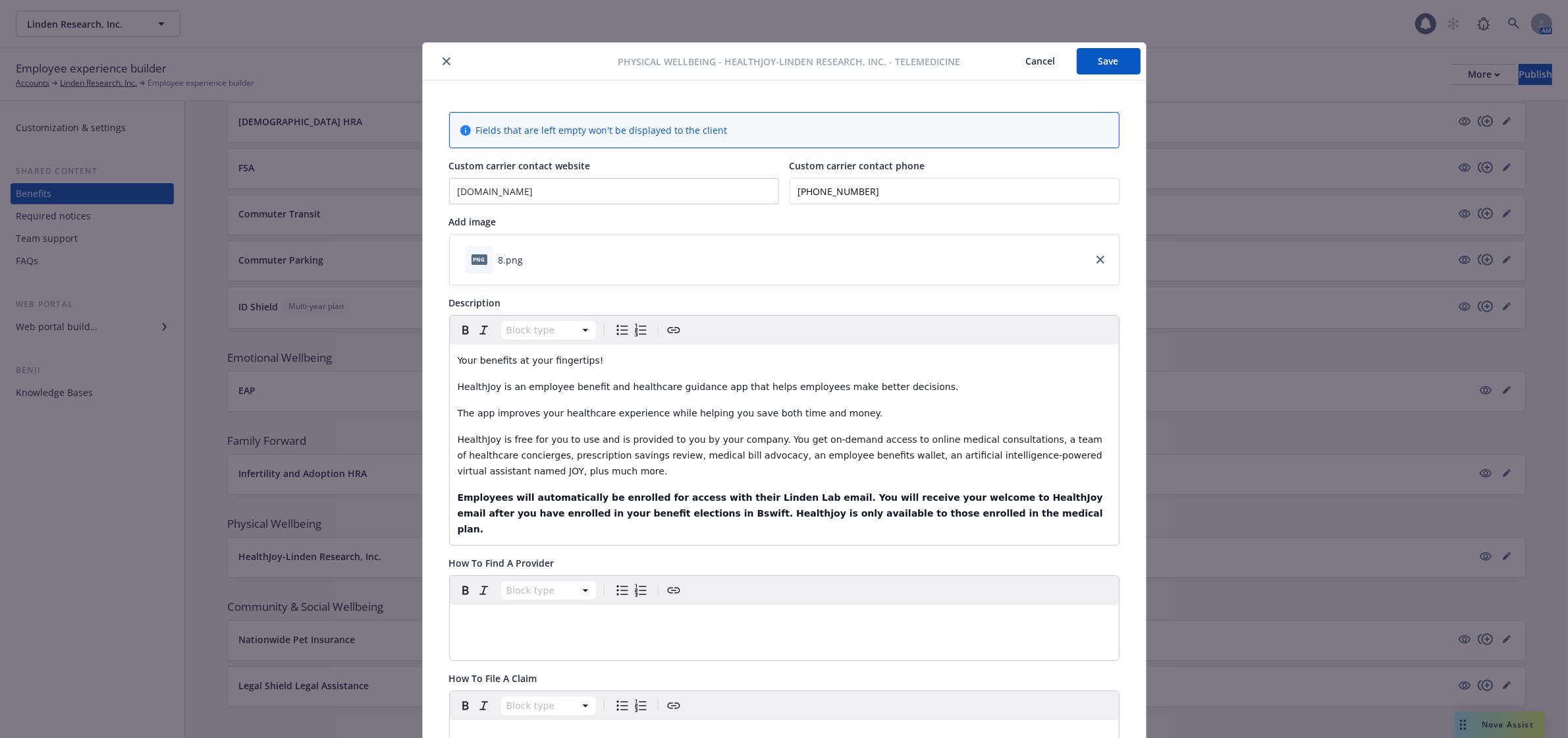
click at [442, 60] on icon "close" at bounding box center [446, 61] width 8 height 8
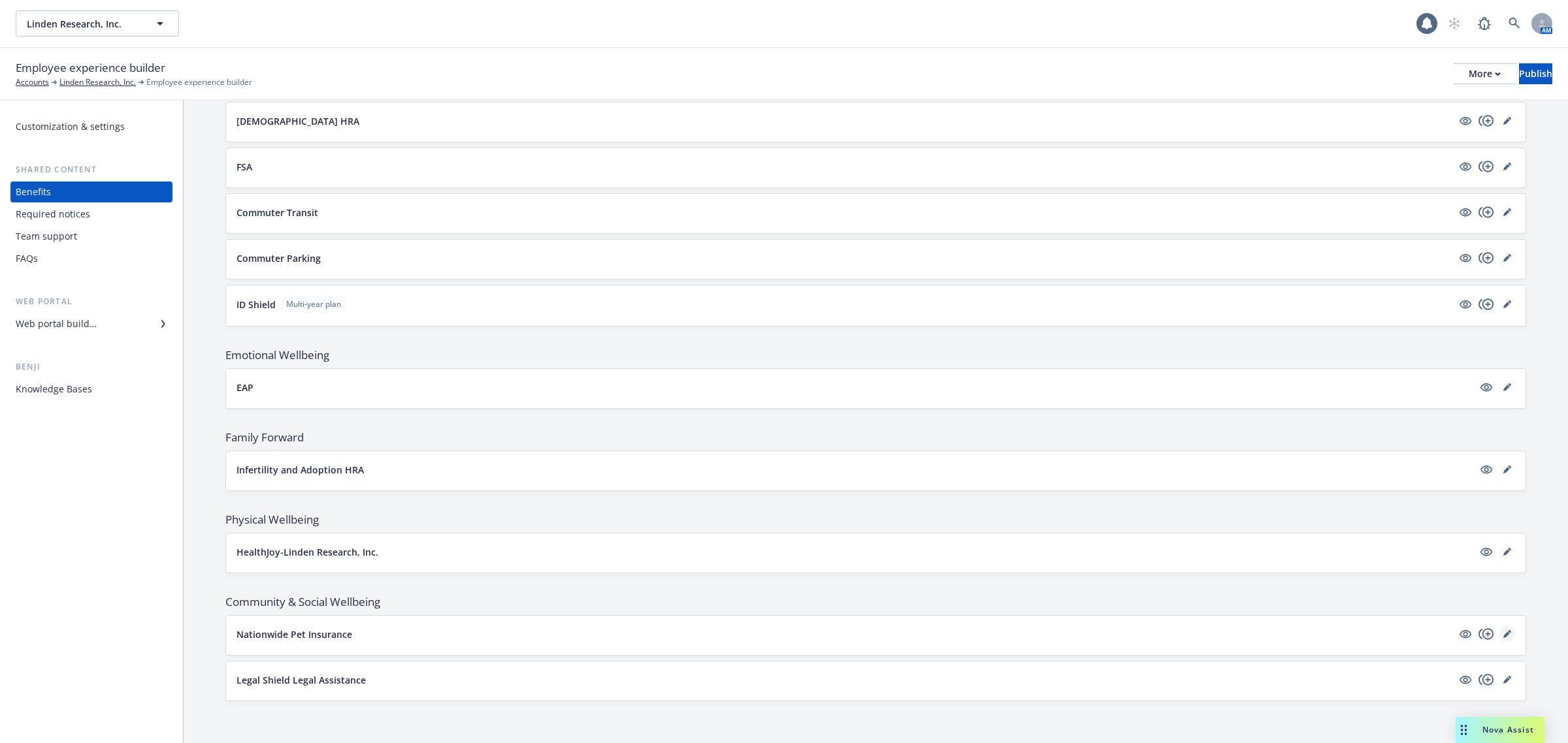
click at [1503, 638] on icon "editPencil" at bounding box center [1506, 634] width 6 height 6
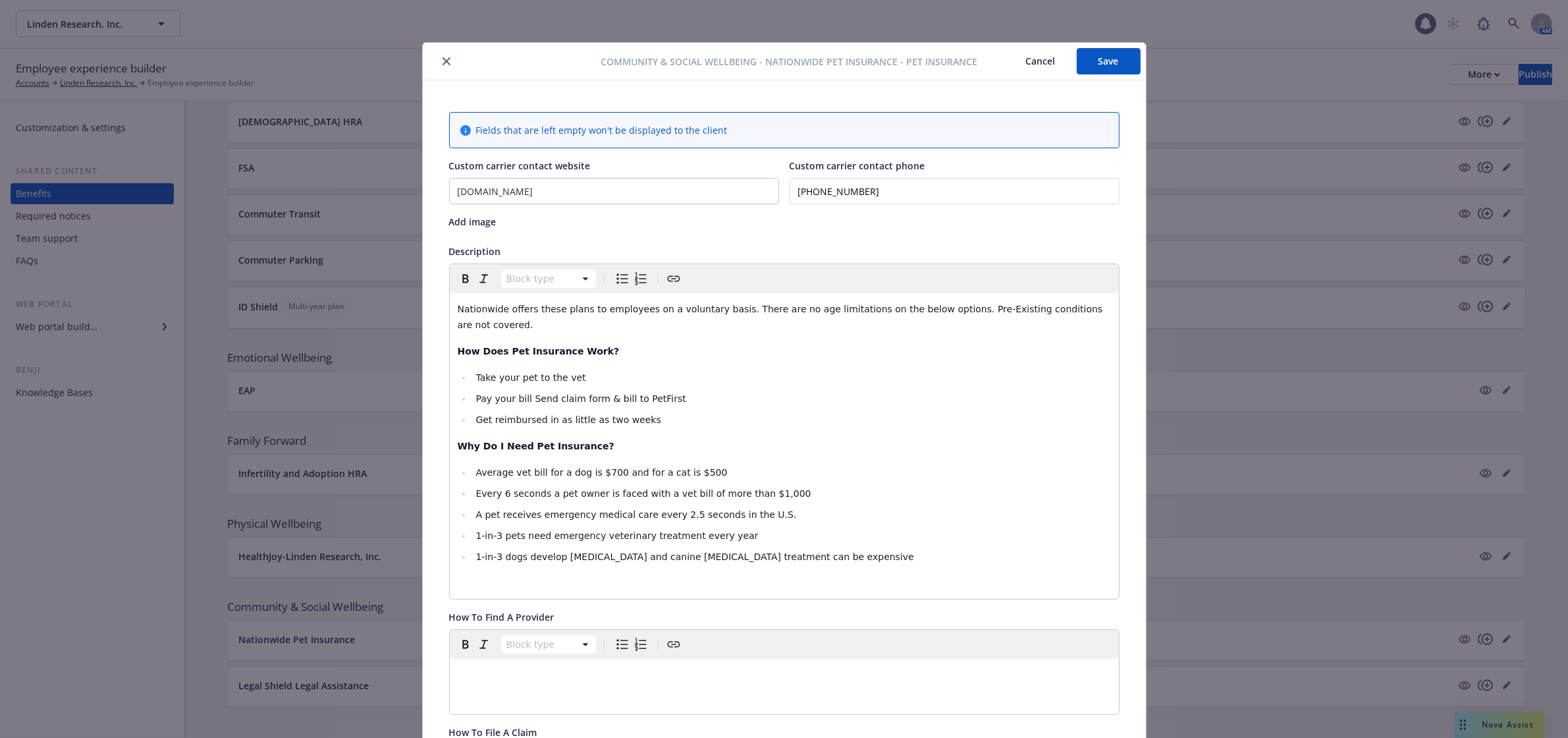
scroll to position [39, 0]
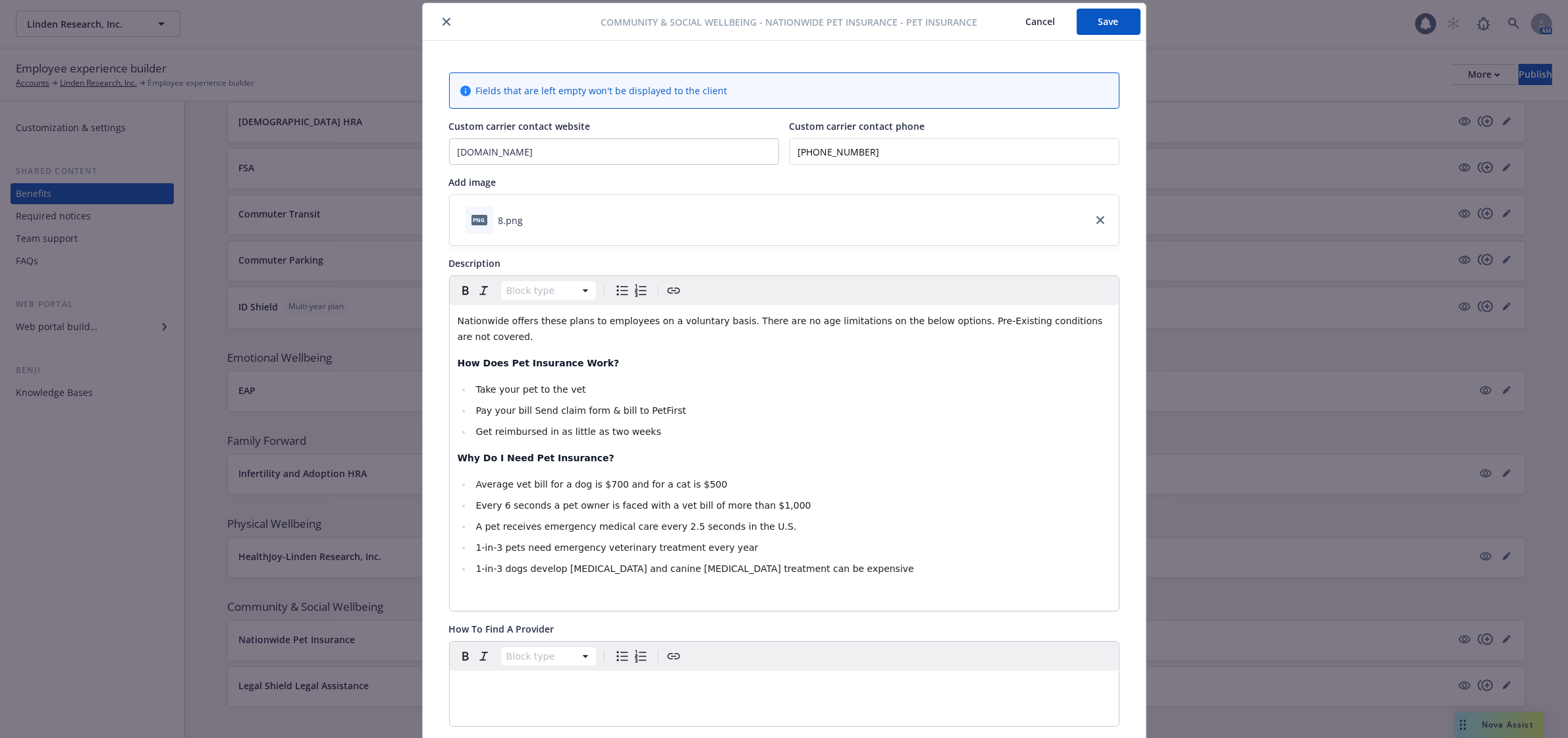
click at [442, 22] on icon "close" at bounding box center [446, 22] width 8 height 8
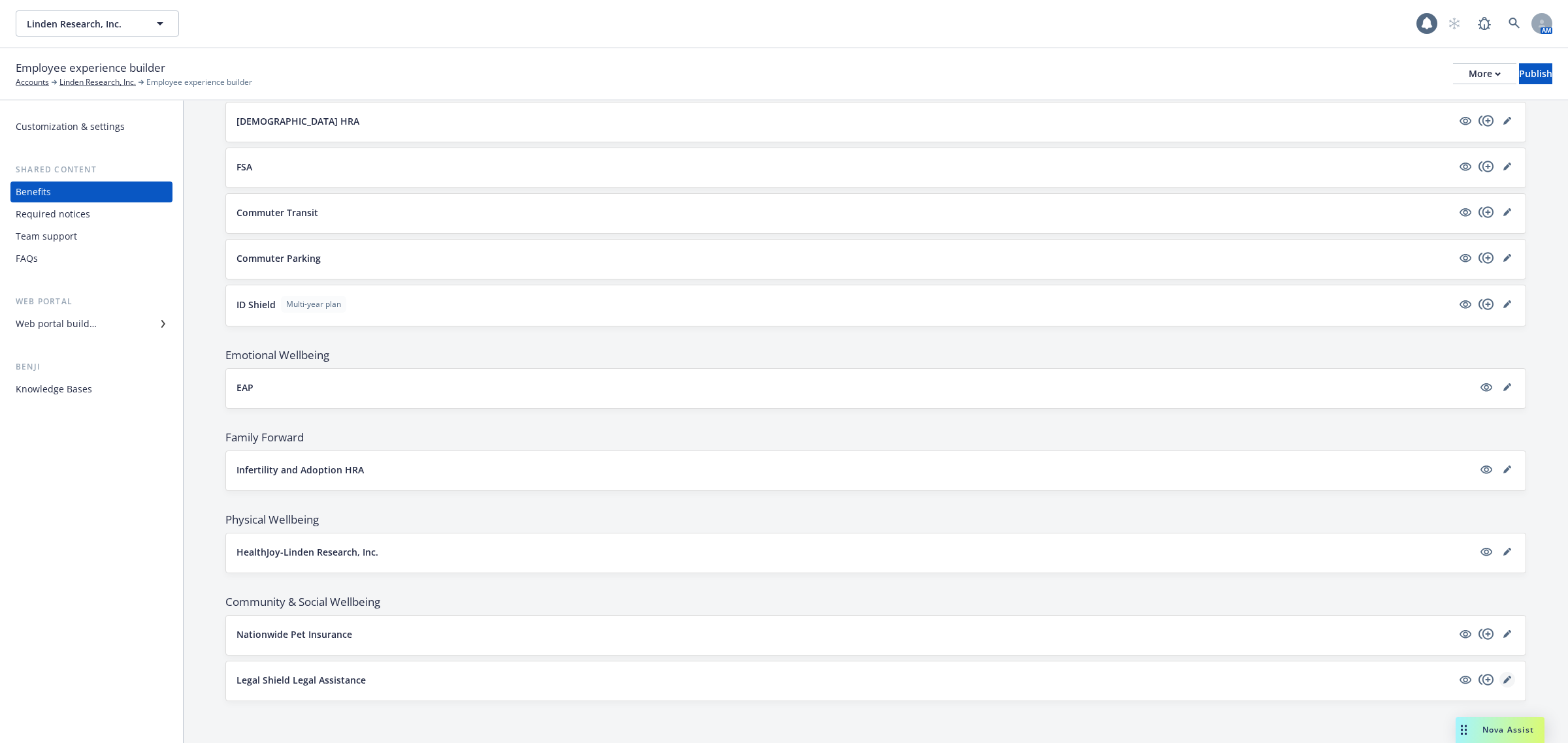
click at [1500, 685] on link "editPencil" at bounding box center [1507, 680] width 16 height 16
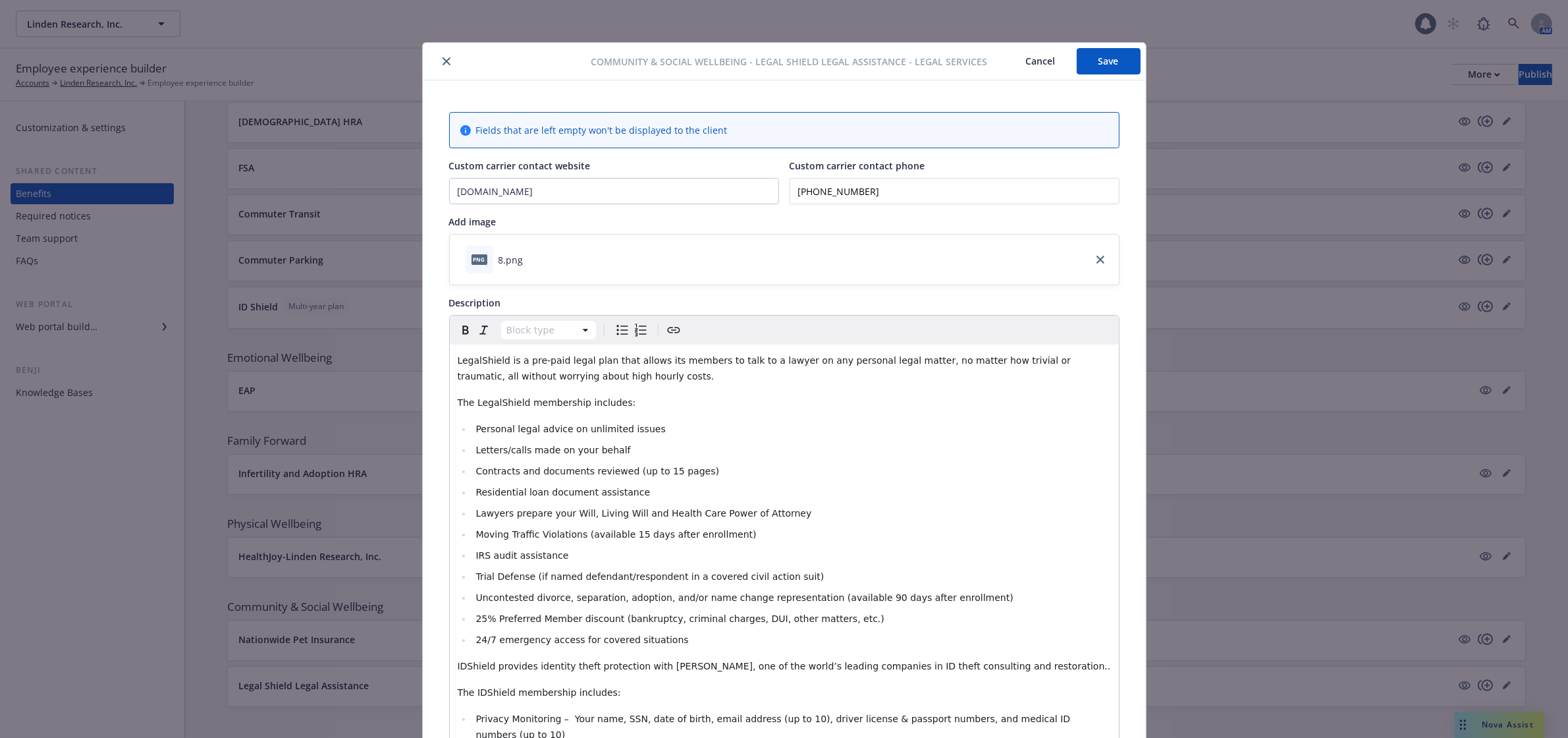
click at [442, 60] on icon "close" at bounding box center [446, 61] width 8 height 8
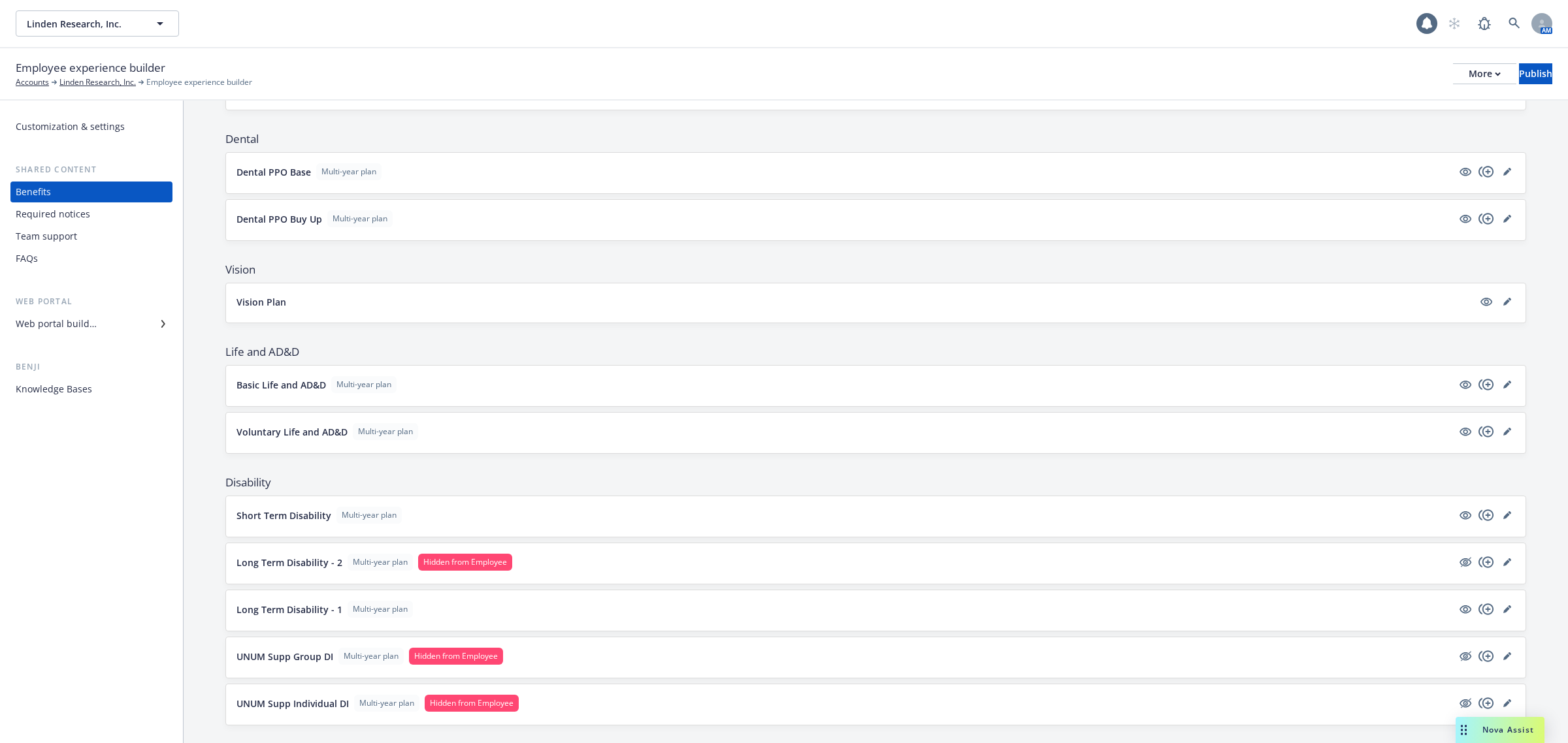
scroll to position [408, 0]
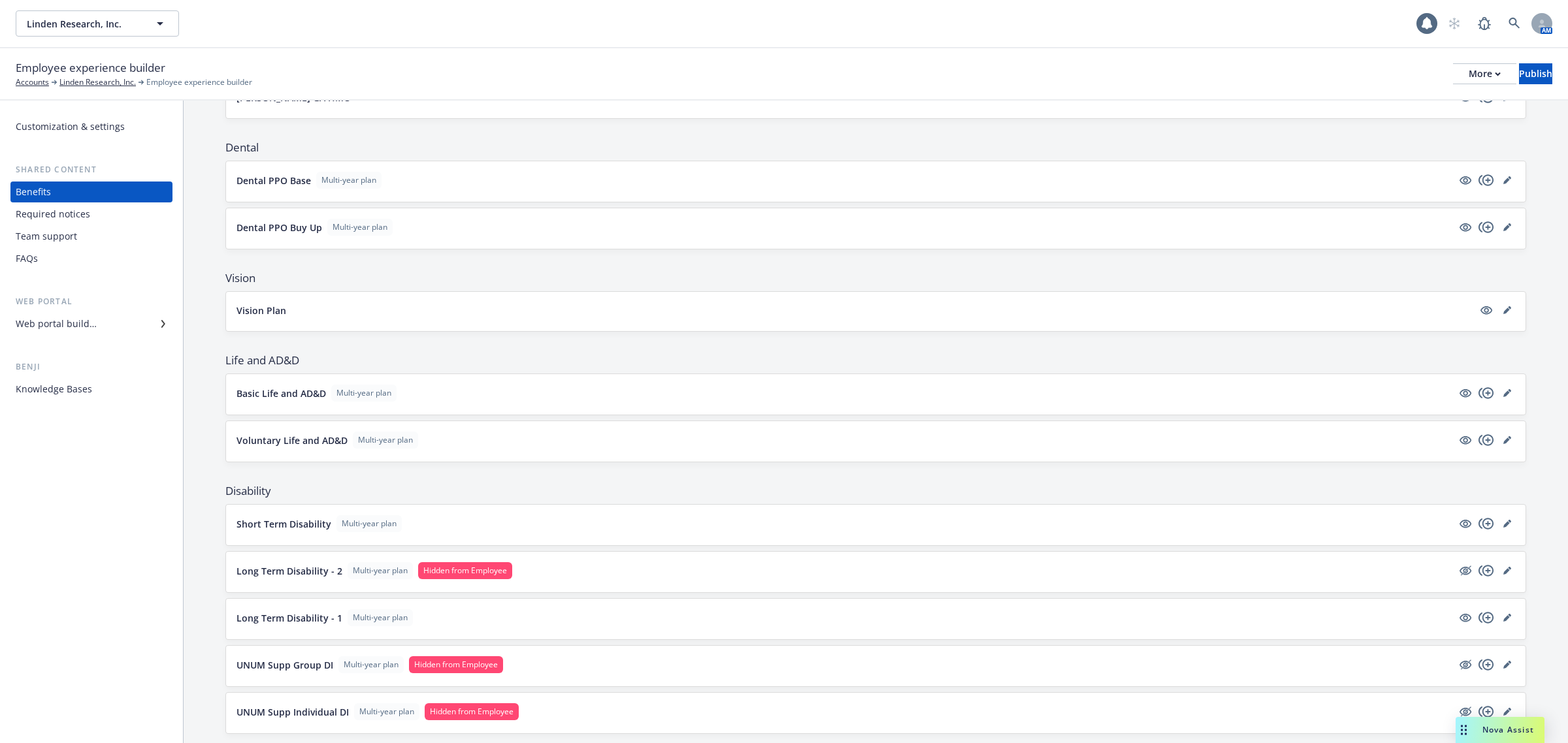
click at [85, 210] on div "Required notices" at bounding box center [53, 214] width 75 height 21
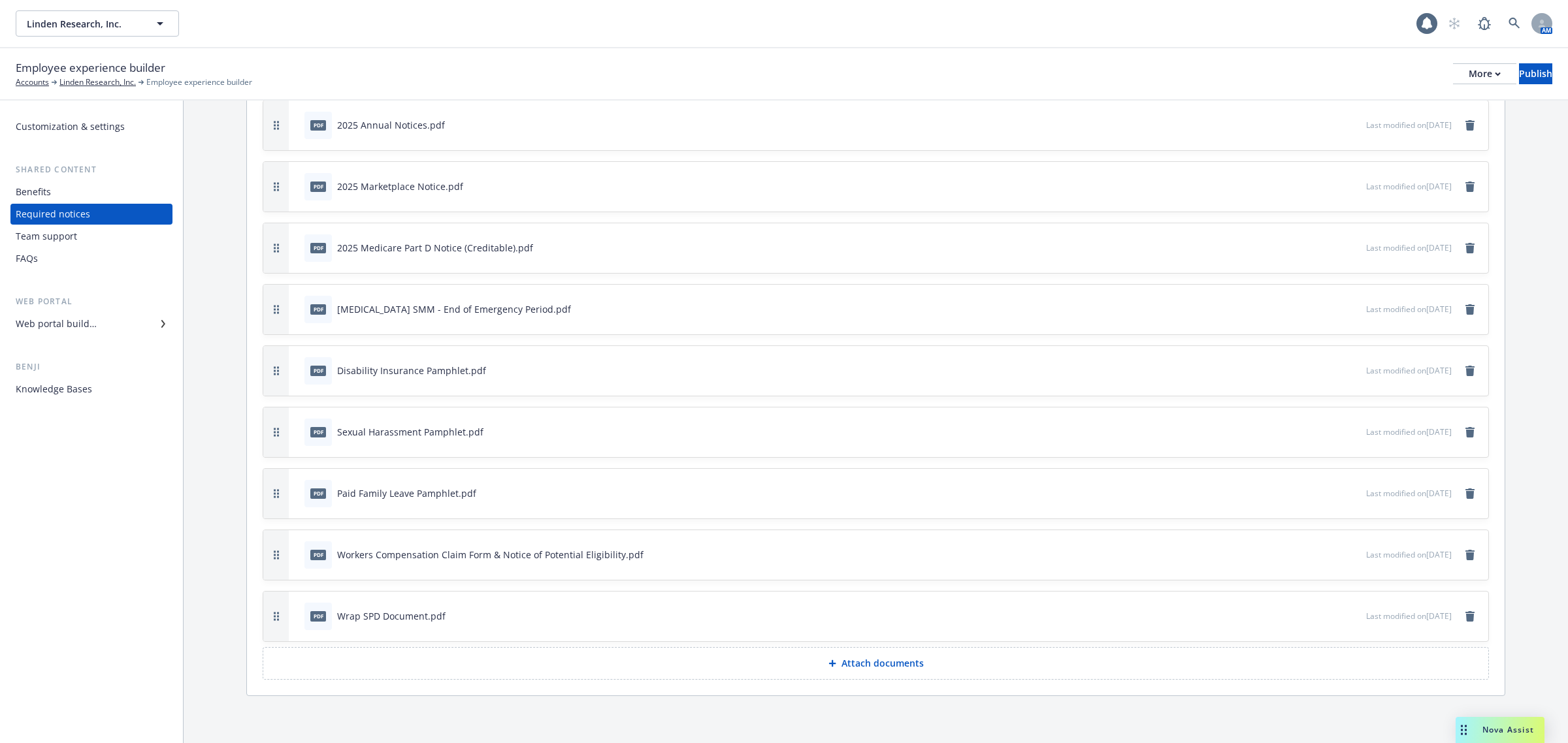
scroll to position [470, 0]
click at [878, 664] on p "Attach documents" at bounding box center [882, 663] width 82 height 13
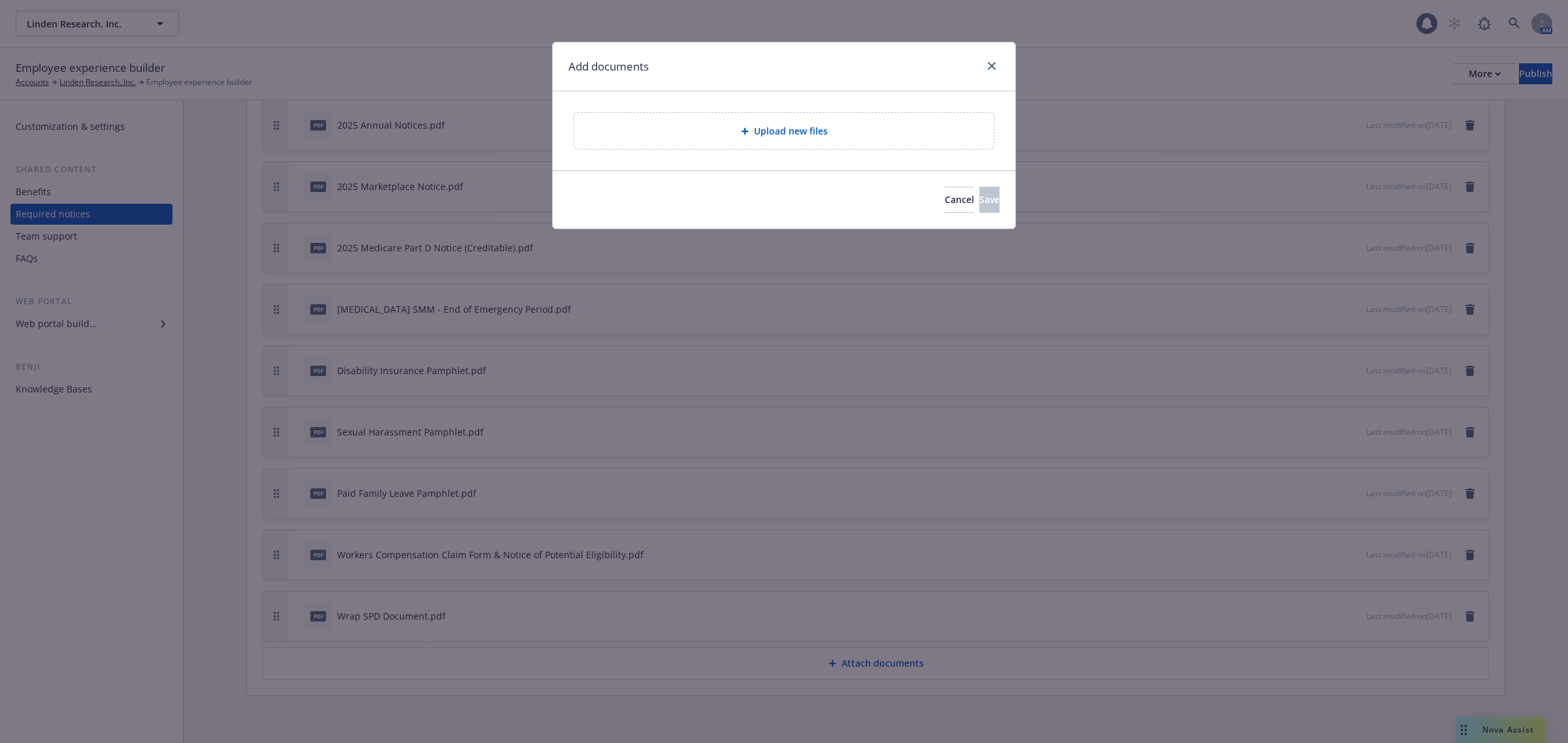
click at [799, 132] on span "Upload new files" at bounding box center [791, 131] width 74 height 14
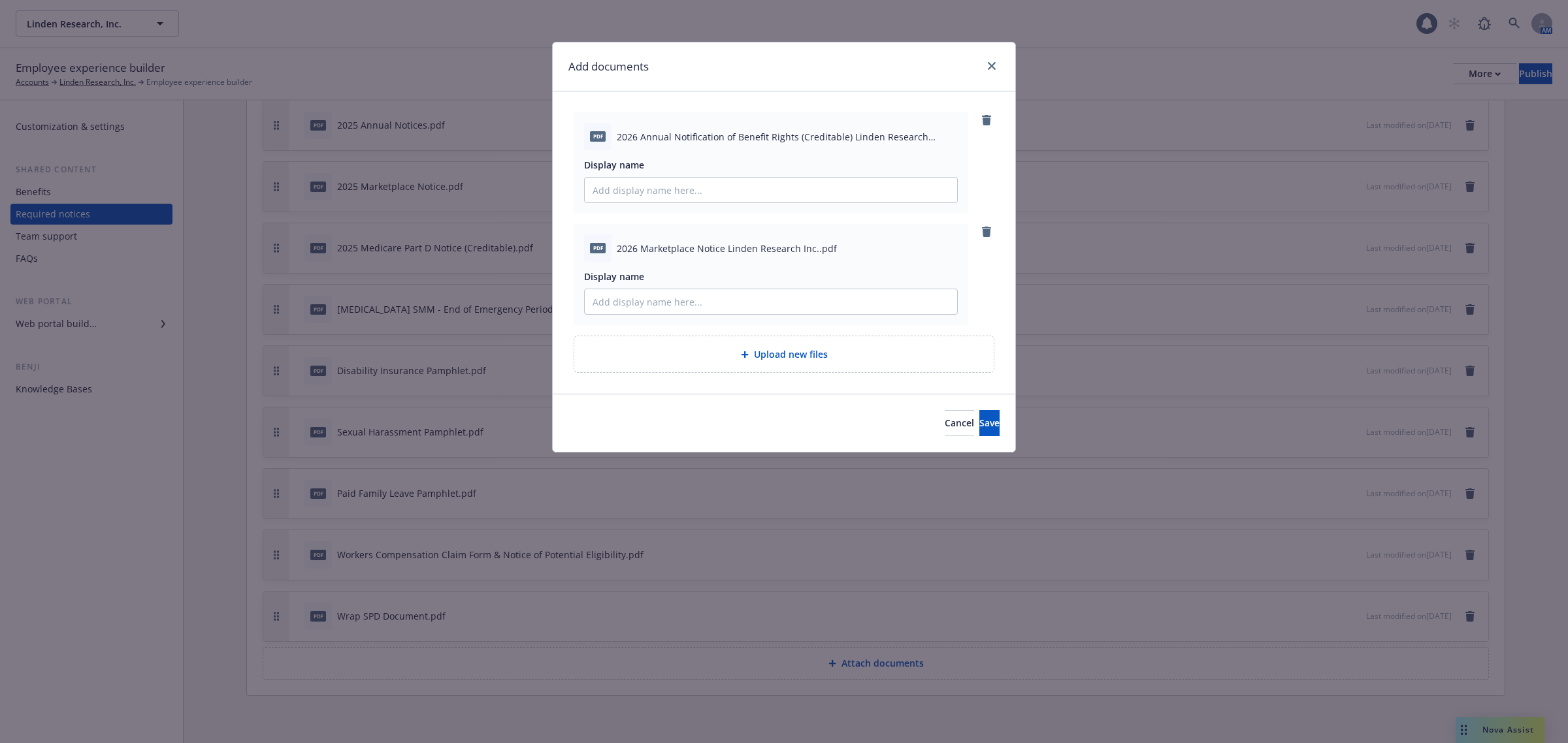
click at [738, 365] on div "Upload new files" at bounding box center [784, 354] width 420 height 36
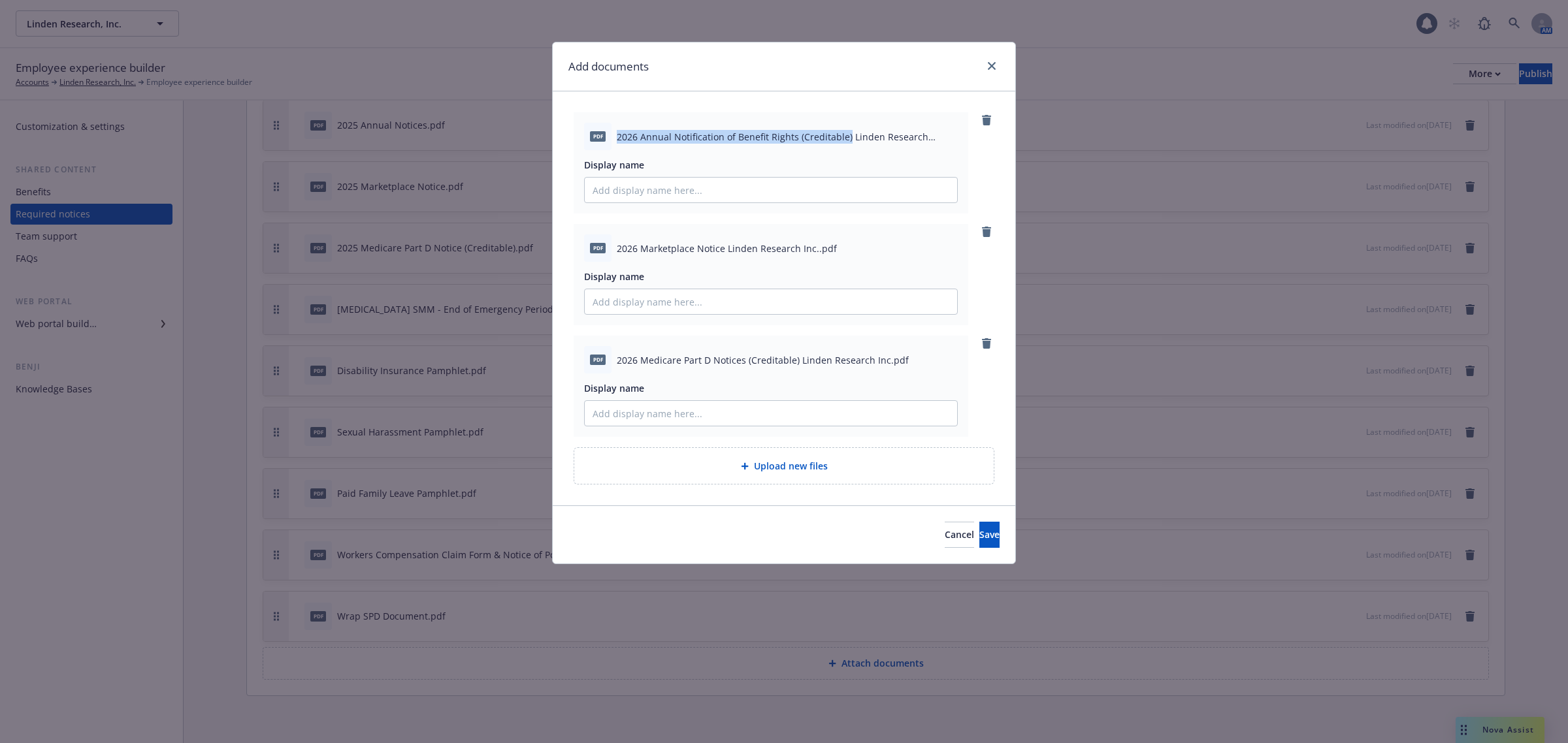
drag, startPoint x: 617, startPoint y: 136, endPoint x: 847, endPoint y: 137, distance: 230.0
click at [847, 137] on span "2026 Annual Notification of Benefit Rights (Creditable) Linden Research Inc..pdf" at bounding box center [787, 137] width 341 height 14
copy span "2026 Annual Notification of Benefit Rights (Creditable)"
click at [750, 188] on input "Display name" at bounding box center [771, 190] width 373 height 25
drag, startPoint x: 750, startPoint y: 188, endPoint x: 990, endPoint y: 65, distance: 269.7
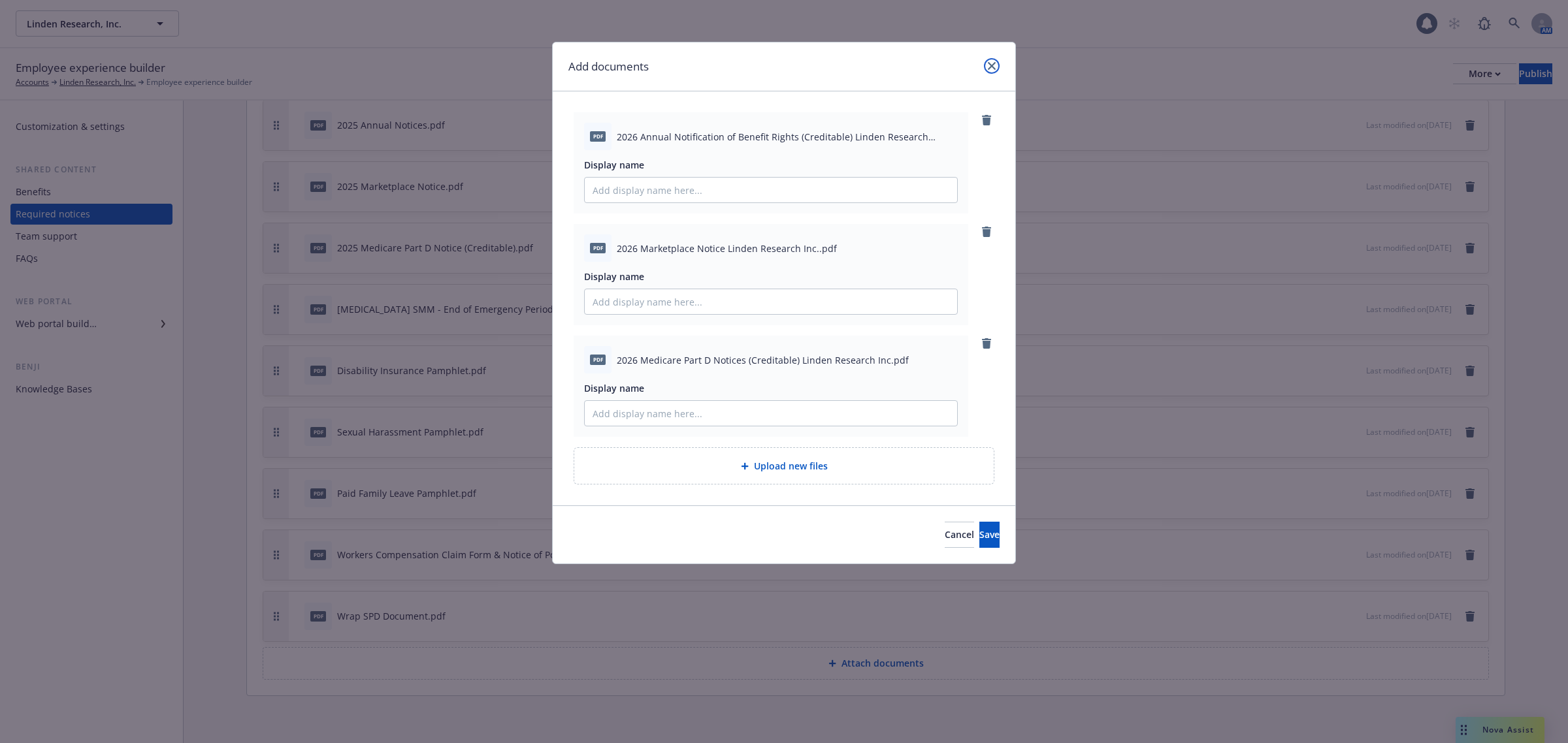
click at [990, 65] on icon "close" at bounding box center [991, 65] width 8 height 8
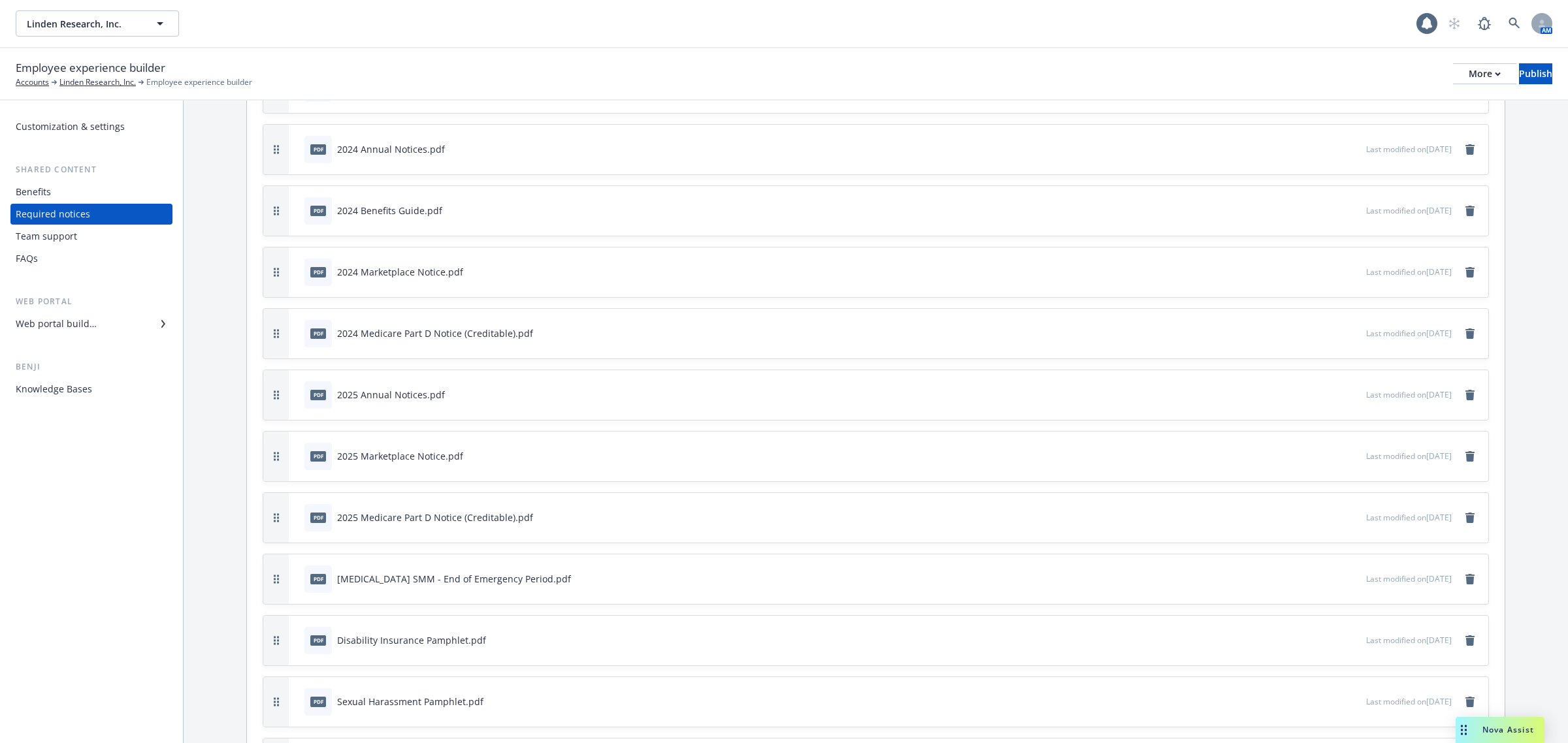
scroll to position [0, 0]
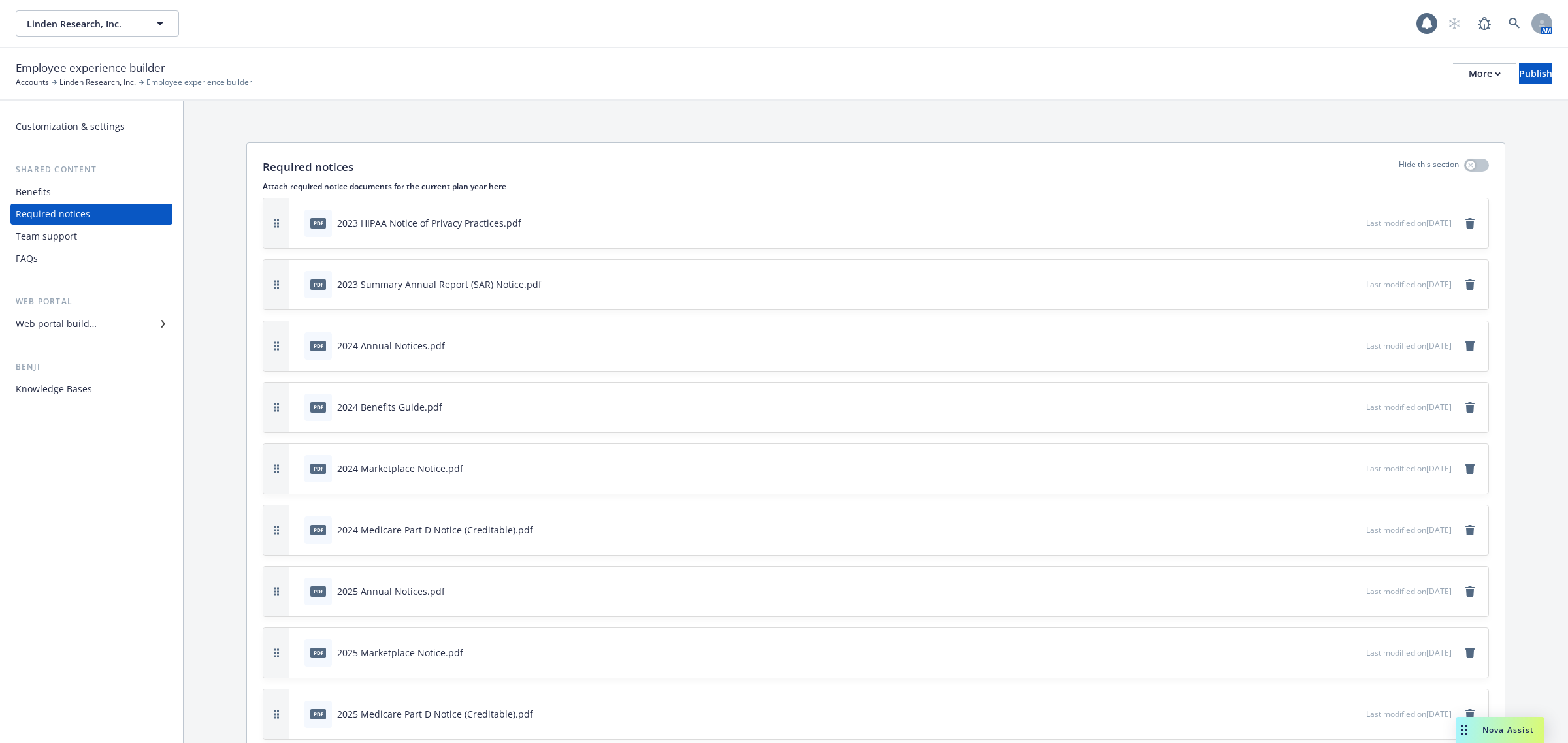
click at [92, 189] on div "Benefits" at bounding box center [91, 191] width 151 height 21
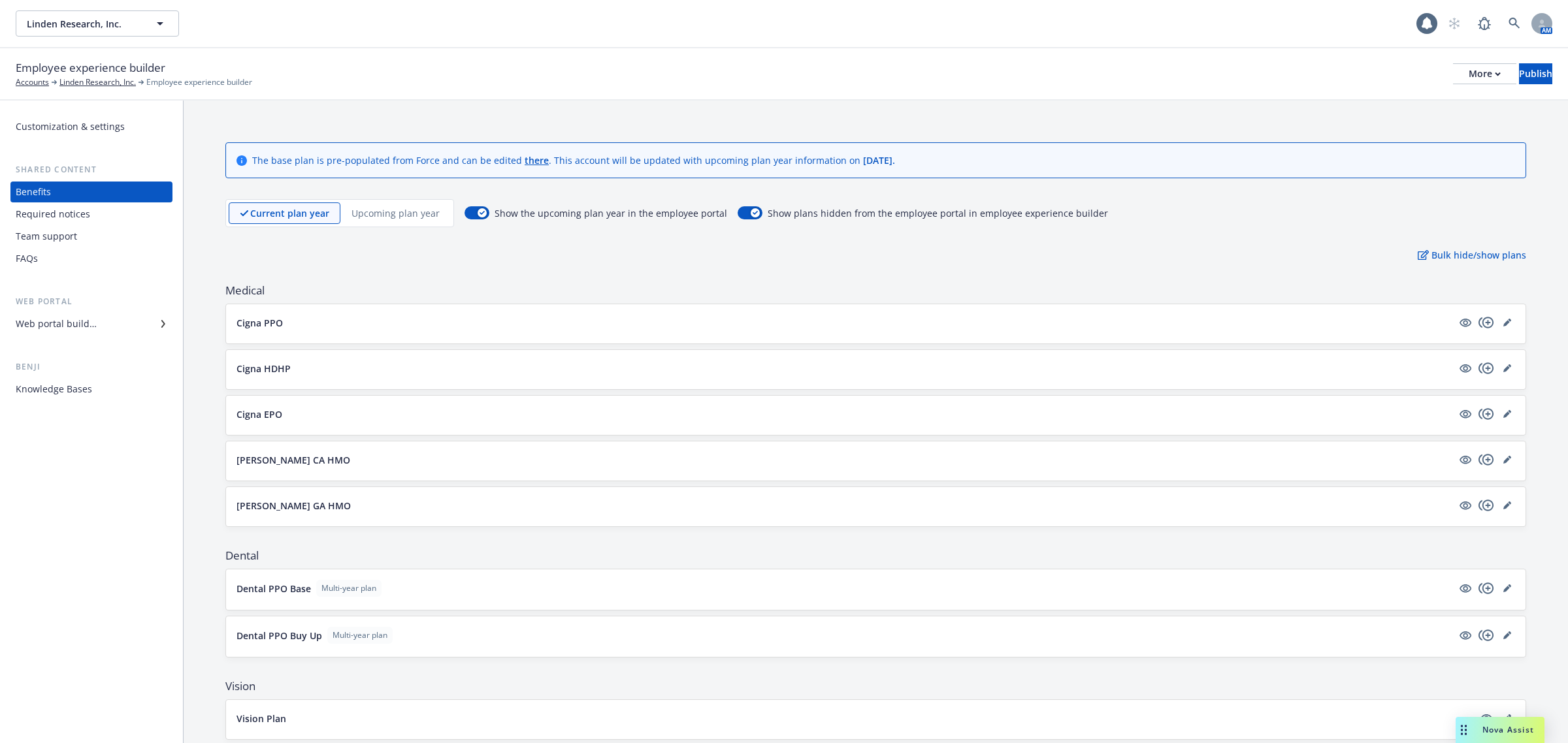
click at [68, 208] on div "Required notices" at bounding box center [53, 214] width 75 height 21
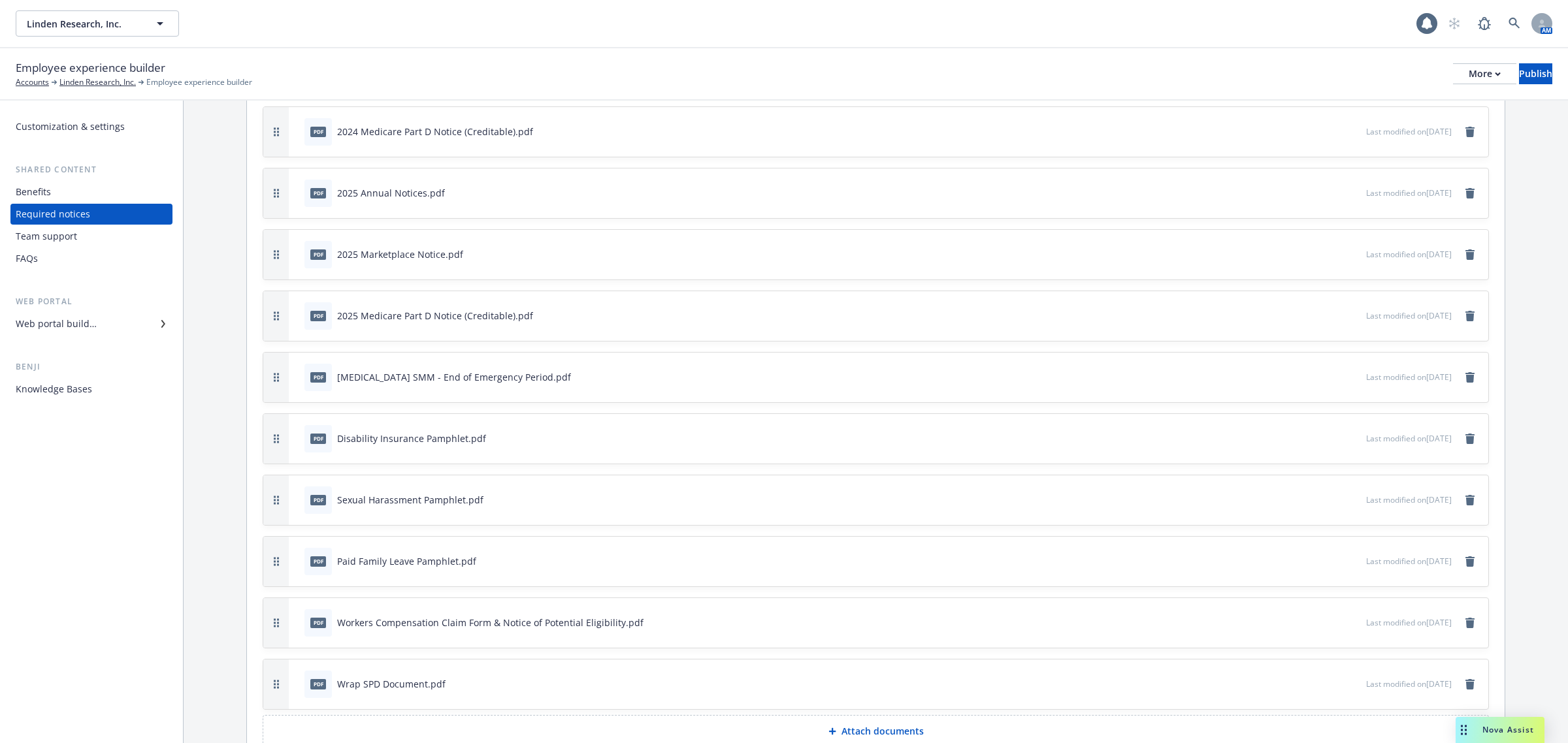
scroll to position [470, 0]
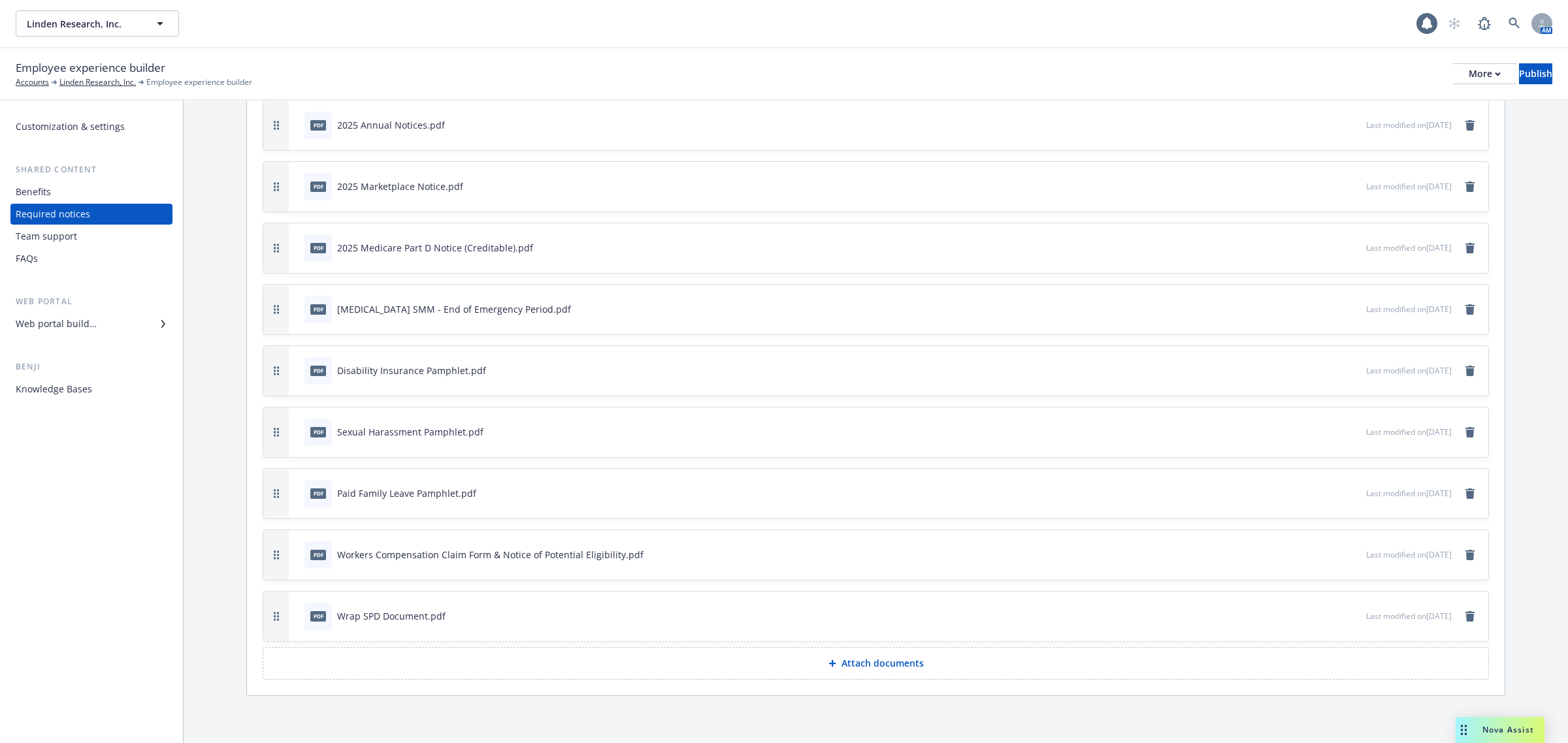
click at [868, 668] on p "Attach documents" at bounding box center [882, 663] width 82 height 13
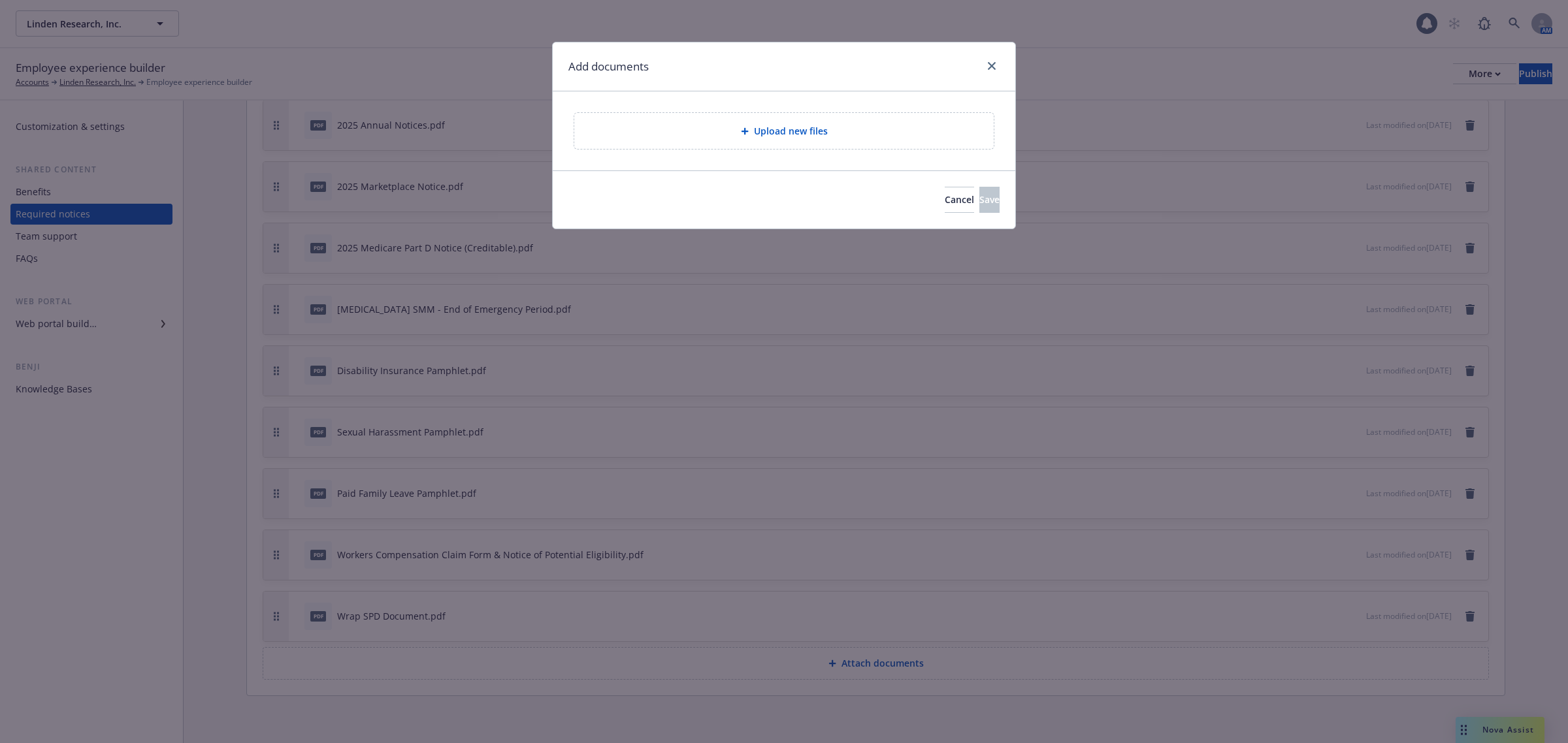
click at [811, 132] on span "Upload new files" at bounding box center [791, 131] width 74 height 14
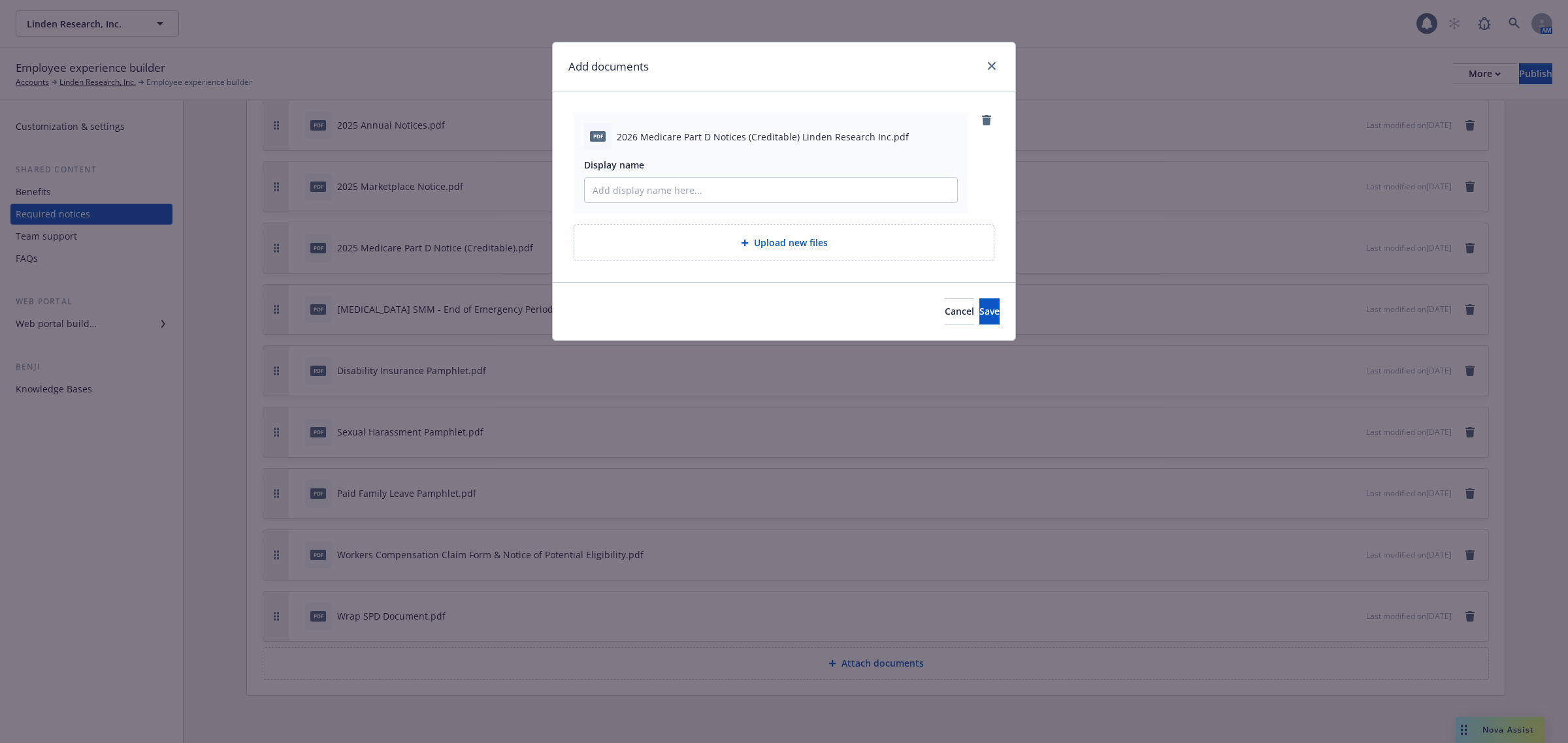
click at [779, 242] on span "Upload new files" at bounding box center [791, 242] width 74 height 14
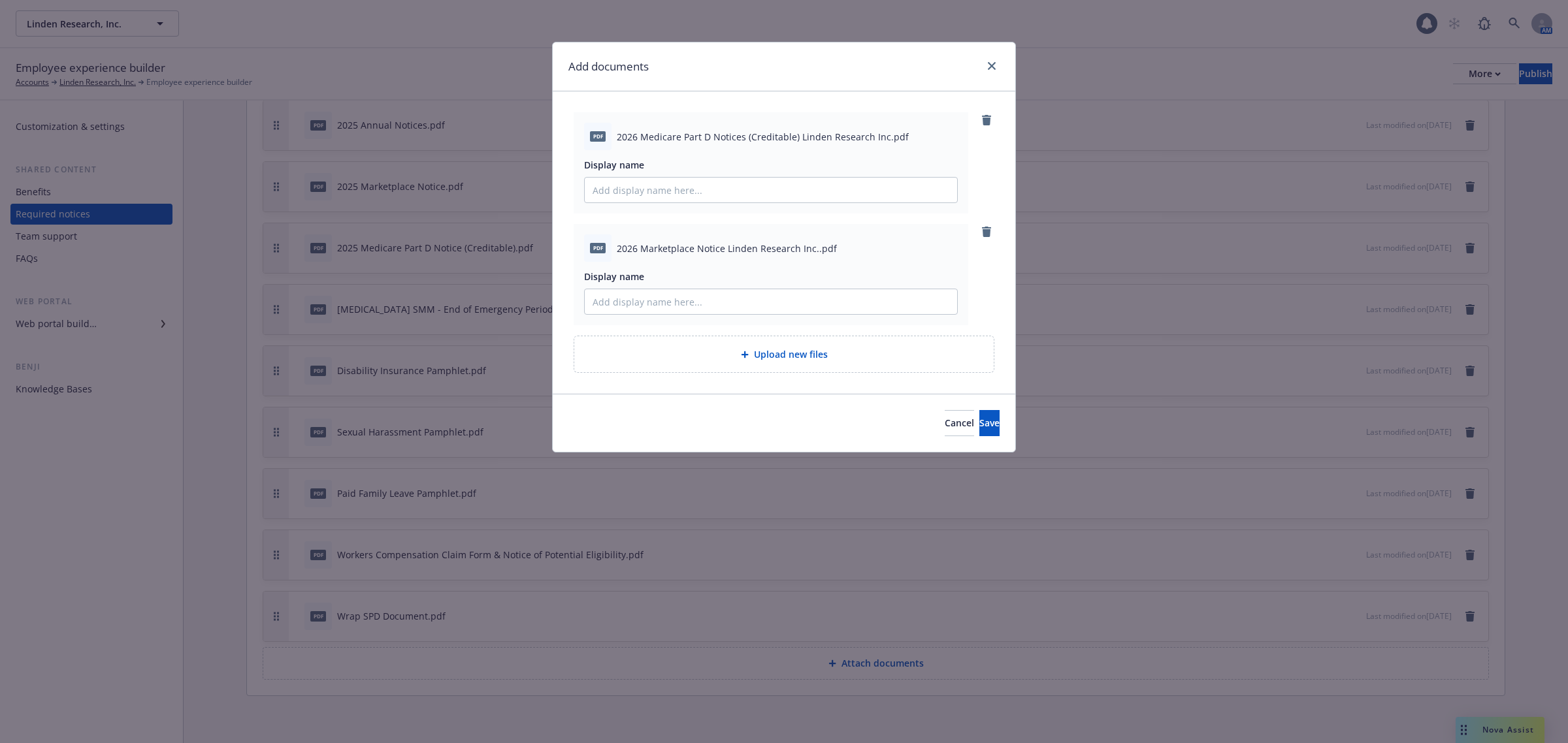
click at [810, 363] on div "Upload new files" at bounding box center [784, 354] width 420 height 36
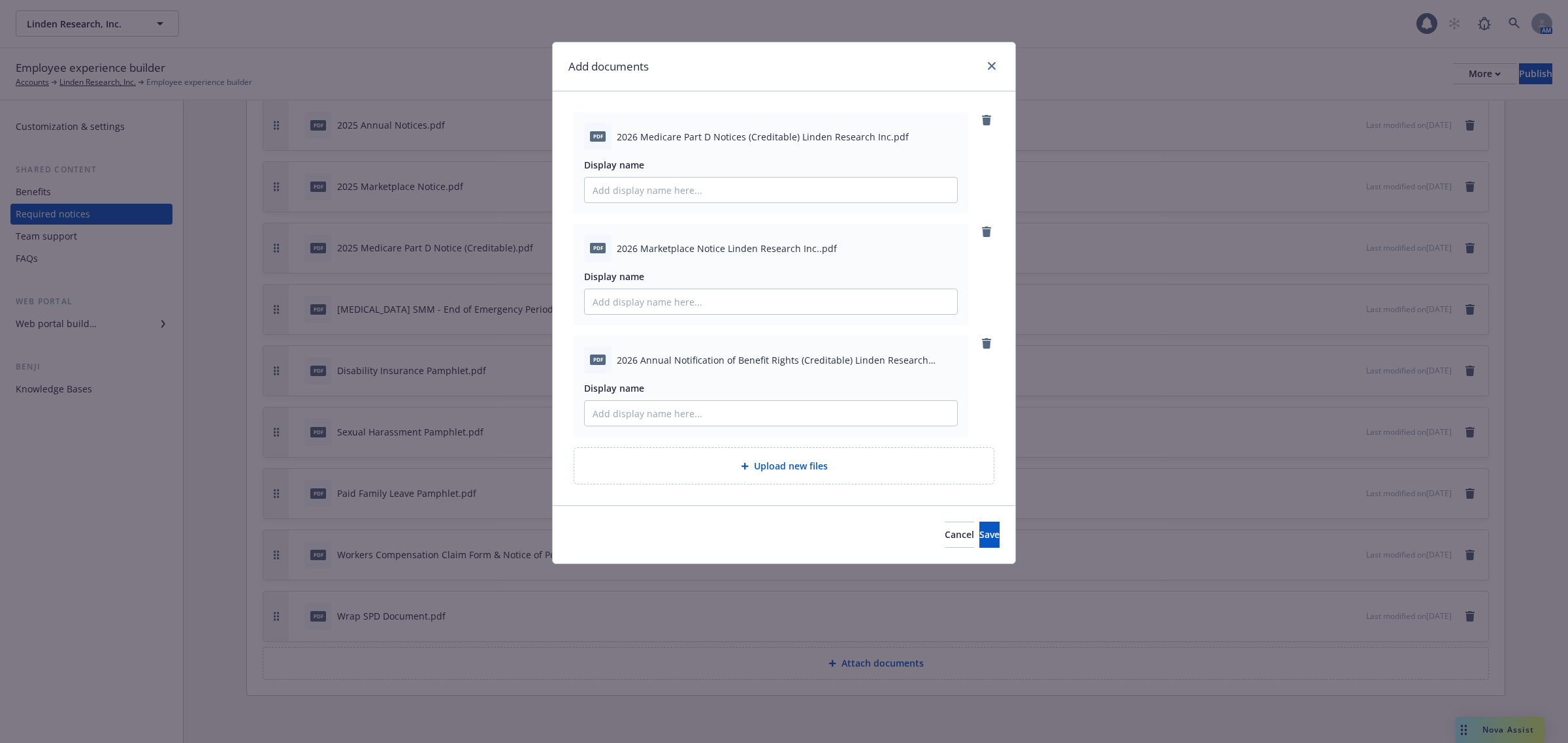
click at [766, 469] on span "Upload new files" at bounding box center [791, 466] width 74 height 14
drag, startPoint x: 616, startPoint y: 134, endPoint x: 795, endPoint y: 141, distance: 179.1
click at [795, 141] on span "2026 Medicare Part D Notices (Creditable) Linden Research Inc.pdf" at bounding box center [762, 137] width 292 height 14
copy span "2026 Medicare Part D Notices (Creditable)"
click at [745, 191] on input "Display name" at bounding box center [771, 190] width 373 height 25
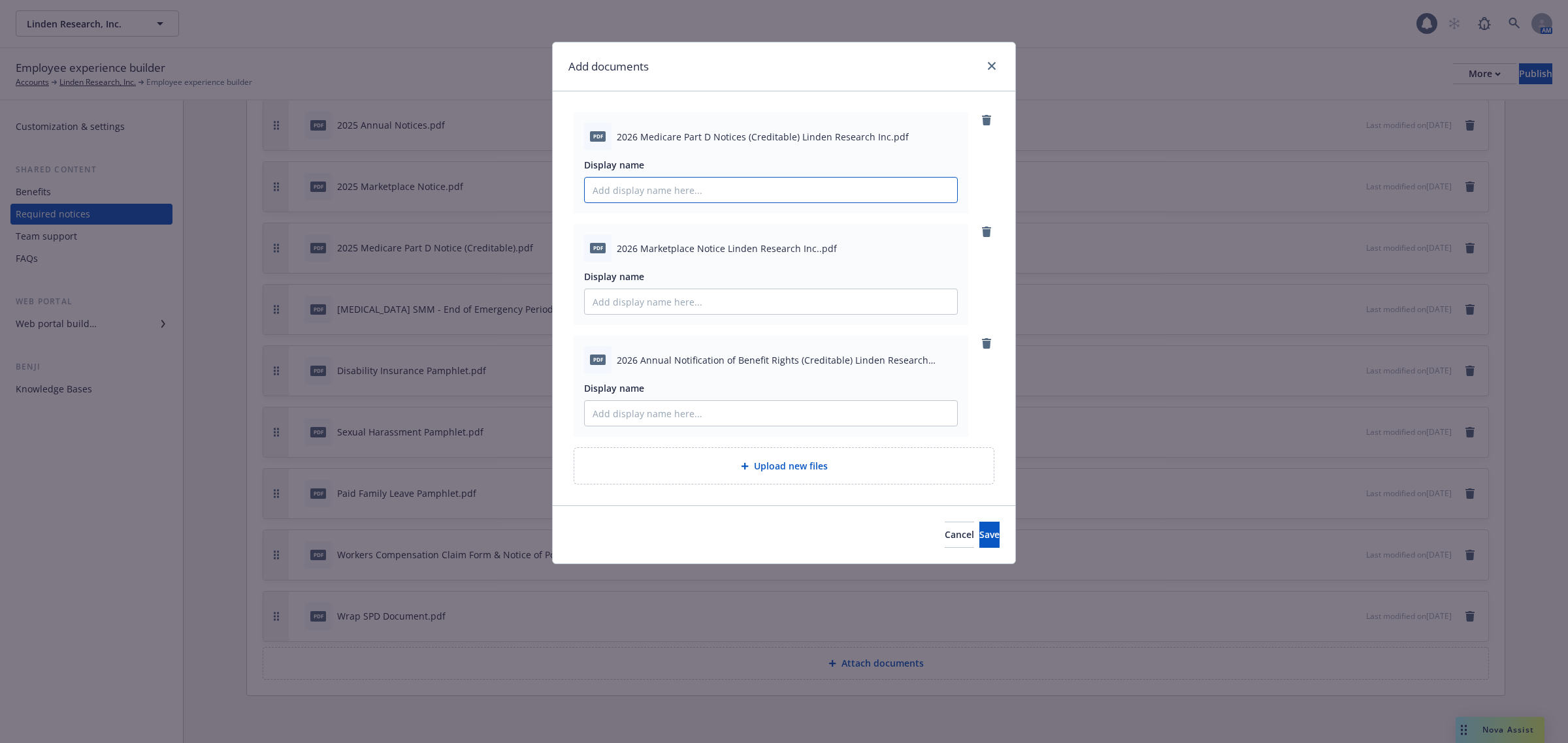
paste input "2026 Medicare Part D Notices (Creditable)"
type input "2026 Medicare Part D Notices (Creditable)"
drag, startPoint x: 617, startPoint y: 243, endPoint x: 722, endPoint y: 245, distance: 105.0
click at [722, 245] on span "2026 Marketplace Notice Linden Research Inc..pdf" at bounding box center [727, 248] width 220 height 14
copy span "2026 Marketplace Notice"
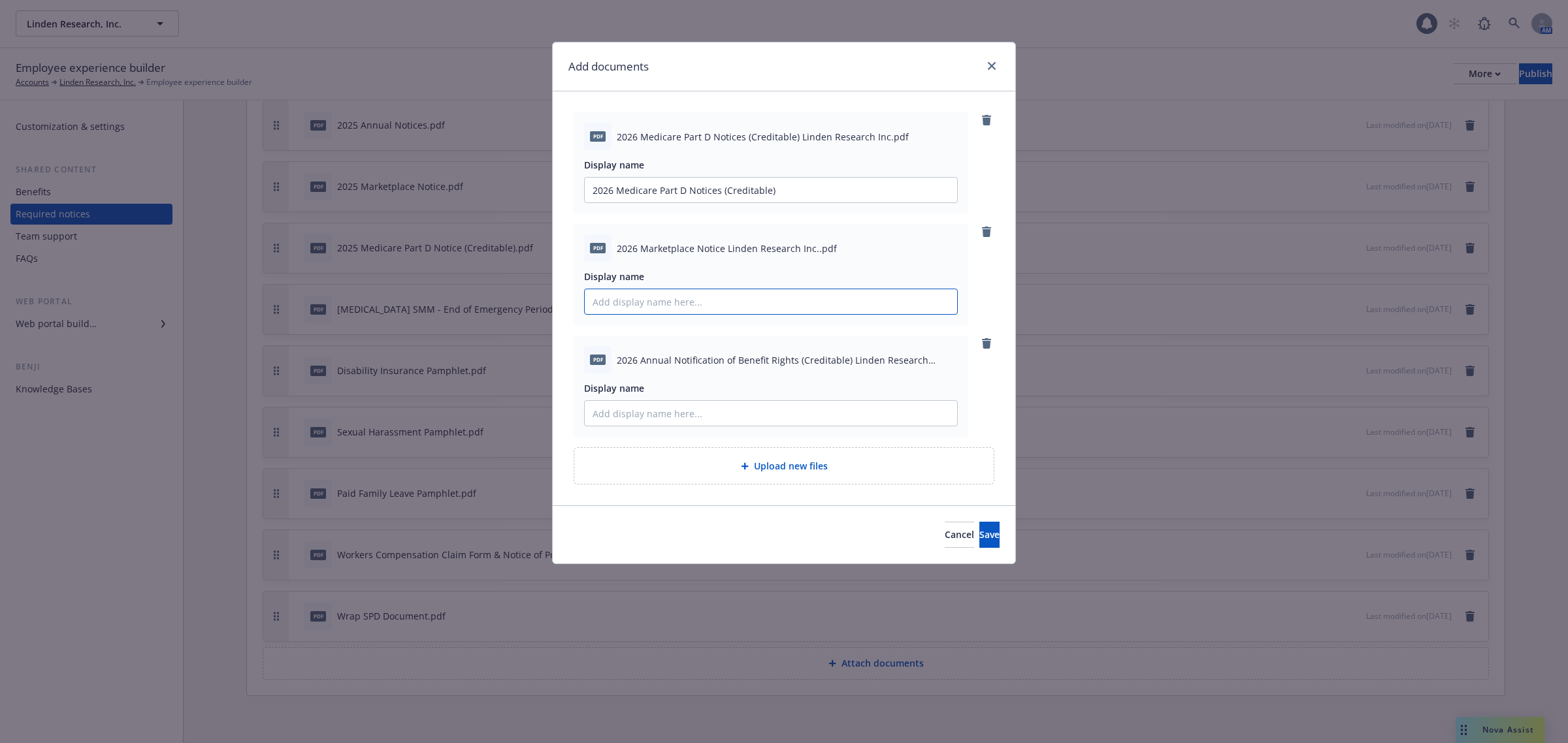
click at [678, 304] on input "Display name" at bounding box center [771, 301] width 373 height 25
paste input "2026 Marketplace Notice"
type input "2026 Marketplace Notice"
drag, startPoint x: 618, startPoint y: 357, endPoint x: 845, endPoint y: 361, distance: 227.0
click at [845, 361] on span "2026 Annual Notification of Benefit Rights (Creditable) Linden Research Inc..pdf" at bounding box center [787, 360] width 341 height 14
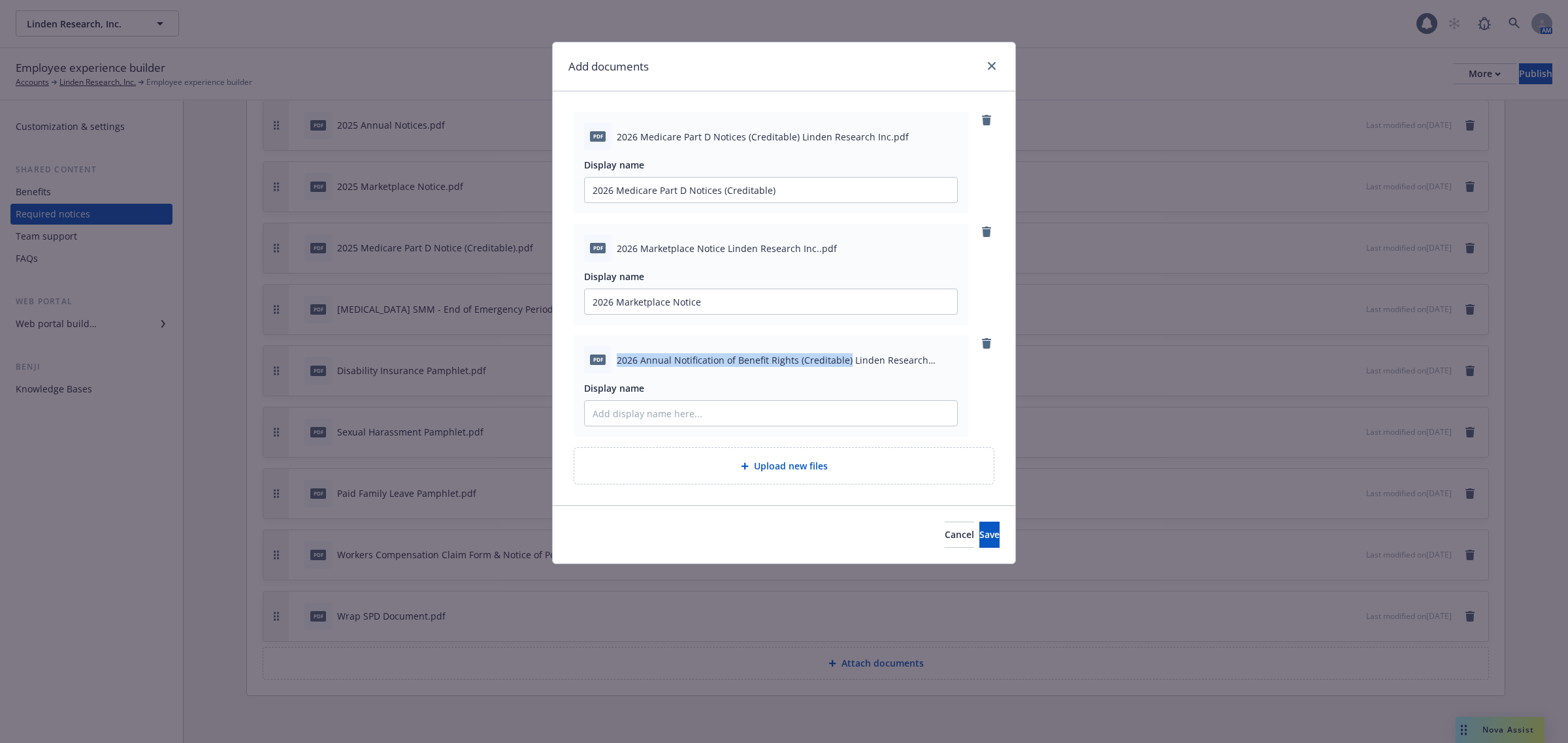
copy span "2026 Annual Notification of Benefit Rights (Creditable)"
click at [754, 415] on input "Display name" at bounding box center [771, 413] width 373 height 25
paste input "2026 Annual Notification of Benefit Rights (Creditable)"
type input "2026 Annual Notification of Benefit Rights (Creditable)"
click at [979, 530] on span "Save" at bounding box center [989, 534] width 20 height 12
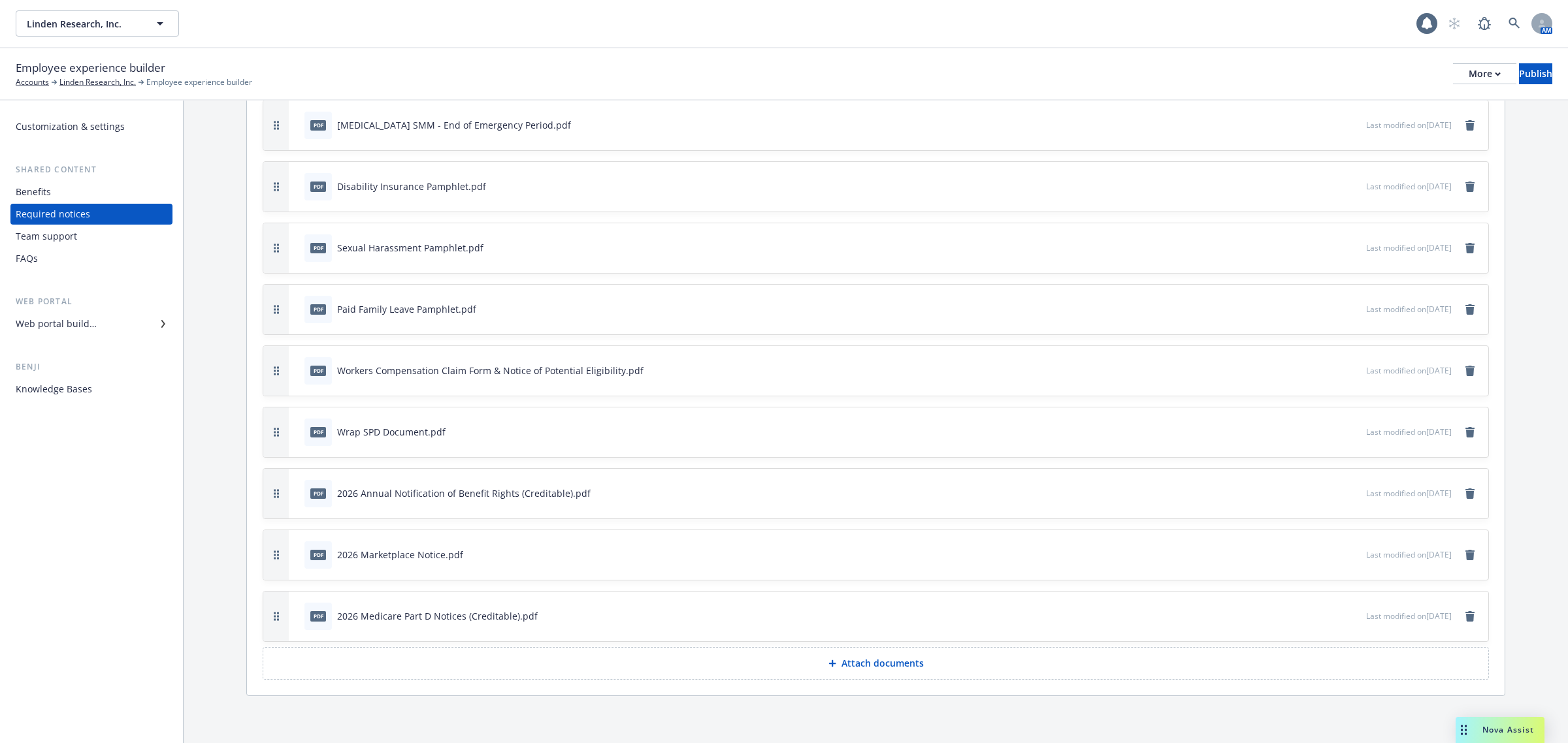
scroll to position [655, 0]
click at [863, 661] on p "Attach documents" at bounding box center [882, 663] width 82 height 13
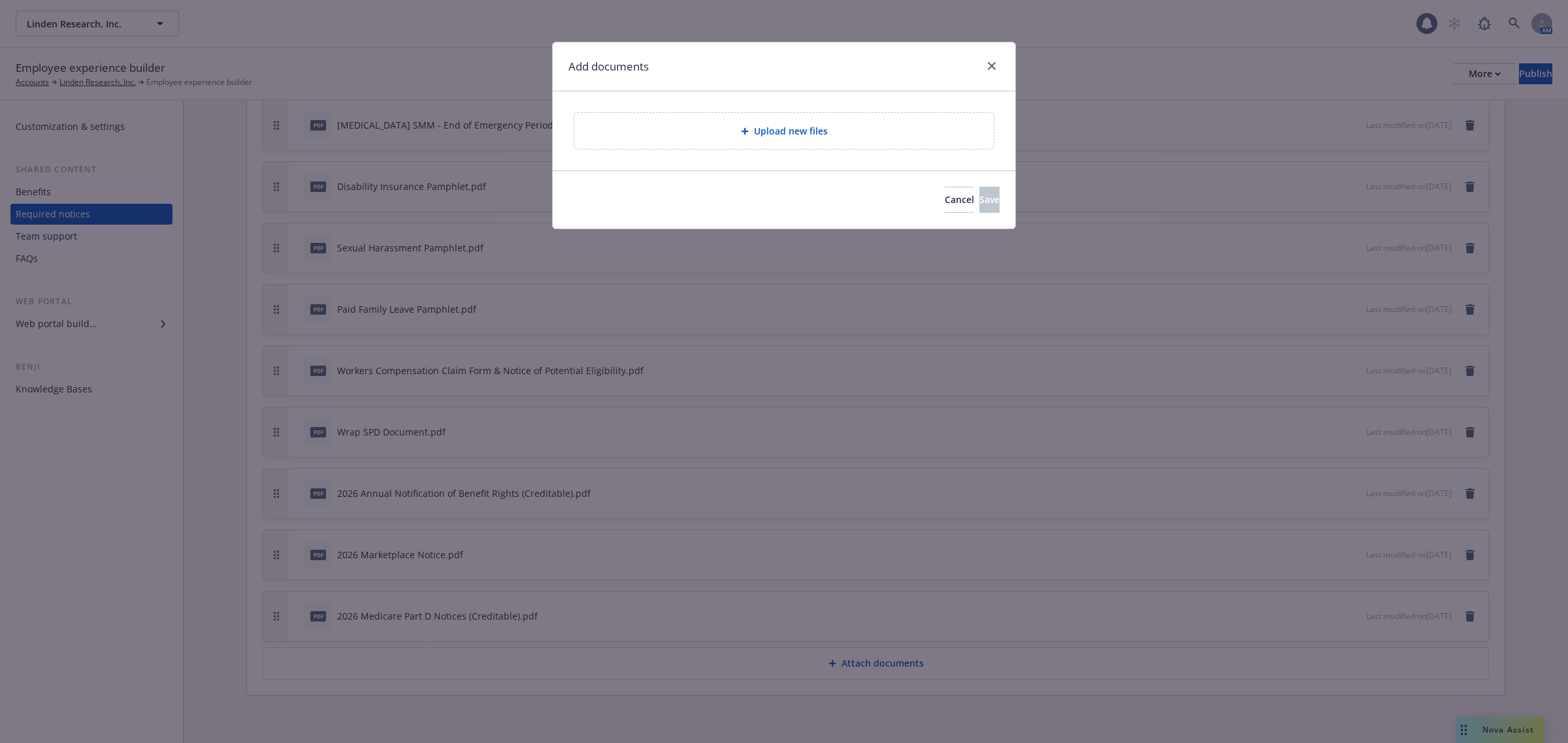
click at [822, 128] on span "Upload new files" at bounding box center [791, 131] width 74 height 14
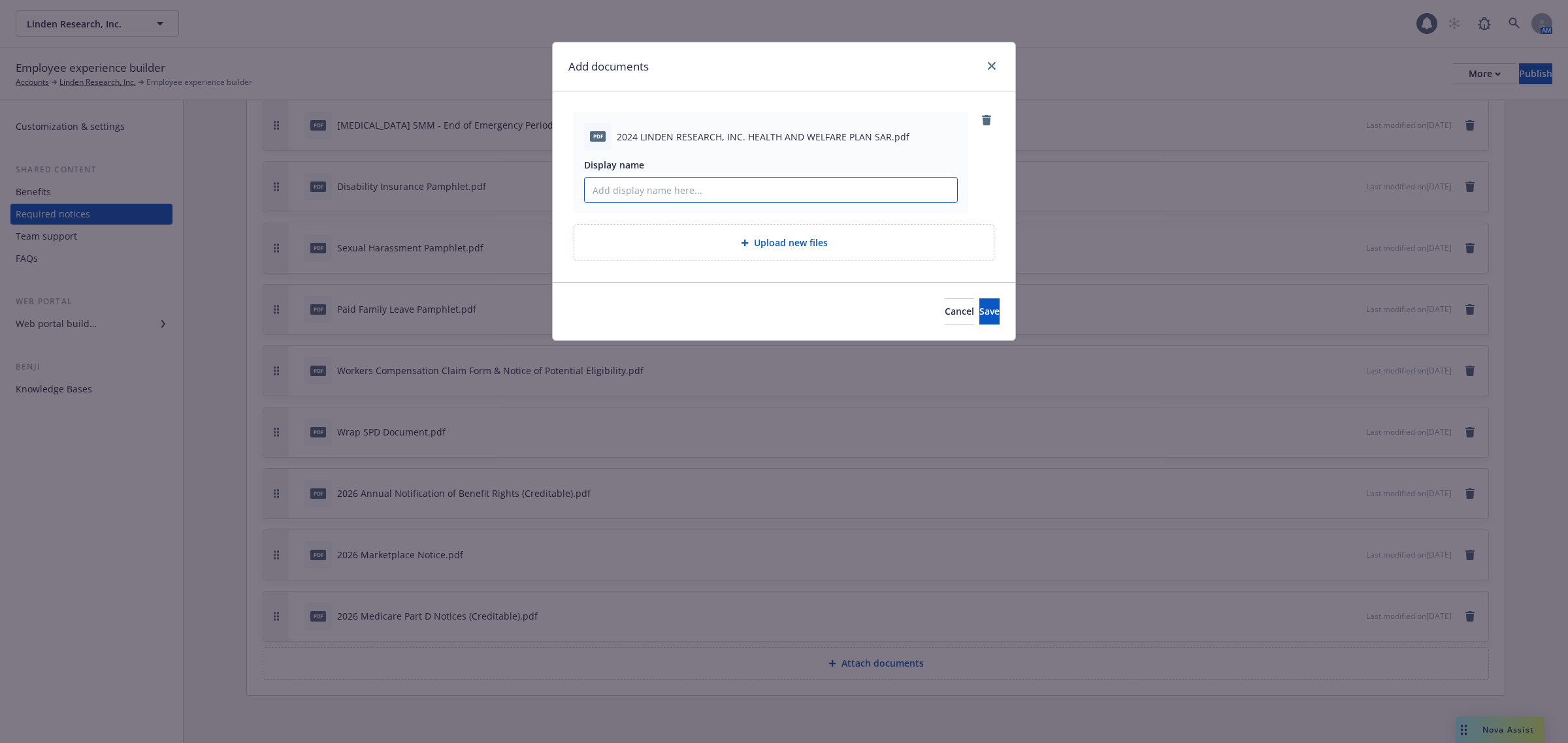
click at [639, 191] on input "Display name" at bounding box center [771, 190] width 373 height 25
type input "2024 SAR"
click at [981, 314] on button "Save" at bounding box center [989, 311] width 20 height 26
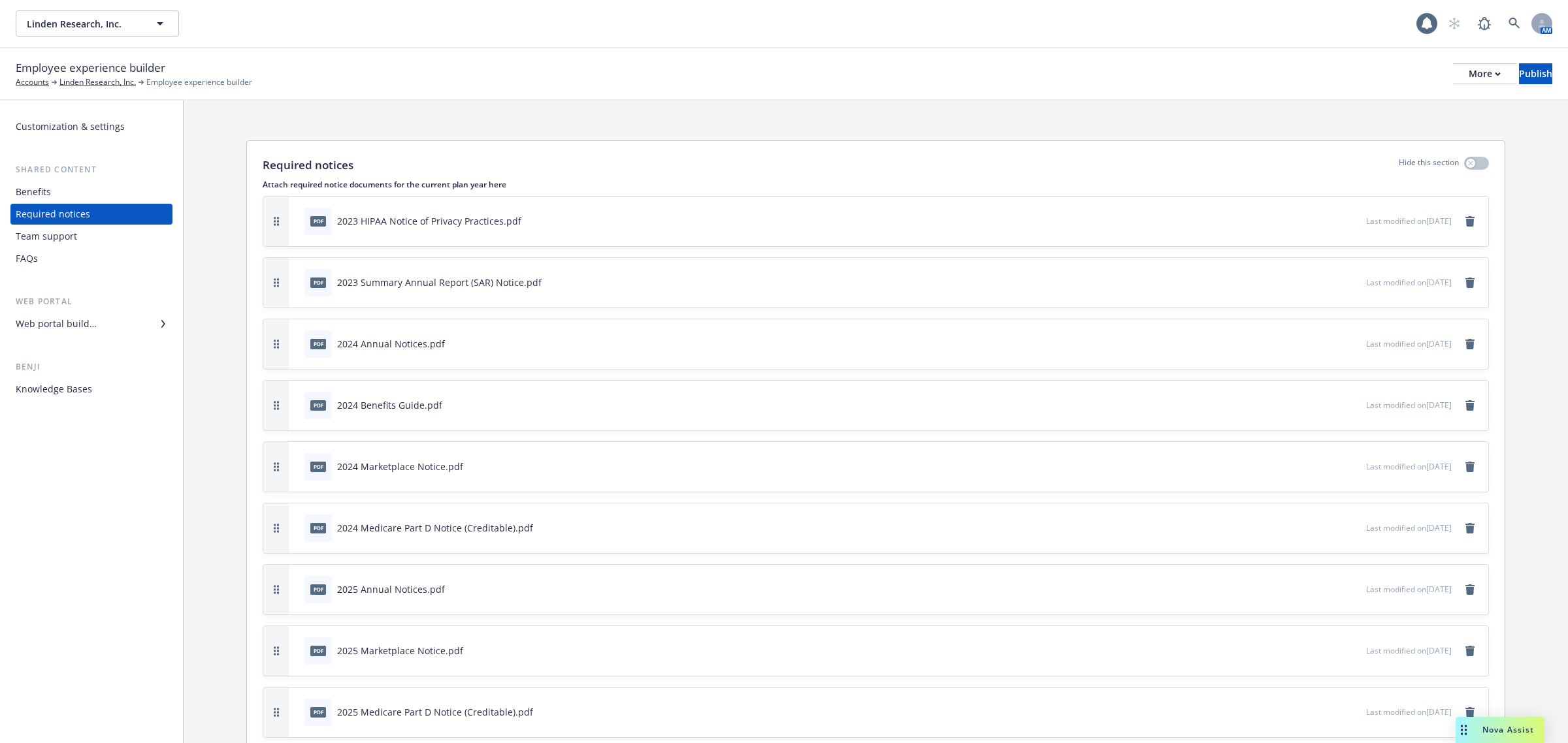
scroll to position [0, 0]
click at [1519, 72] on div "Publish" at bounding box center [1535, 74] width 33 height 20
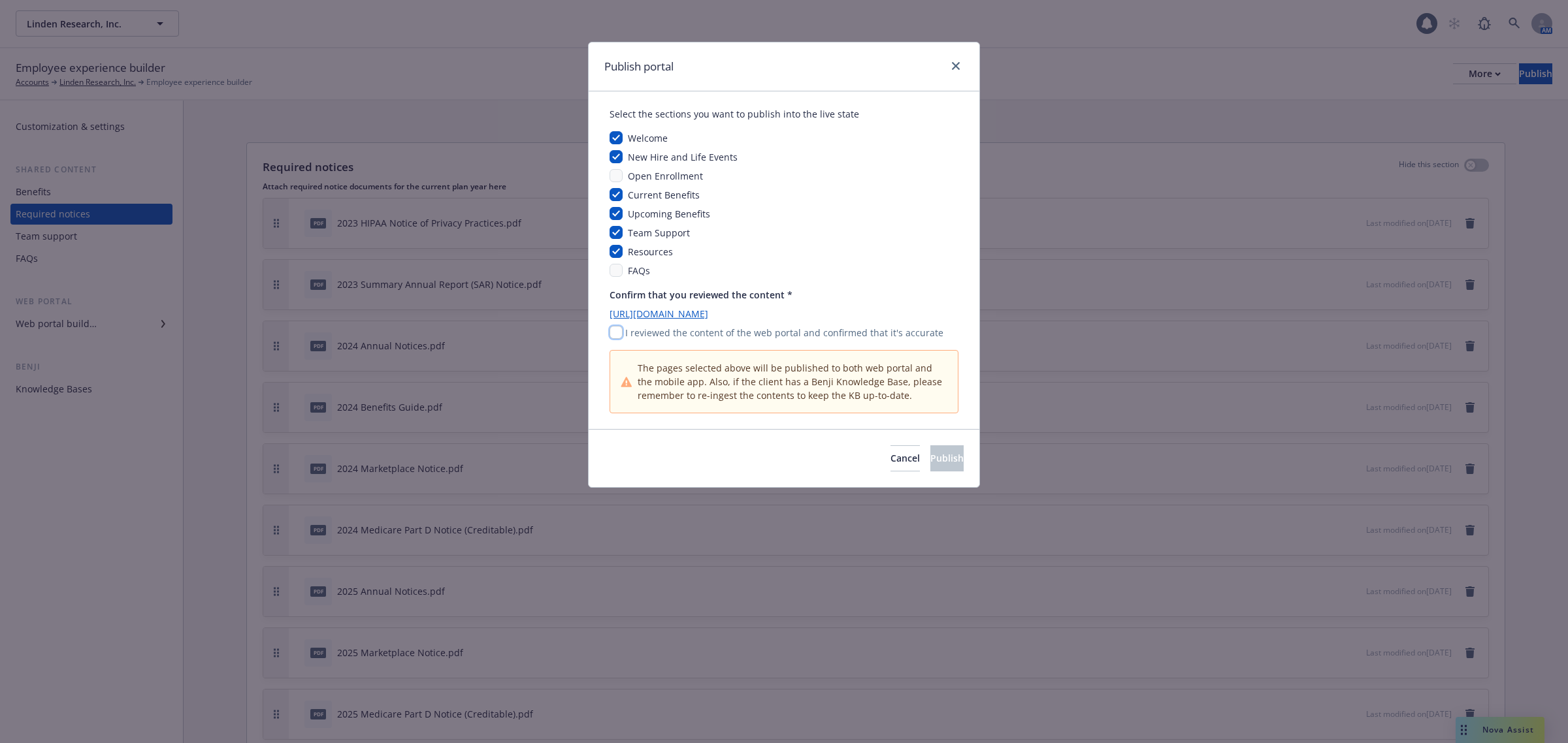
click at [617, 332] on input "checkbox" at bounding box center [616, 332] width 13 height 13
checkbox input "true"
click at [930, 464] on span "Publish" at bounding box center [946, 458] width 33 height 12
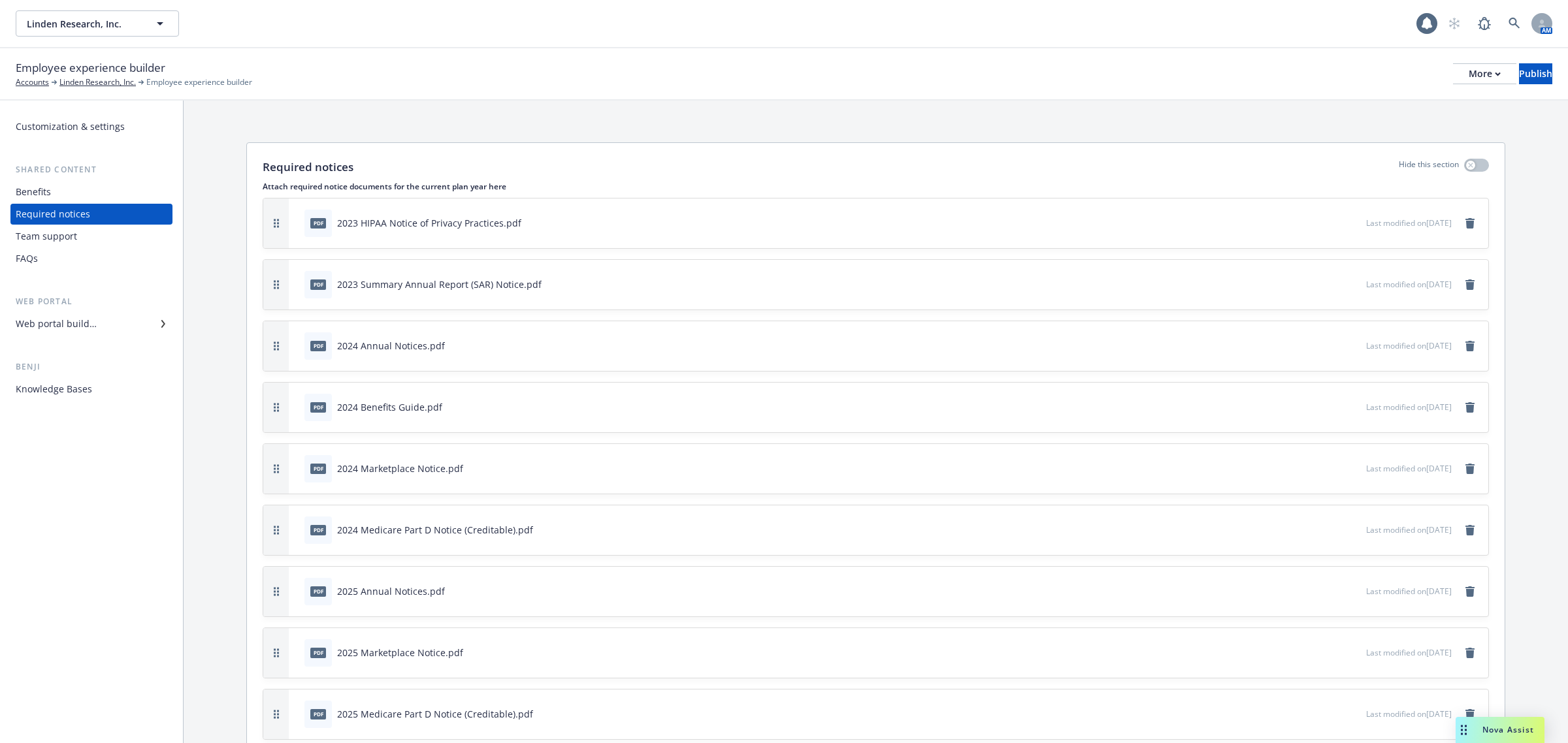
click at [62, 234] on div "Team support" at bounding box center [46, 236] width 61 height 21
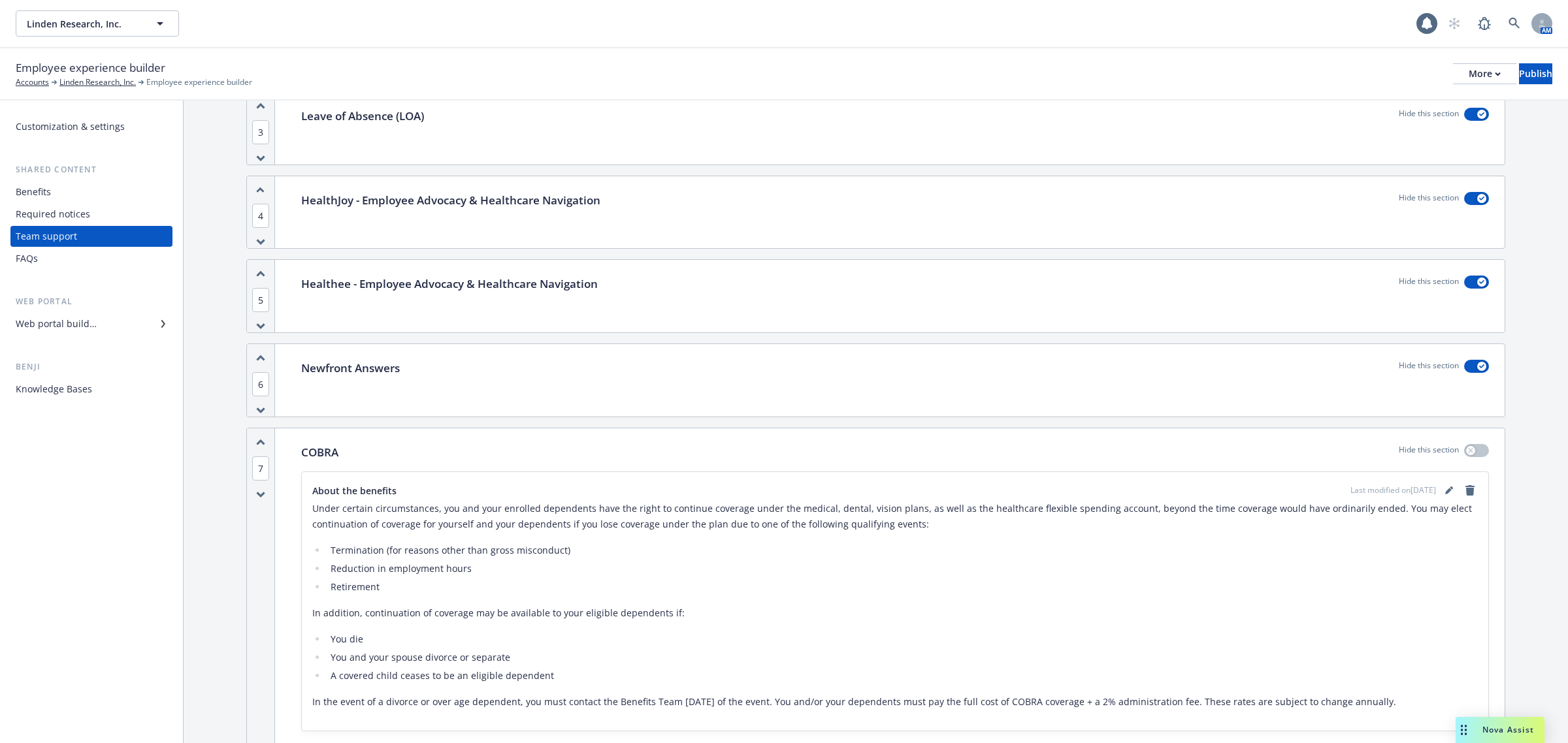
scroll to position [1306, 0]
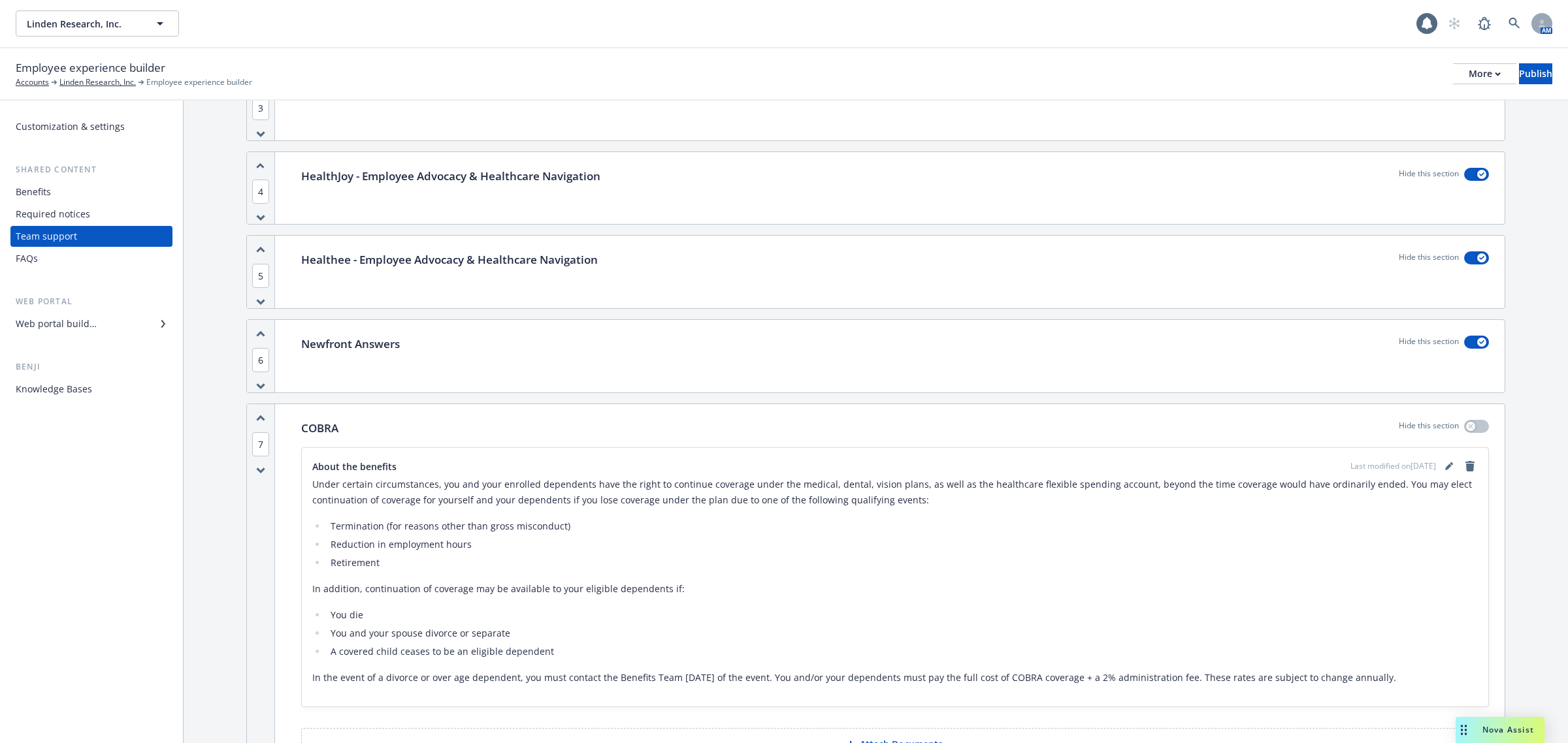
click at [373, 353] on p "Newfront Answers" at bounding box center [351, 344] width 99 height 17
click at [662, 364] on div "Newfront Answers Hide this section" at bounding box center [895, 356] width 1219 height 73
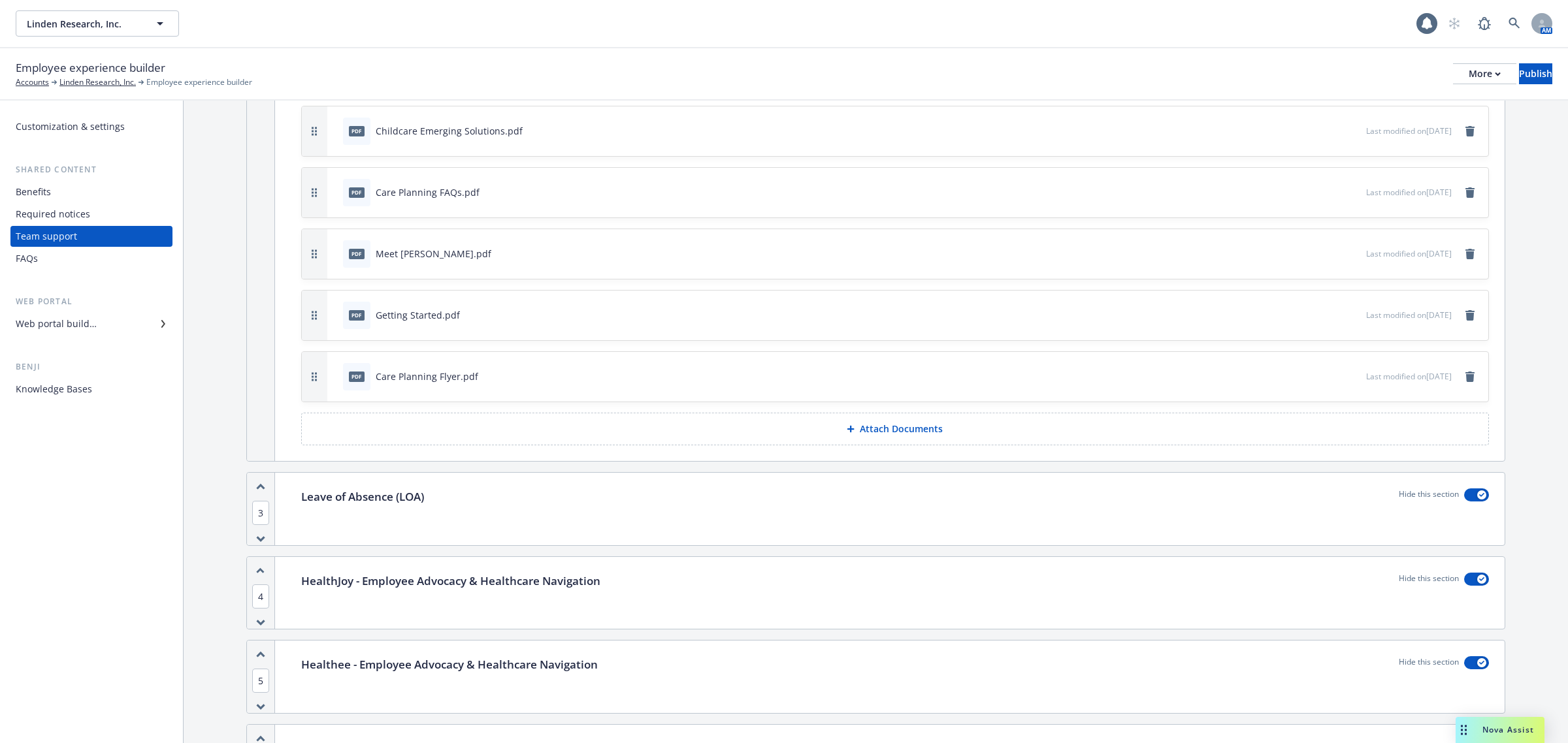
scroll to position [990, 0]
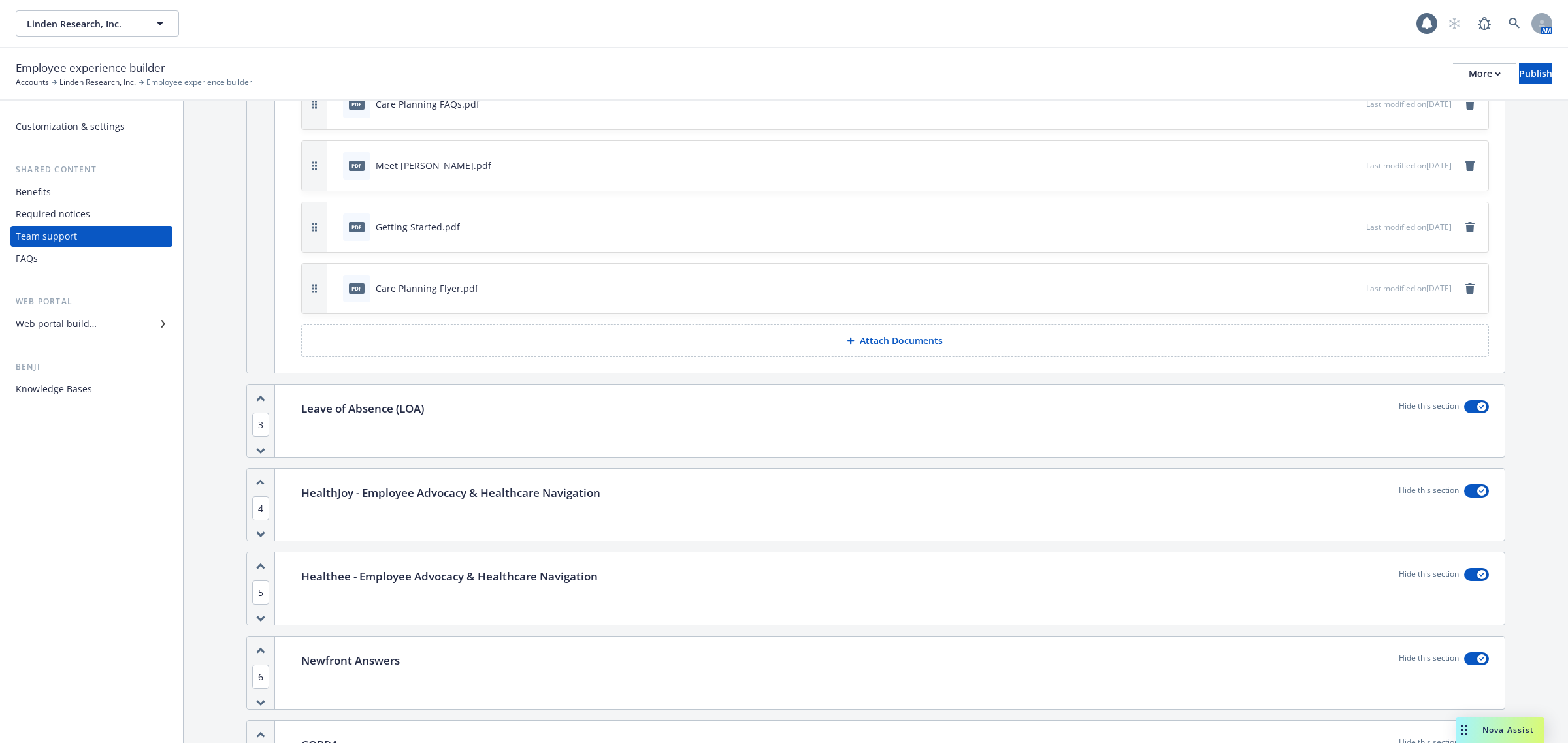
click at [97, 324] on div "Web portal builder" at bounding box center [91, 324] width 151 height 21
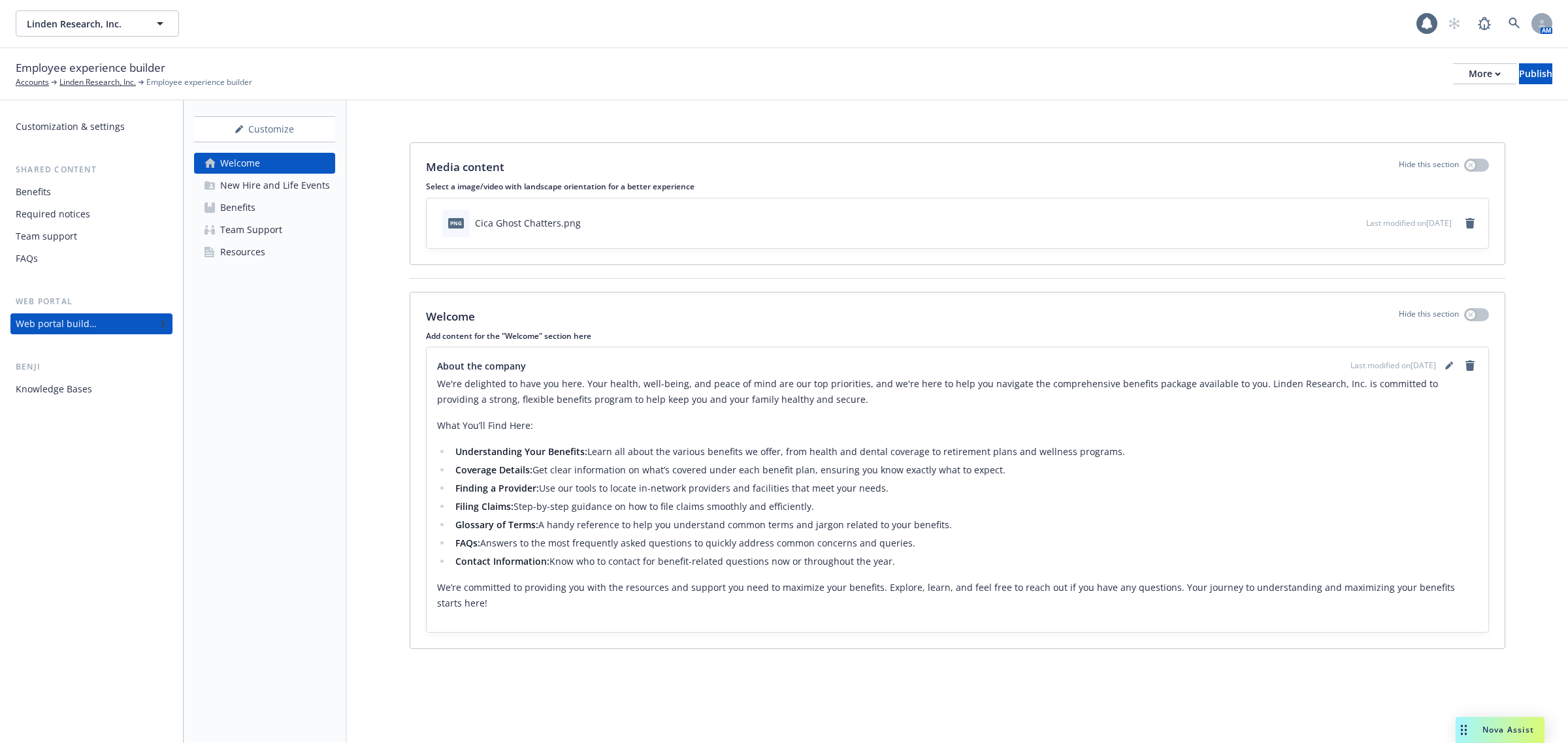
click at [259, 223] on div "Team Support" at bounding box center [251, 230] width 62 height 21
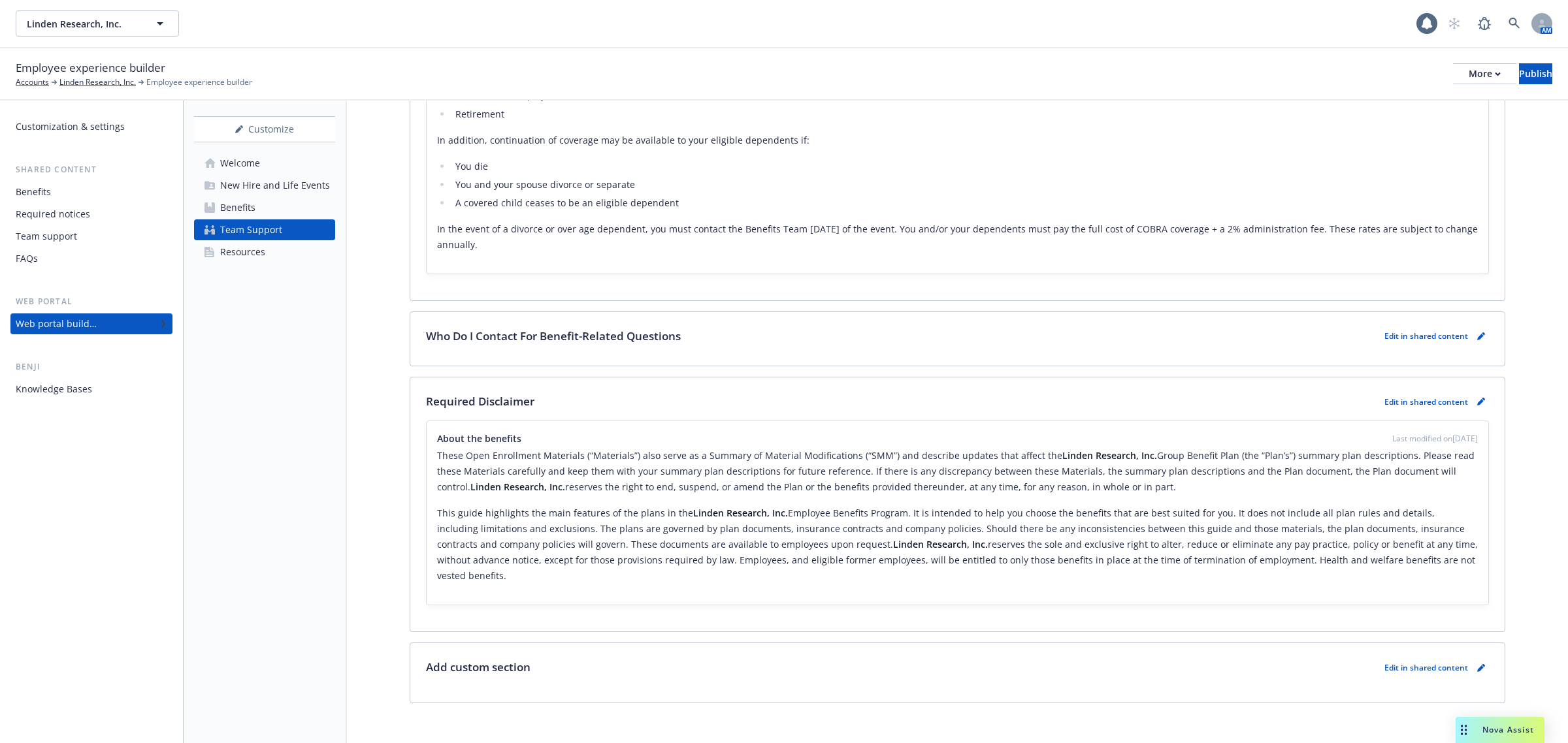
scroll to position [1752, 0]
click at [253, 255] on div "Resources" at bounding box center [242, 252] width 45 height 21
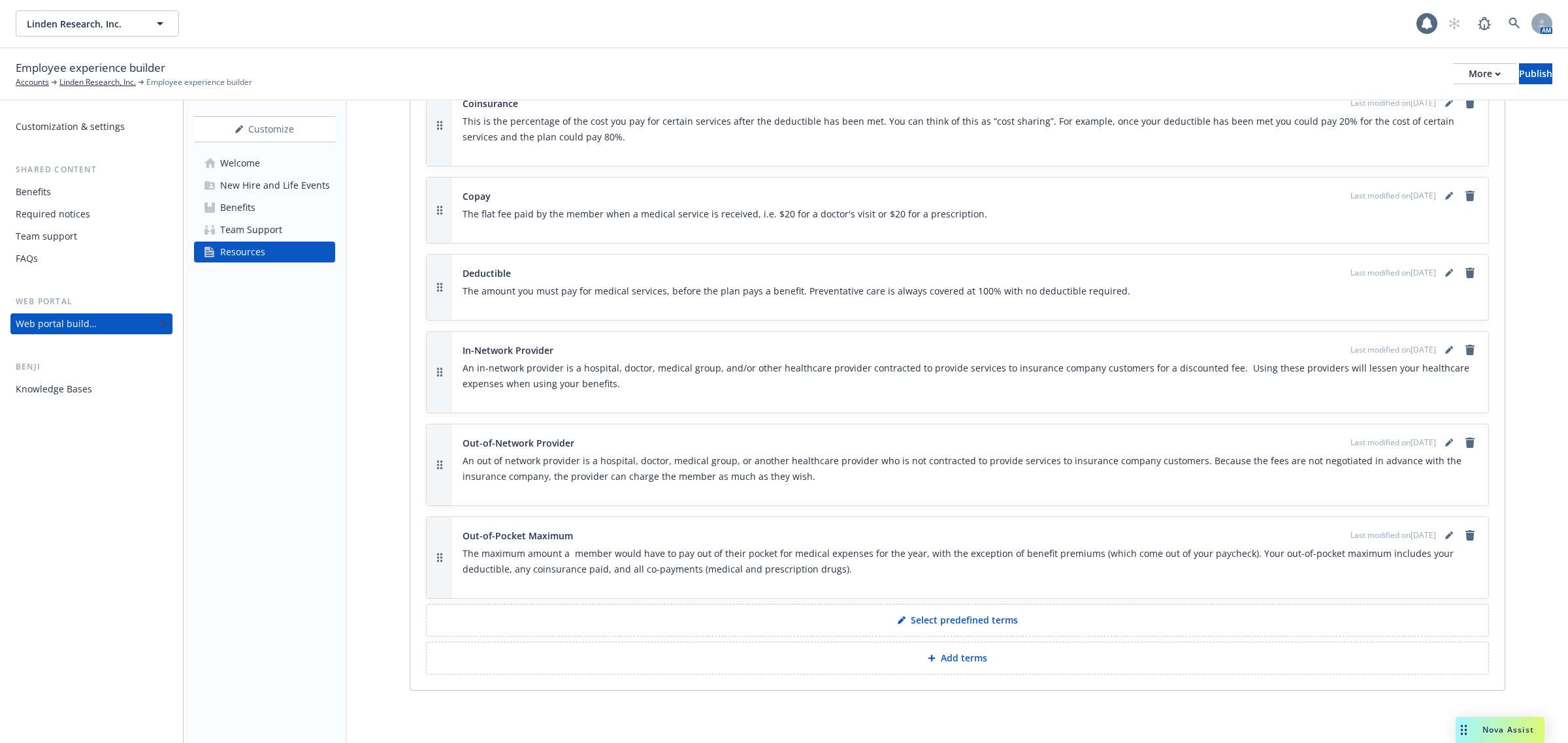
scroll to position [1671, 0]
click at [262, 181] on div "New Hire and Life Events" at bounding box center [275, 185] width 110 height 21
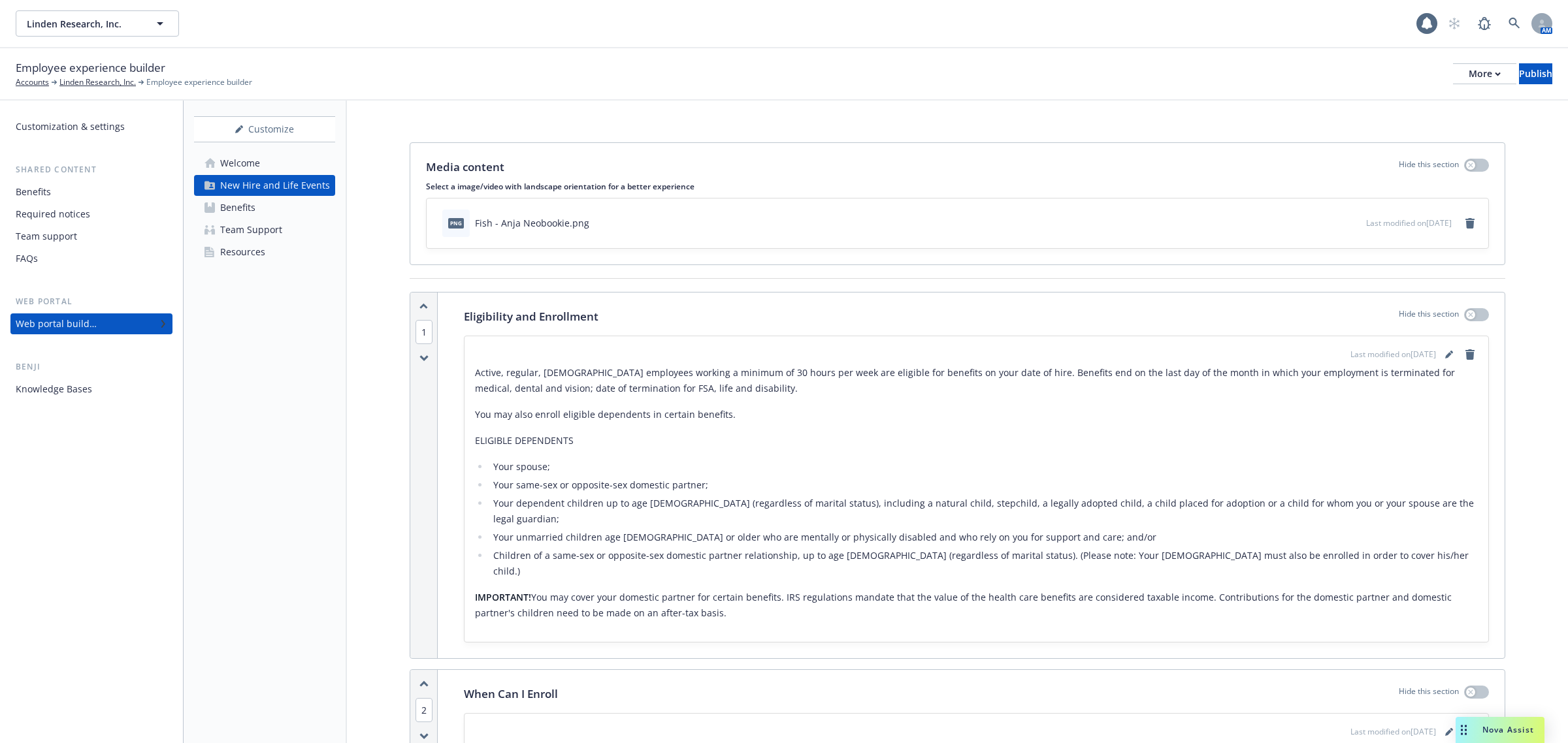
click at [244, 161] on div "Welcome" at bounding box center [240, 163] width 40 height 21
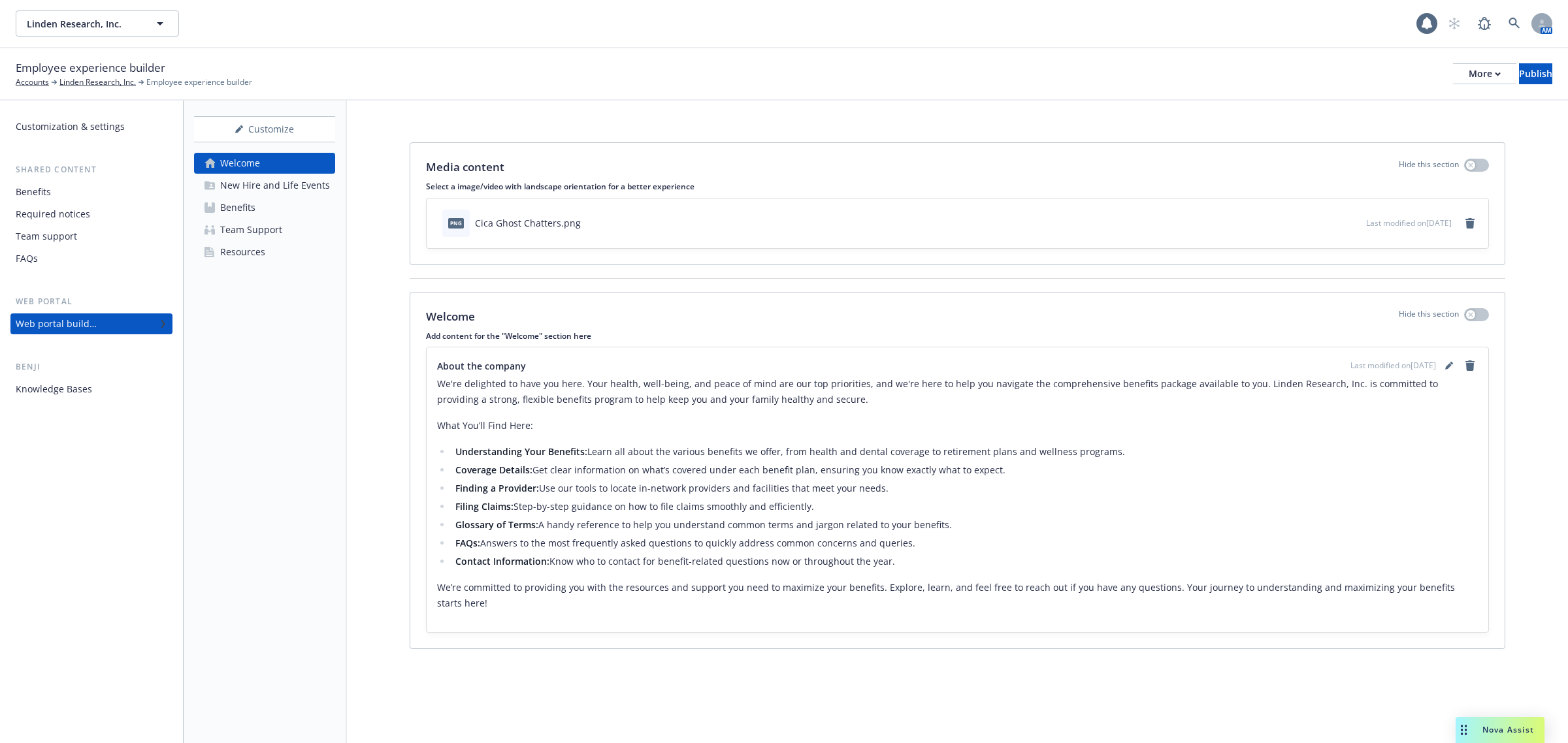
click at [245, 208] on div "Benefits" at bounding box center [238, 207] width 36 height 21
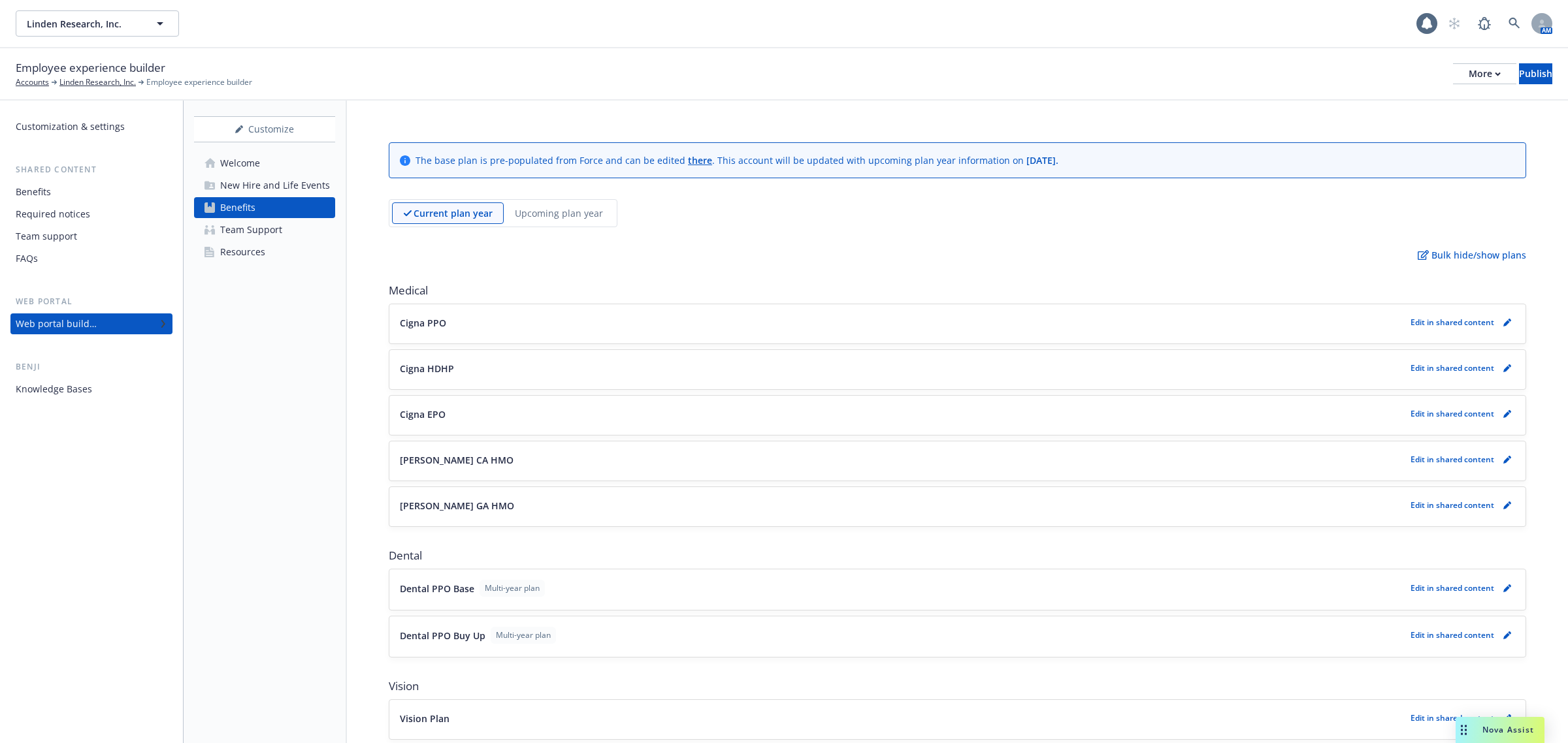
click at [544, 211] on p "Upcoming plan year" at bounding box center [559, 213] width 88 height 14
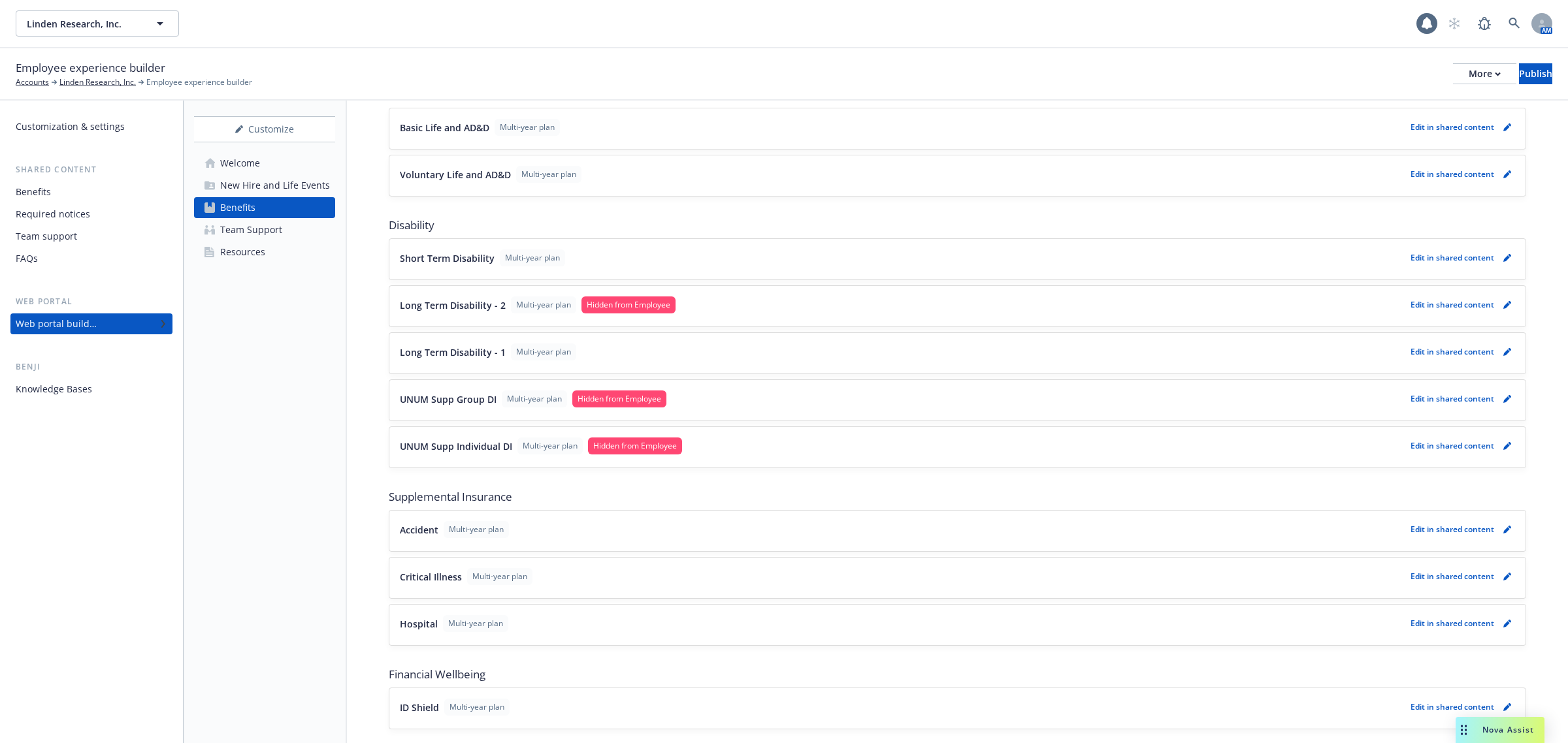
scroll to position [358, 0]
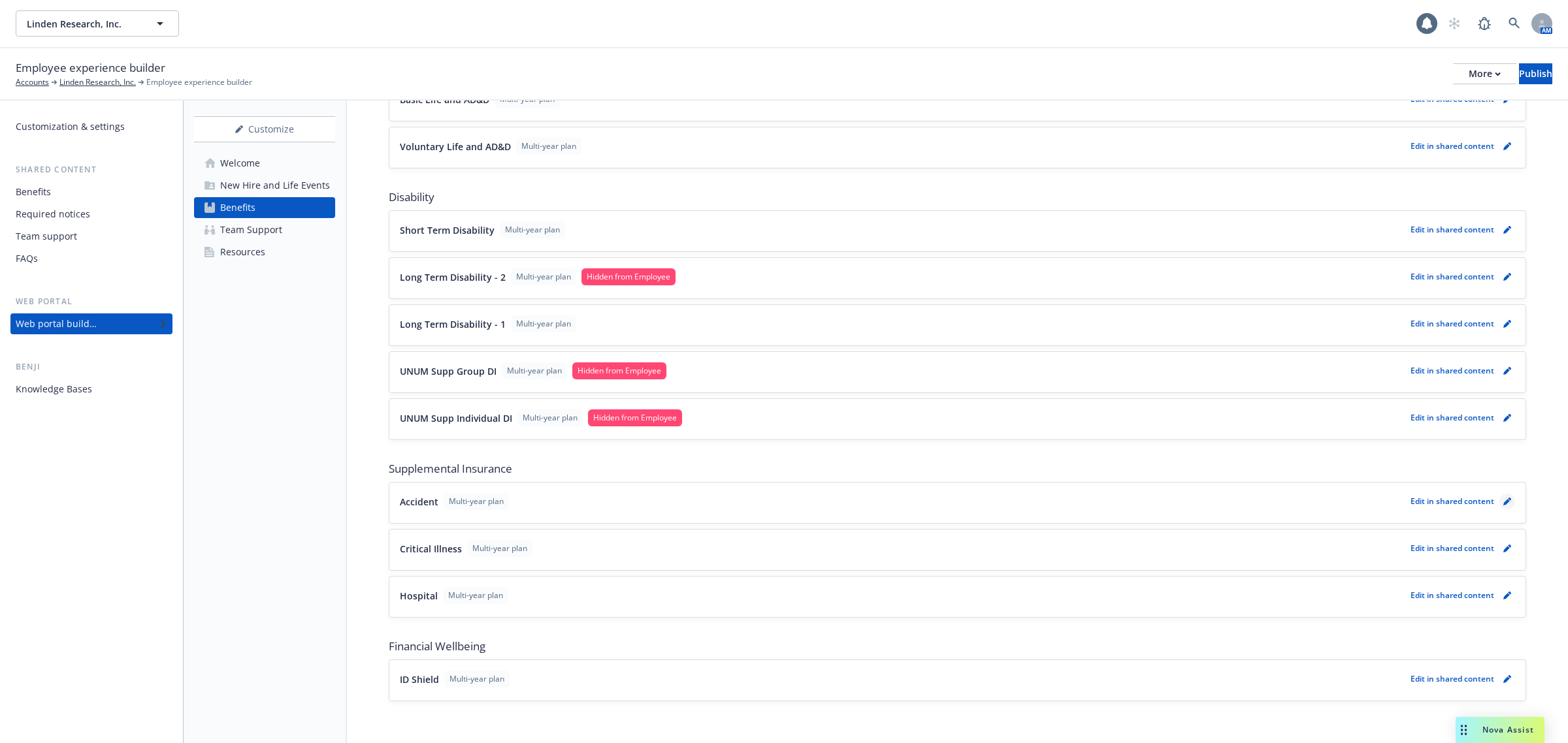
click at [1503, 500] on icon "pencil" at bounding box center [1507, 501] width 8 height 8
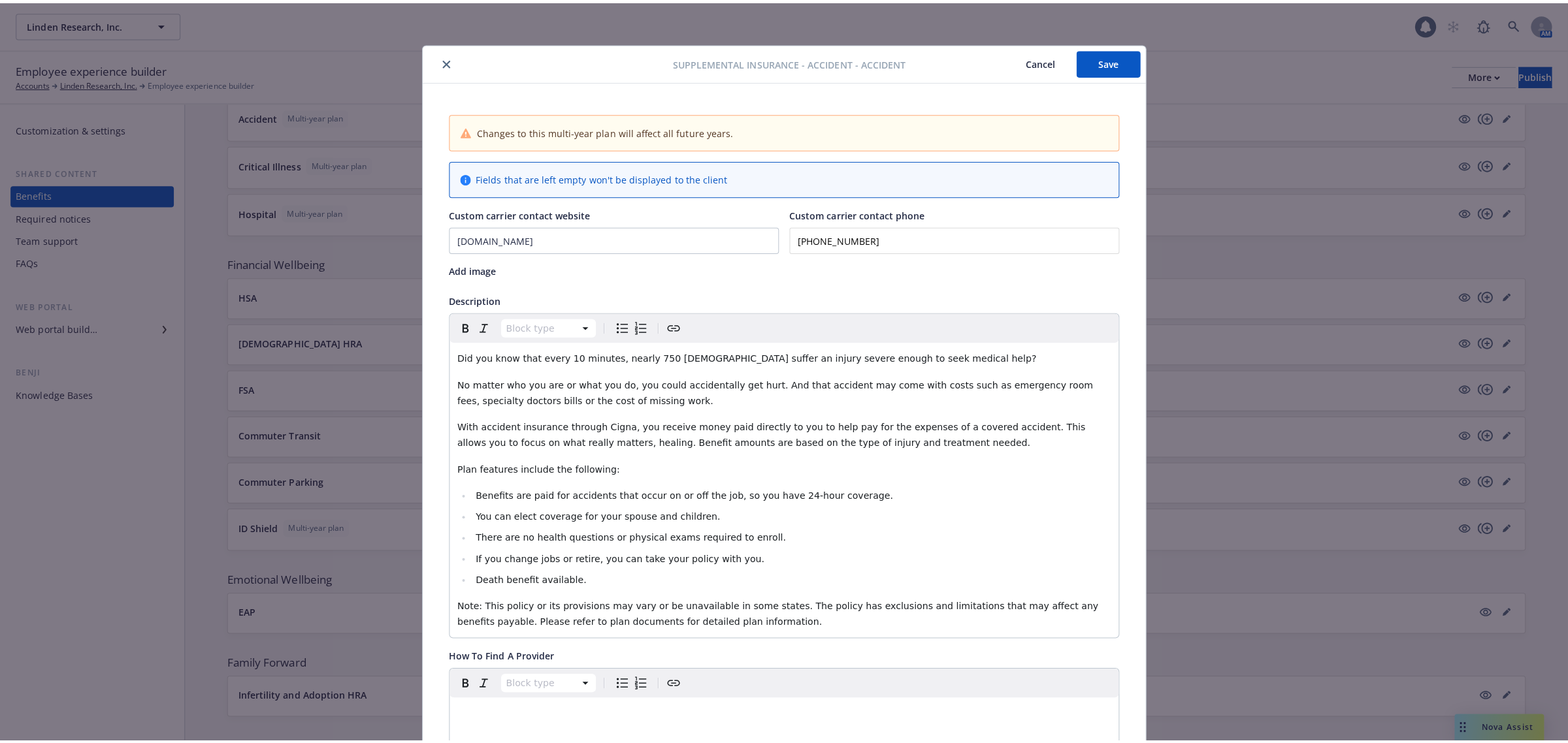
scroll to position [39, 0]
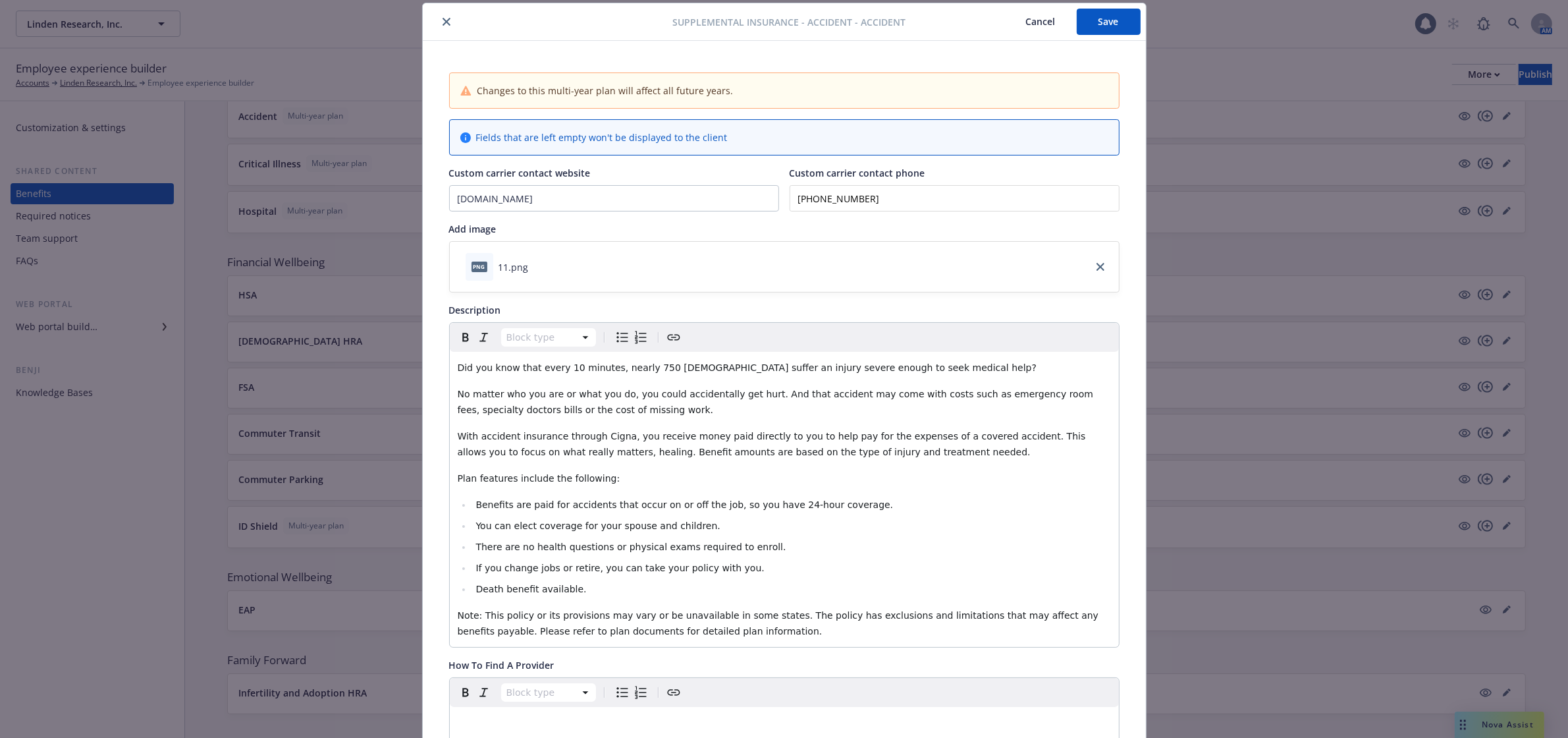
click at [442, 15] on button "close" at bounding box center [447, 22] width 16 height 16
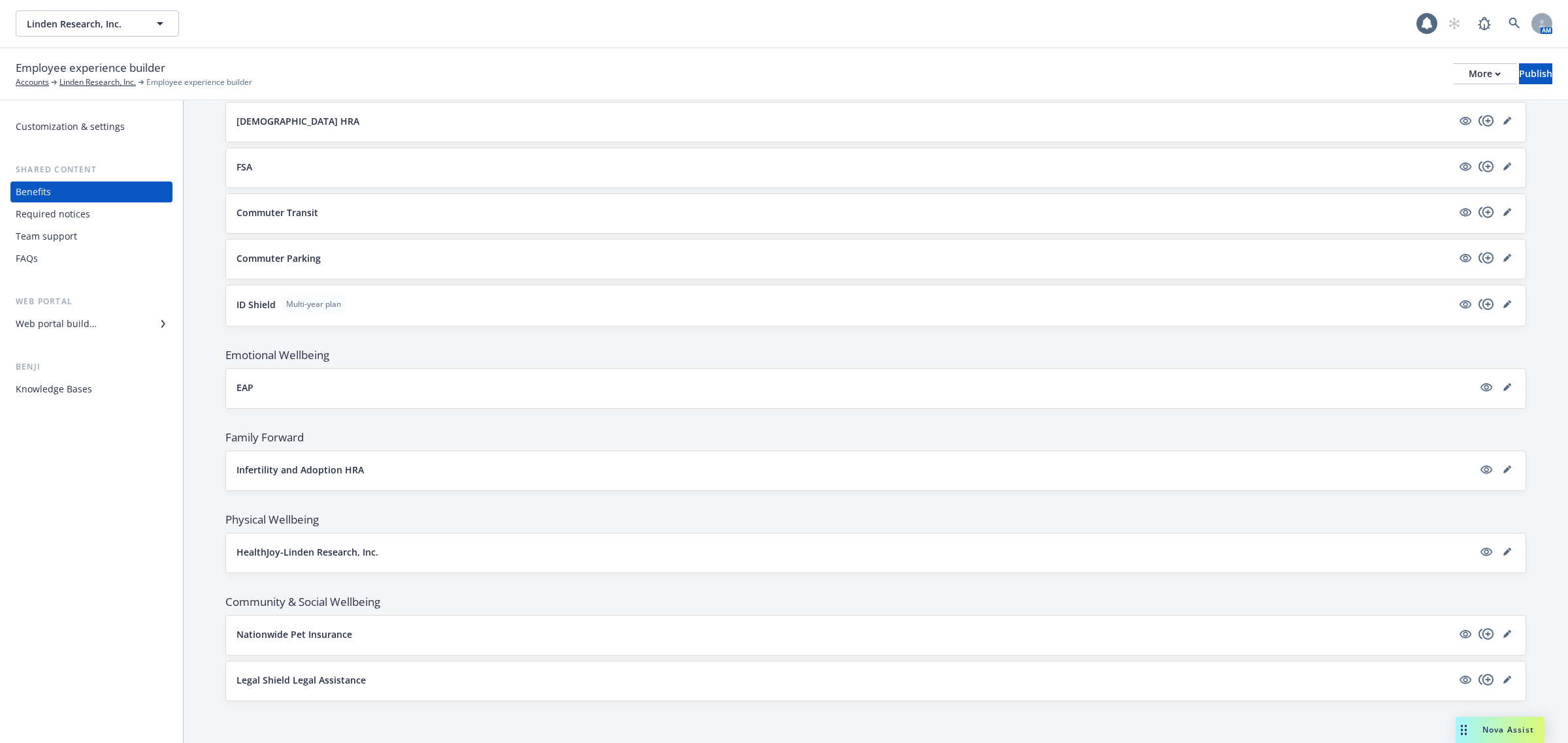
scroll to position [1313, 0]
click at [60, 239] on div "Team support" at bounding box center [46, 236] width 61 height 21
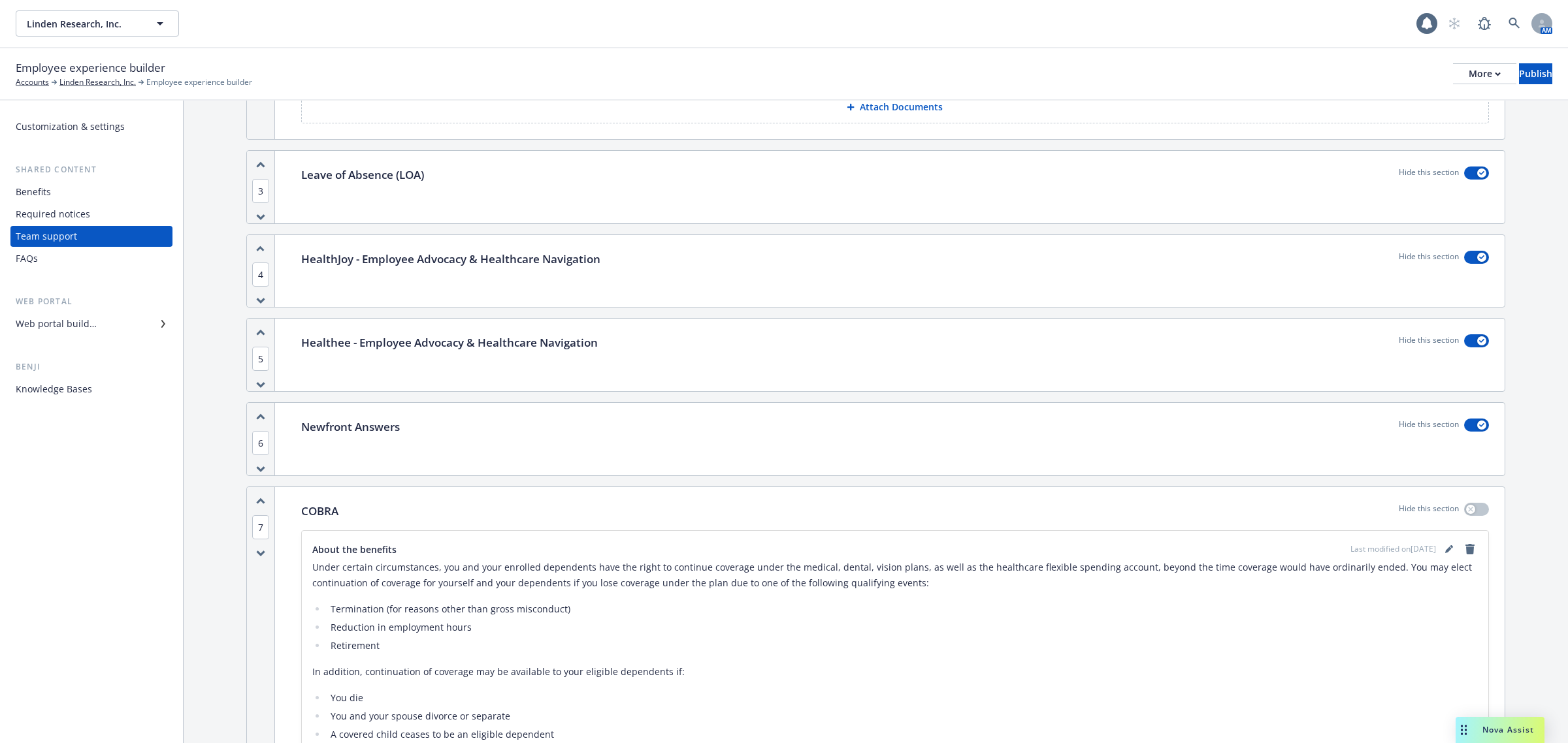
scroll to position [1225, 0]
click at [259, 443] on span "6" at bounding box center [261, 442] width 17 height 24
click at [383, 456] on div "Newfront Answers Hide this section" at bounding box center [895, 438] width 1219 height 73
click at [404, 444] on div "Newfront Answers Hide this section" at bounding box center [895, 438] width 1219 height 73
drag, startPoint x: 404, startPoint y: 444, endPoint x: 385, endPoint y: 444, distance: 19.0
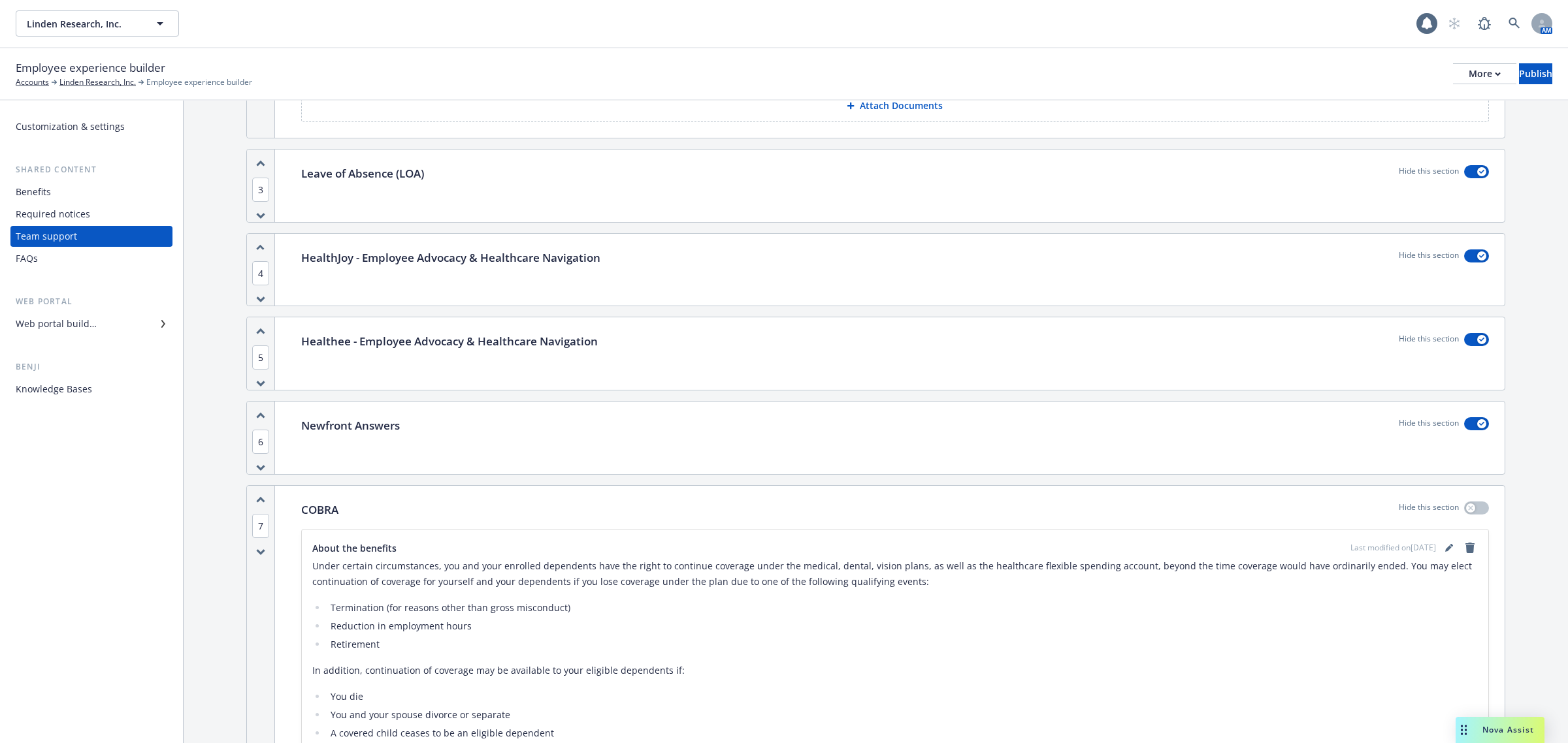
click at [385, 444] on div "Newfront Answers Hide this section" at bounding box center [895, 438] width 1219 height 73
click at [126, 321] on div "Web portal builder" at bounding box center [91, 324] width 151 height 21
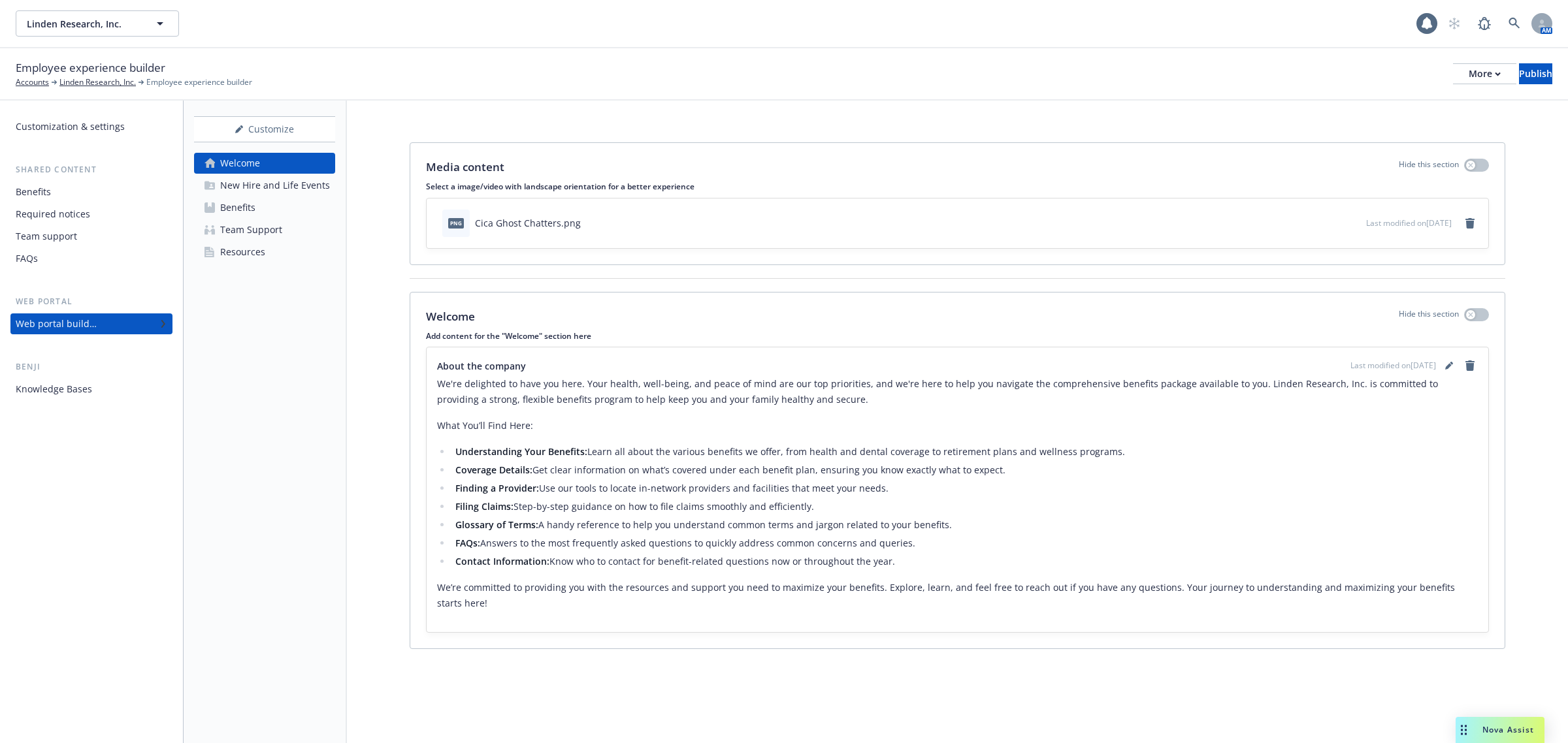
click at [126, 321] on div "Web portal builder" at bounding box center [91, 324] width 151 height 21
click at [279, 228] on div "Team Support" at bounding box center [251, 230] width 62 height 21
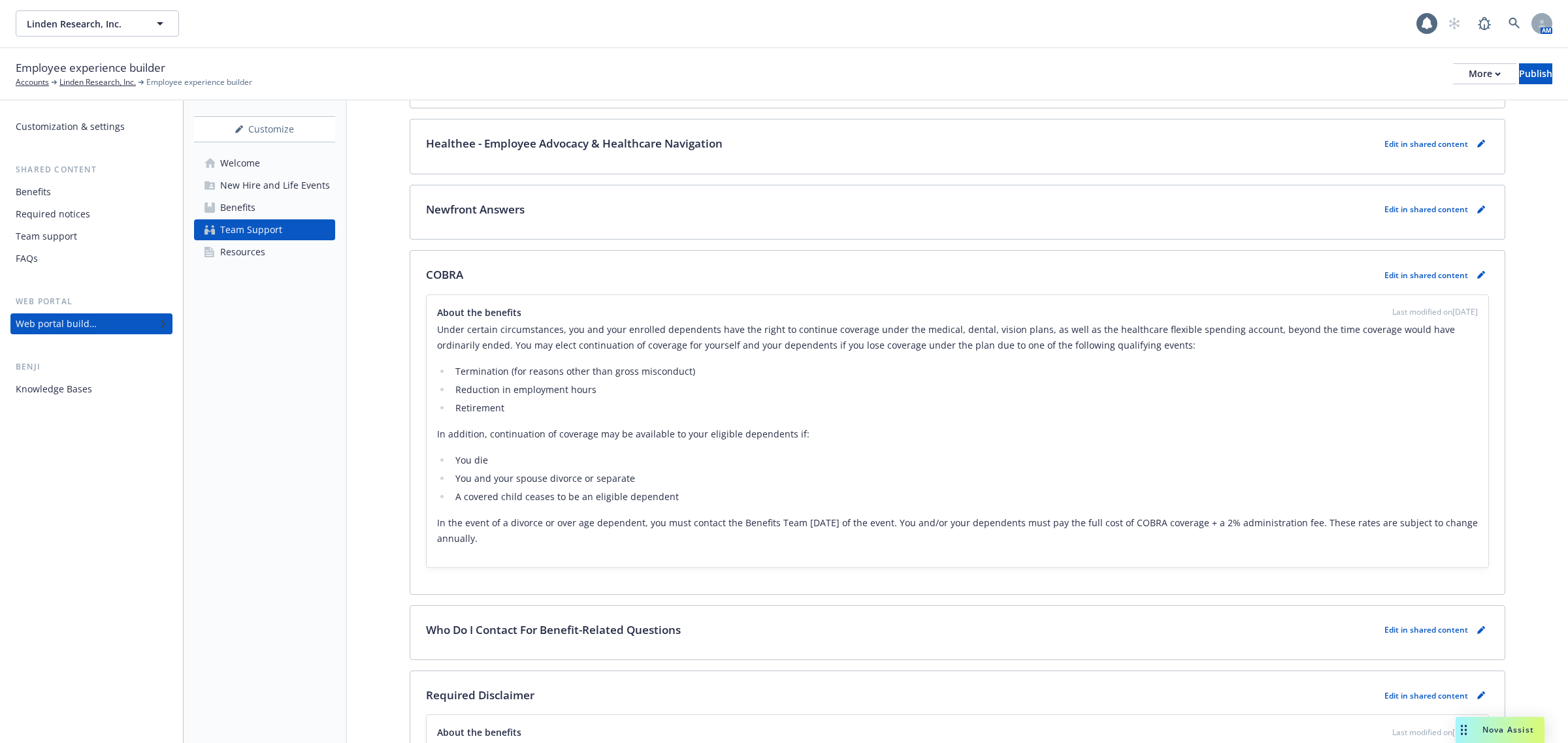
scroll to position [1470, 0]
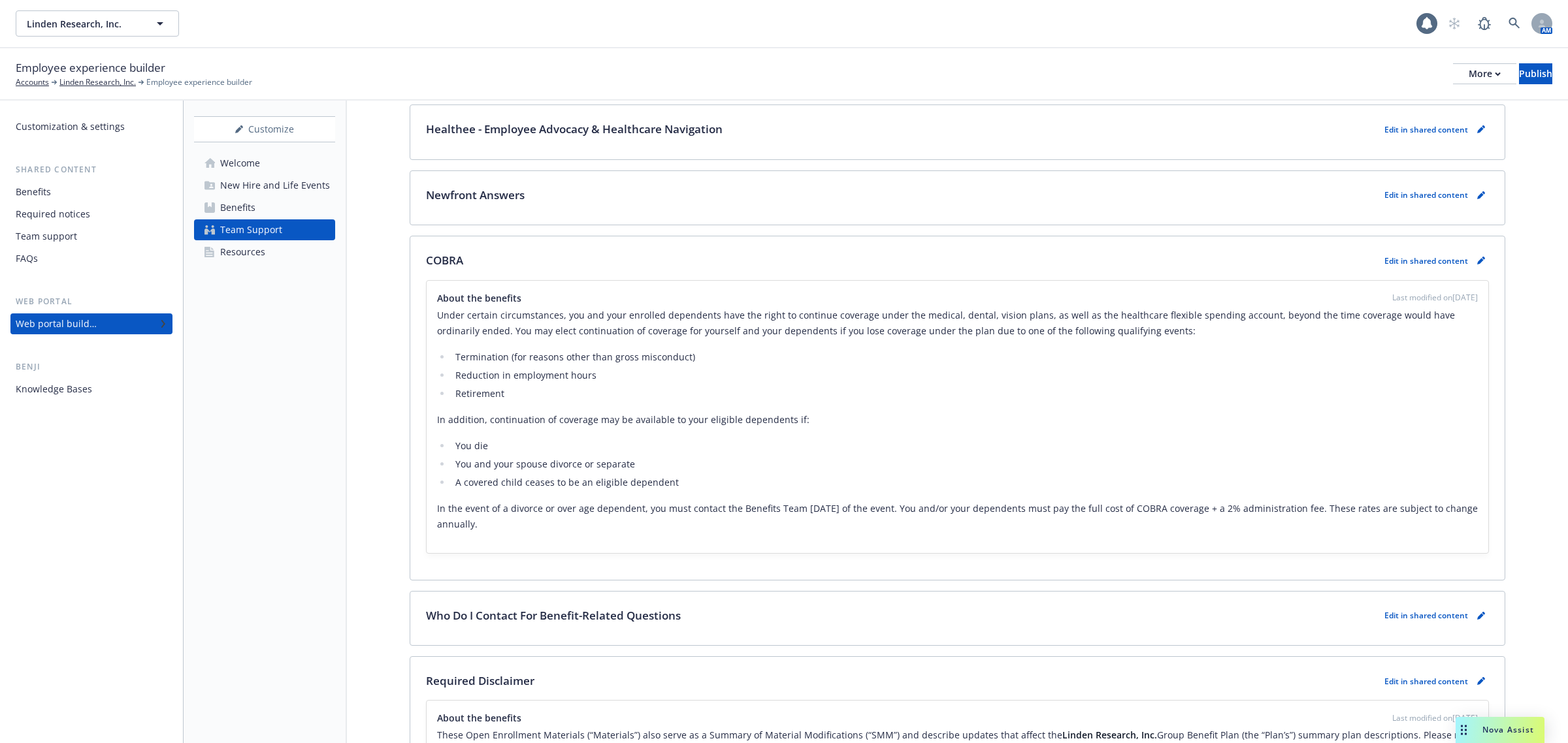
click at [99, 122] on div "Customization & settings" at bounding box center [70, 127] width 109 height 21
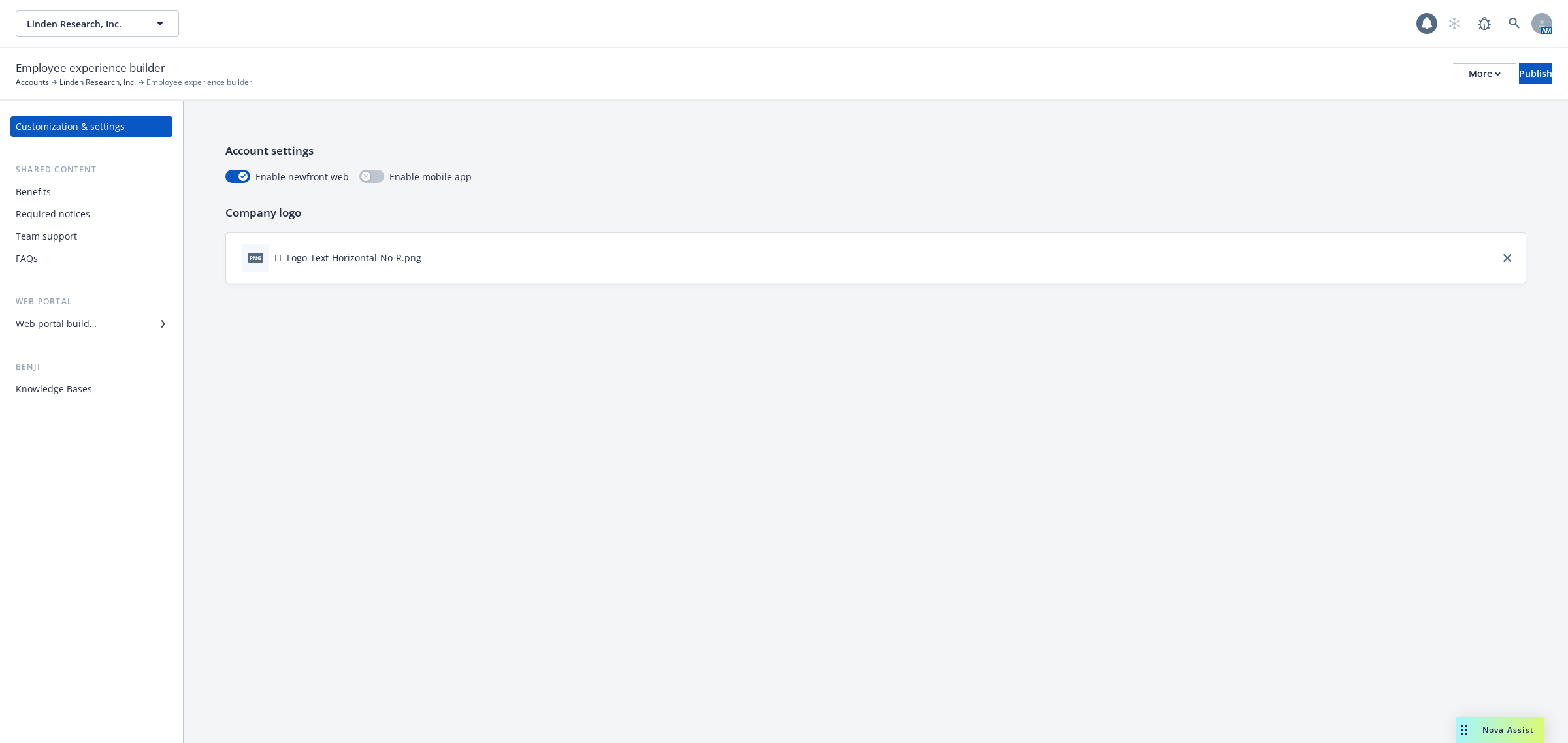
click at [43, 198] on div "Benefits" at bounding box center [33, 191] width 36 height 21
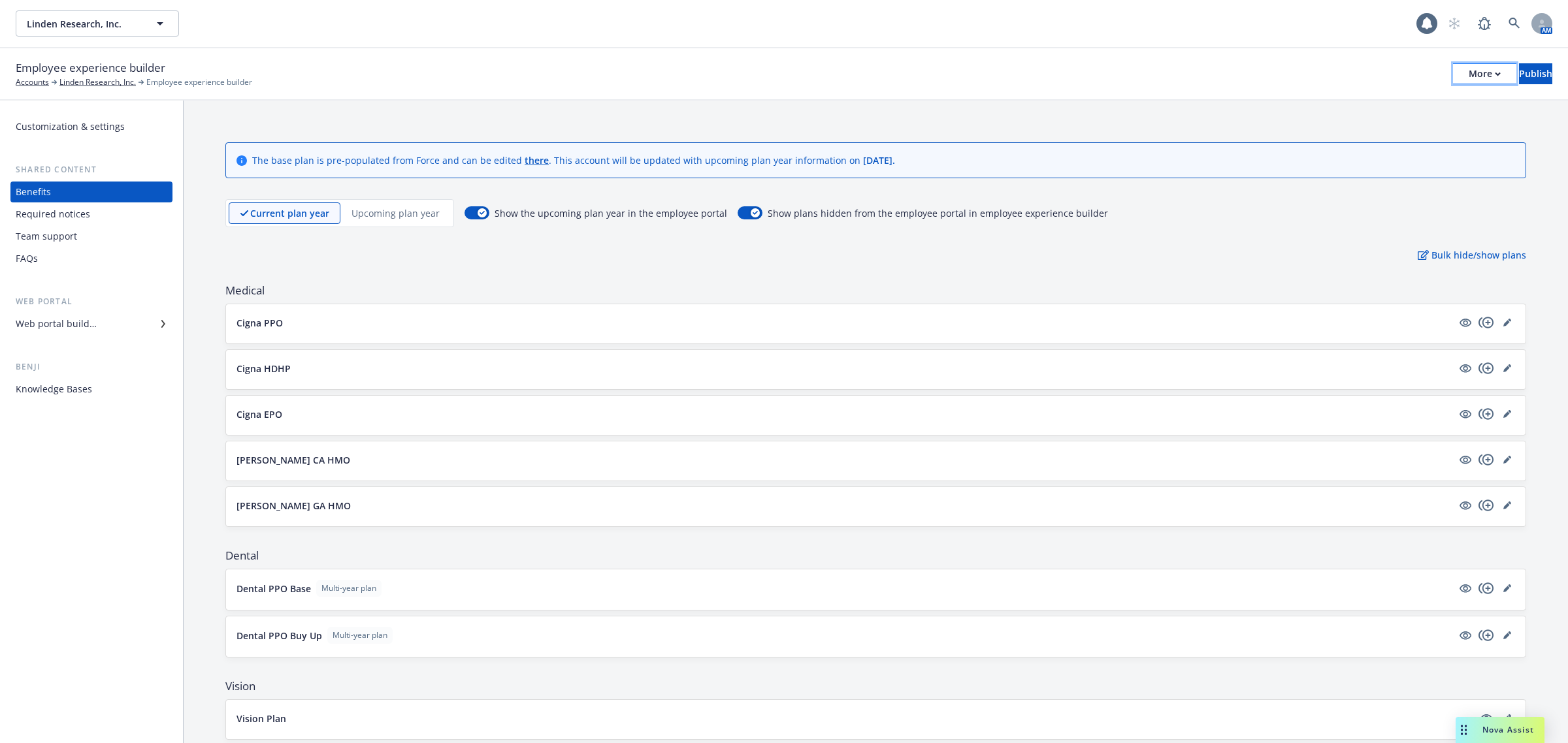
click at [1468, 68] on div "More" at bounding box center [1484, 74] width 32 height 20
click at [1351, 125] on link "Copy portal link" at bounding box center [1377, 129] width 193 height 26
click at [92, 229] on div "Team support" at bounding box center [91, 236] width 151 height 21
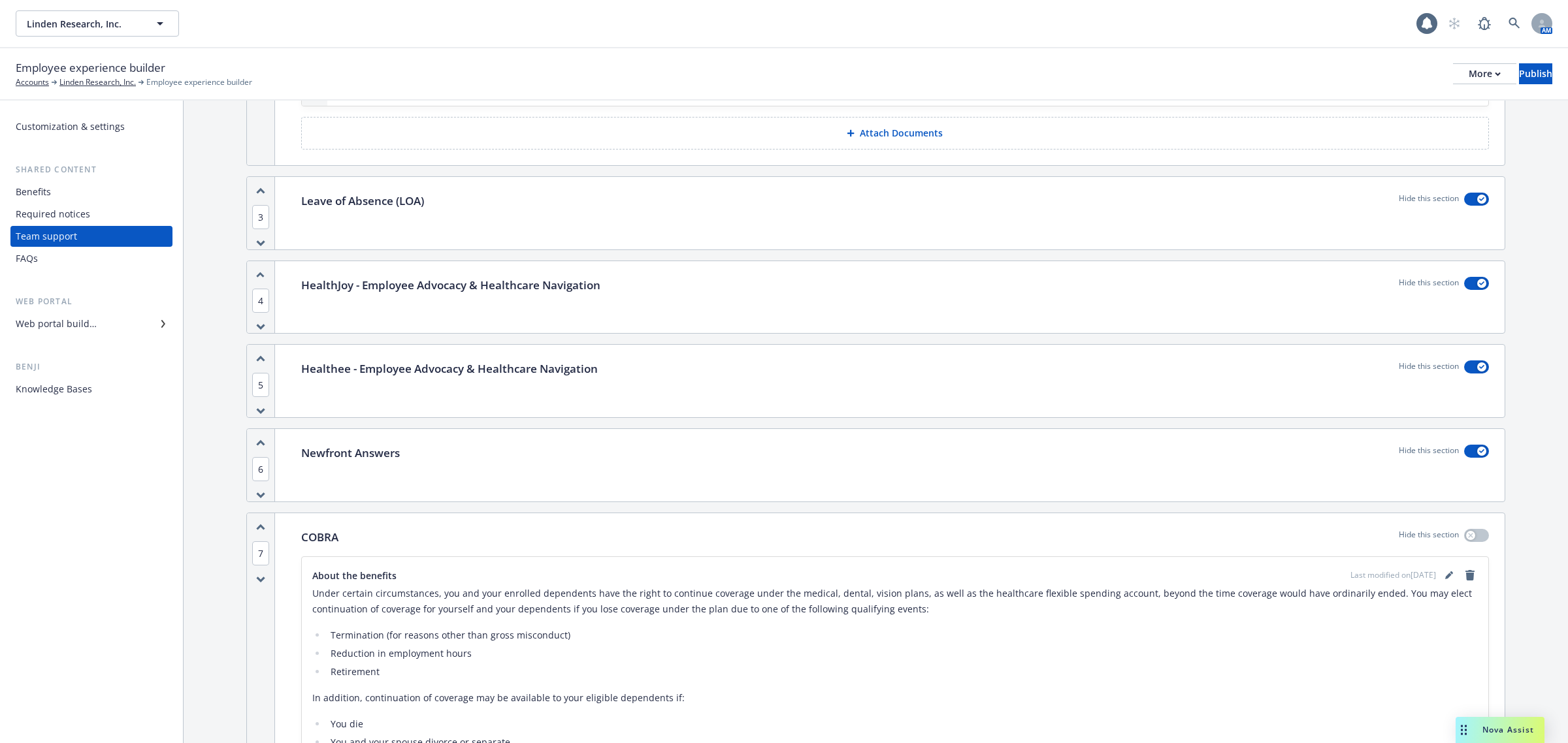
scroll to position [1225, 0]
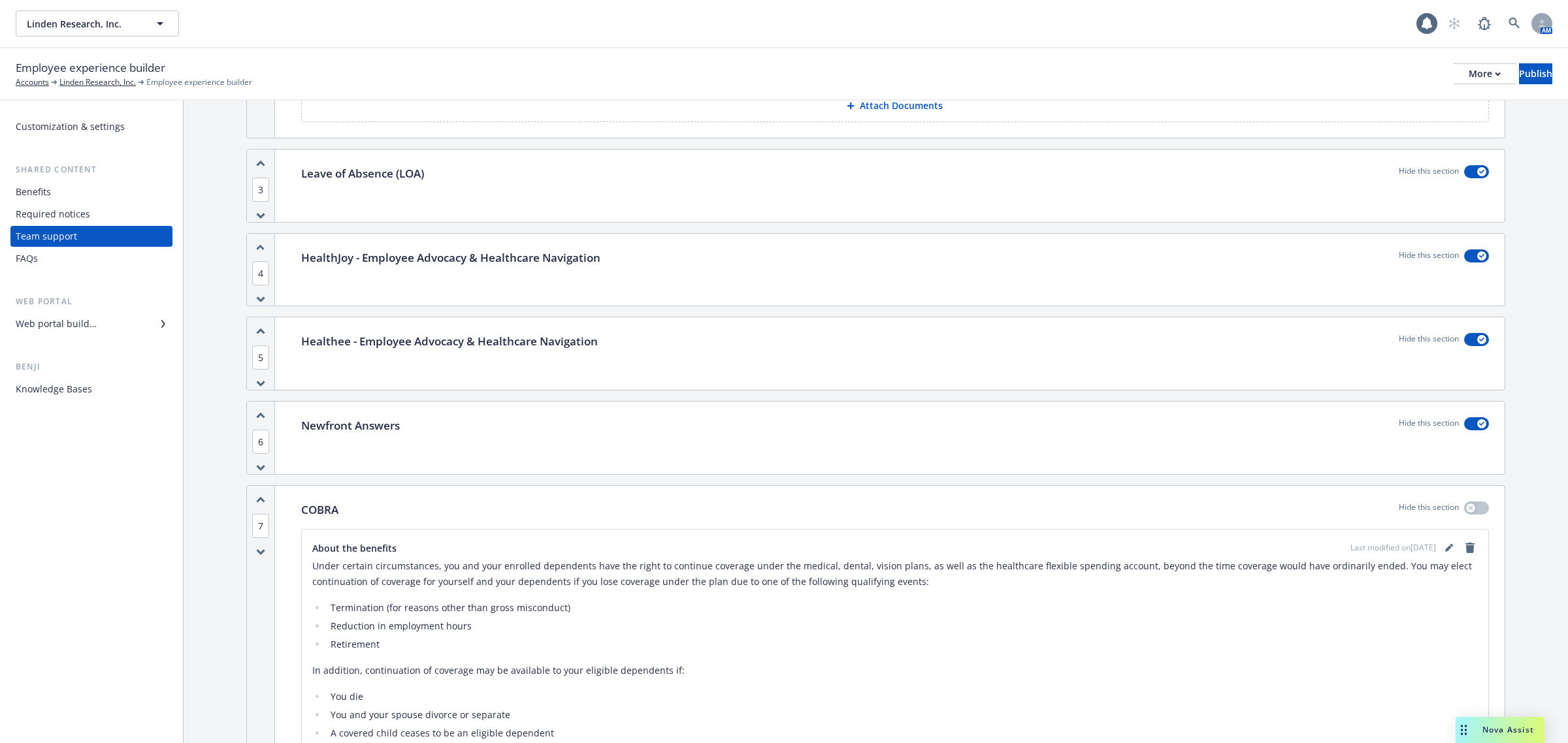
click at [325, 441] on div "Newfront Answers Hide this section" at bounding box center [895, 438] width 1219 height 73
click at [1479, 426] on icon "button" at bounding box center [1481, 424] width 5 height 4
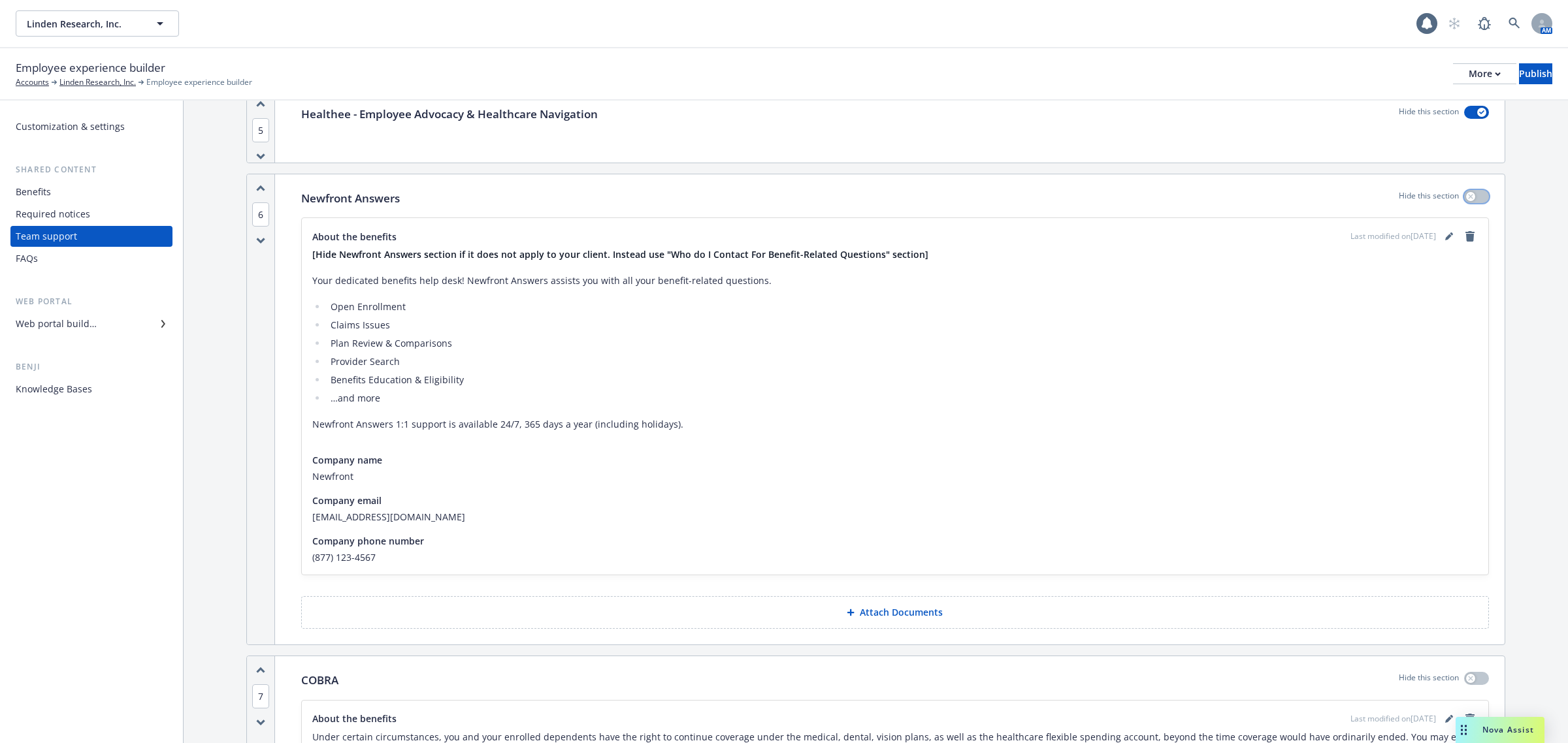
scroll to position [1470, 0]
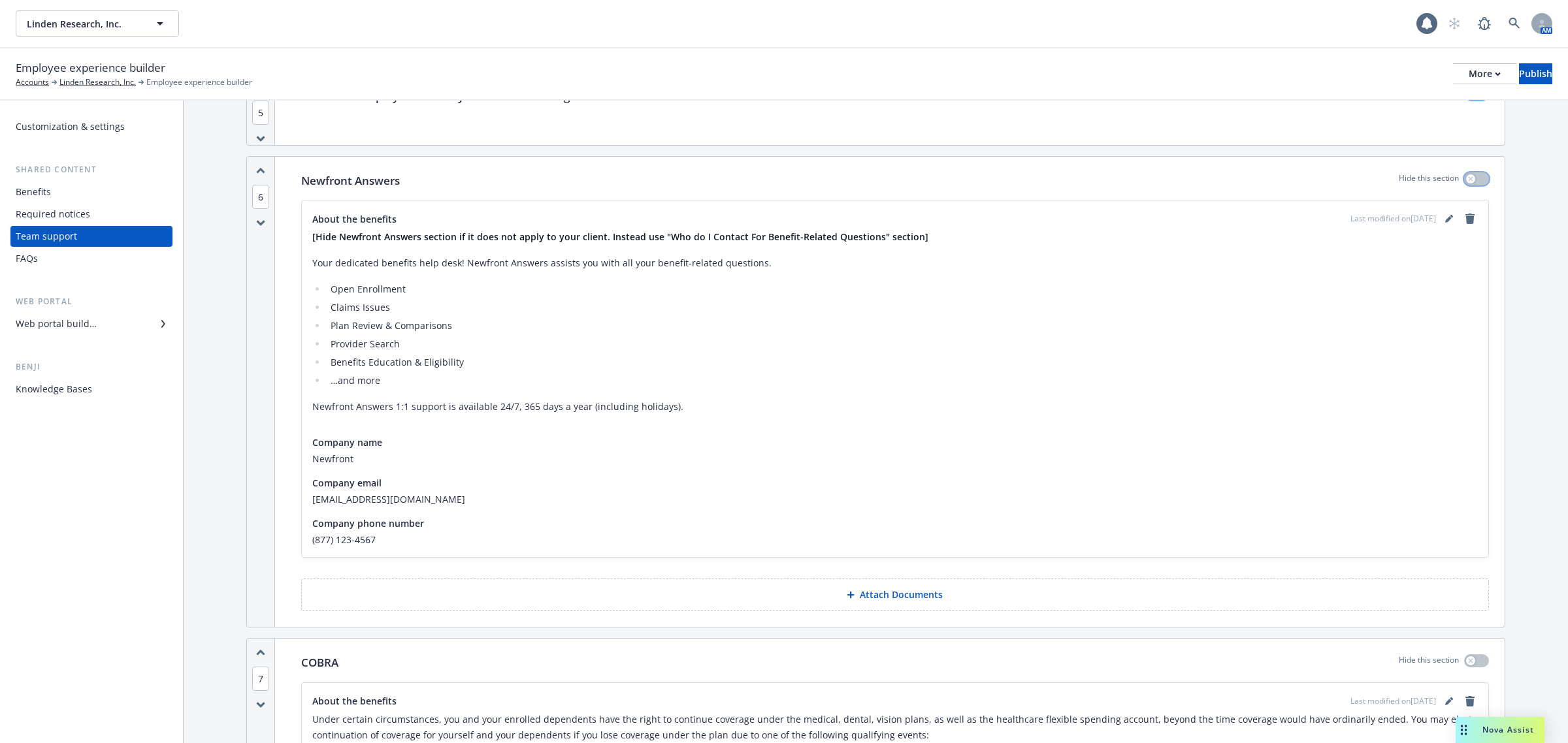
click at [1468, 181] on icon "button" at bounding box center [1470, 178] width 4 height 4
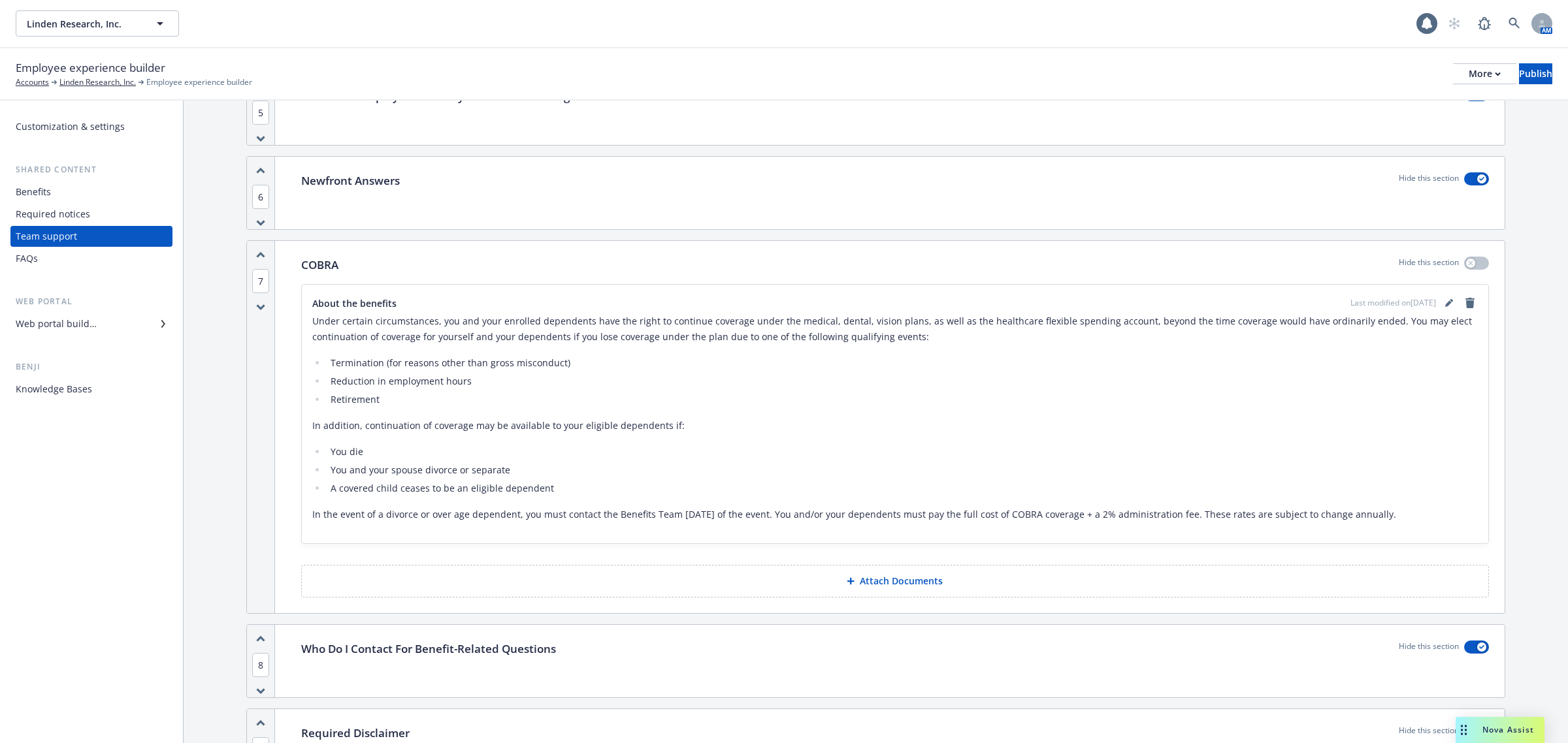
click at [1141, 478] on li "You and your spouse divorce or separate" at bounding box center [902, 470] width 1151 height 16
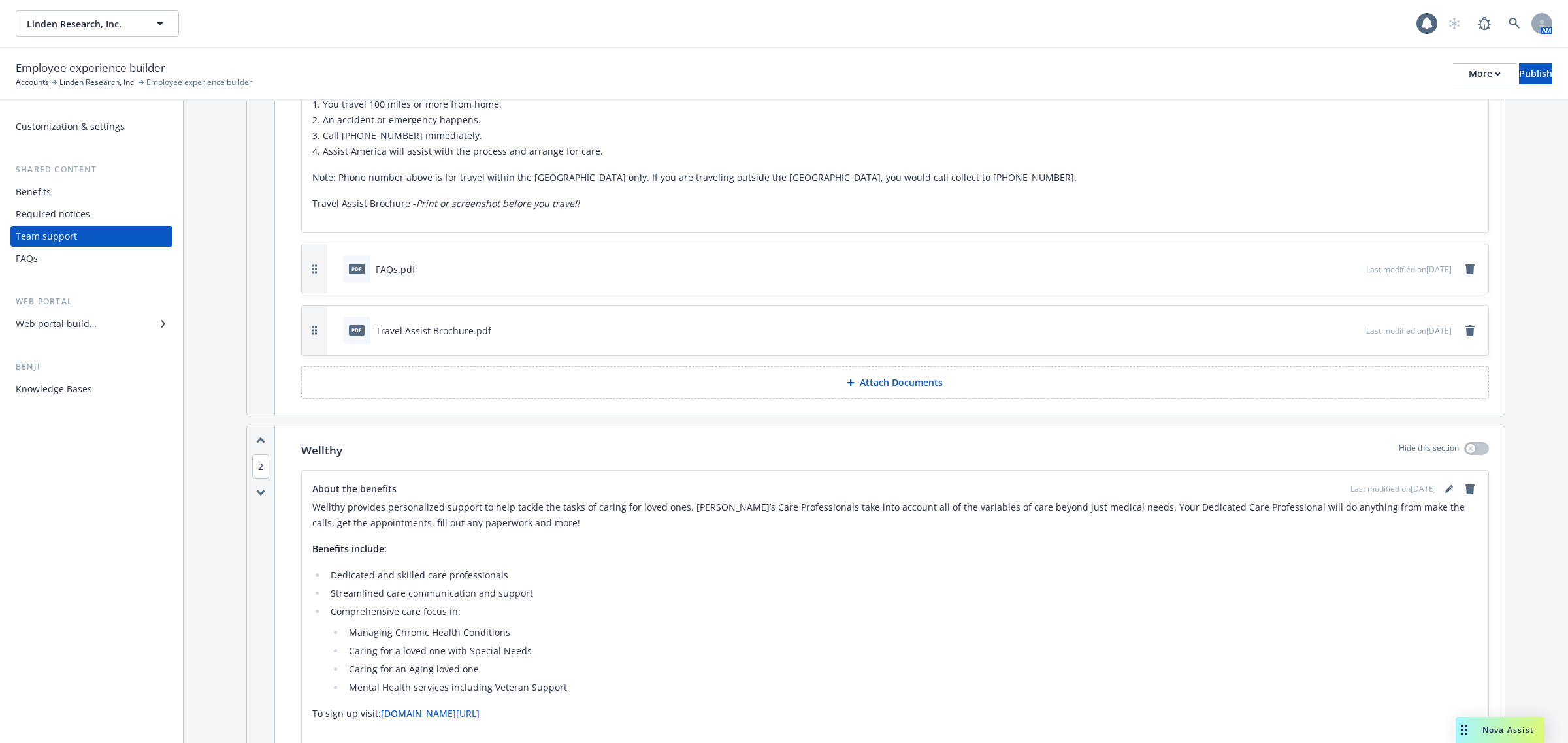
scroll to position [0, 0]
